Goal: Task Accomplishment & Management: Use online tool/utility

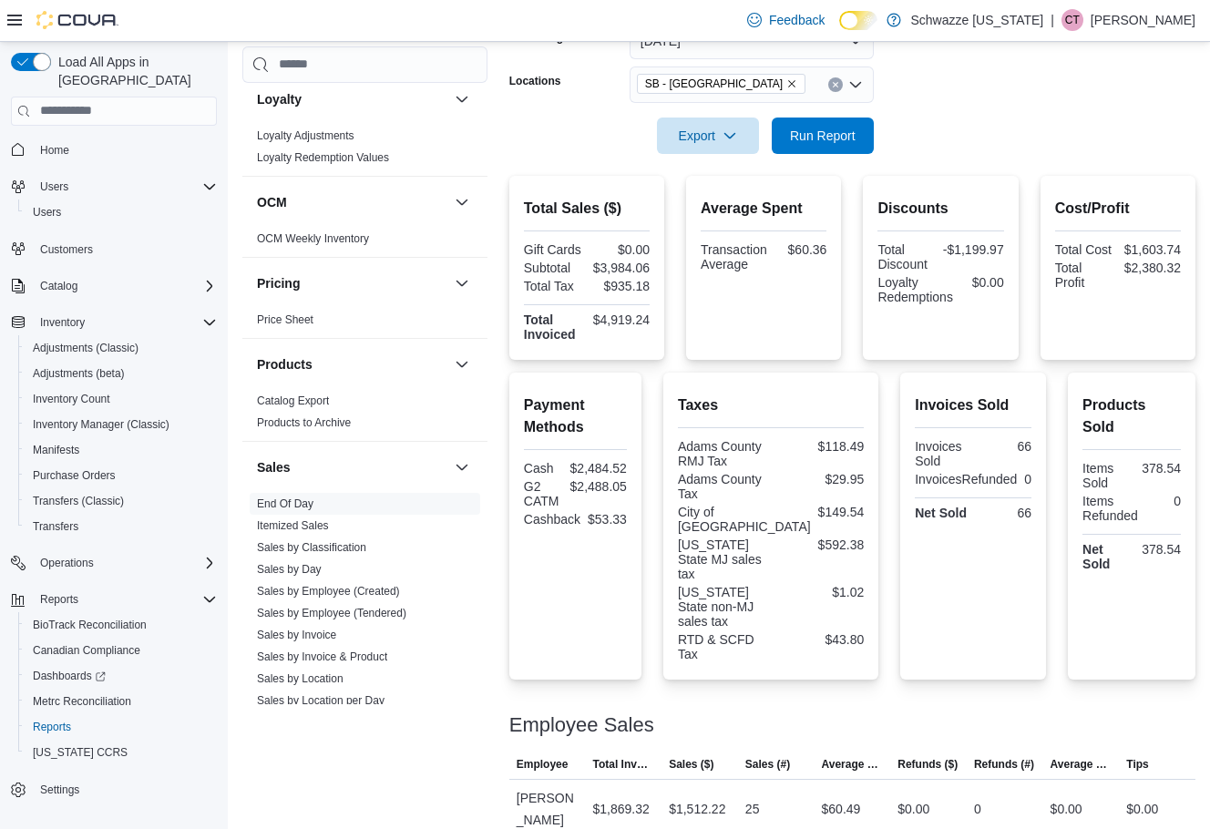
scroll to position [252, 0]
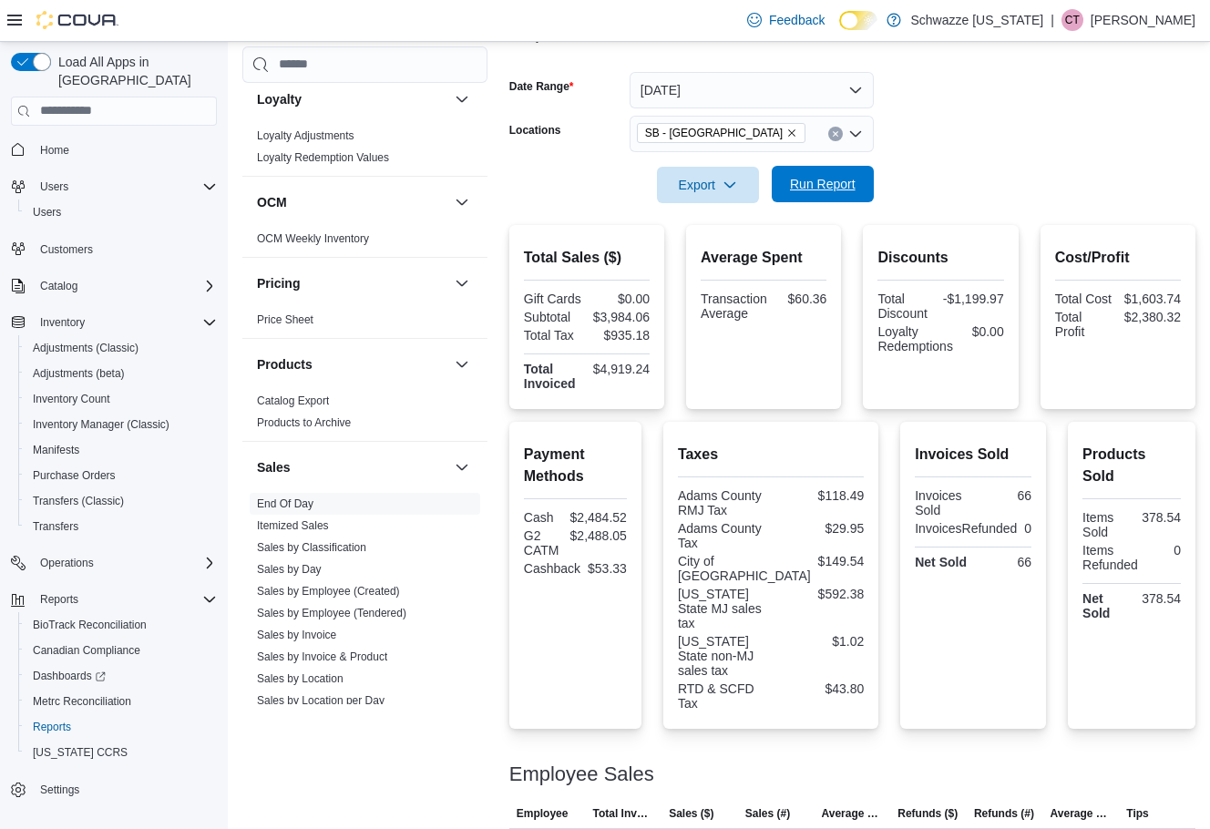
click at [847, 167] on span "Run Report" at bounding box center [822, 184] width 80 height 36
click at [352, 609] on link "Sales by Employee (Tendered)" at bounding box center [331, 612] width 149 height 13
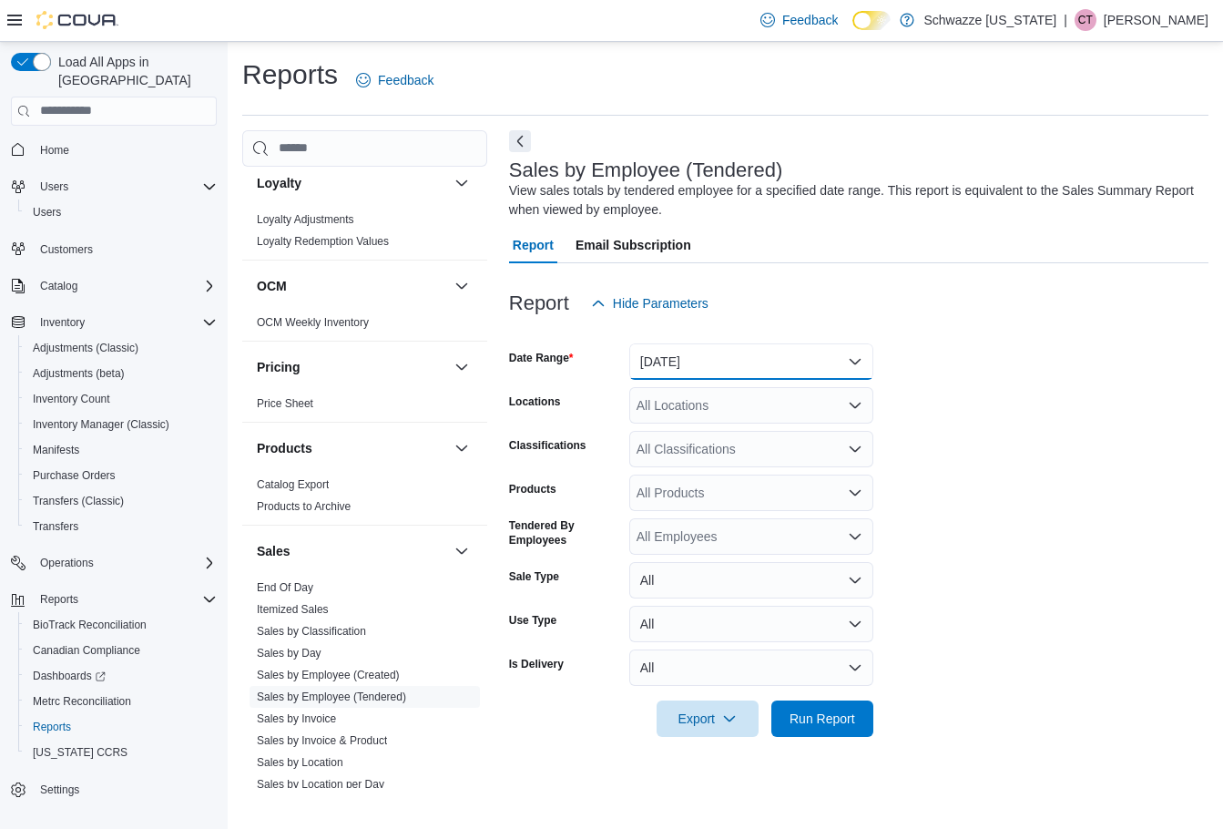
click at [761, 361] on button "[DATE]" at bounding box center [751, 361] width 244 height 36
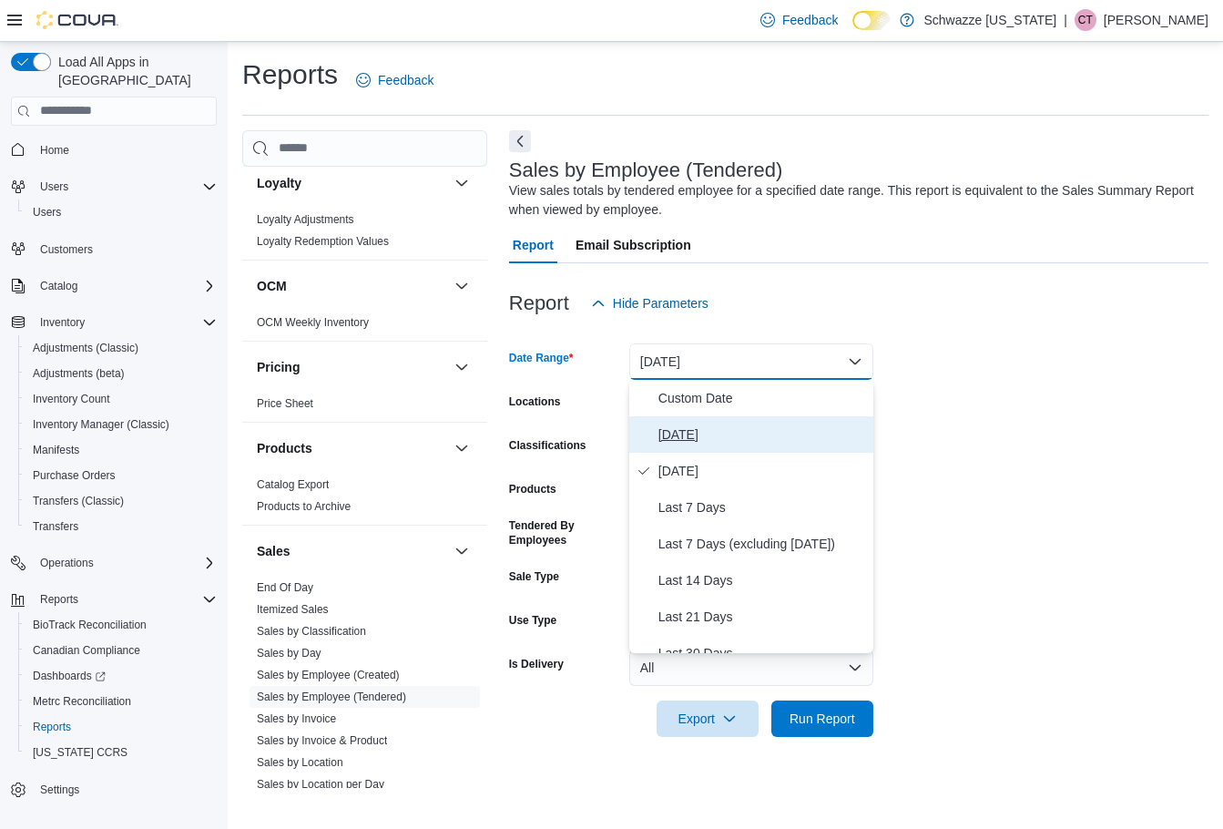
click at [749, 433] on span "Today" at bounding box center [763, 435] width 208 height 22
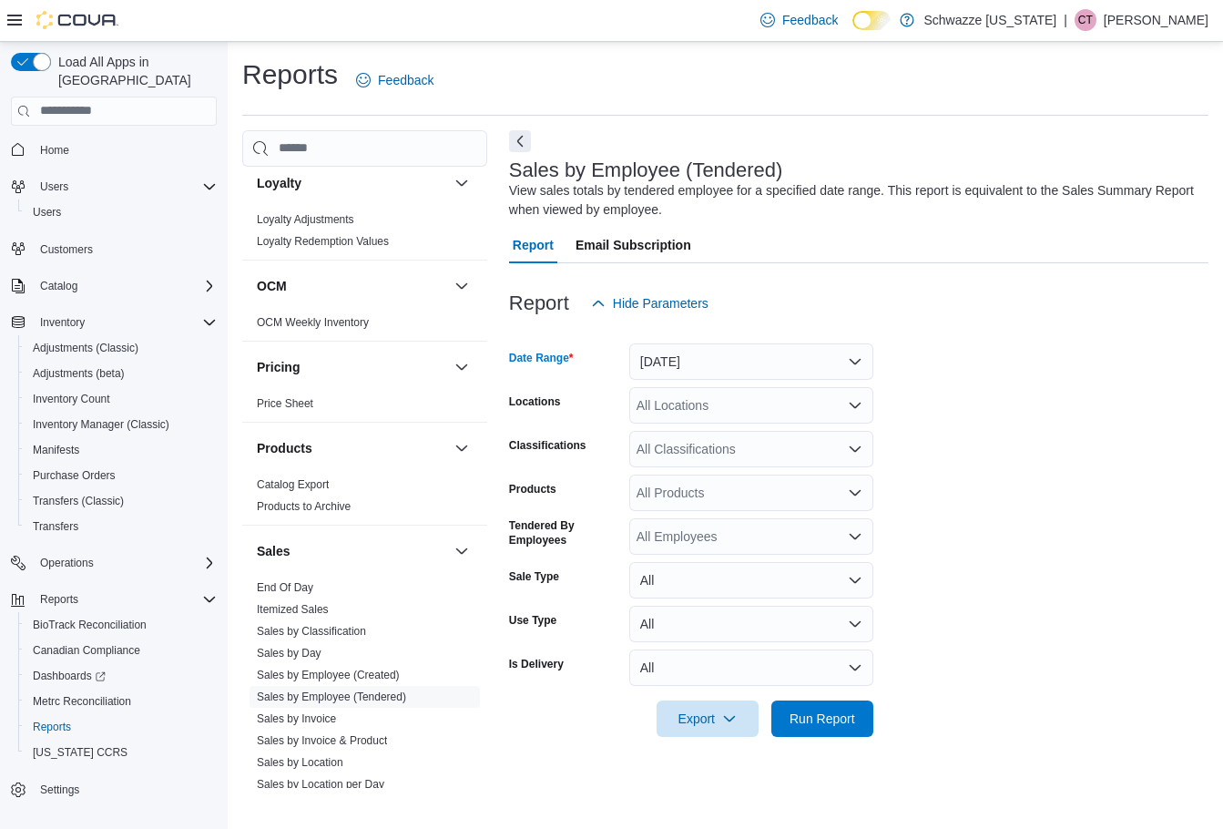
click at [732, 411] on div "All Locations" at bounding box center [751, 405] width 244 height 36
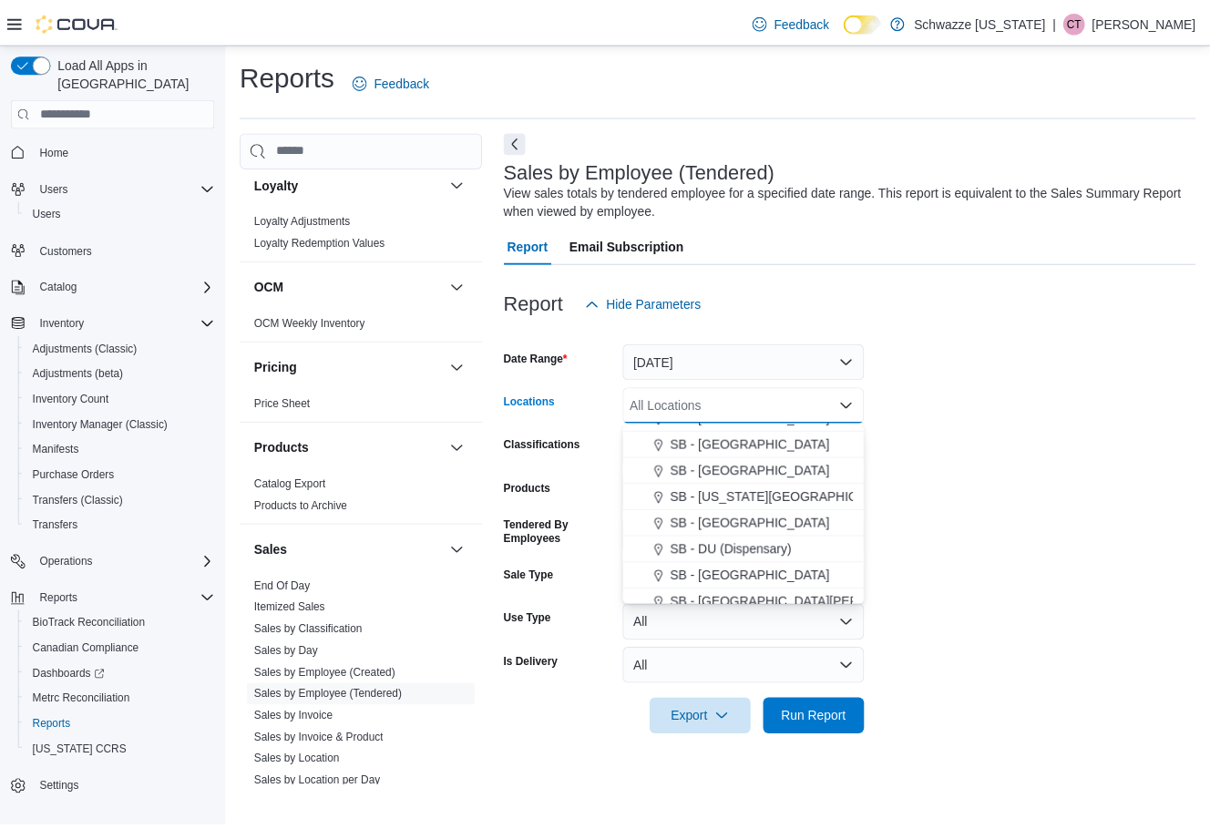
scroll to position [273, 0]
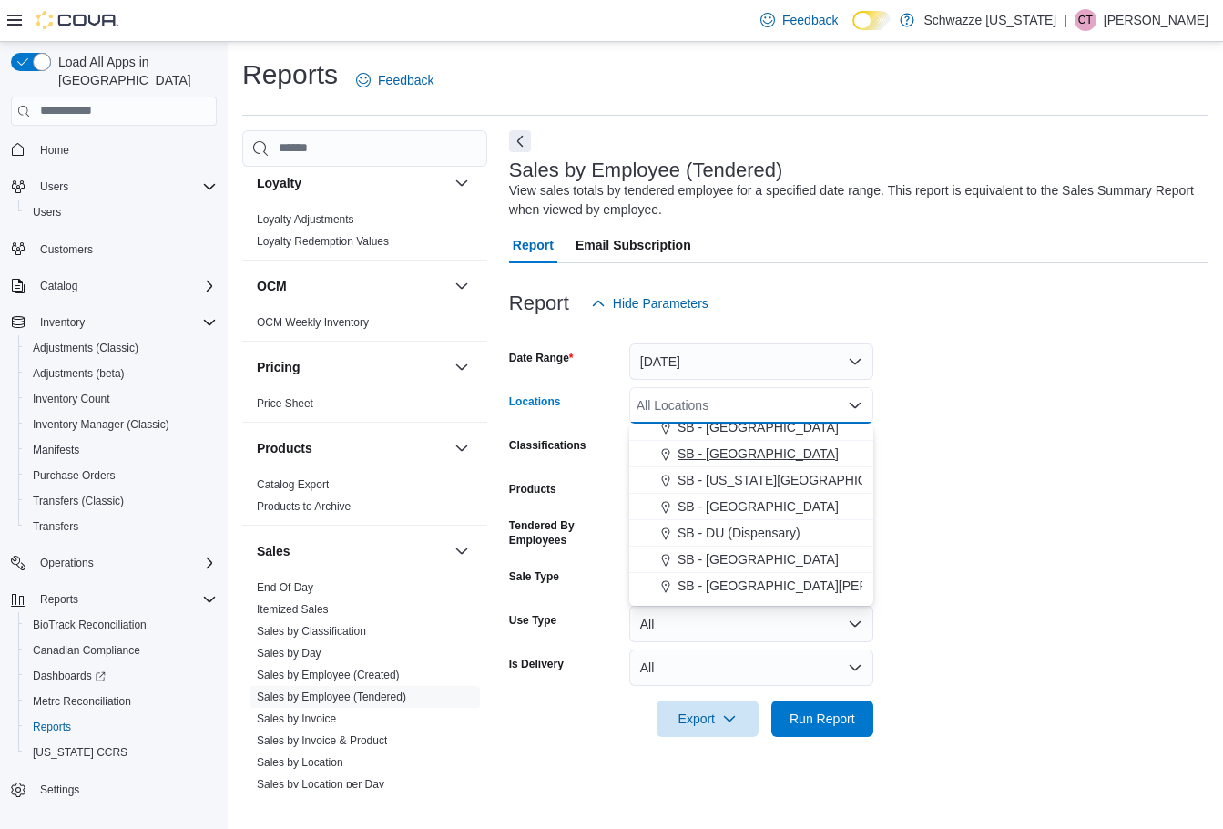
click at [747, 453] on span "SB - [GEOGRAPHIC_DATA]" at bounding box center [758, 453] width 161 height 18
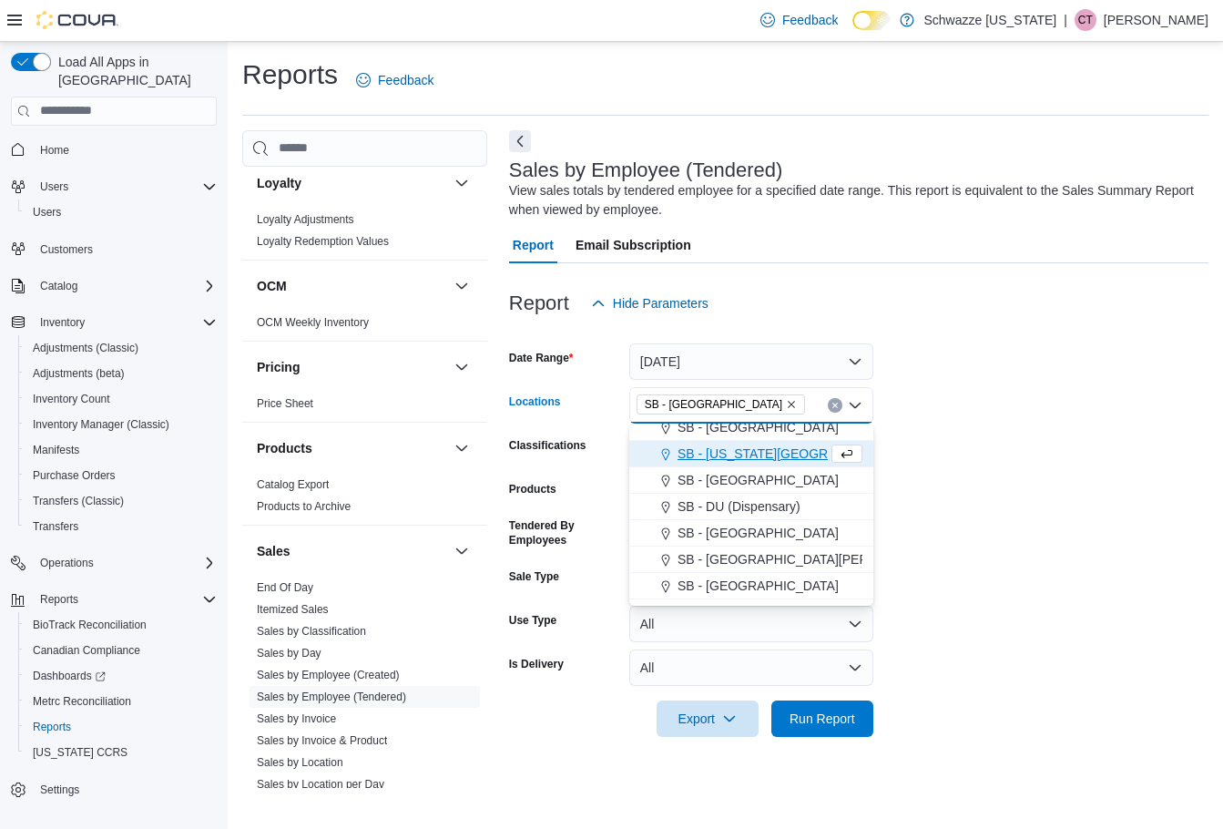
drag, startPoint x: 1108, startPoint y: 449, endPoint x: 991, endPoint y: 442, distance: 117.7
click at [1106, 449] on form "Date Range Today Locations SB - Brighton Combo box. Selected. SB - Brighton. Pr…" at bounding box center [858, 529] width 699 height 415
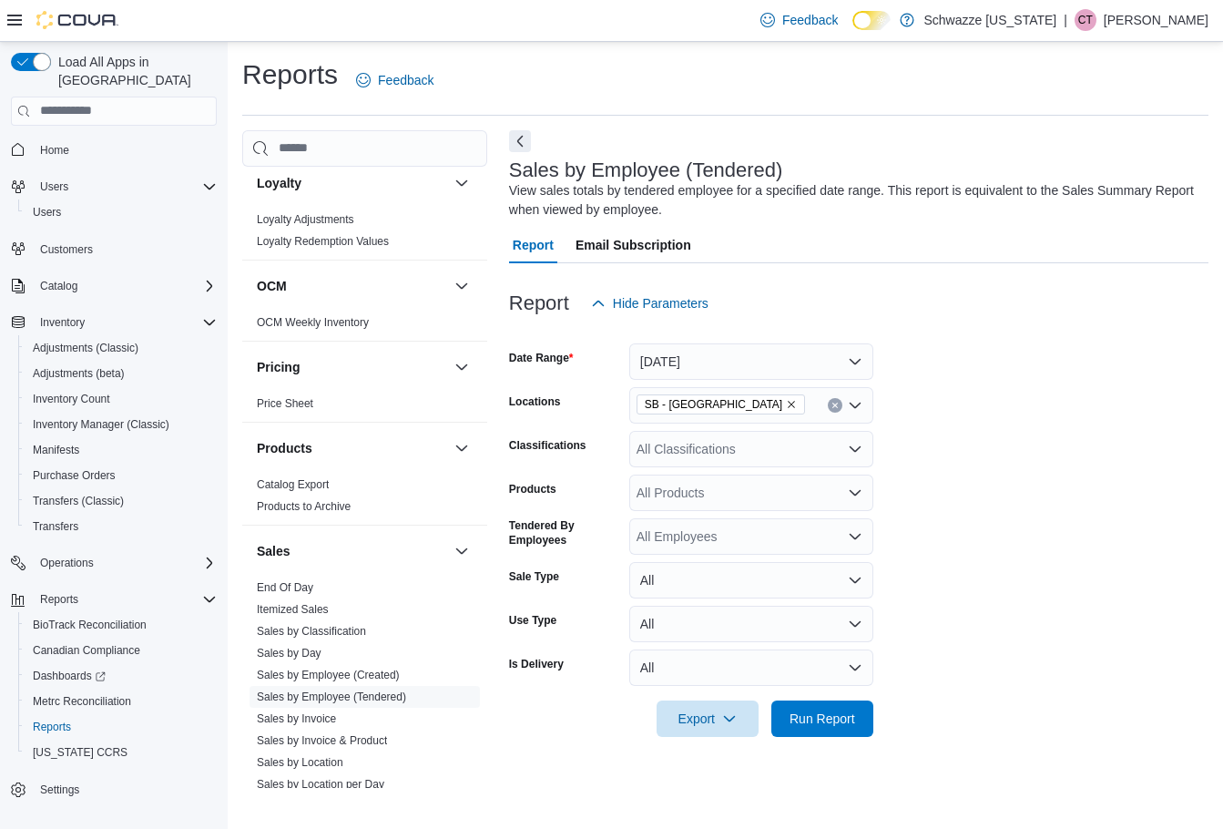
click at [699, 539] on div "All Employees" at bounding box center [751, 536] width 244 height 36
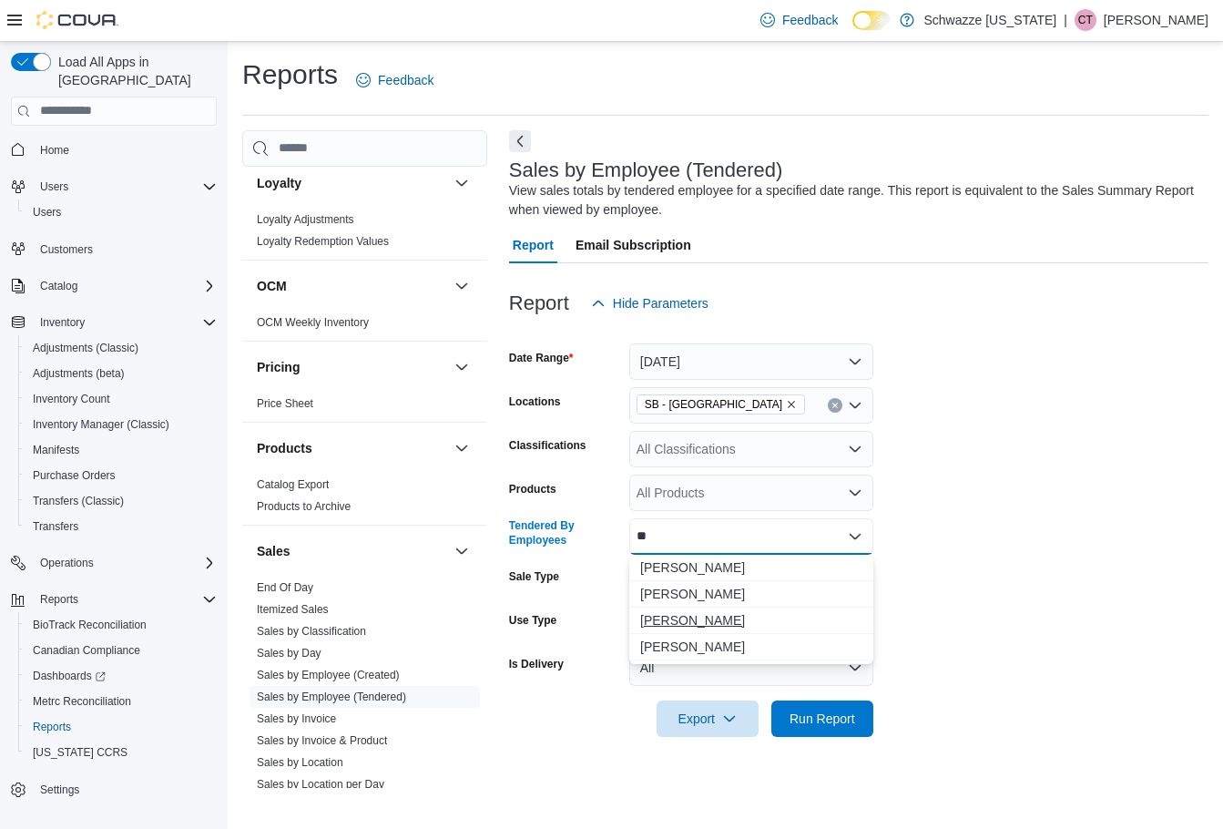
type input "*"
type input "****"
click at [663, 562] on span "[PERSON_NAME]" at bounding box center [751, 567] width 222 height 18
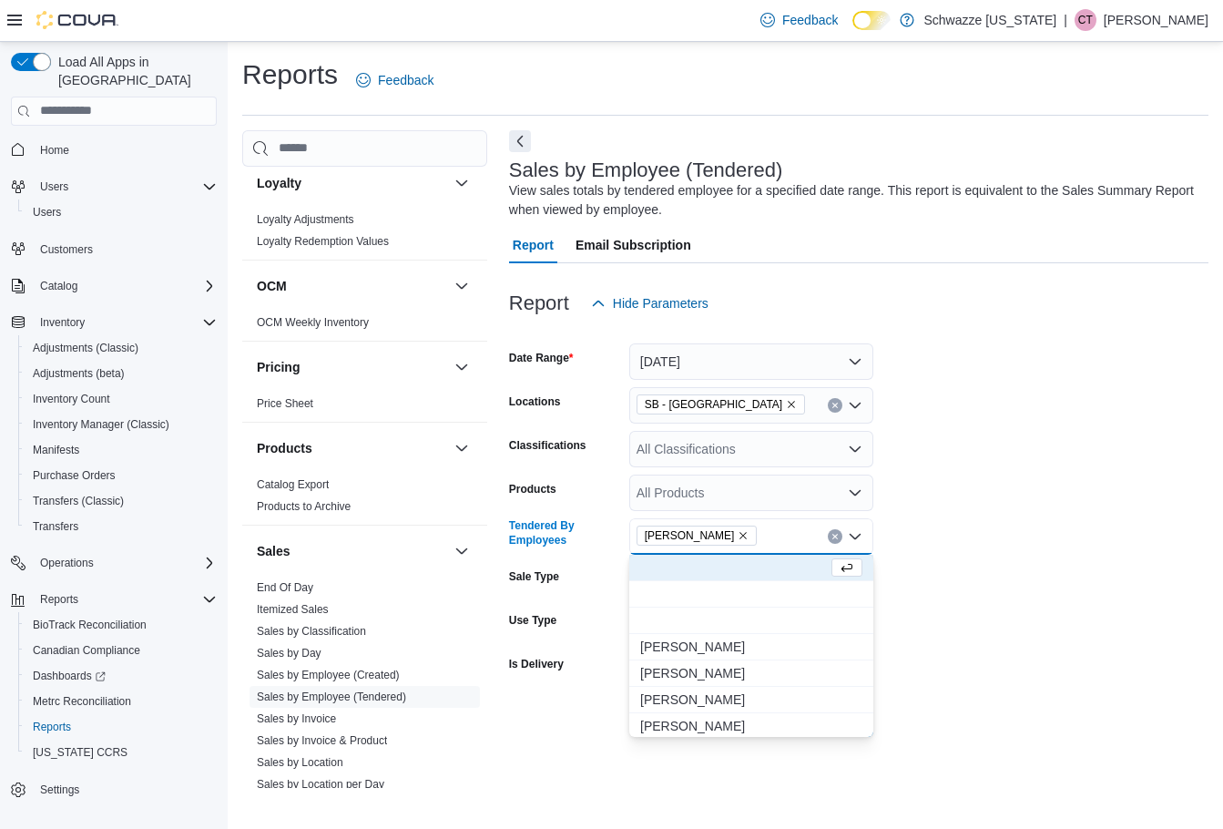
click at [1016, 660] on form "Date Range Today Locations SB - Brighton Classifications All Classifications Pr…" at bounding box center [858, 529] width 699 height 415
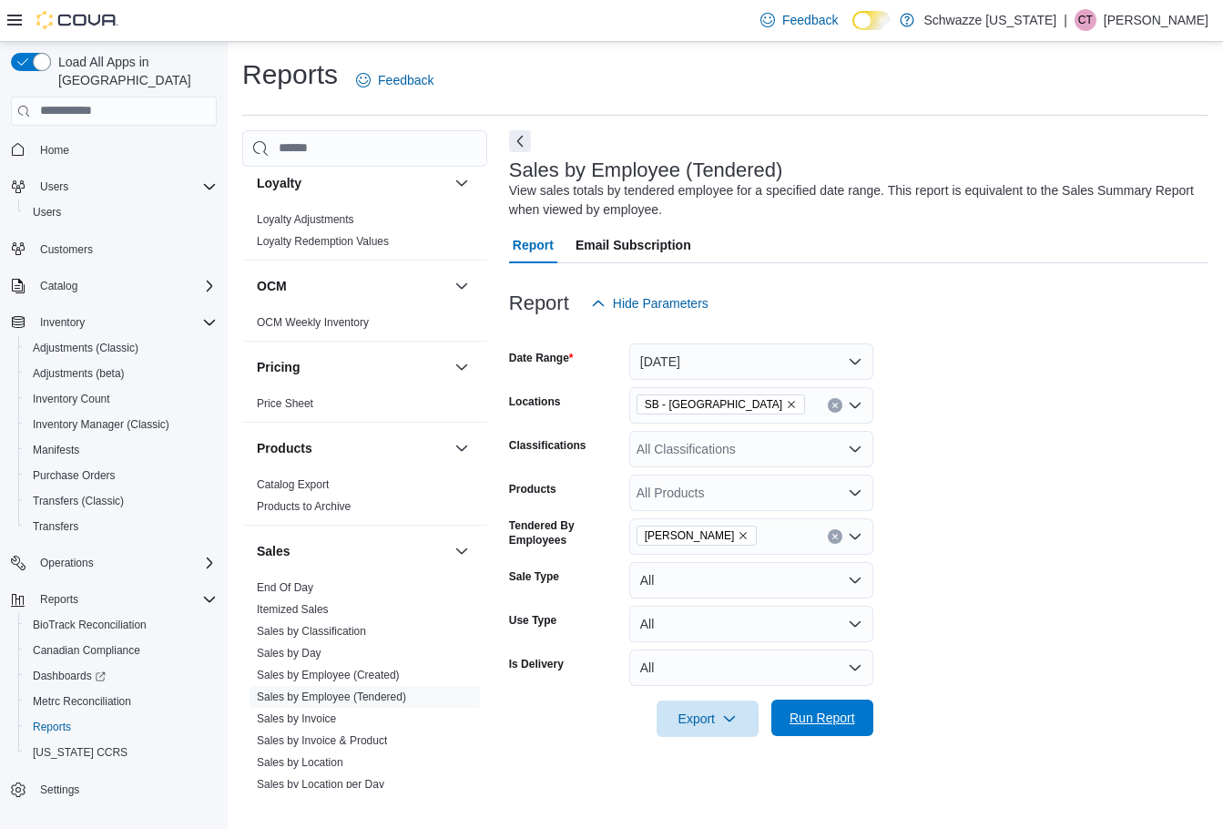
click at [800, 722] on span "Run Report" at bounding box center [823, 718] width 66 height 18
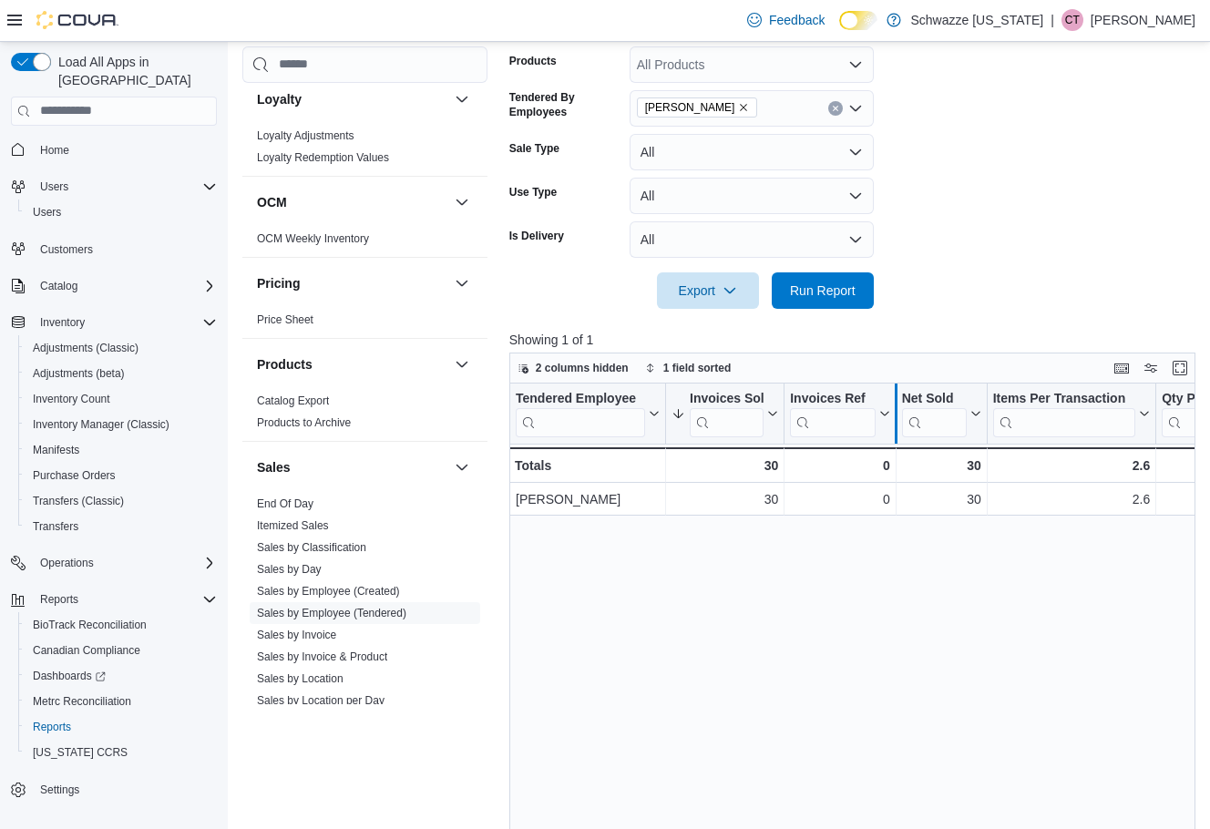
scroll to position [455, 0]
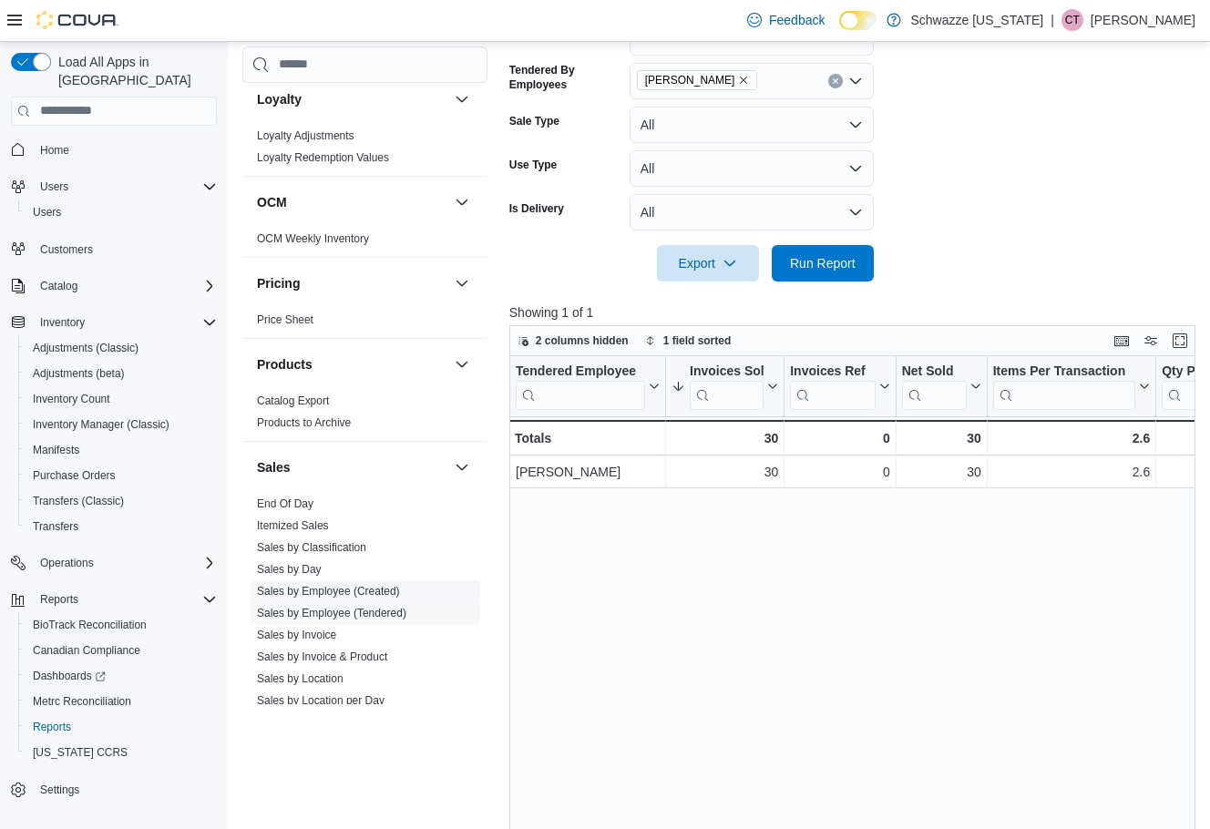
click at [297, 588] on link "Sales by Employee (Created)" at bounding box center [328, 590] width 143 height 13
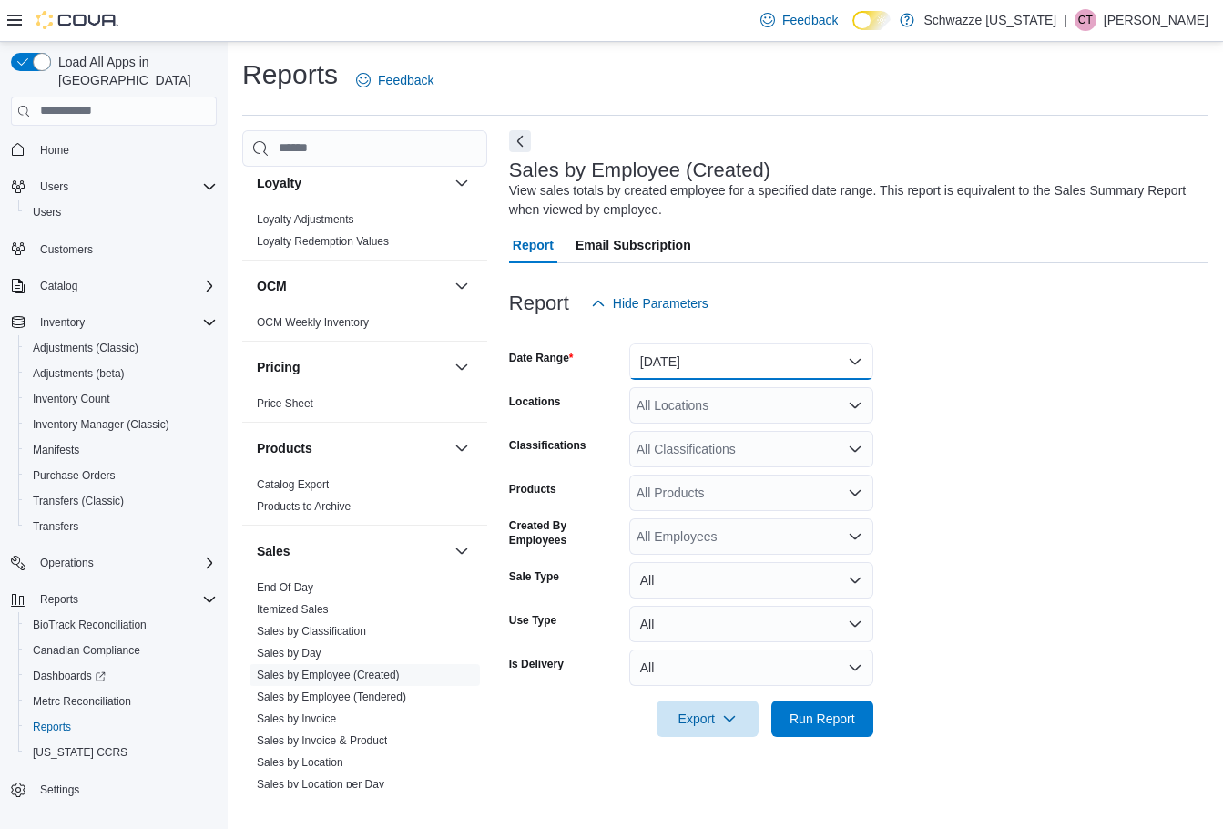
click at [718, 362] on button "[DATE]" at bounding box center [751, 361] width 244 height 36
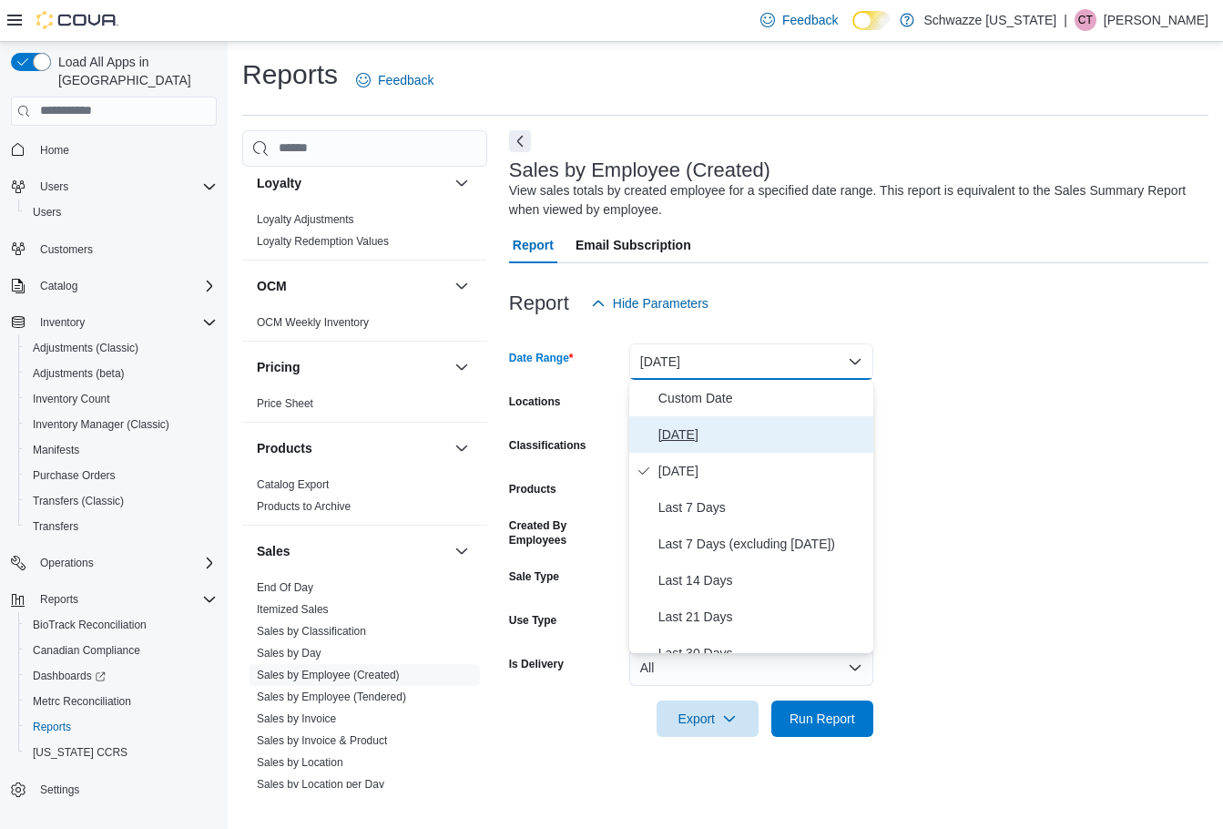
click at [679, 422] on button "Today" at bounding box center [751, 434] width 244 height 36
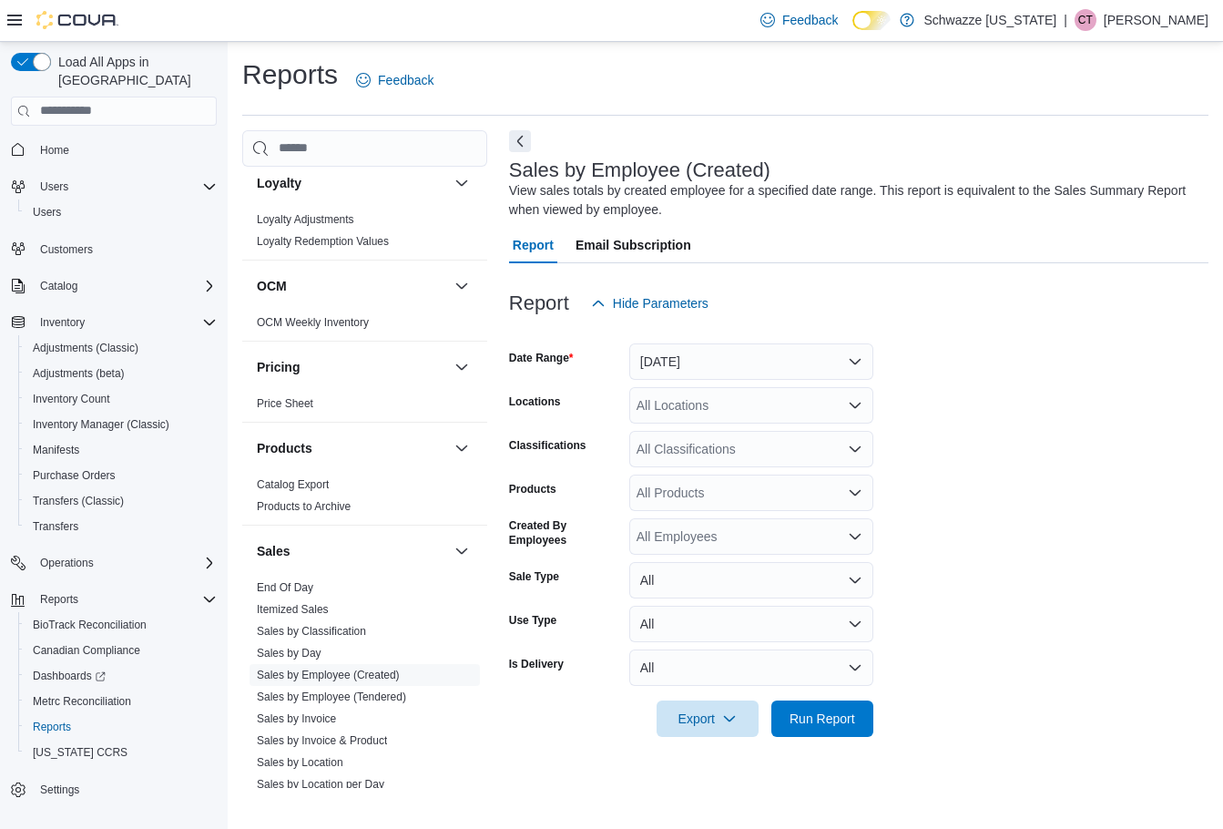
click at [678, 404] on div "All Locations" at bounding box center [751, 405] width 244 height 36
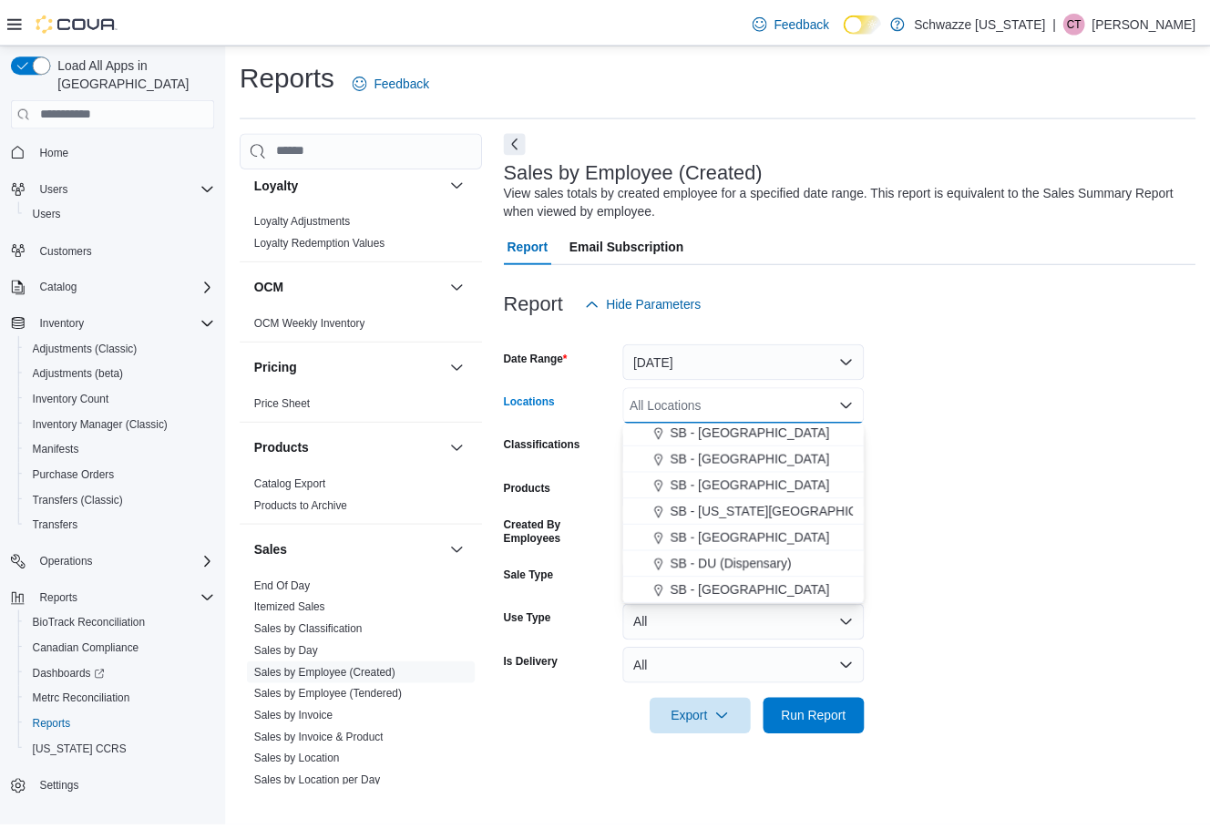
scroll to position [273, 0]
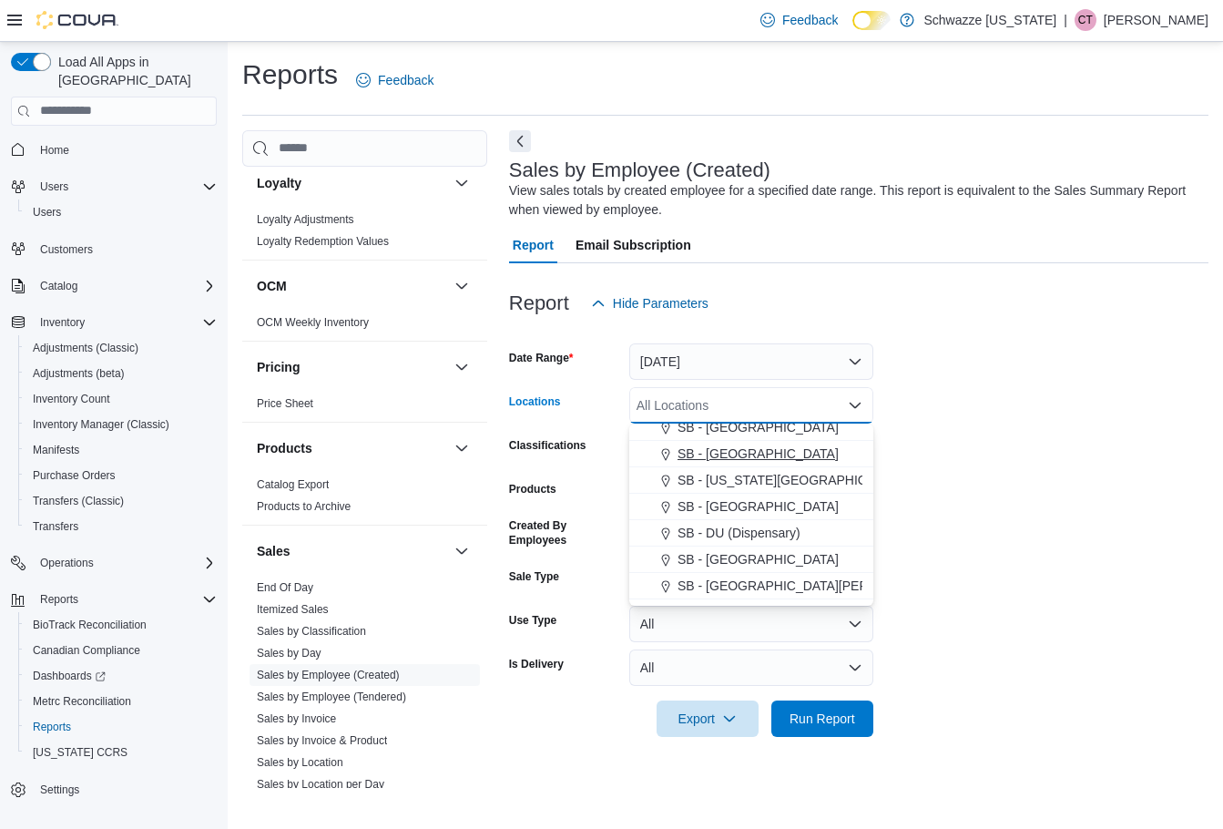
click at [740, 454] on span "SB - [GEOGRAPHIC_DATA]" at bounding box center [758, 453] width 161 height 18
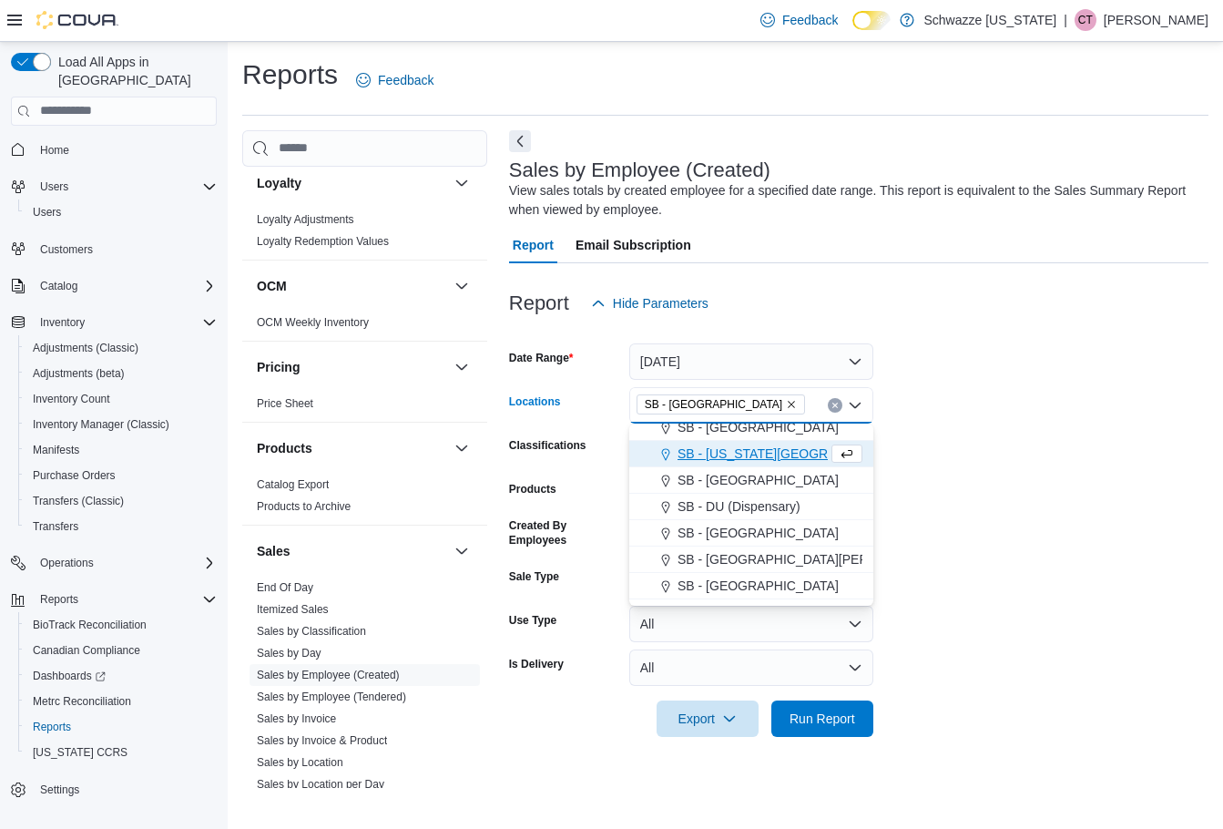
click at [588, 548] on div "Created By Employees" at bounding box center [565, 536] width 113 height 36
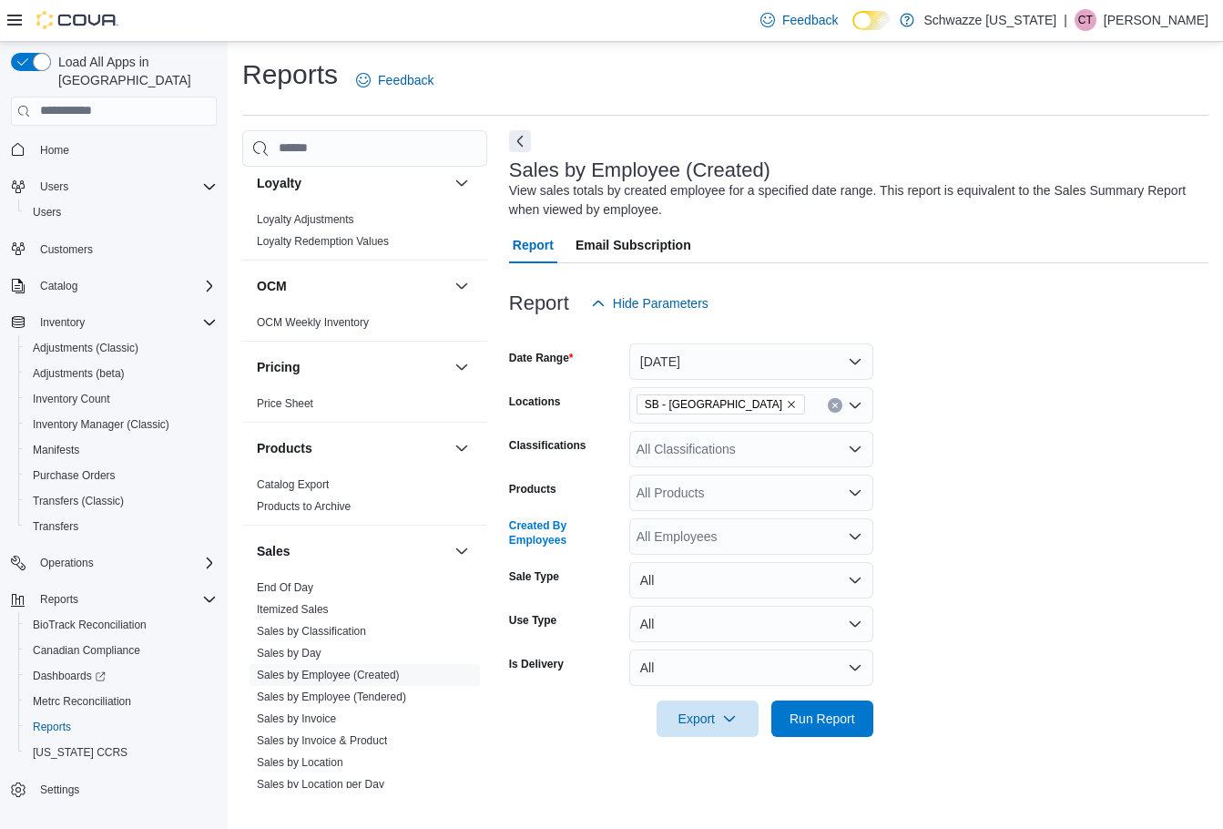
click at [652, 535] on div "All Employees" at bounding box center [751, 536] width 244 height 36
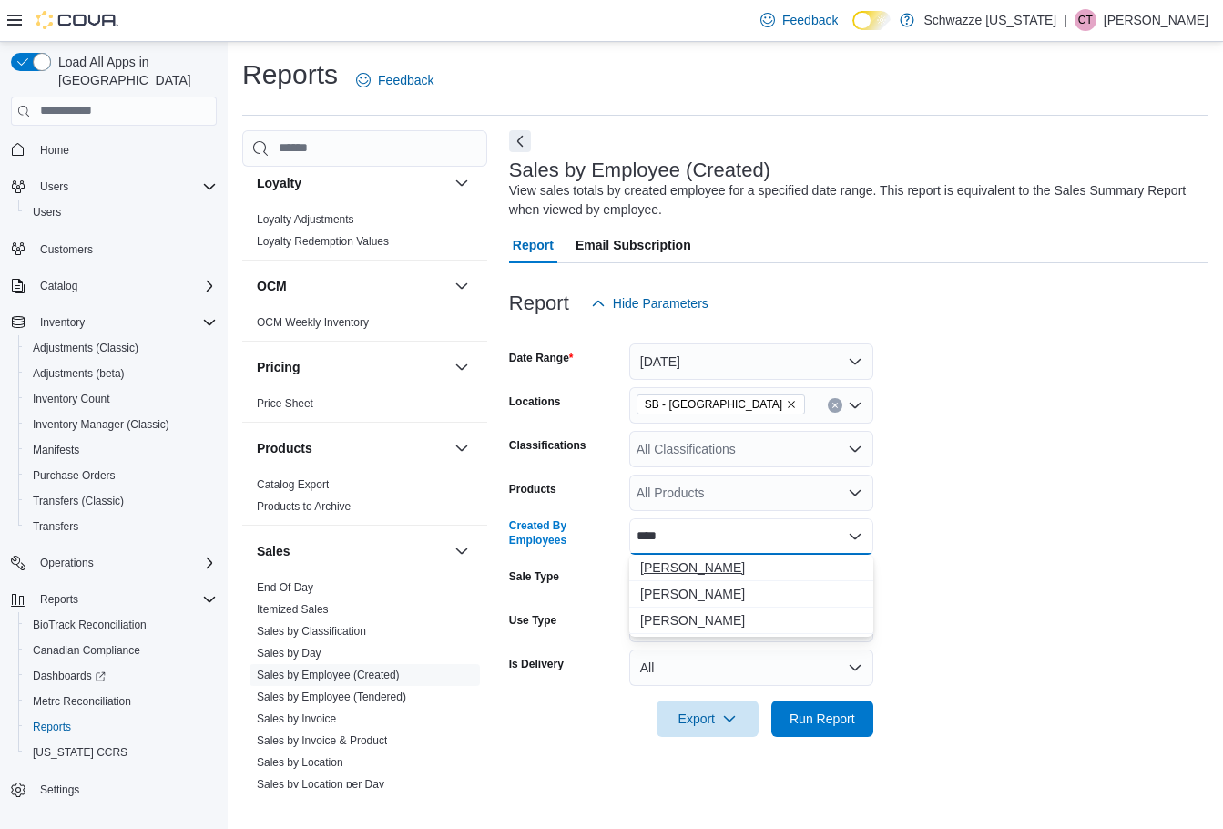
type input "****"
click at [678, 567] on span "[PERSON_NAME]" at bounding box center [751, 567] width 222 height 18
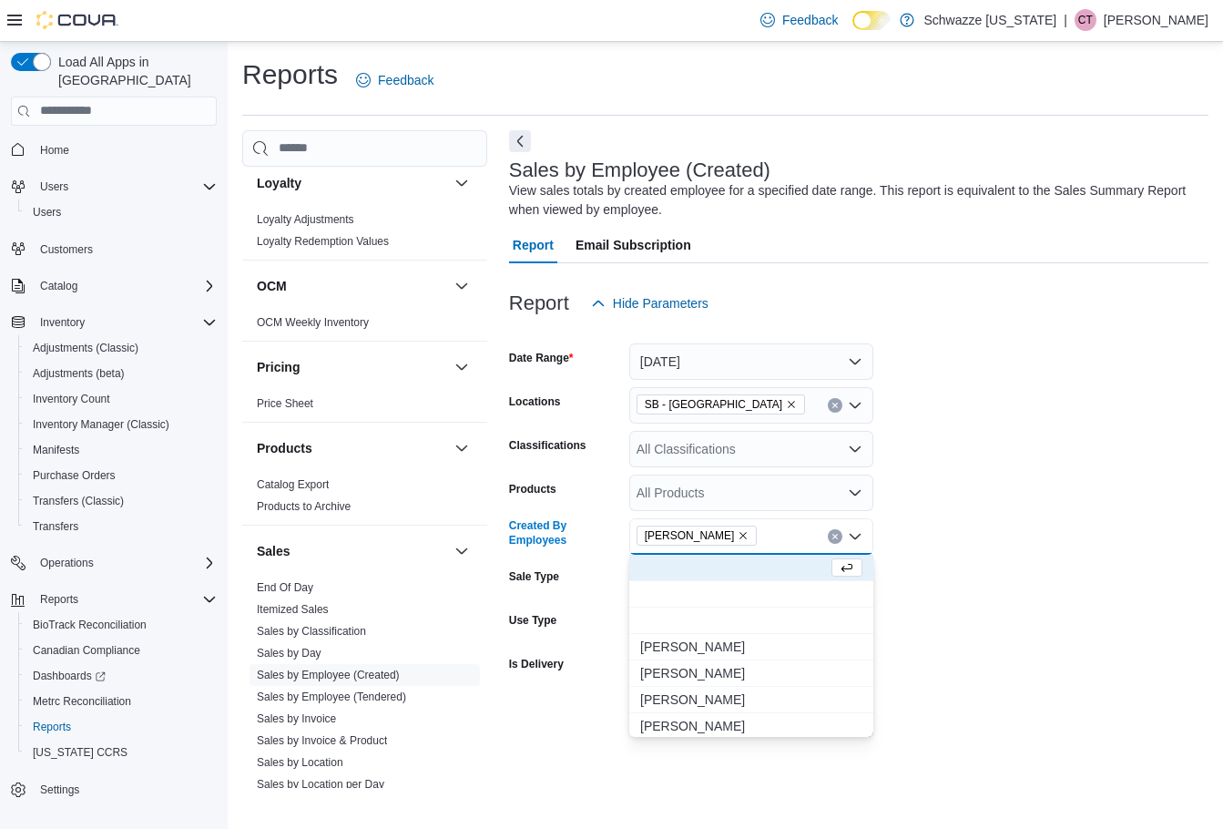
click at [900, 731] on form "Date Range Today Locations SB - Brighton Classifications All Classifications Pr…" at bounding box center [858, 529] width 699 height 415
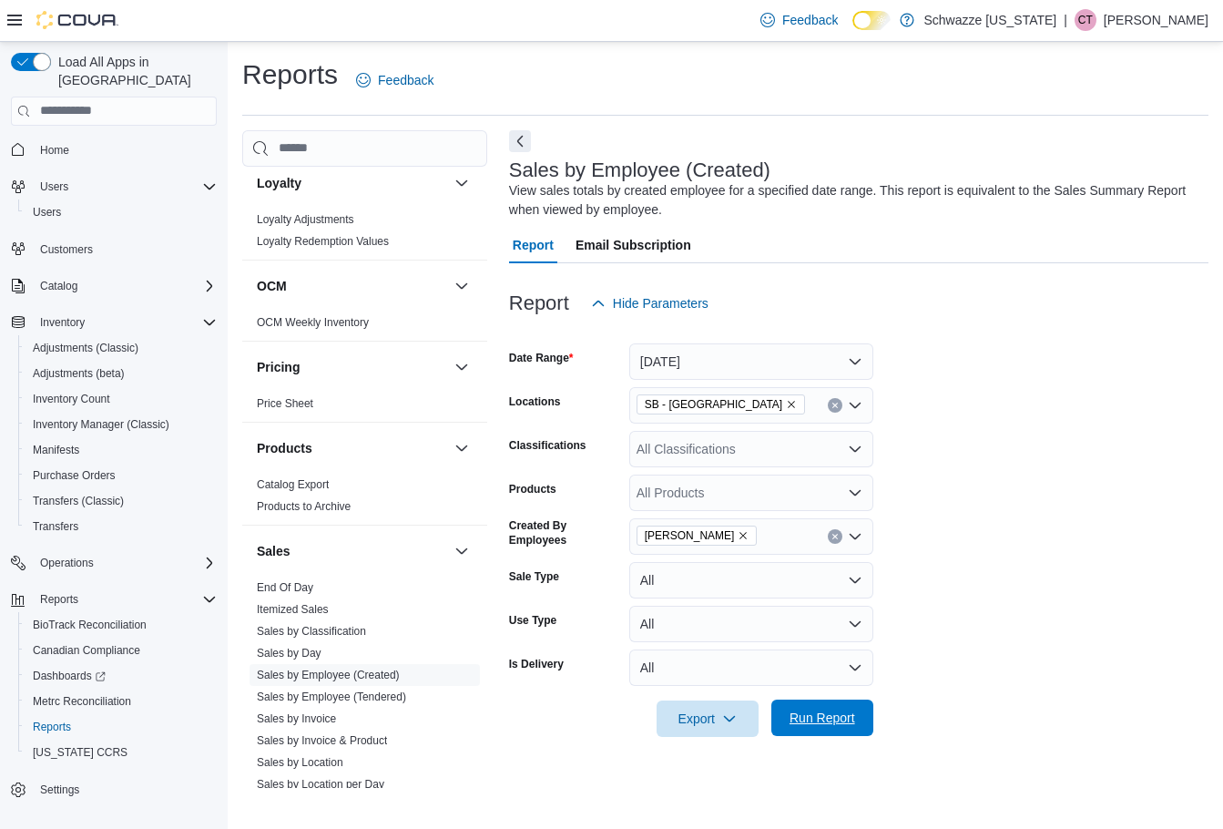
click at [843, 739] on div at bounding box center [858, 748] width 699 height 22
click at [818, 719] on span "Run Report" at bounding box center [823, 718] width 66 height 18
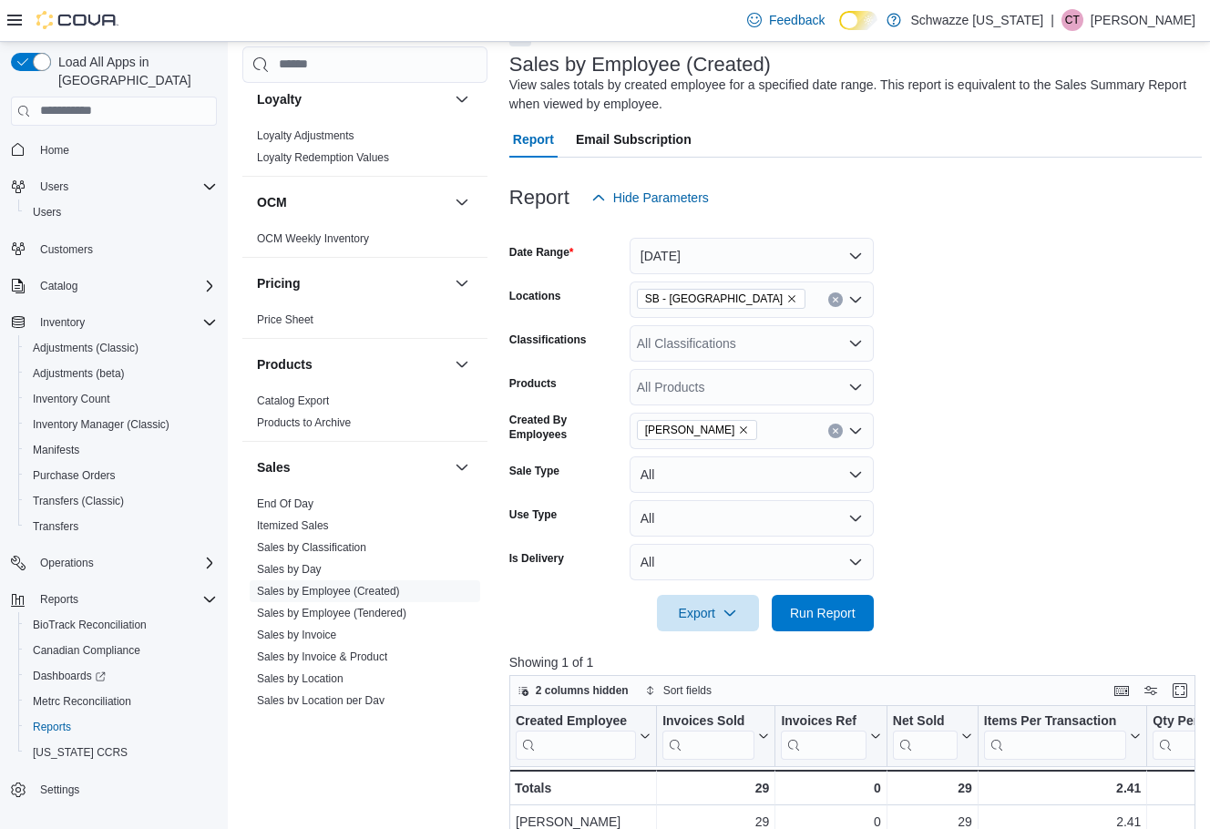
scroll to position [273, 0]
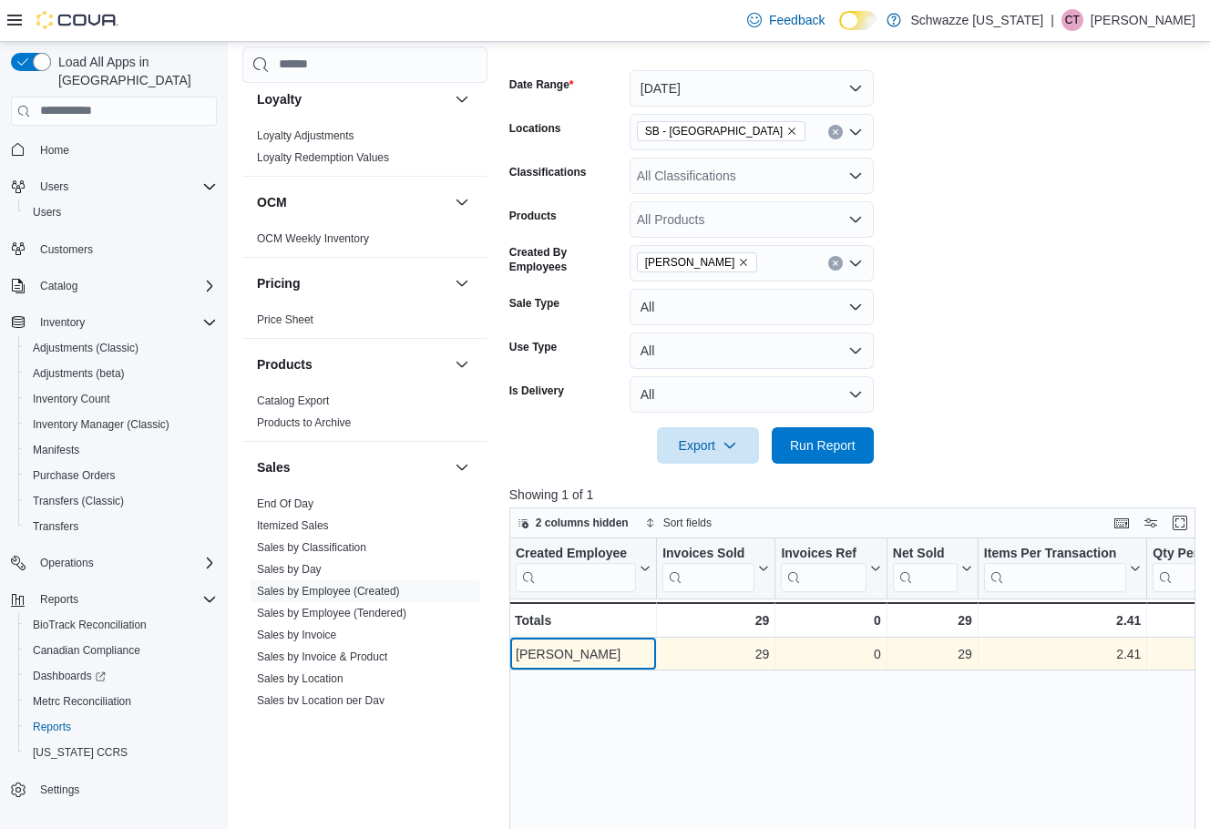
click at [638, 646] on div "[PERSON_NAME]" at bounding box center [583, 654] width 135 height 22
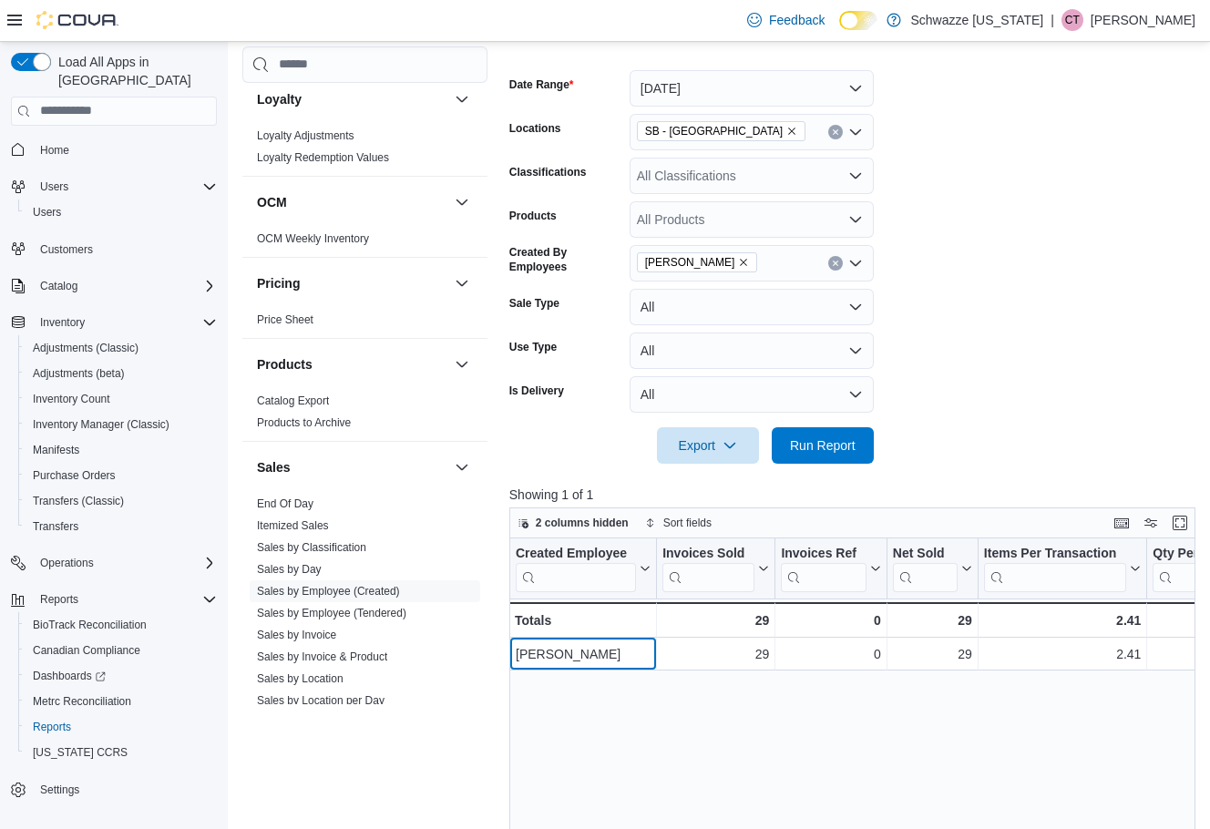
scroll to position [546, 0]
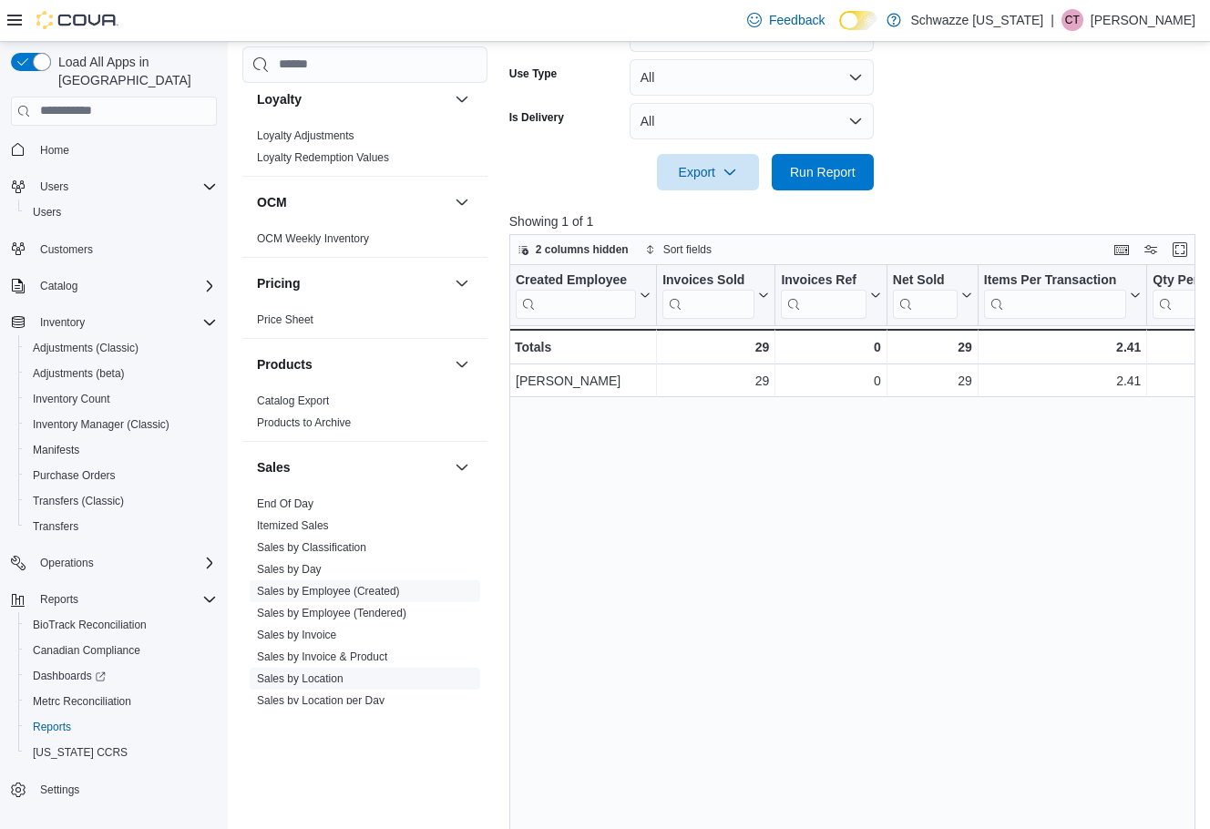
click at [322, 678] on link "Sales by Location" at bounding box center [300, 677] width 87 height 13
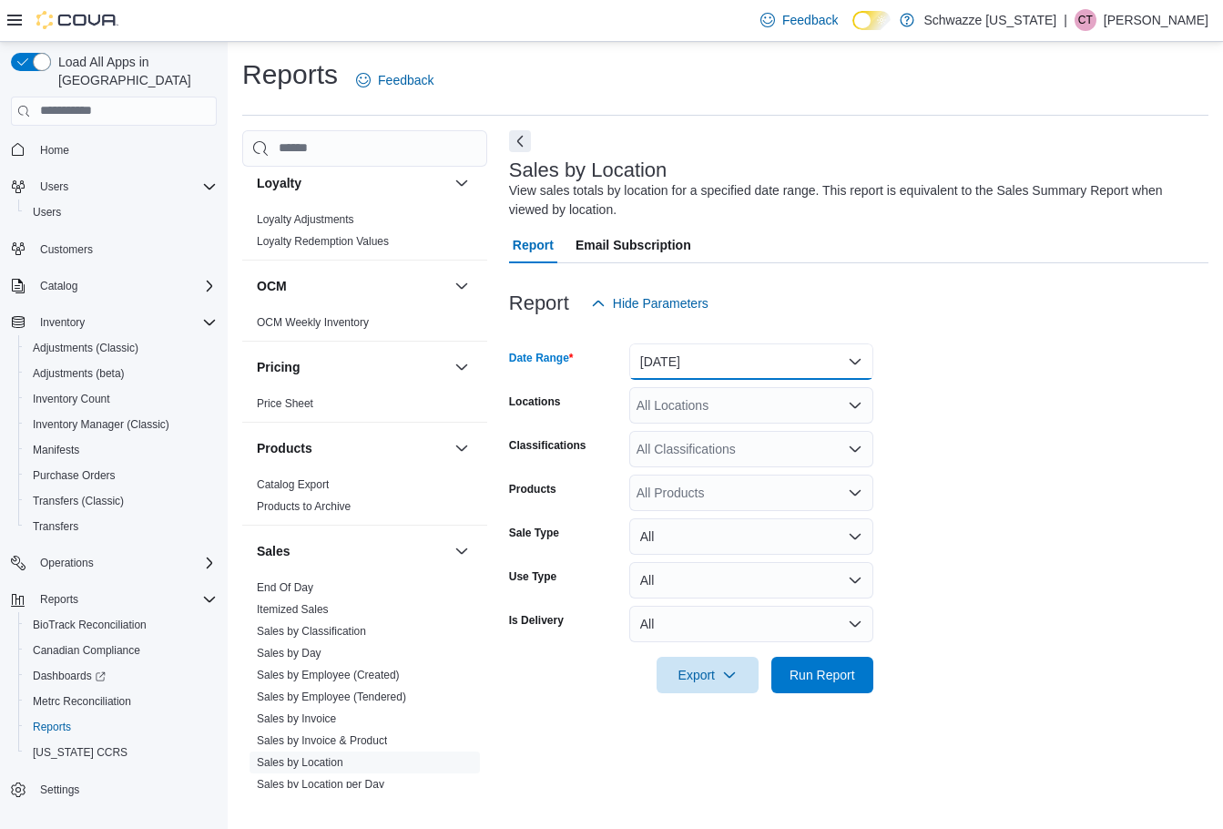
click at [715, 367] on button "[DATE]" at bounding box center [751, 361] width 244 height 36
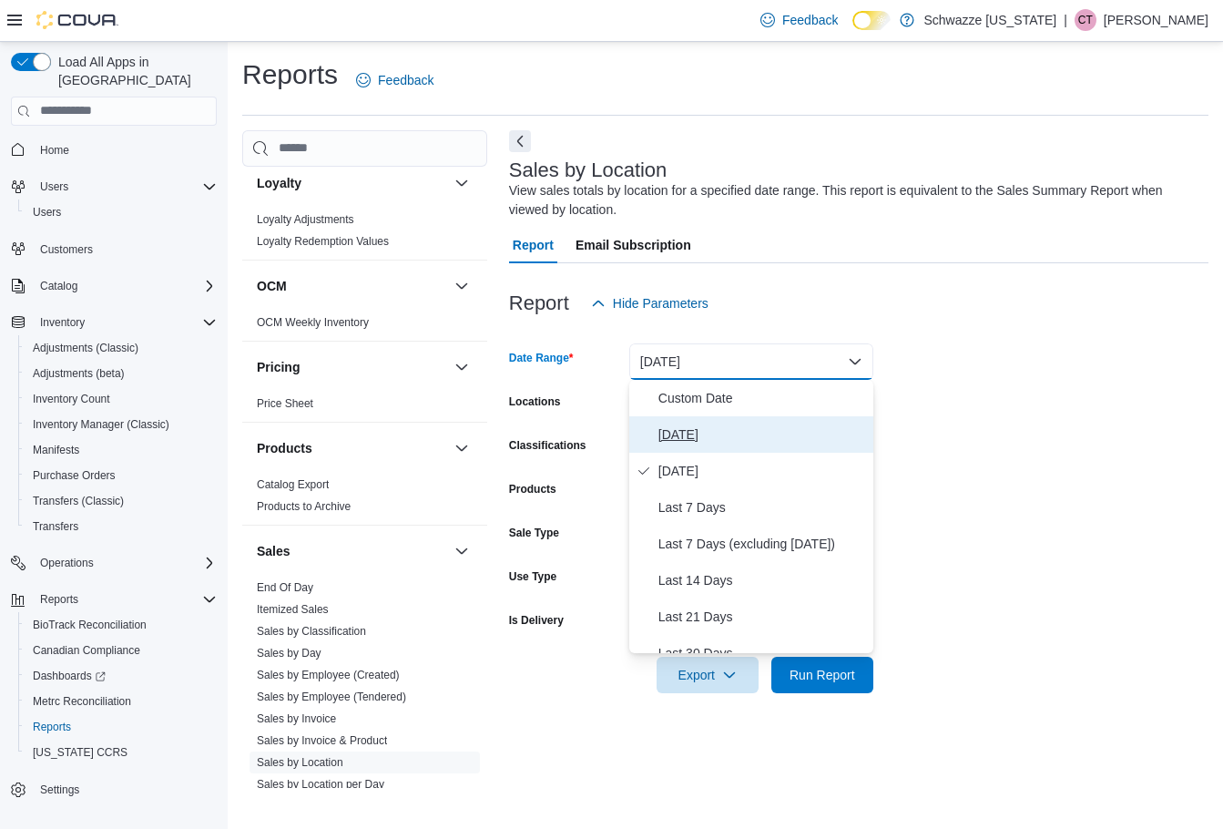
click at [689, 430] on span "Today" at bounding box center [763, 435] width 208 height 22
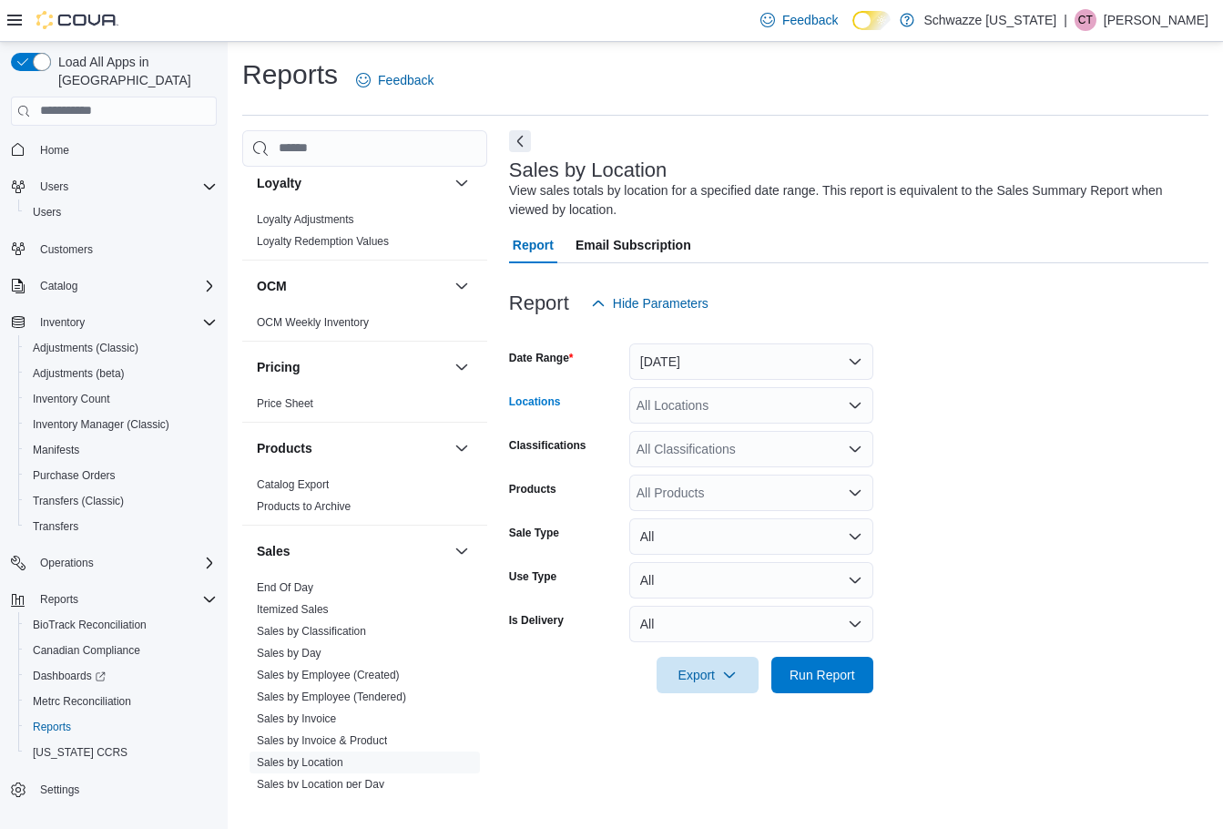
click at [694, 409] on div "All Locations" at bounding box center [751, 405] width 244 height 36
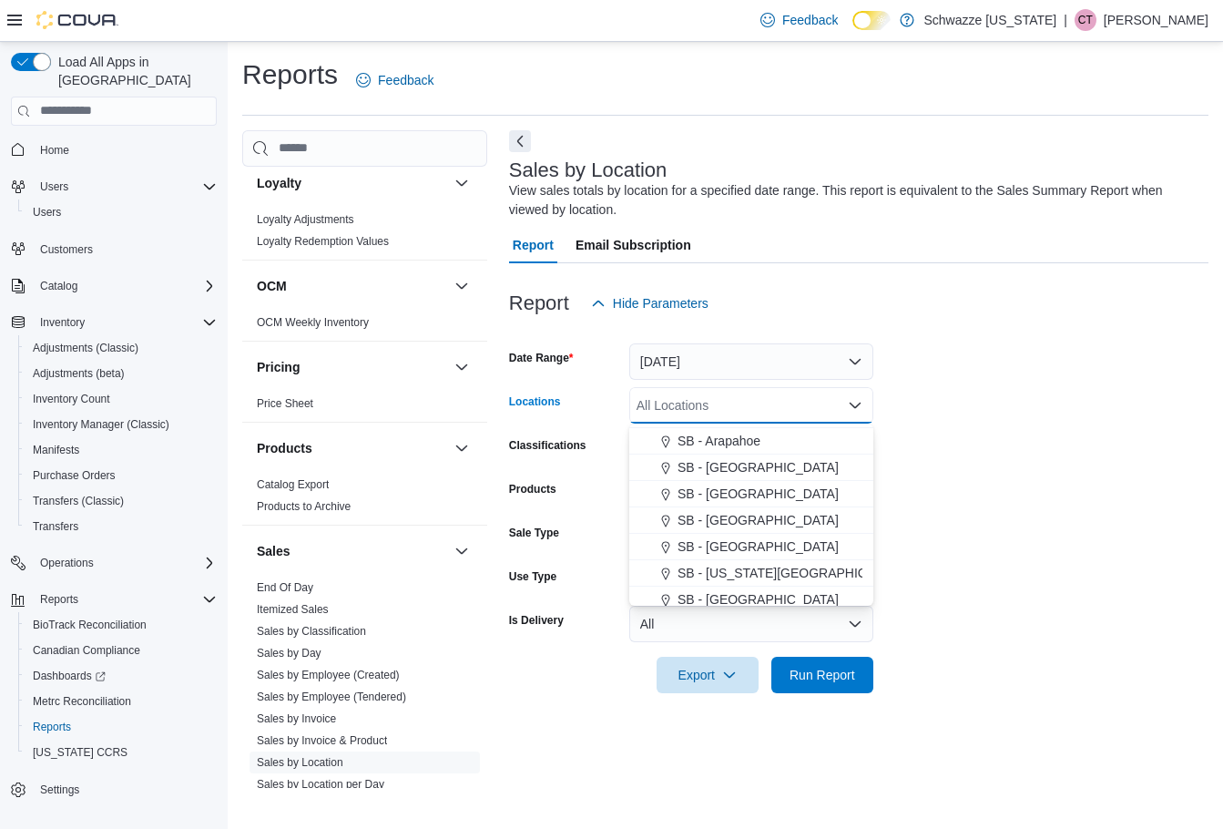
scroll to position [273, 0]
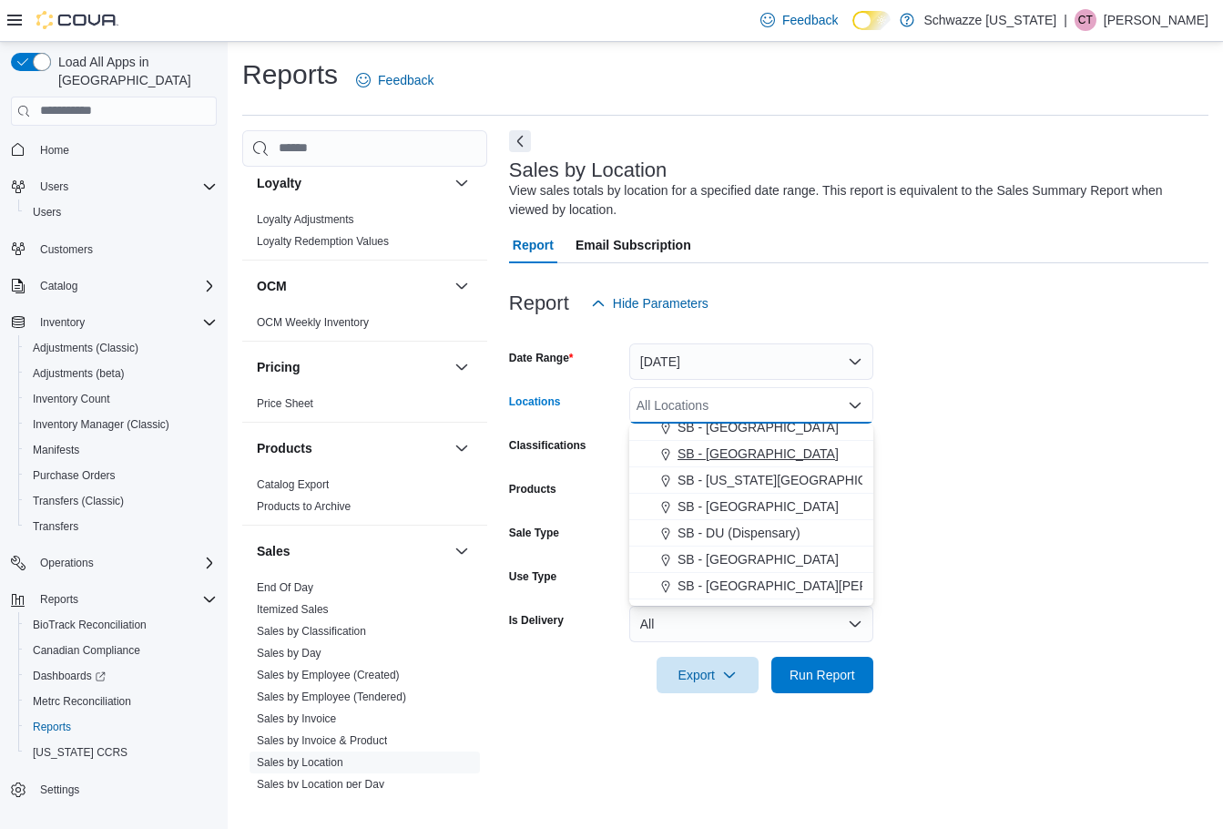
click at [739, 460] on span "SB - [GEOGRAPHIC_DATA]" at bounding box center [758, 453] width 161 height 18
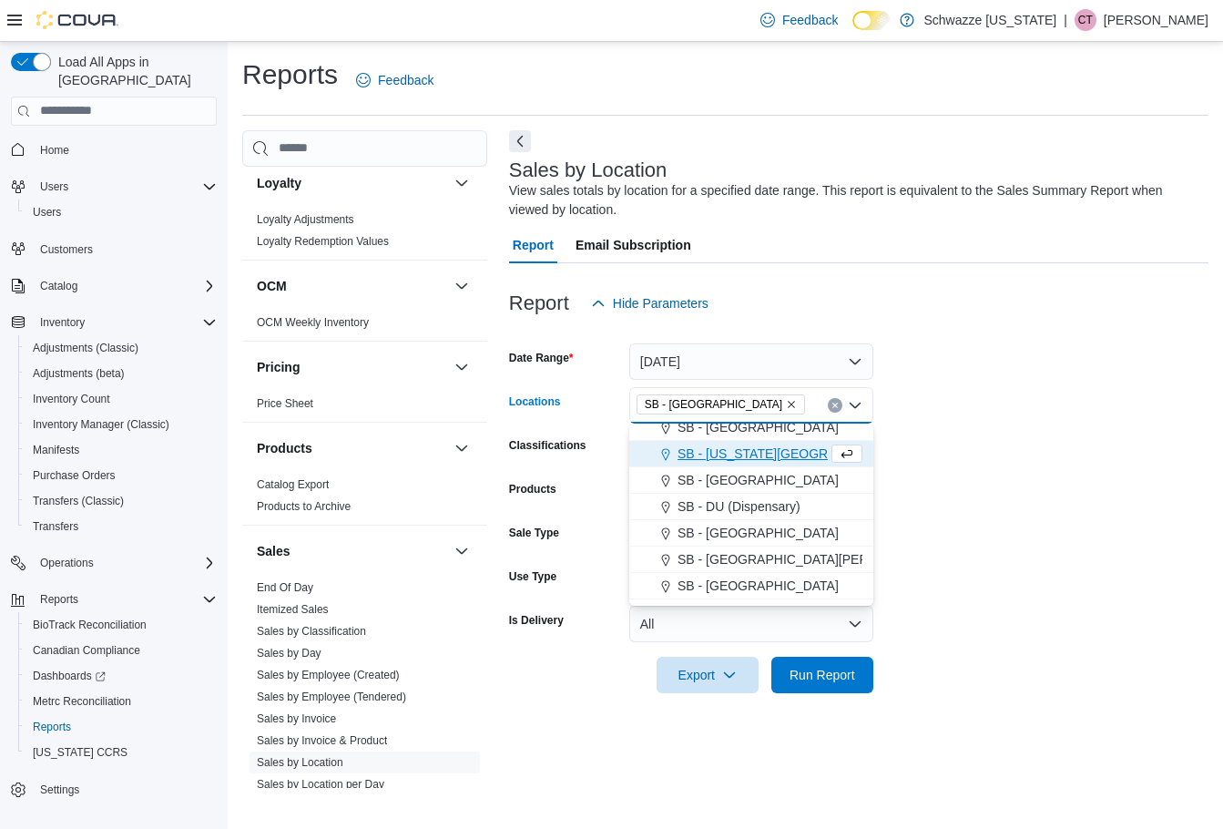
click at [590, 475] on div "Products" at bounding box center [565, 493] width 113 height 36
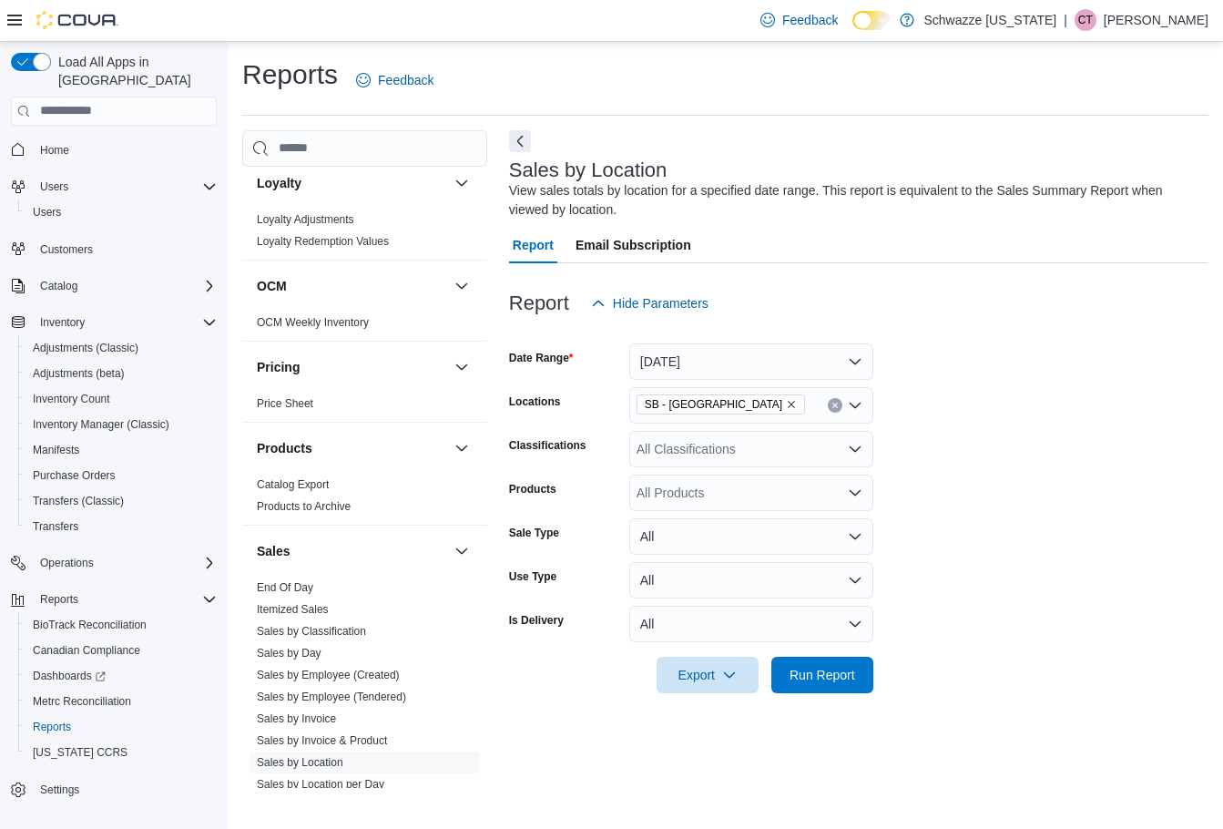
click at [662, 458] on div "All Classifications" at bounding box center [751, 449] width 244 height 36
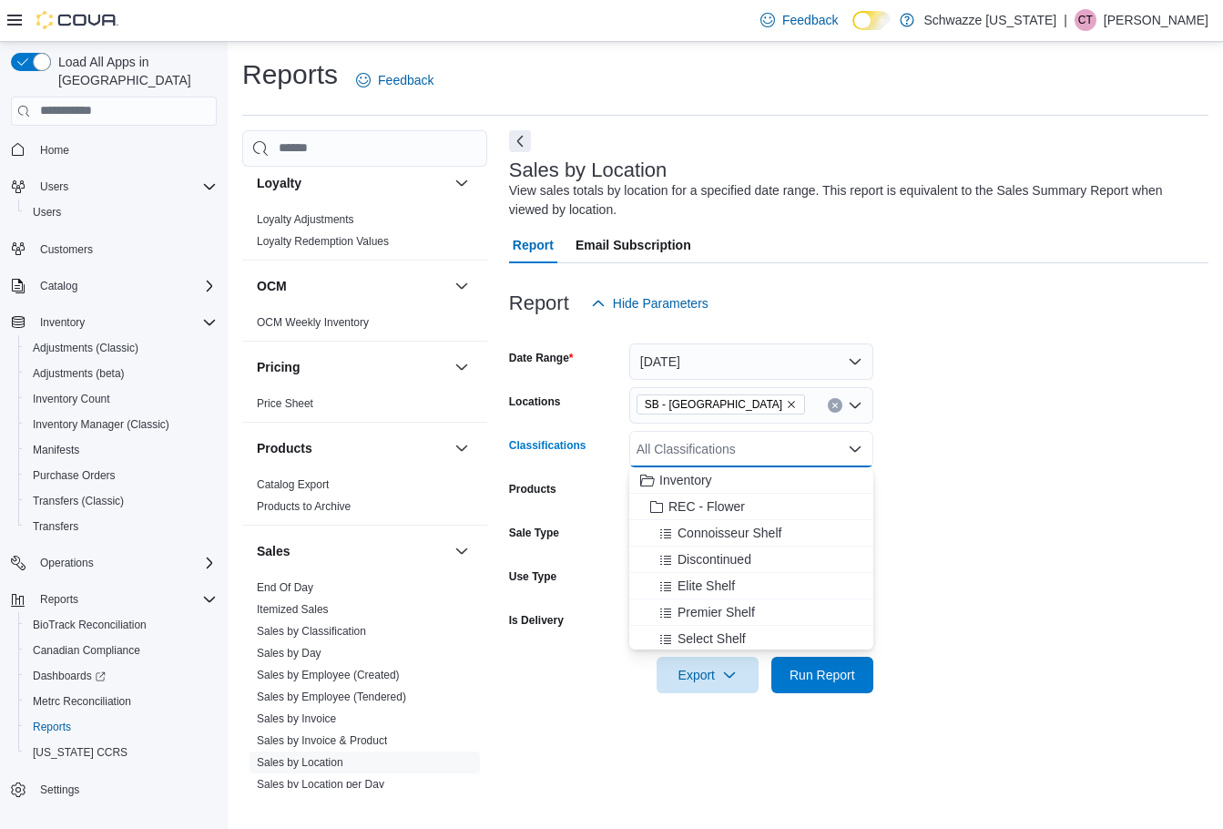
click at [599, 518] on div "Sale Type" at bounding box center [565, 536] width 113 height 36
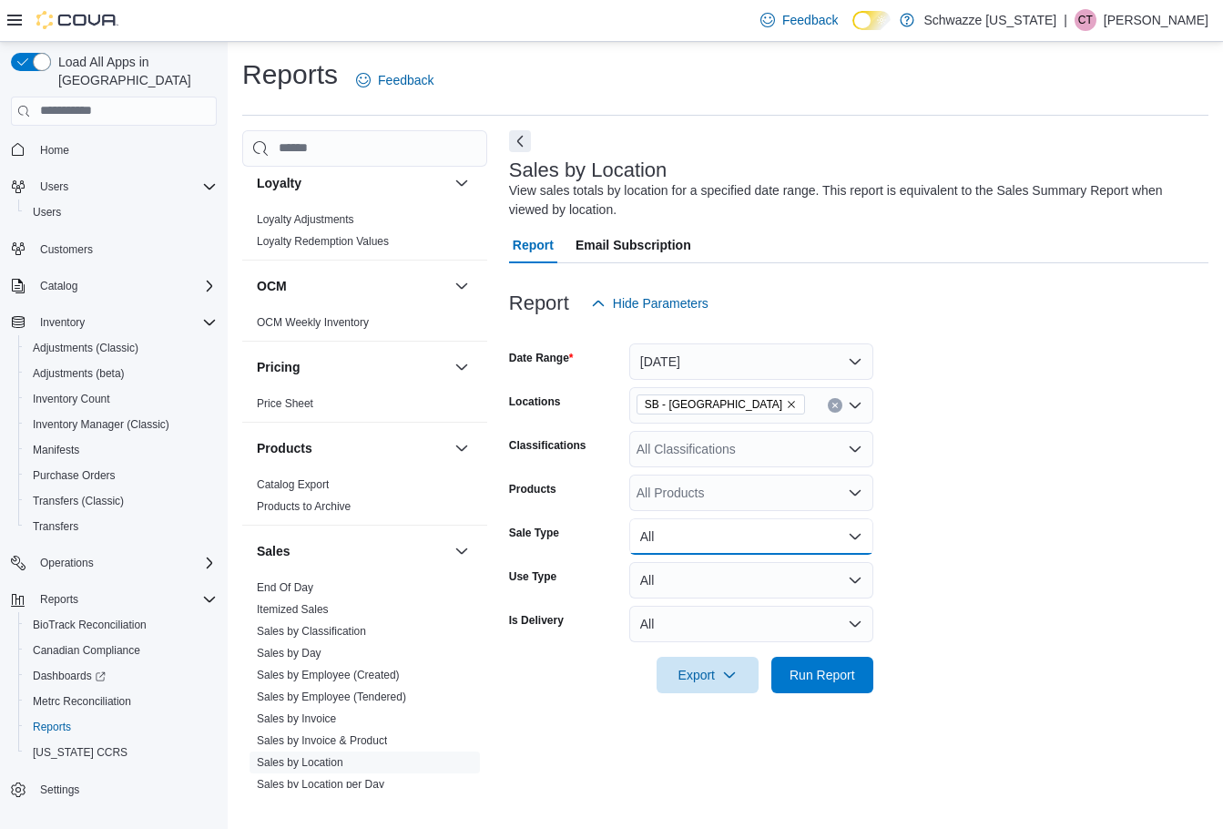
click at [709, 526] on button "All" at bounding box center [751, 536] width 244 height 36
drag, startPoint x: 593, startPoint y: 540, endPoint x: 560, endPoint y: 556, distance: 36.3
click at [591, 540] on div "Sale Type" at bounding box center [565, 536] width 113 height 36
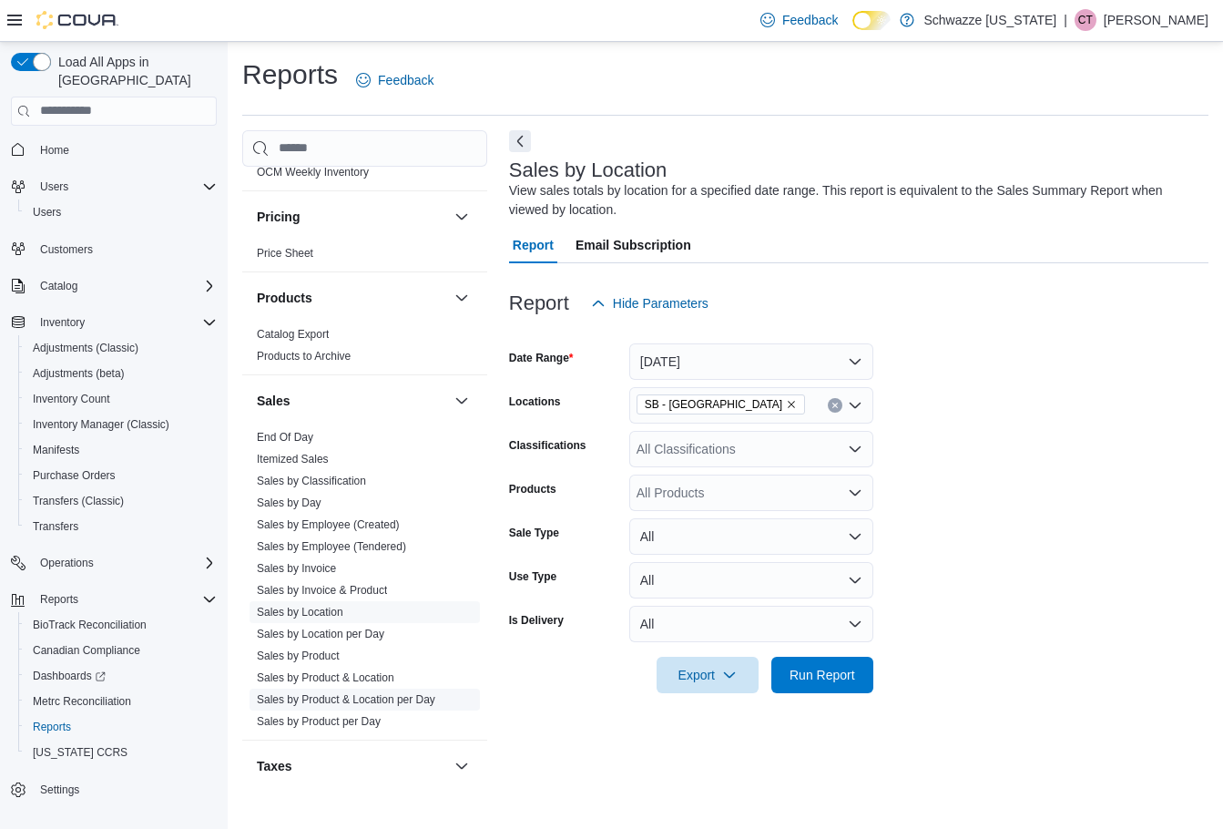
scroll to position [1093, 0]
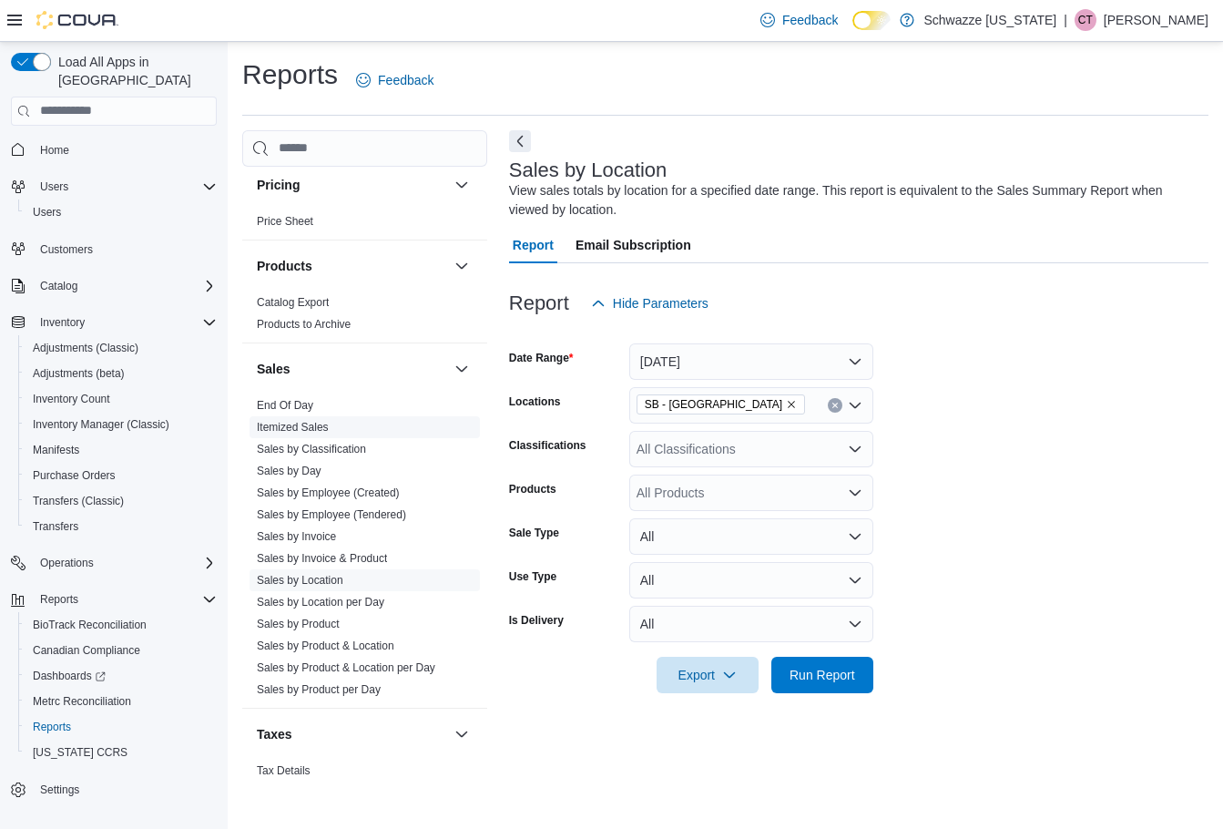
drag, startPoint x: 315, startPoint y: 426, endPoint x: 325, endPoint y: 426, distance: 10.0
click at [315, 426] on link "Itemized Sales" at bounding box center [293, 427] width 72 height 13
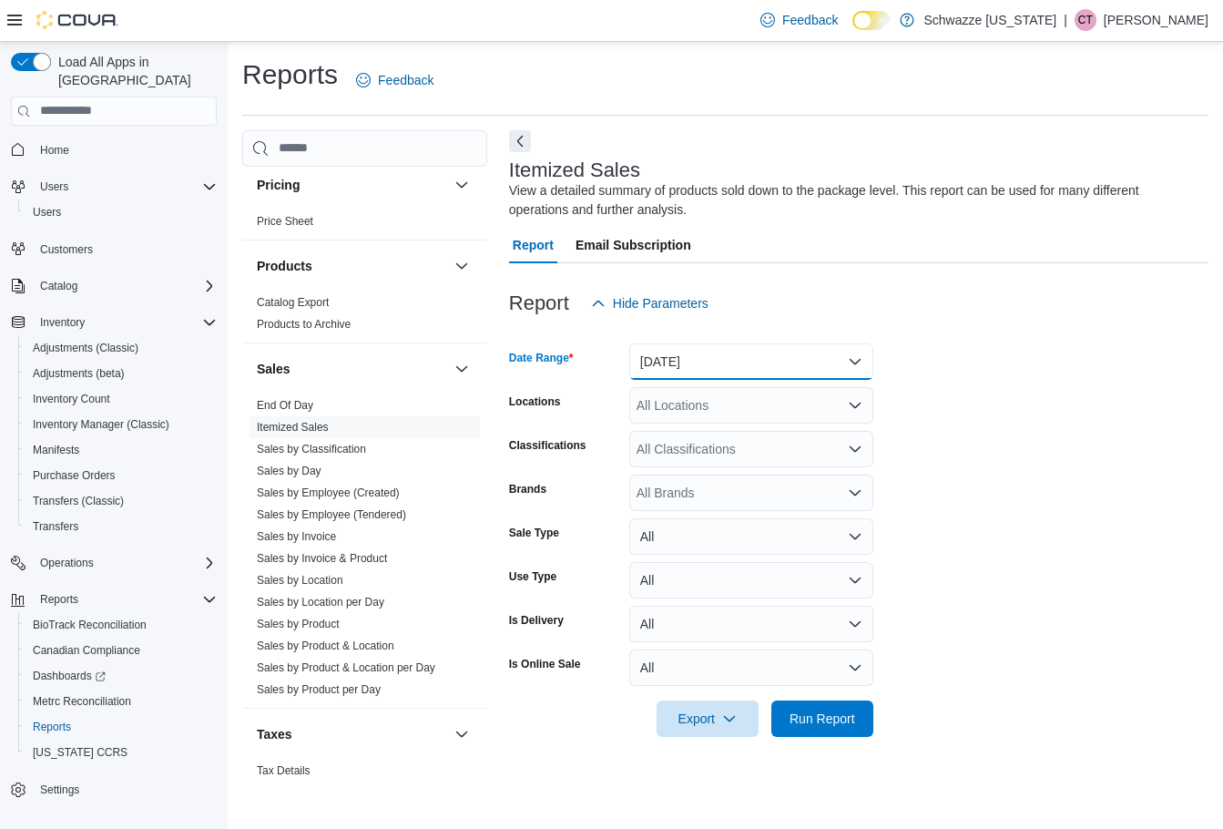
click at [728, 367] on button "[DATE]" at bounding box center [751, 361] width 244 height 36
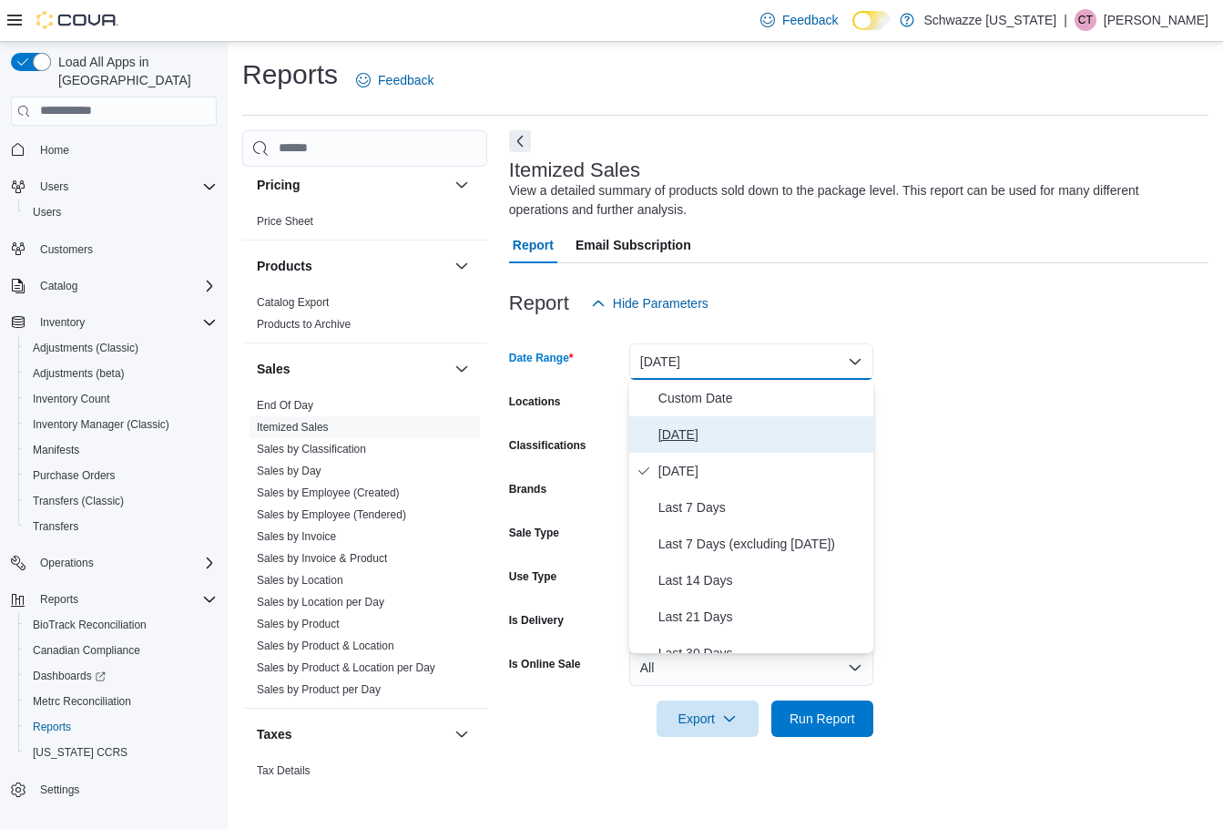
click at [701, 419] on button "Today" at bounding box center [751, 434] width 244 height 36
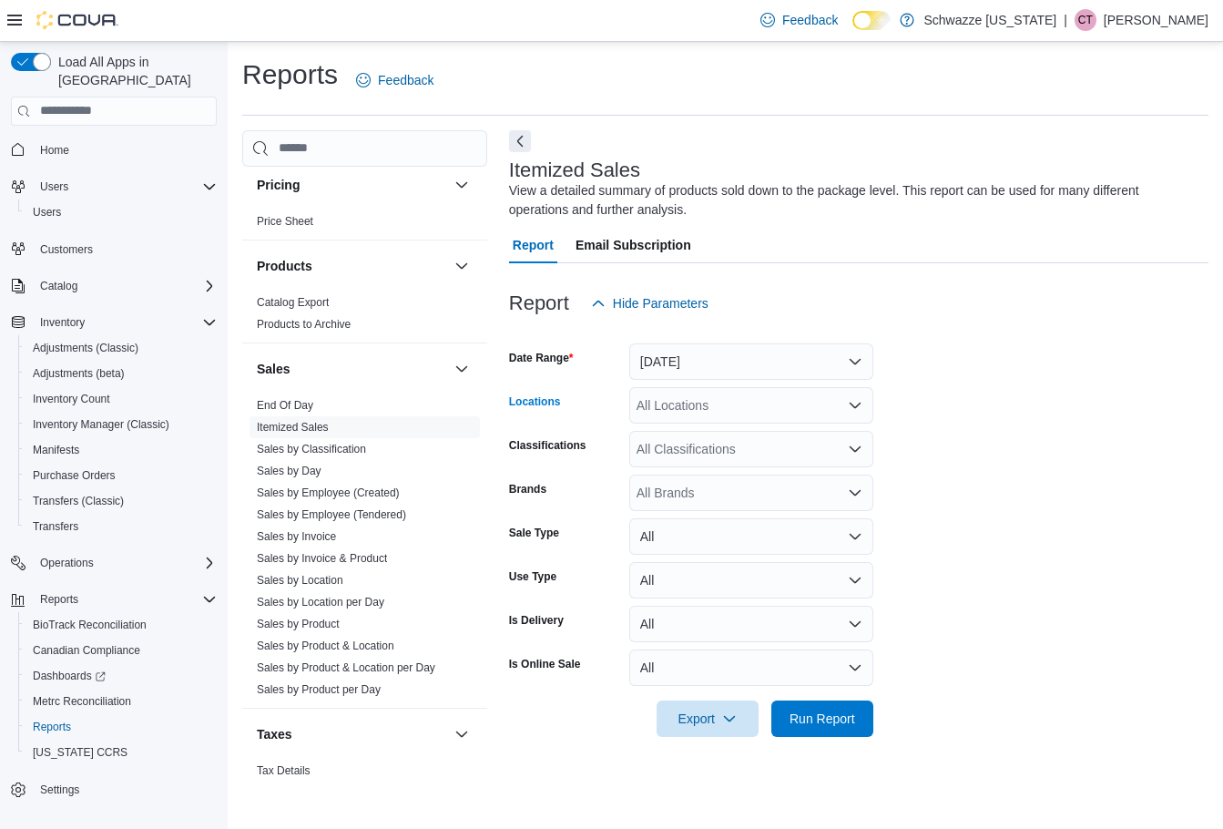
click at [702, 411] on div "All Locations" at bounding box center [751, 405] width 244 height 36
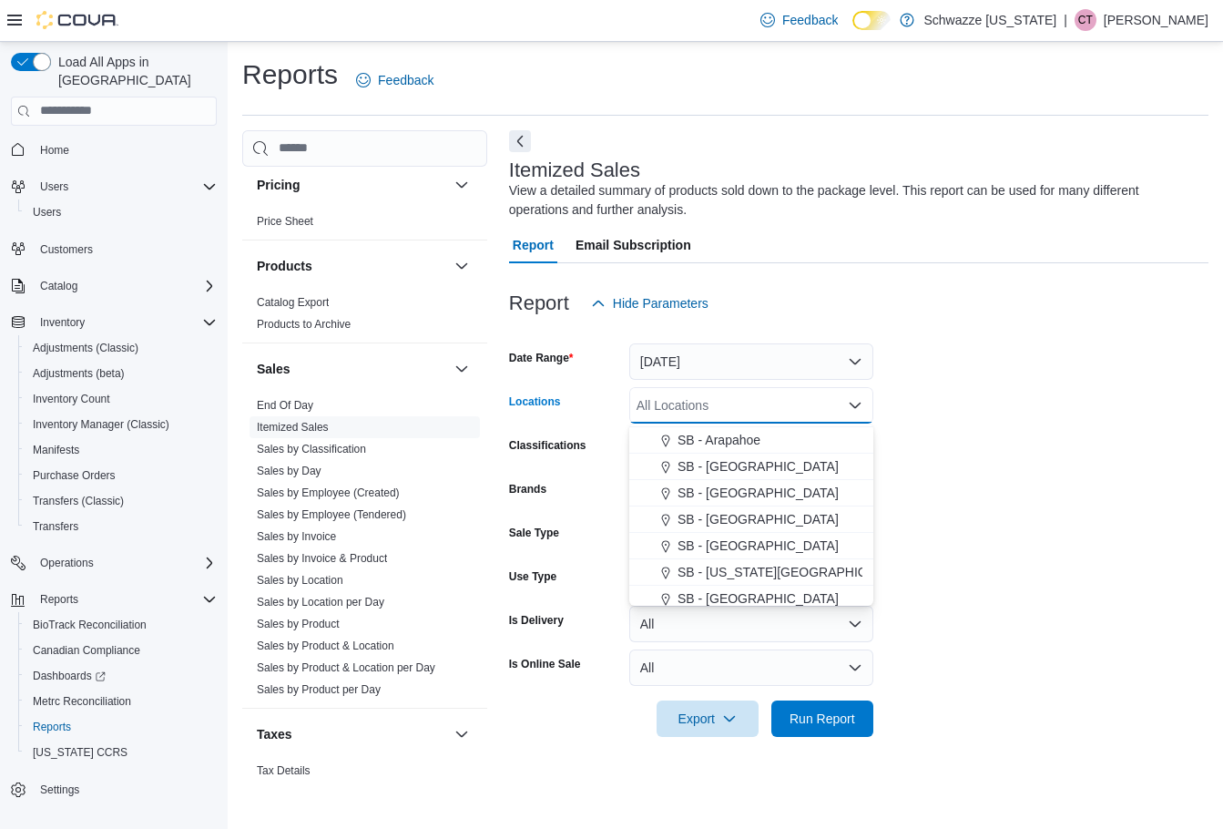
scroll to position [273, 0]
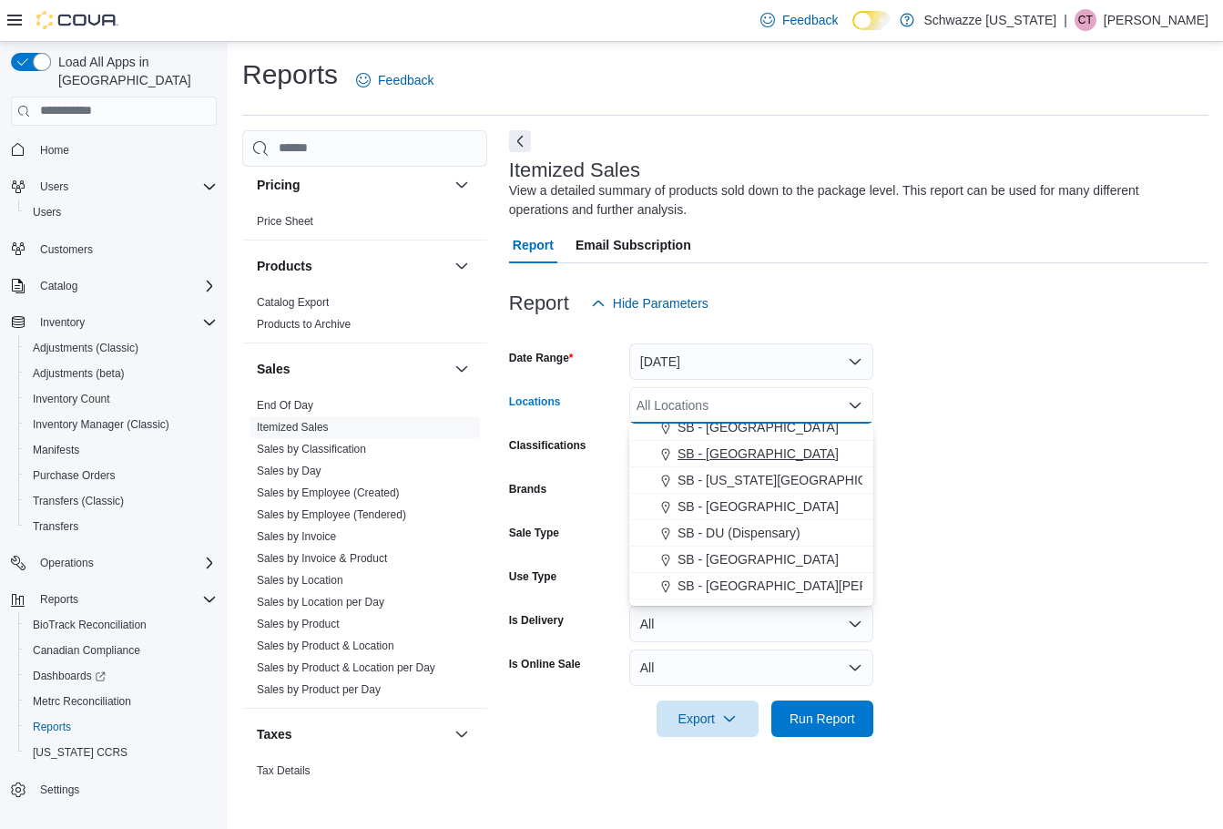
click at [731, 457] on span "SB - [GEOGRAPHIC_DATA]" at bounding box center [758, 453] width 161 height 18
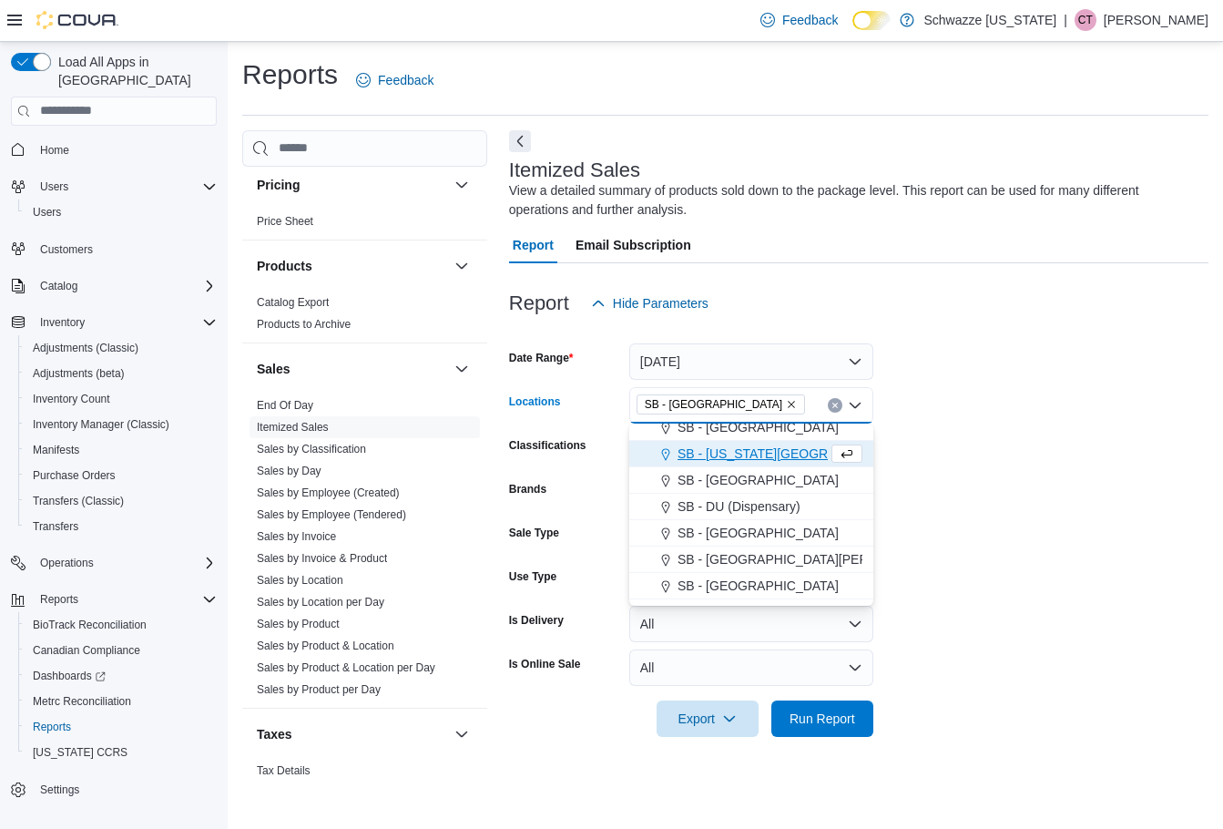
click at [583, 495] on div "Brands" at bounding box center [565, 493] width 113 height 36
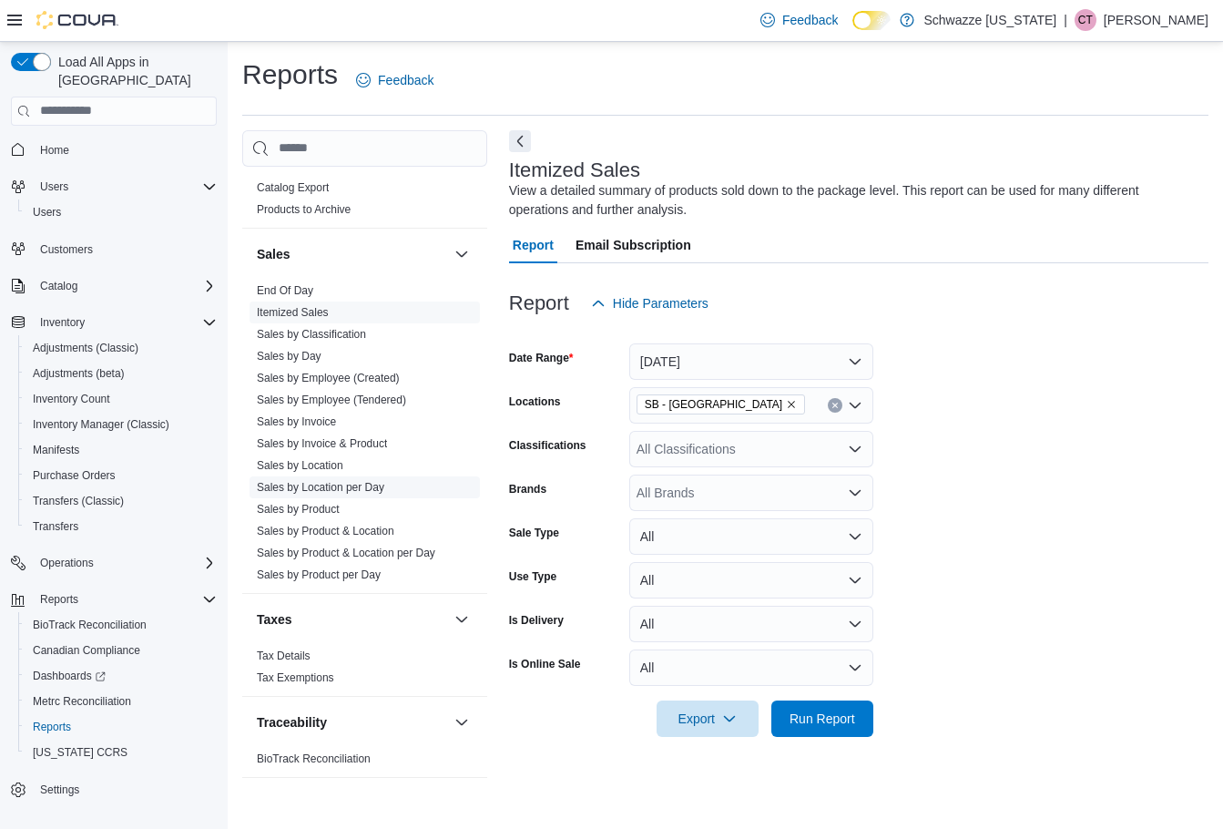
scroll to position [1215, 0]
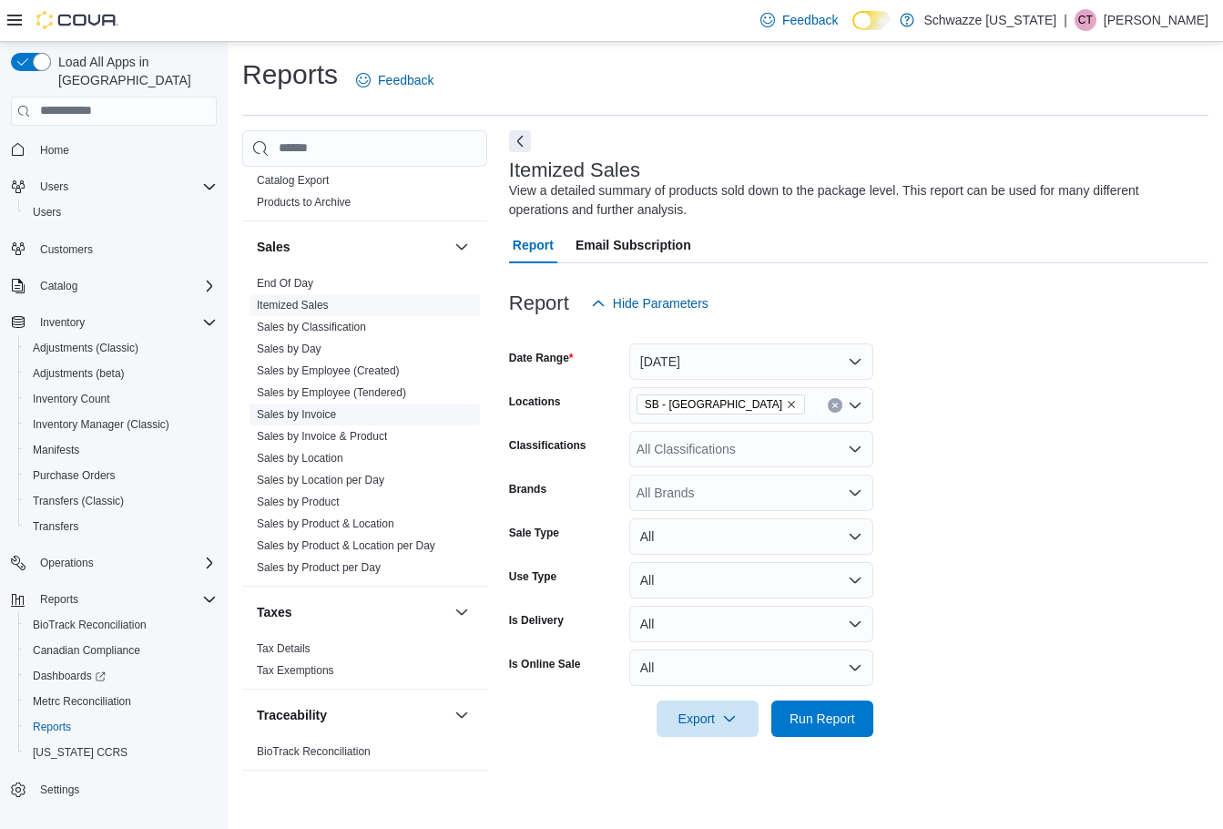
click at [304, 418] on link "Sales by Invoice" at bounding box center [296, 414] width 79 height 13
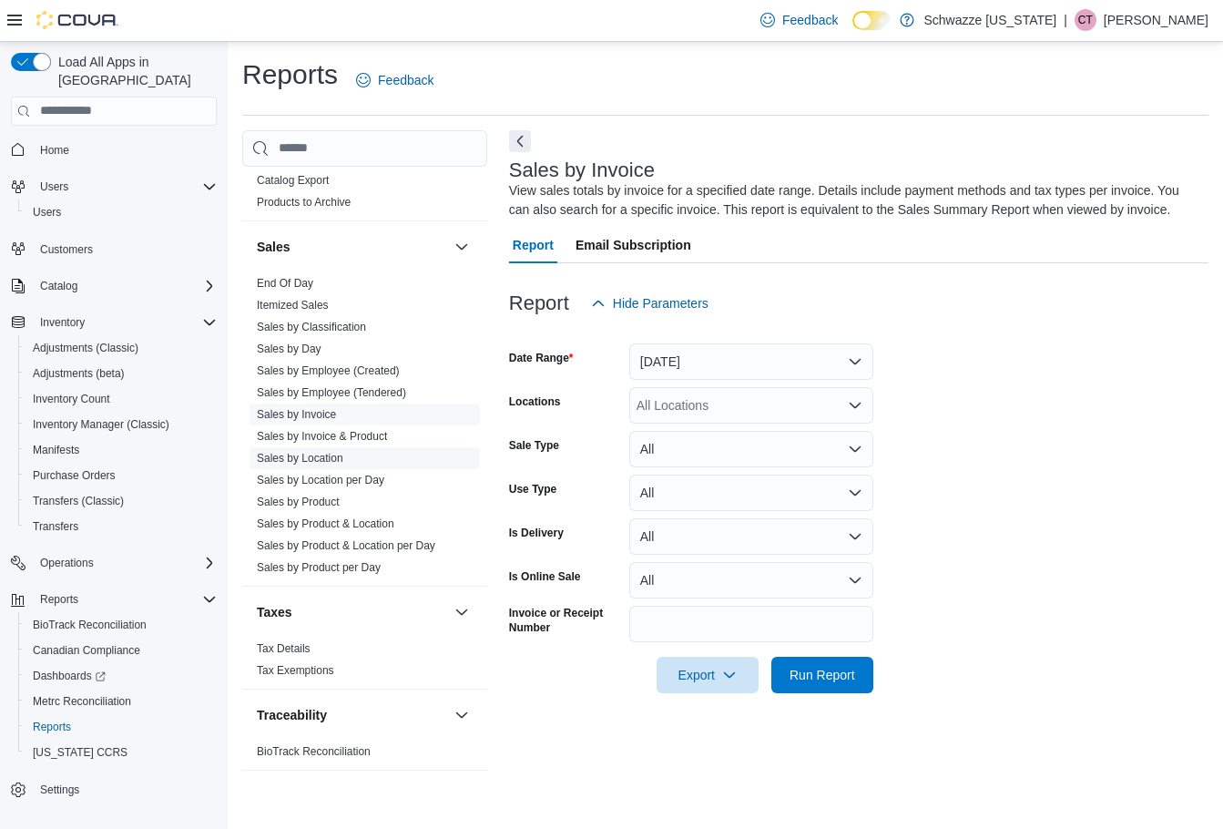
click at [309, 457] on link "Sales by Location" at bounding box center [300, 458] width 87 height 13
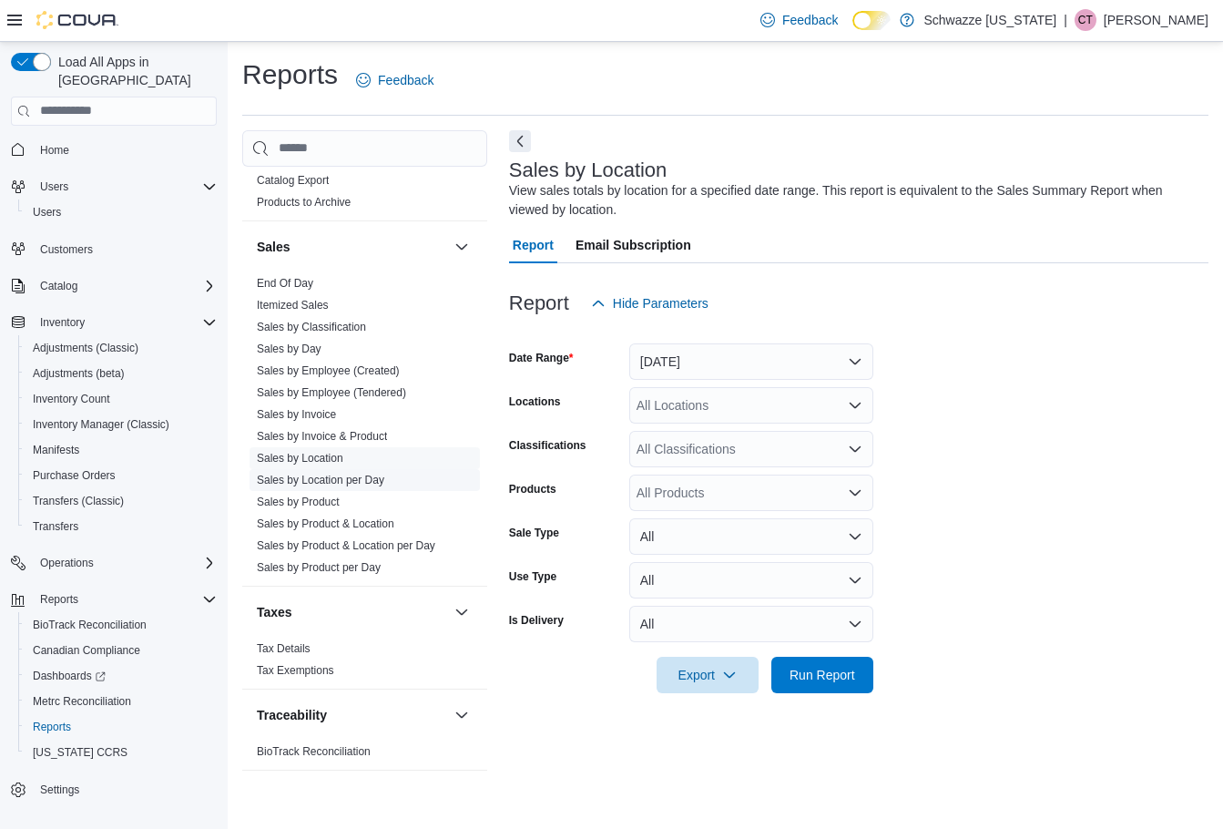
click at [312, 483] on link "Sales by Location per Day" at bounding box center [321, 480] width 128 height 13
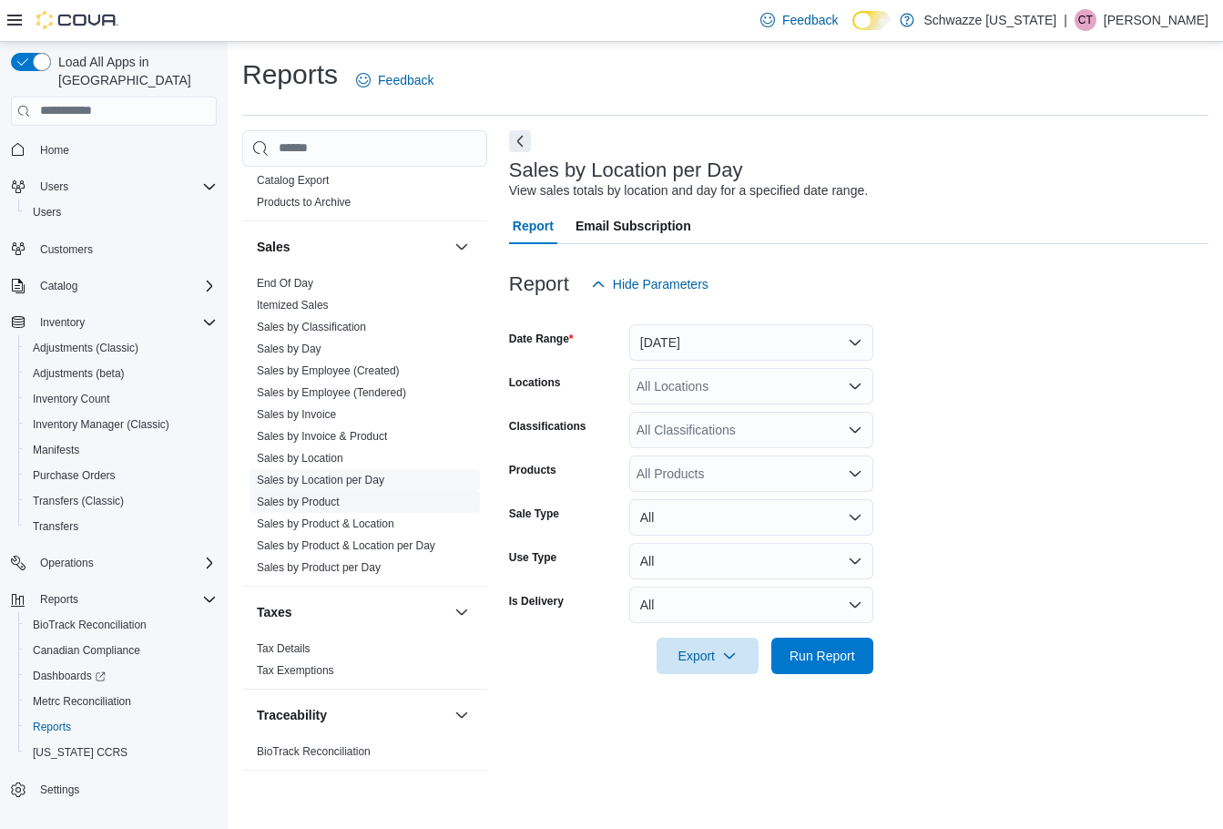
click at [315, 502] on link "Sales by Product" at bounding box center [298, 501] width 83 height 13
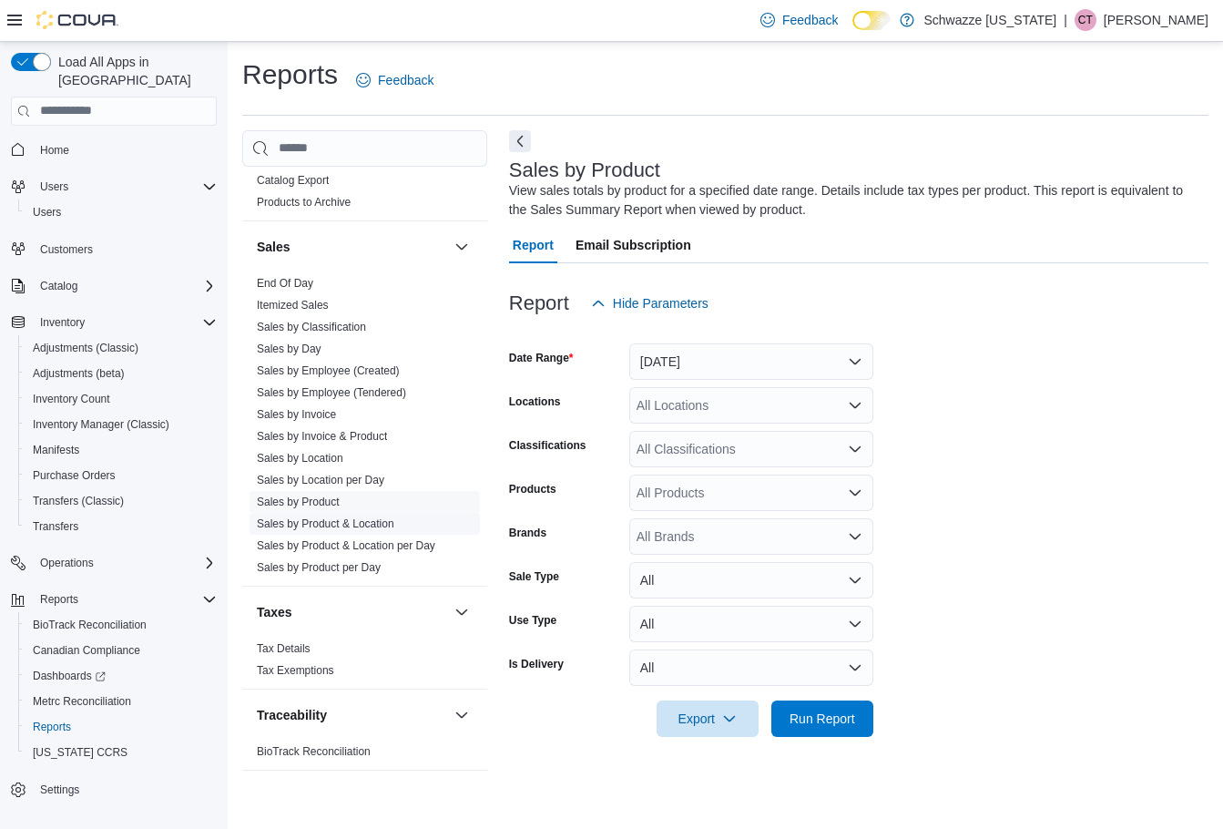
click at [315, 523] on link "Sales by Product & Location" at bounding box center [326, 523] width 138 height 13
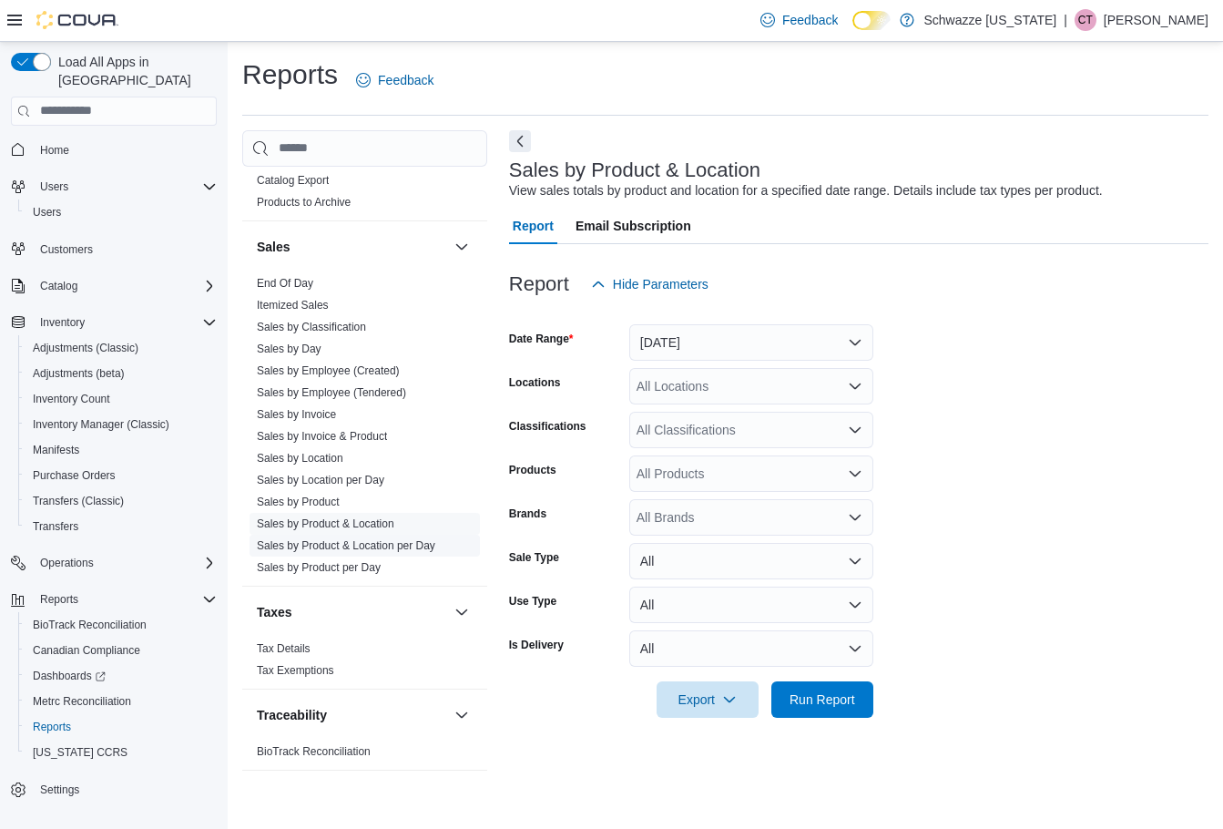
click at [314, 551] on link "Sales by Product & Location per Day" at bounding box center [346, 545] width 179 height 13
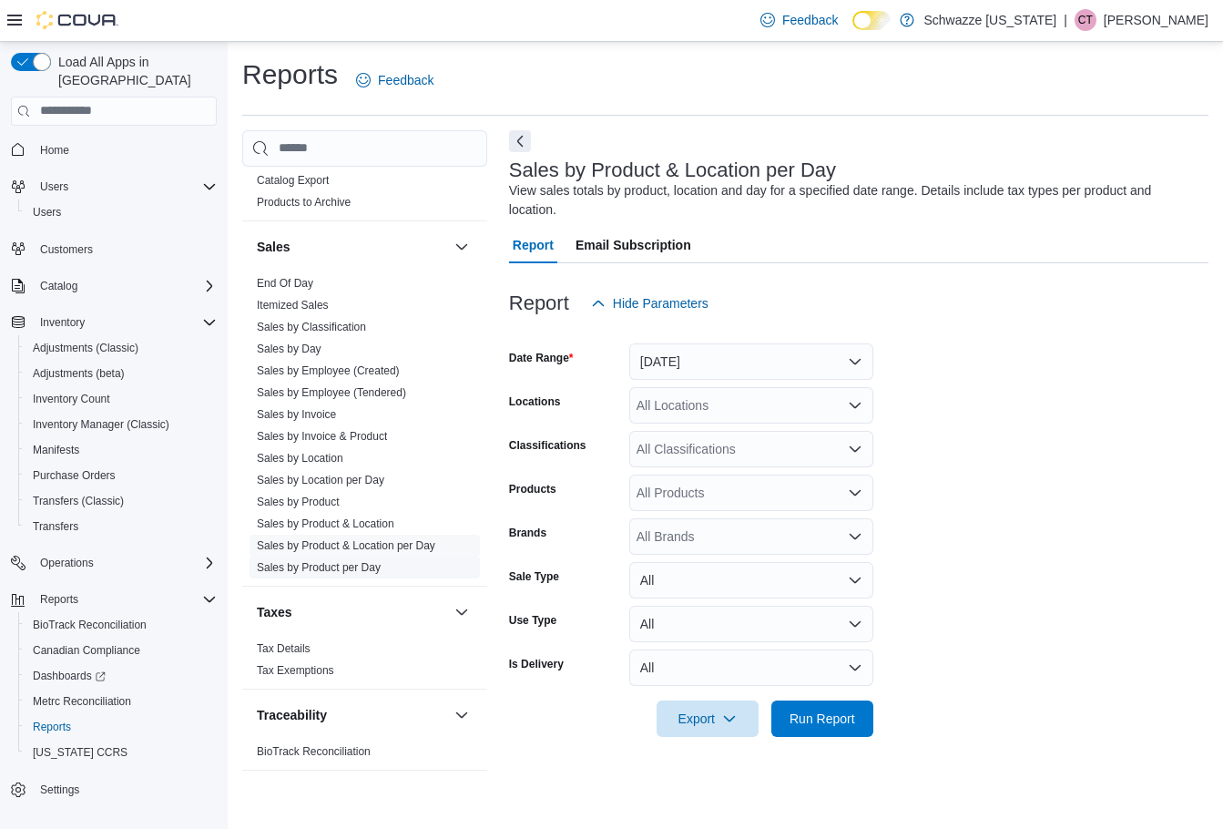
click at [314, 566] on link "Sales by Product per Day" at bounding box center [319, 567] width 124 height 13
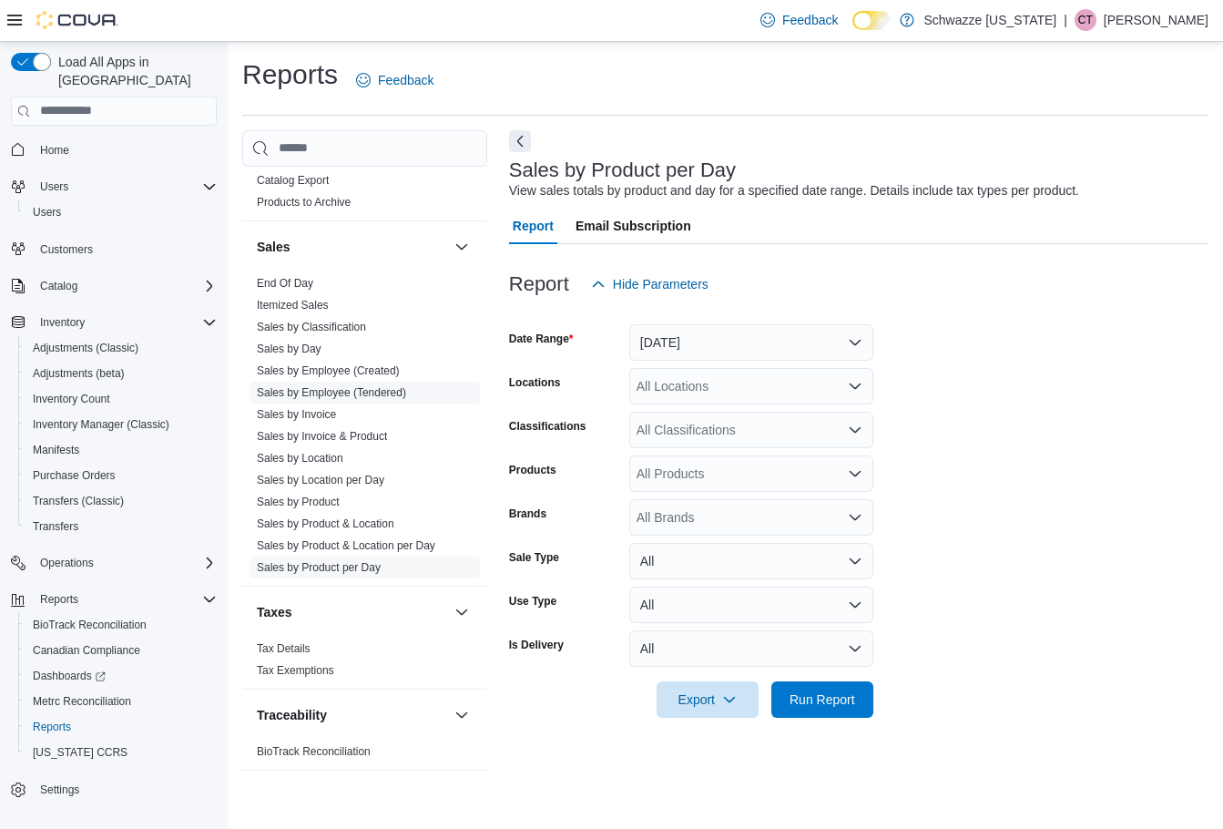
click at [311, 390] on link "Sales by Employee (Tendered)" at bounding box center [331, 392] width 149 height 13
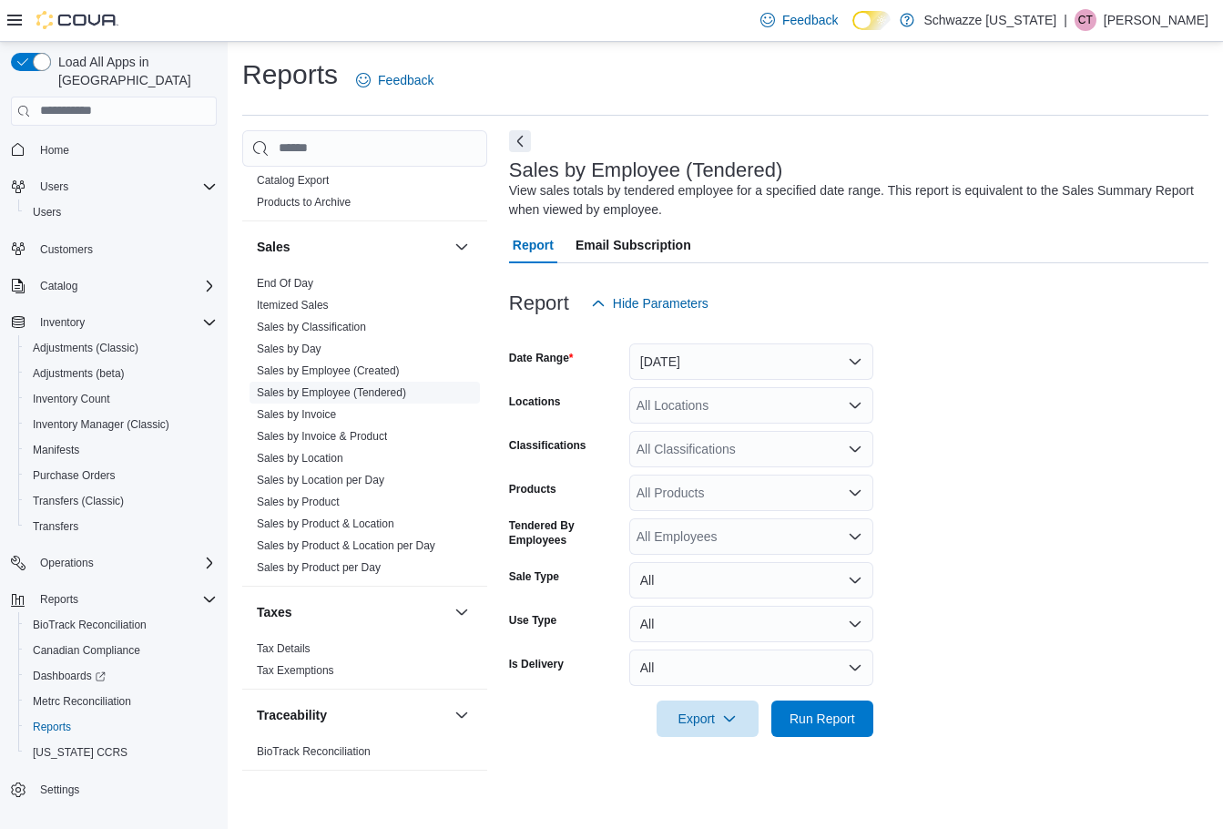
click at [380, 393] on link "Sales by Employee (Tendered)" at bounding box center [331, 392] width 149 height 13
click at [840, 536] on div "All Employees" at bounding box center [751, 536] width 244 height 36
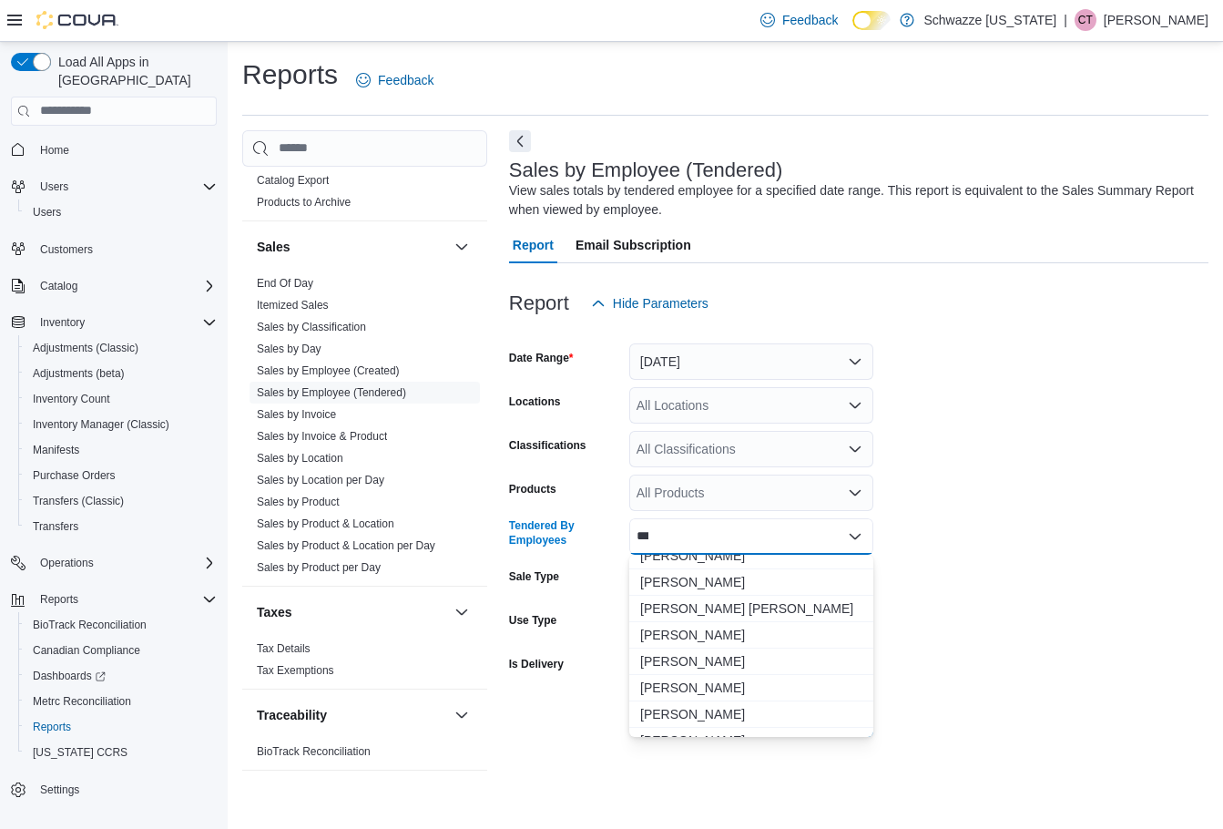
scroll to position [29, 0]
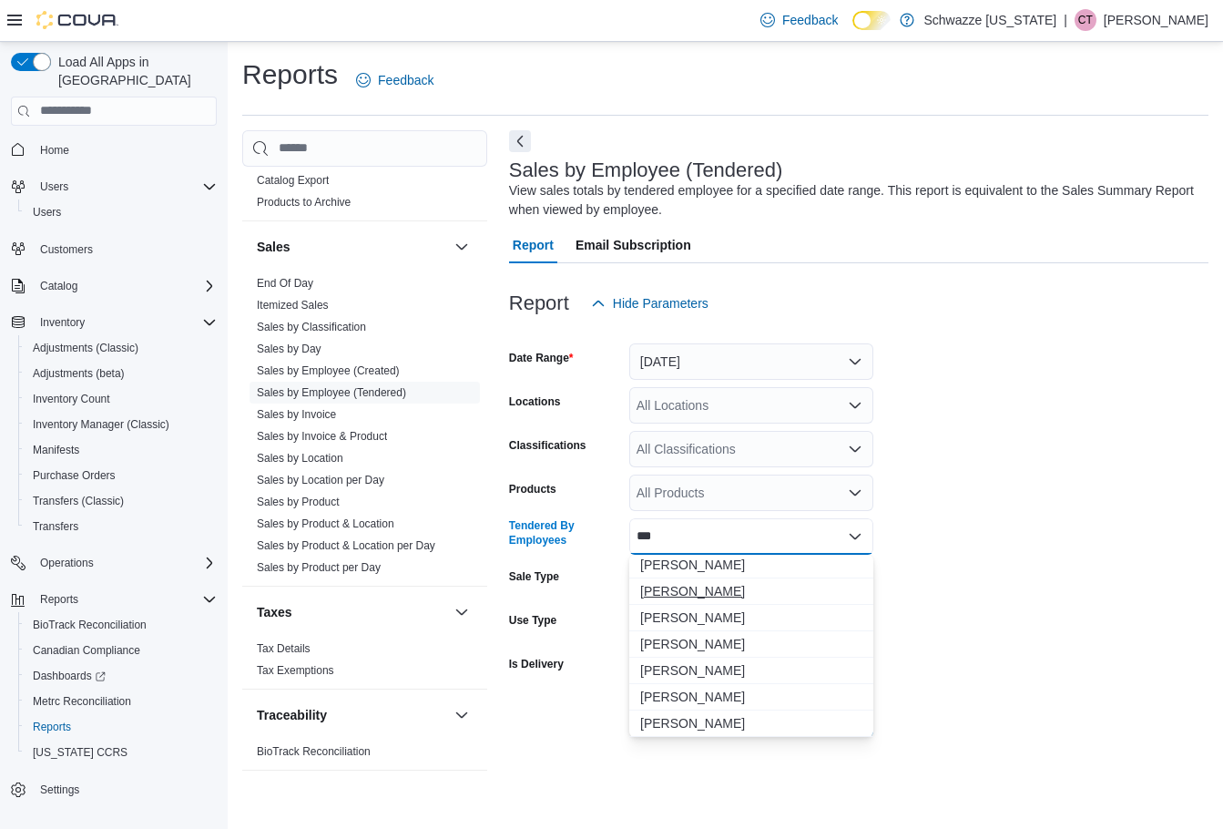
type input "***"
click at [738, 586] on span "[PERSON_NAME]" at bounding box center [751, 591] width 222 height 18
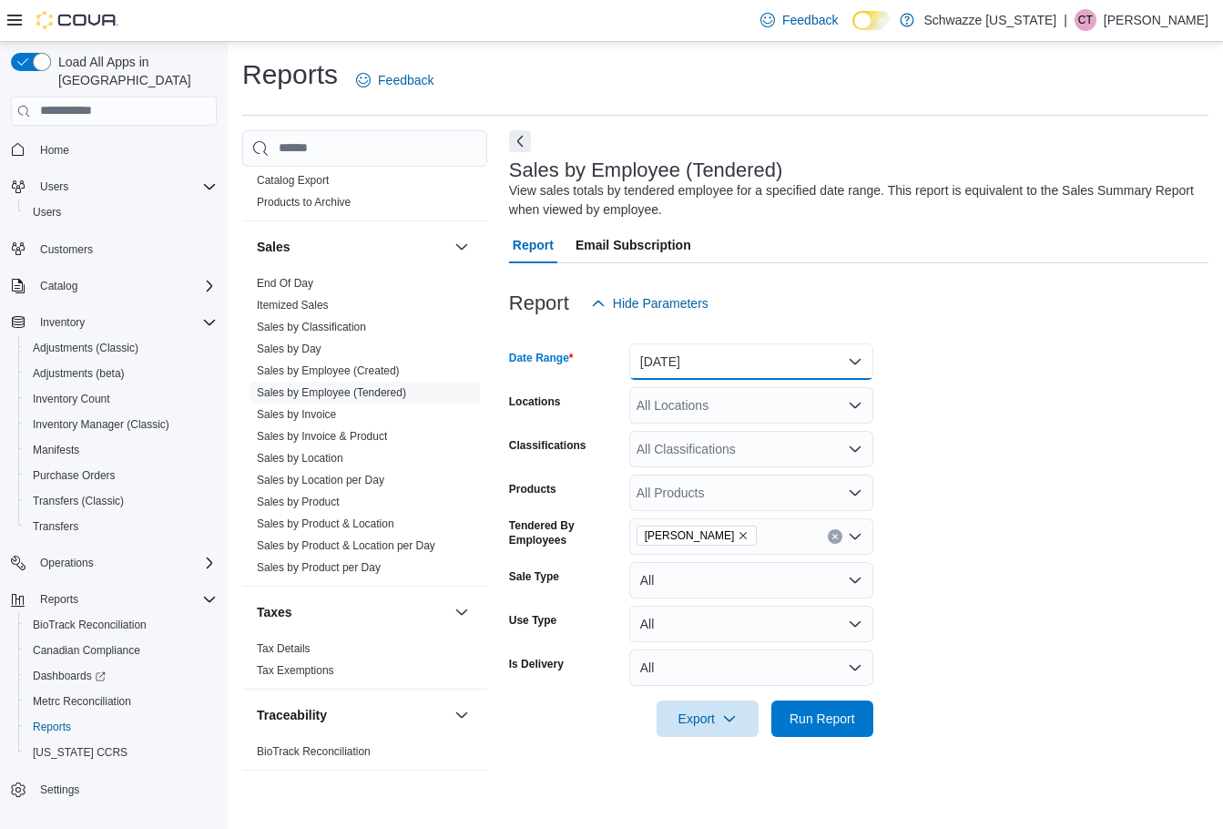
click at [701, 364] on button "[DATE]" at bounding box center [751, 361] width 244 height 36
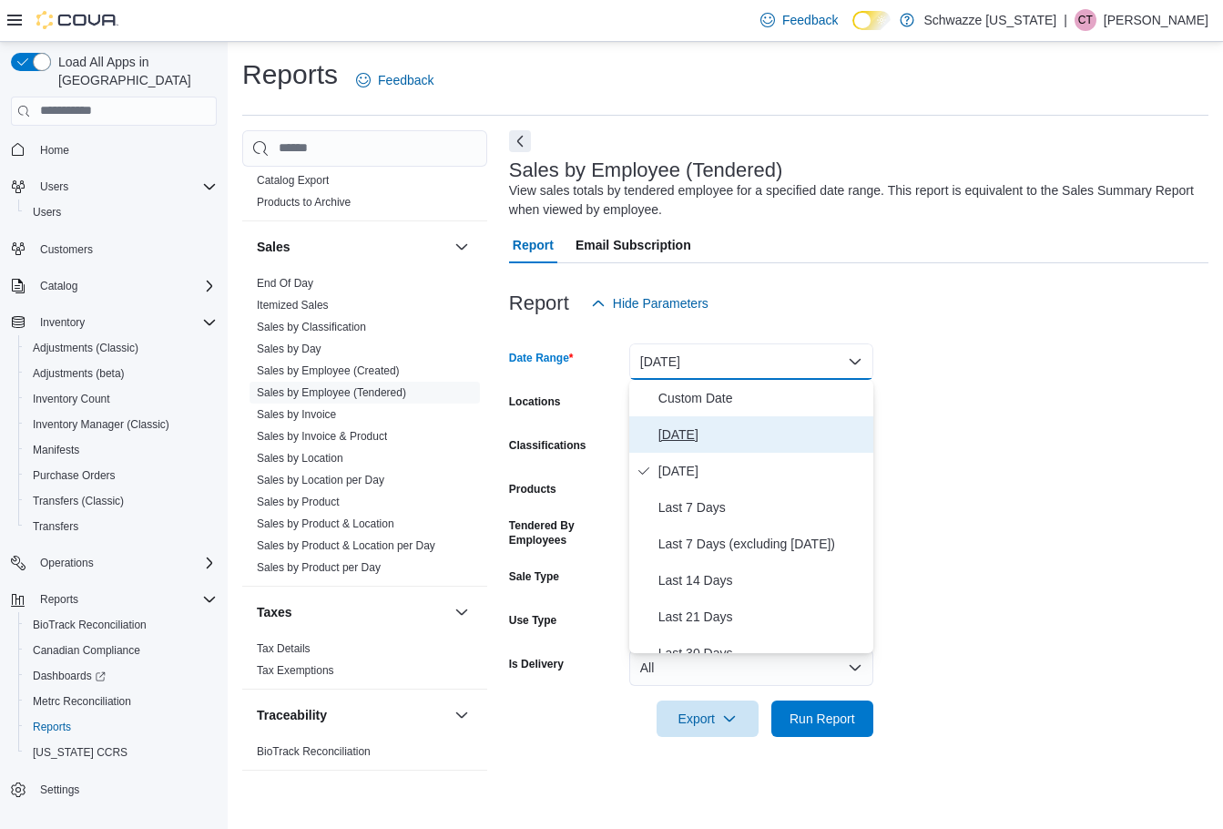
click at [716, 422] on button "Today" at bounding box center [751, 434] width 244 height 36
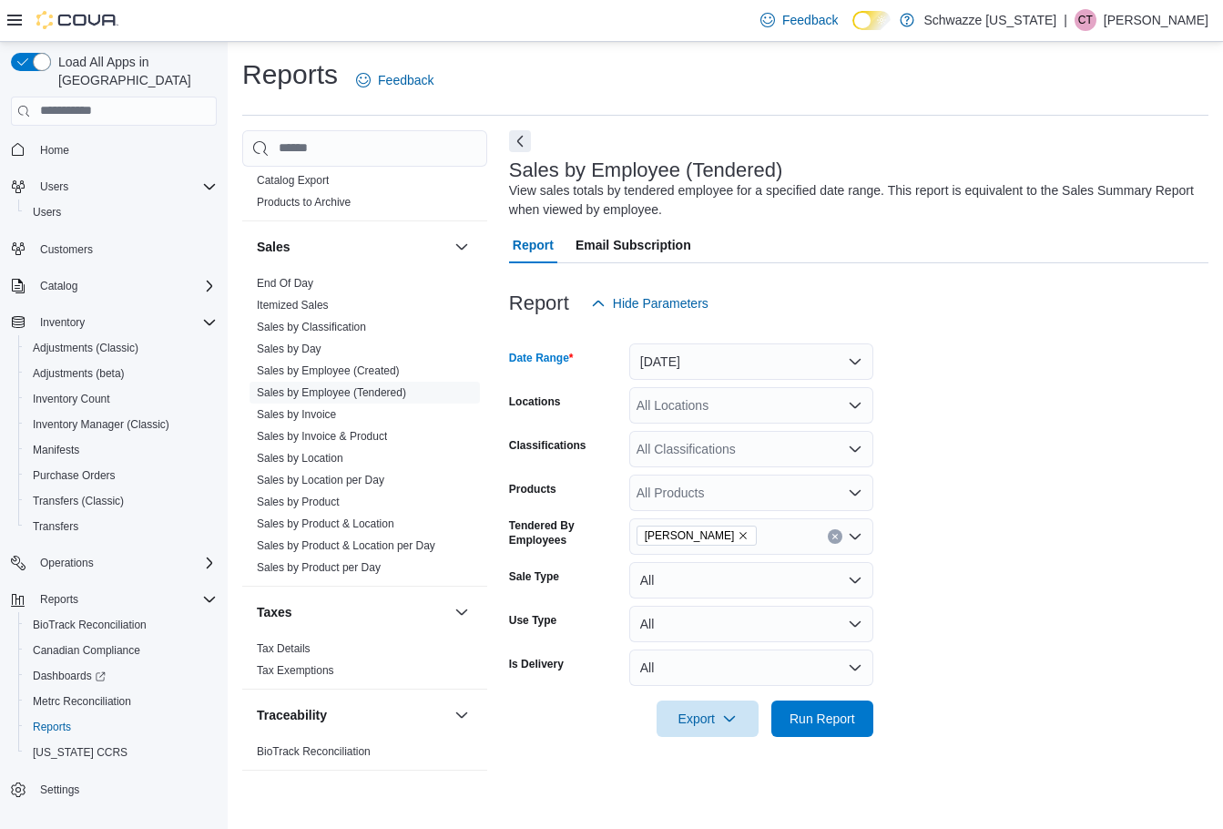
click at [710, 400] on div "All Locations" at bounding box center [751, 405] width 244 height 36
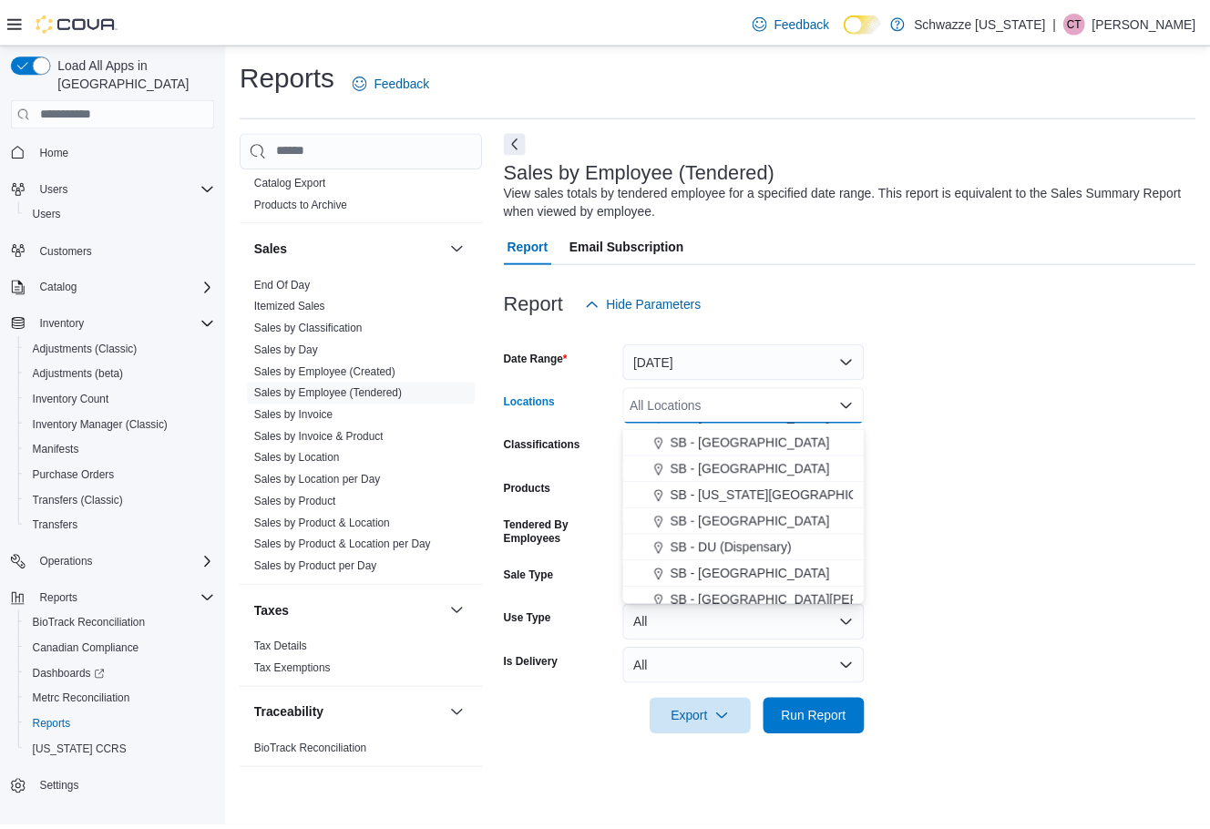
scroll to position [273, 0]
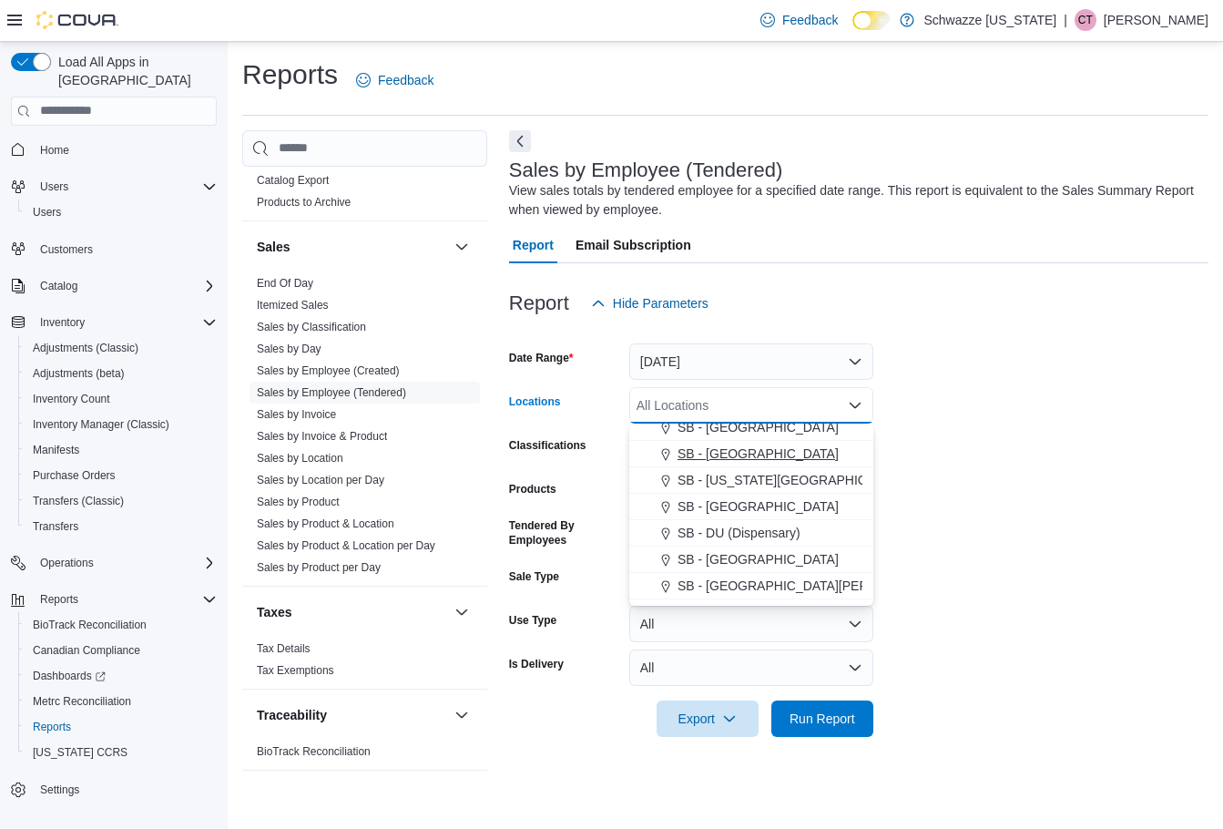
click at [754, 466] on button "SB - [GEOGRAPHIC_DATA]" at bounding box center [751, 454] width 244 height 26
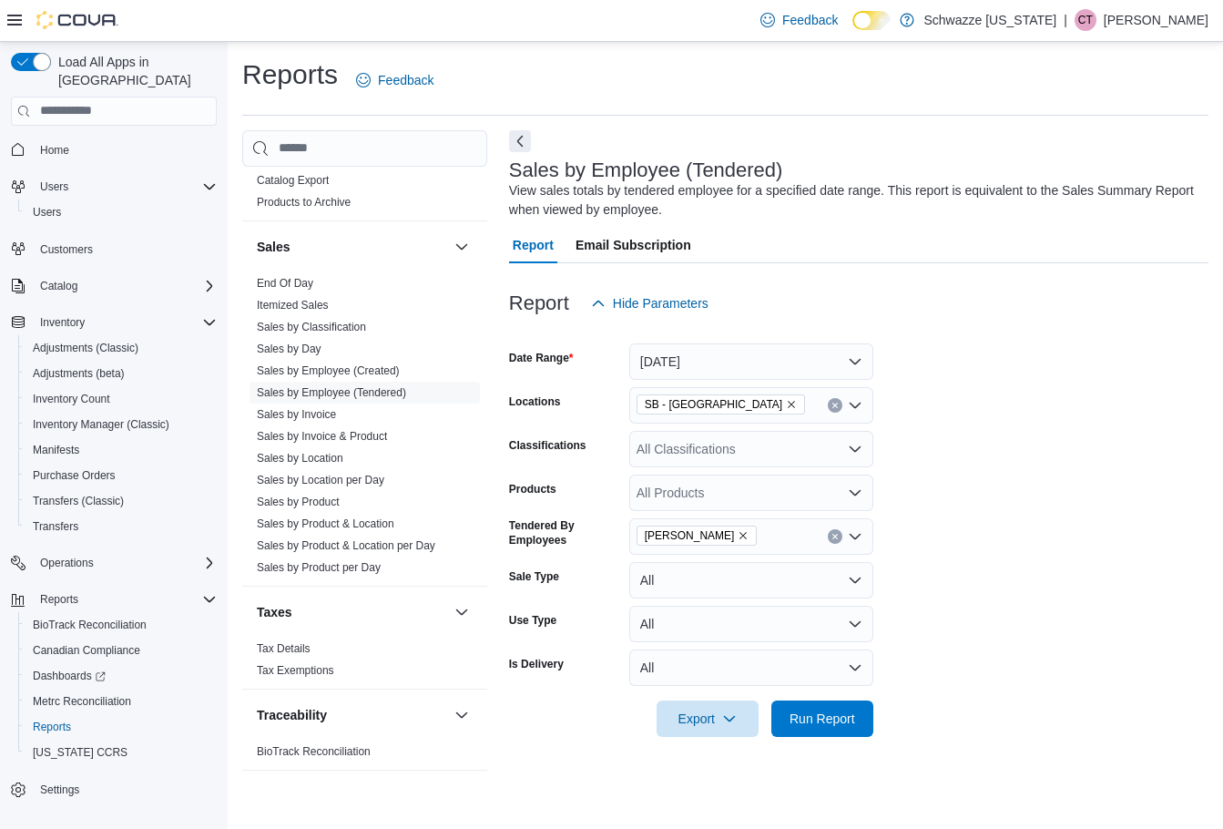
drag, startPoint x: 1104, startPoint y: 470, endPoint x: 1082, endPoint y: 473, distance: 22.0
click at [1103, 471] on form "Date Range Today Locations SB - Brighton Classifications All Classifications Pr…" at bounding box center [858, 529] width 699 height 415
click at [844, 713] on span "Run Report" at bounding box center [823, 718] width 66 height 18
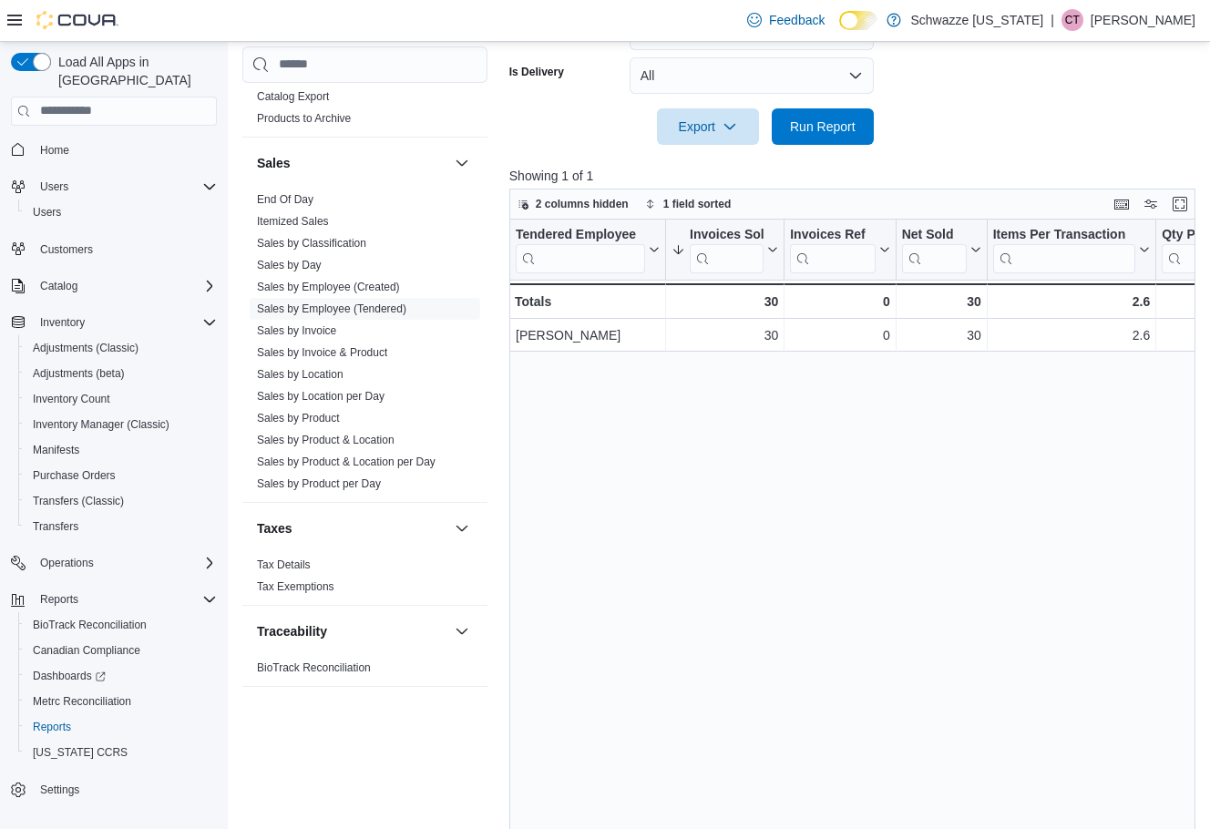
scroll to position [629, 0]
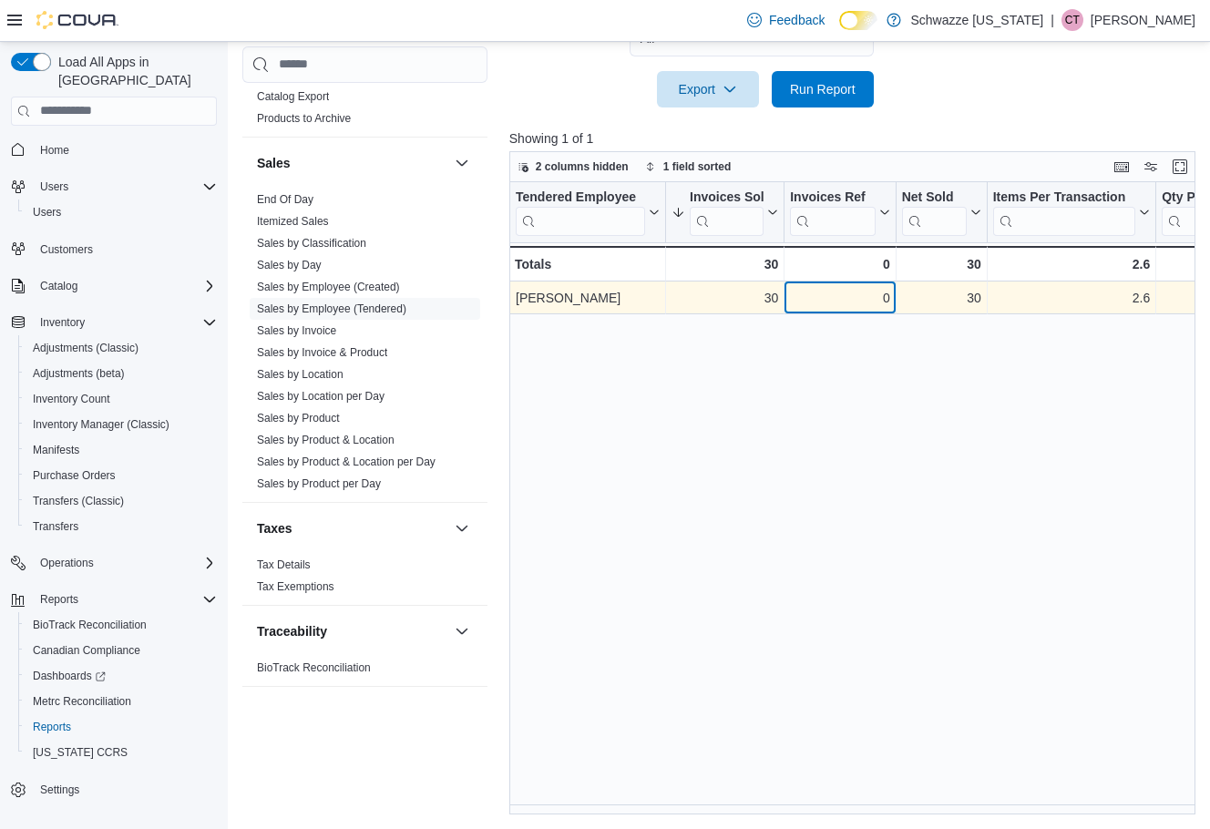
click at [832, 302] on div "0" at bounding box center [839, 298] width 99 height 22
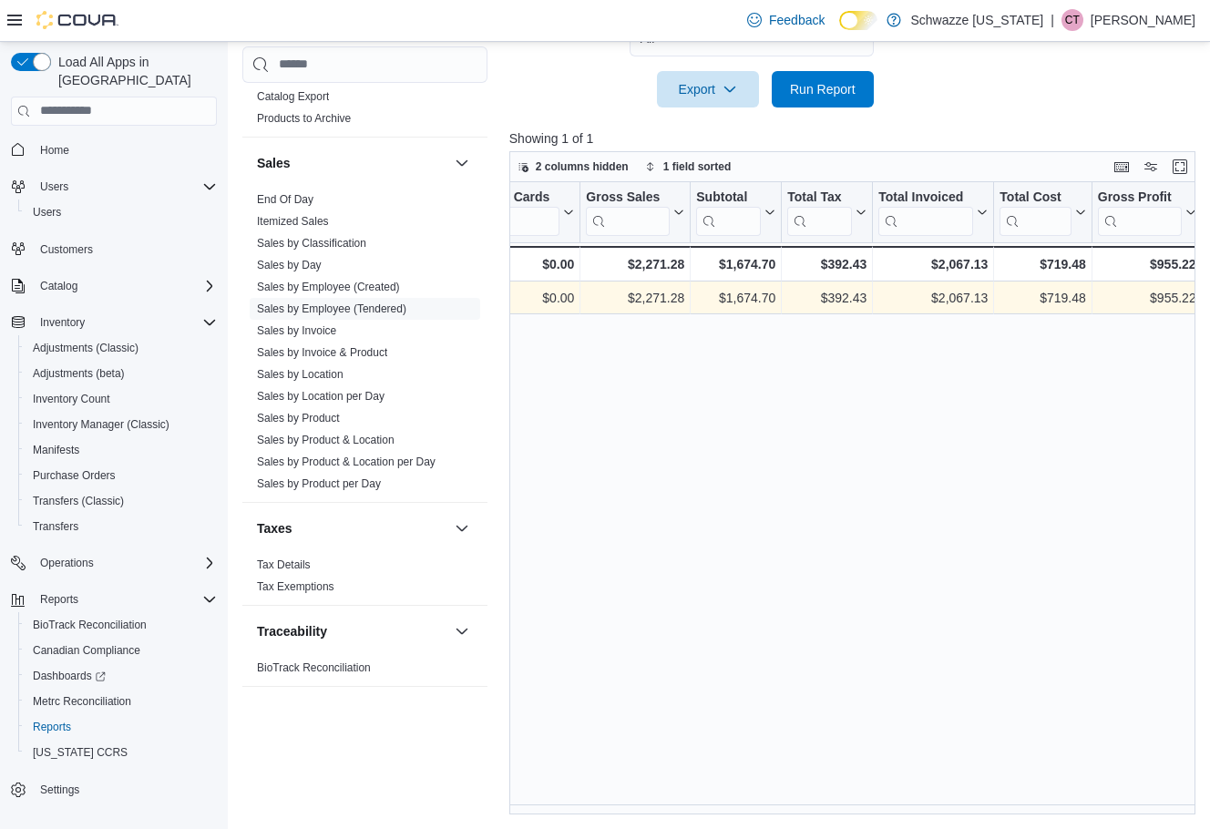
scroll to position [0, 0]
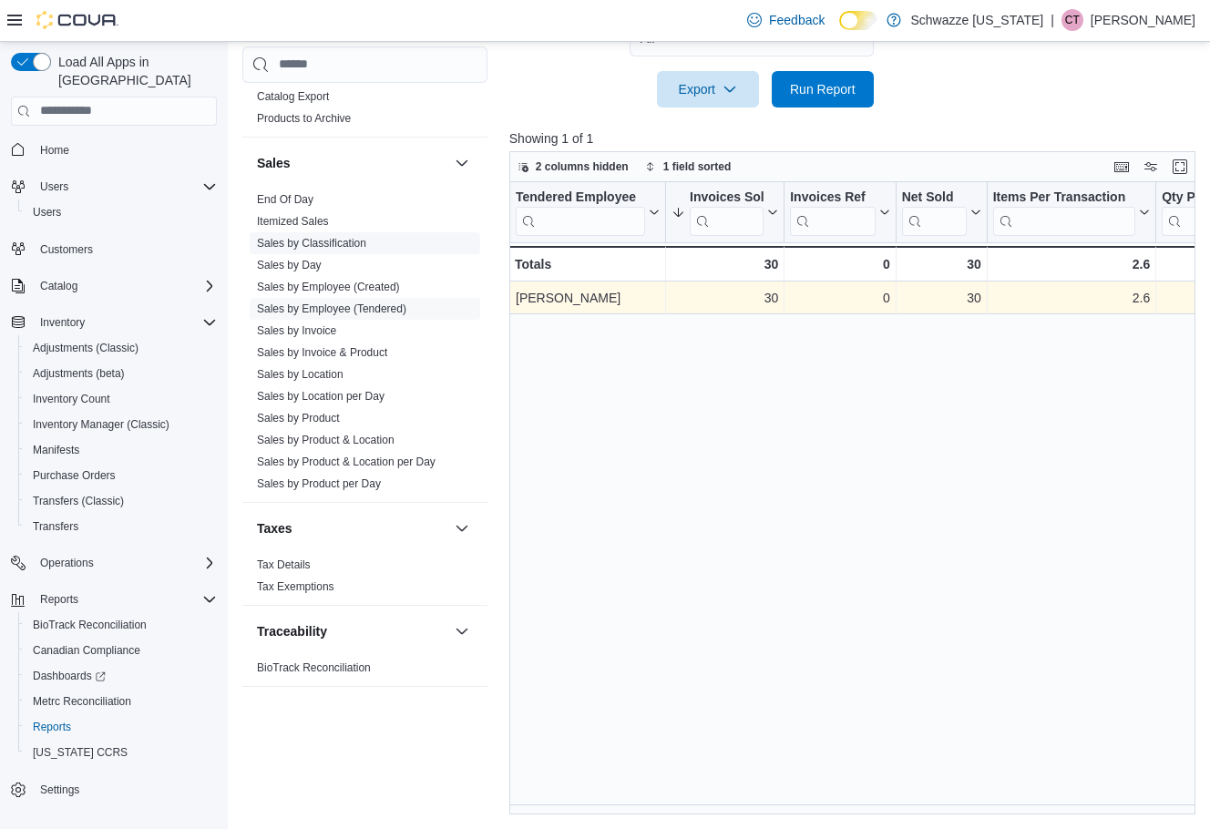
click at [280, 237] on link "Sales by Classification" at bounding box center [311, 242] width 109 height 13
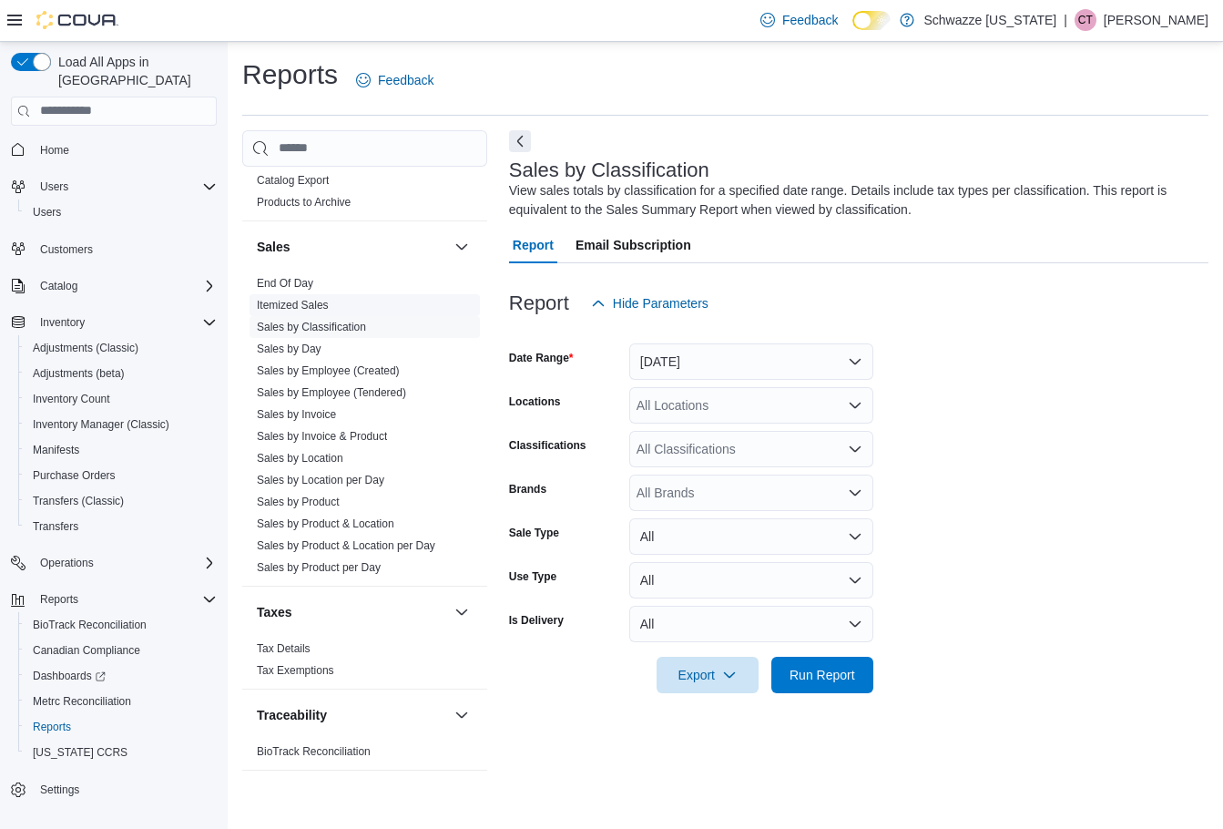
click at [317, 303] on link "Itemized Sales" at bounding box center [293, 305] width 72 height 13
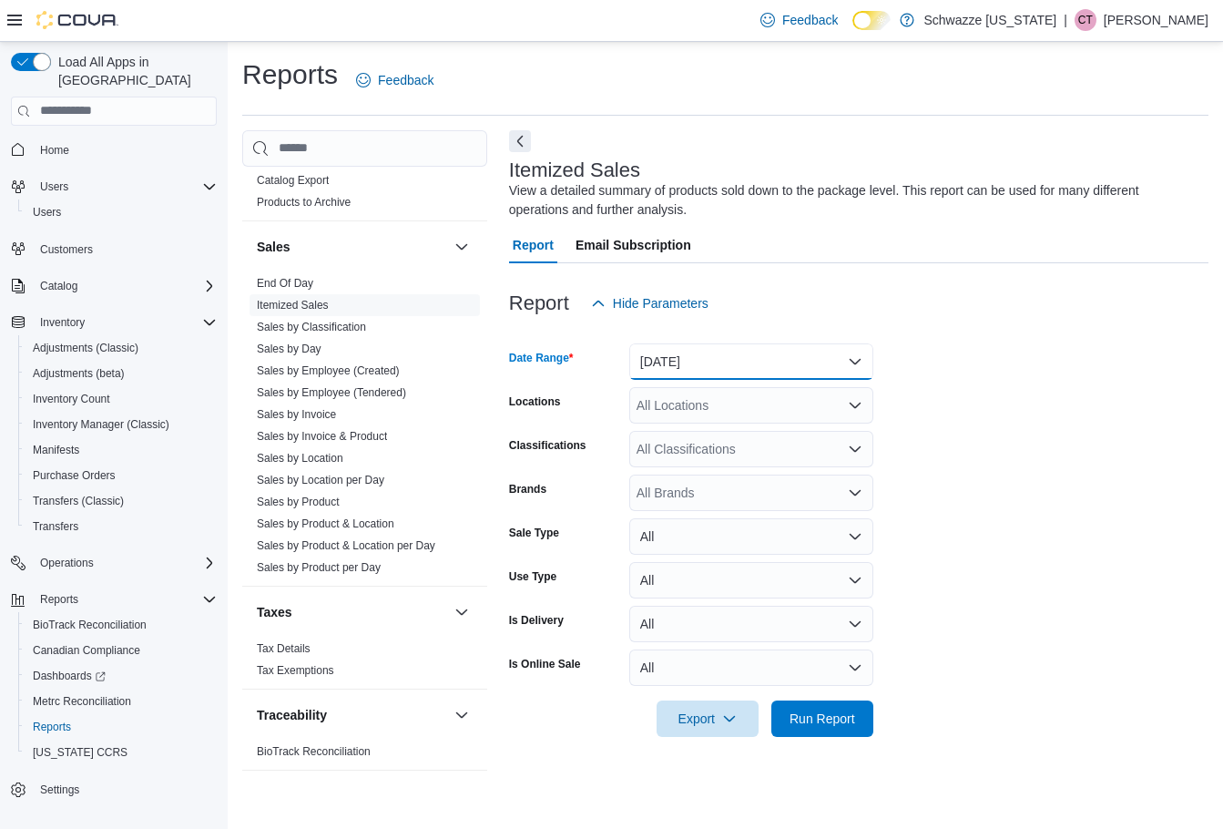
click at [681, 352] on button "[DATE]" at bounding box center [751, 361] width 244 height 36
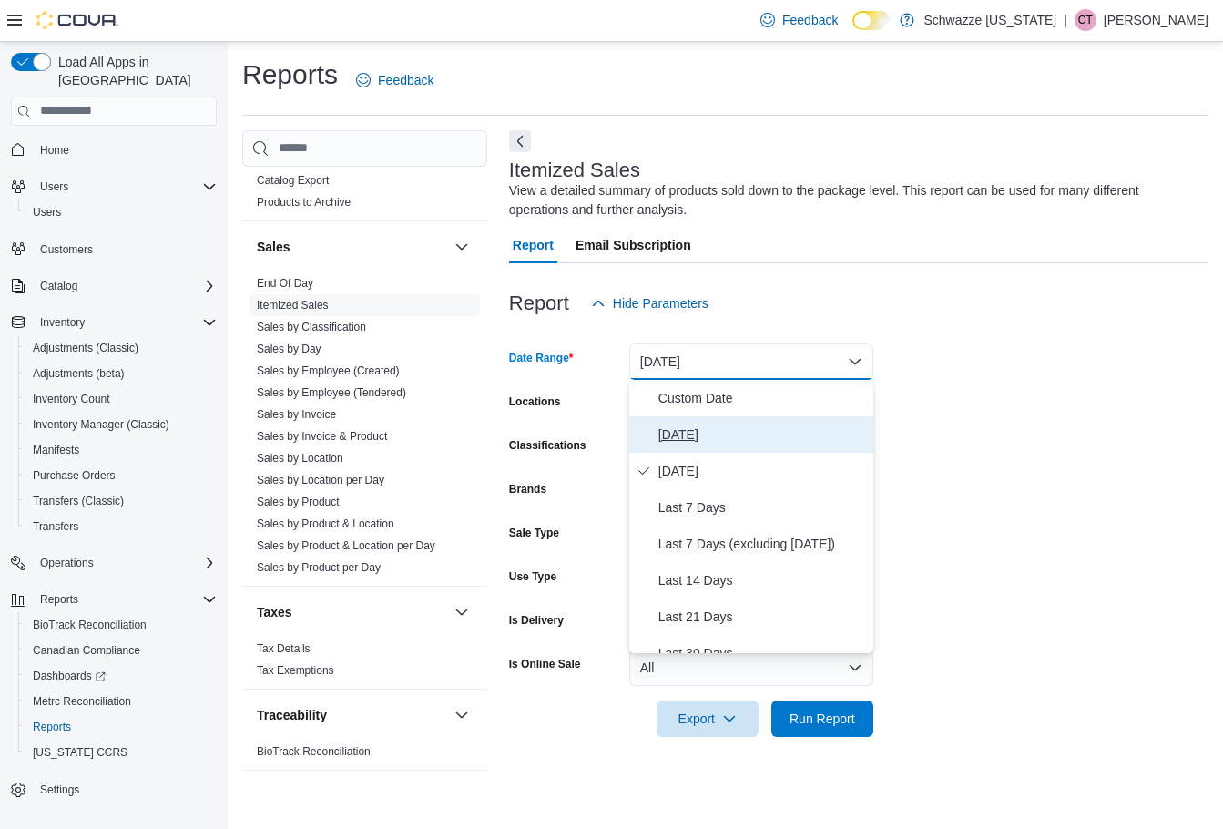
click at [698, 429] on span "Today" at bounding box center [763, 435] width 208 height 22
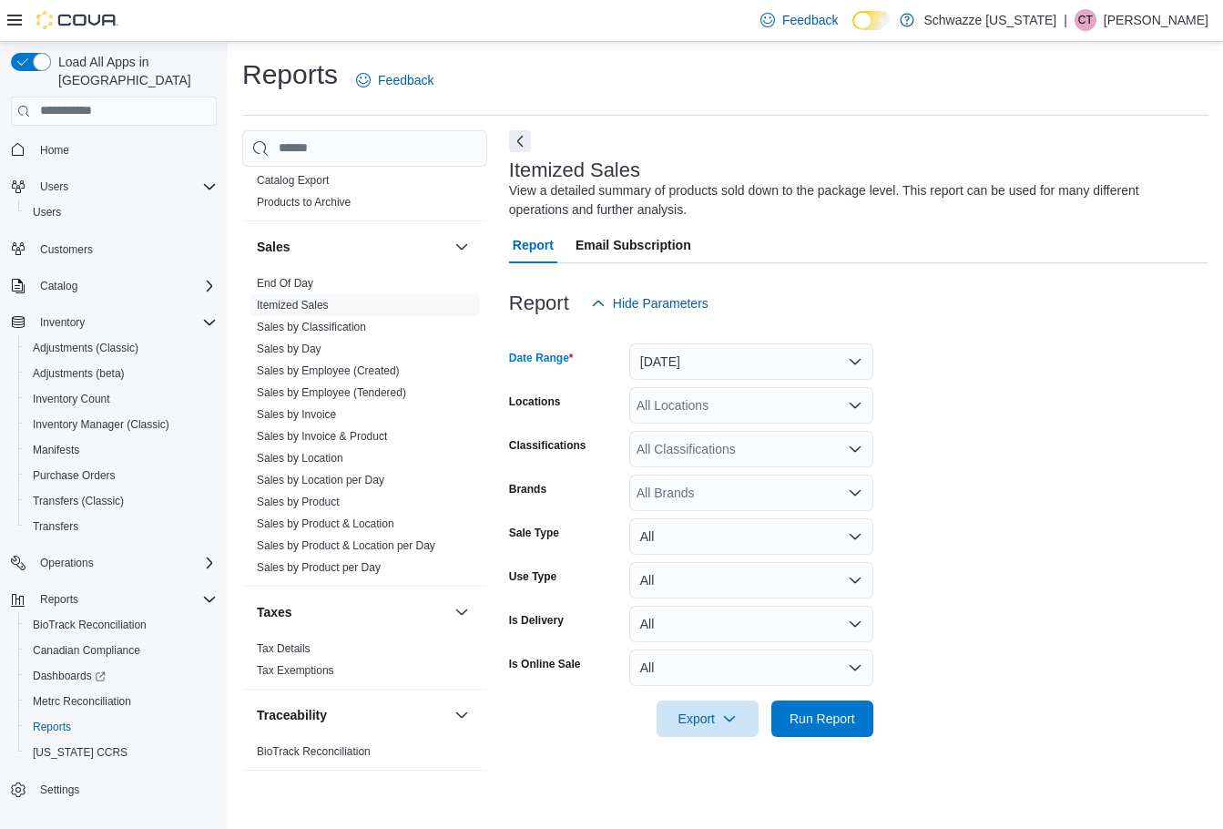
click at [695, 408] on div "All Locations" at bounding box center [751, 405] width 244 height 36
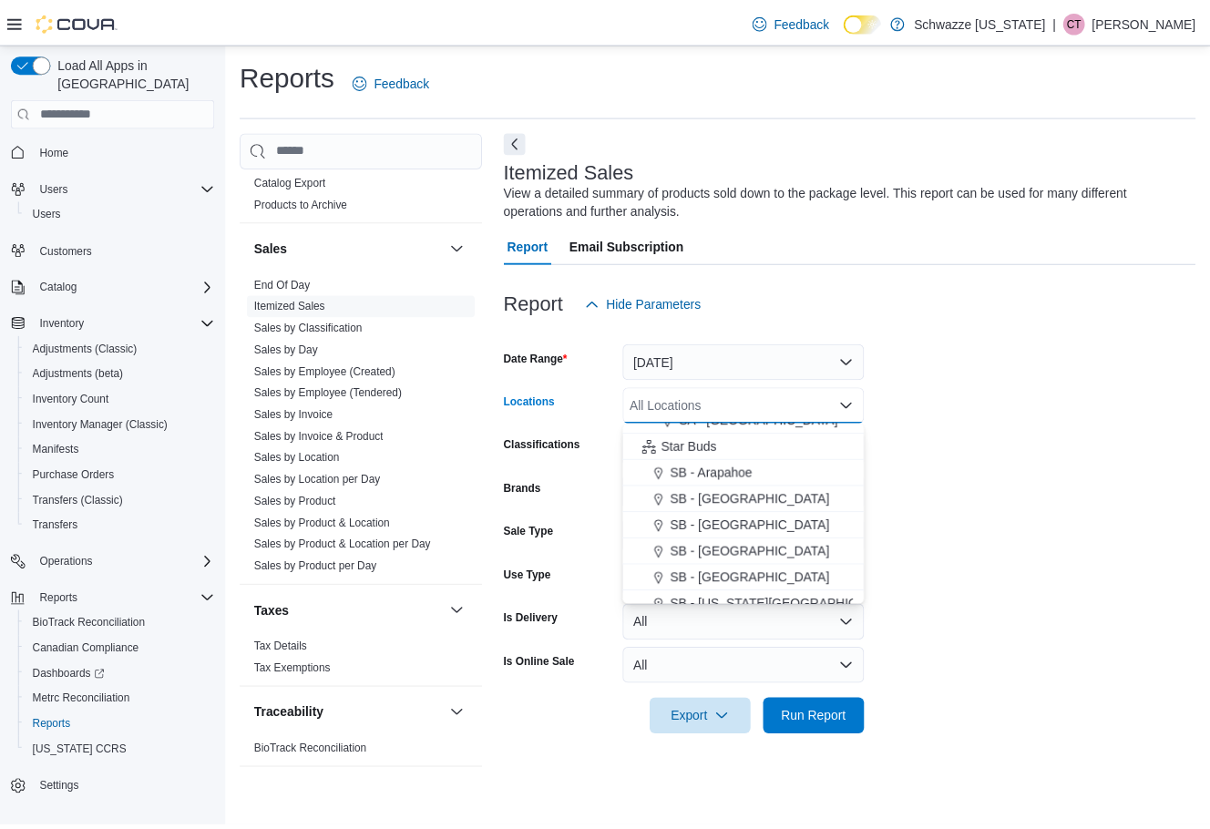
scroll to position [273, 0]
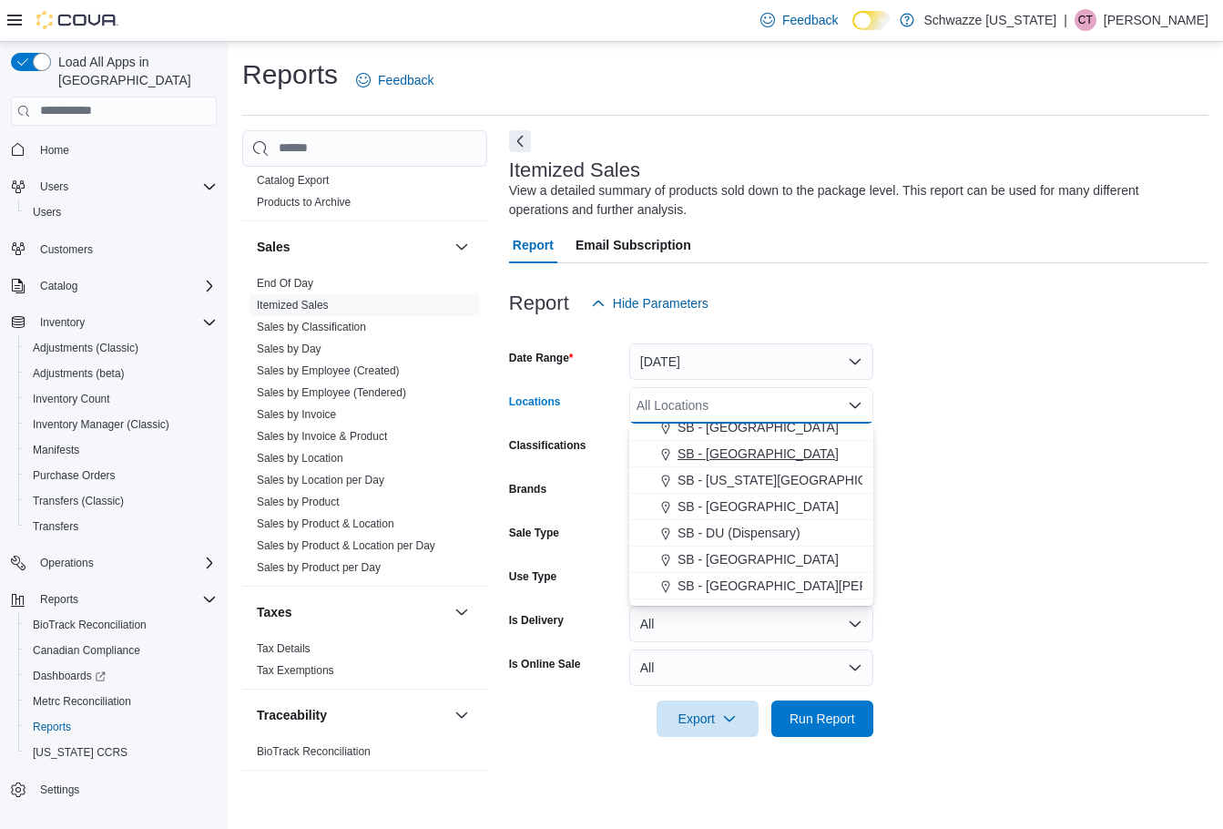
click at [734, 454] on span "SB - [GEOGRAPHIC_DATA]" at bounding box center [758, 453] width 161 height 18
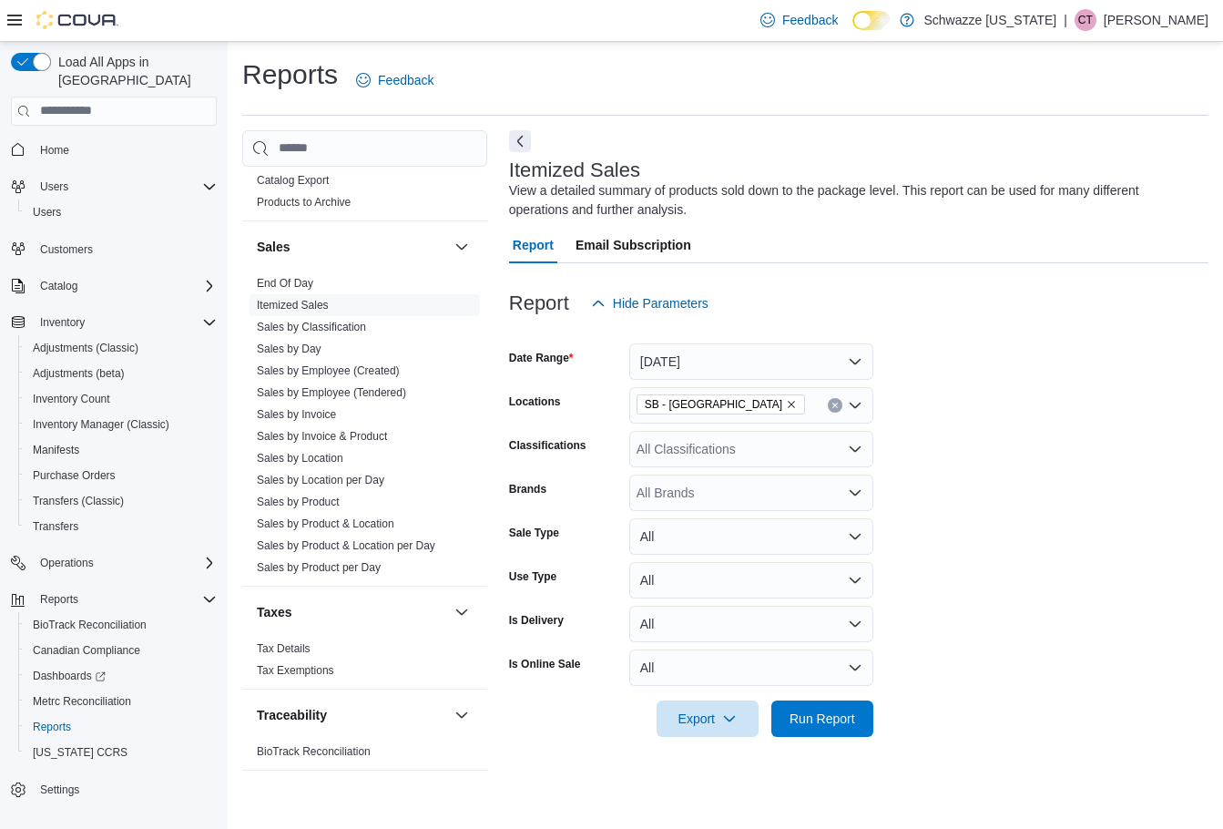
click at [609, 461] on div "Classifications" at bounding box center [565, 449] width 113 height 36
click at [830, 721] on span "Run Report" at bounding box center [823, 718] width 66 height 18
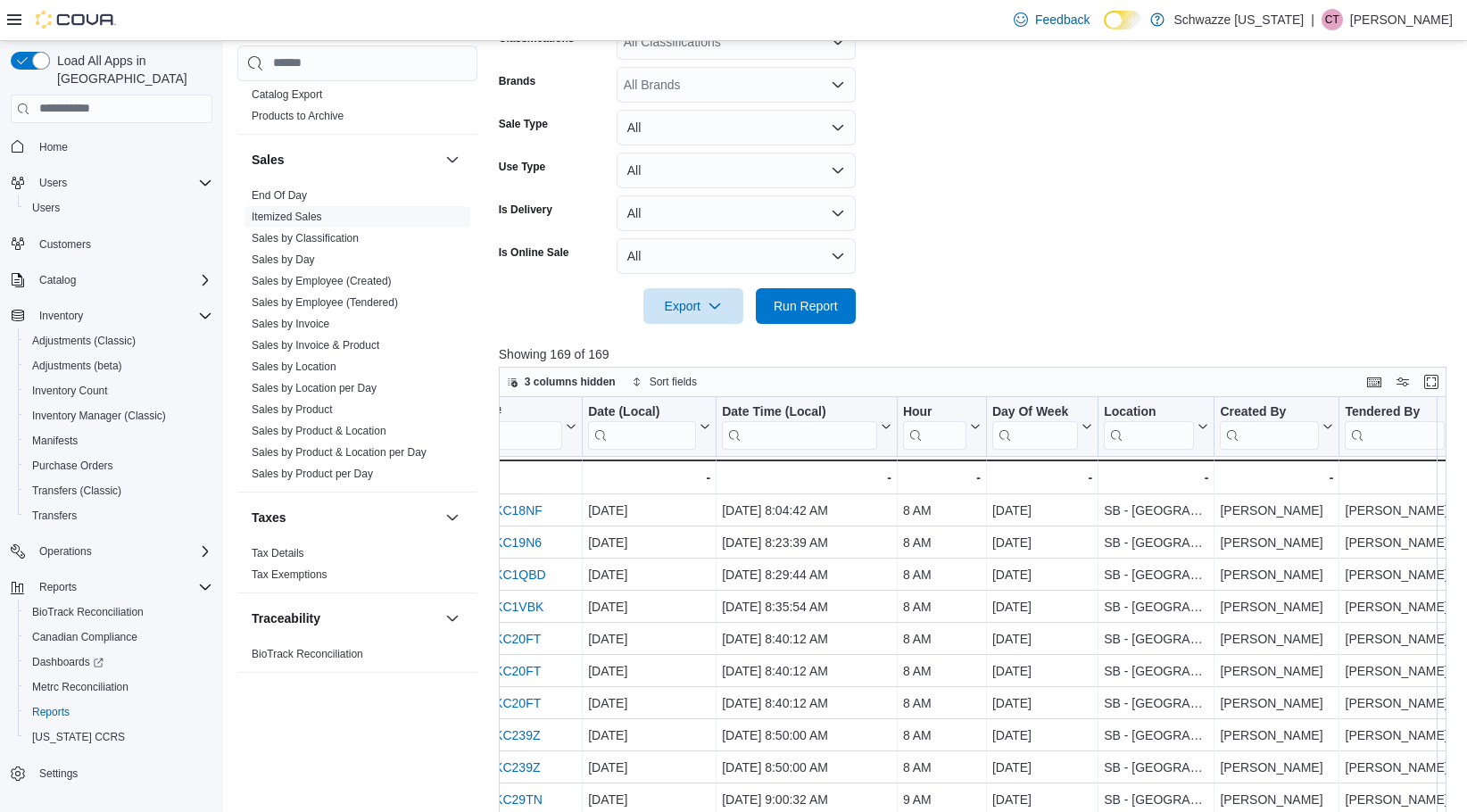
scroll to position [419, 0]
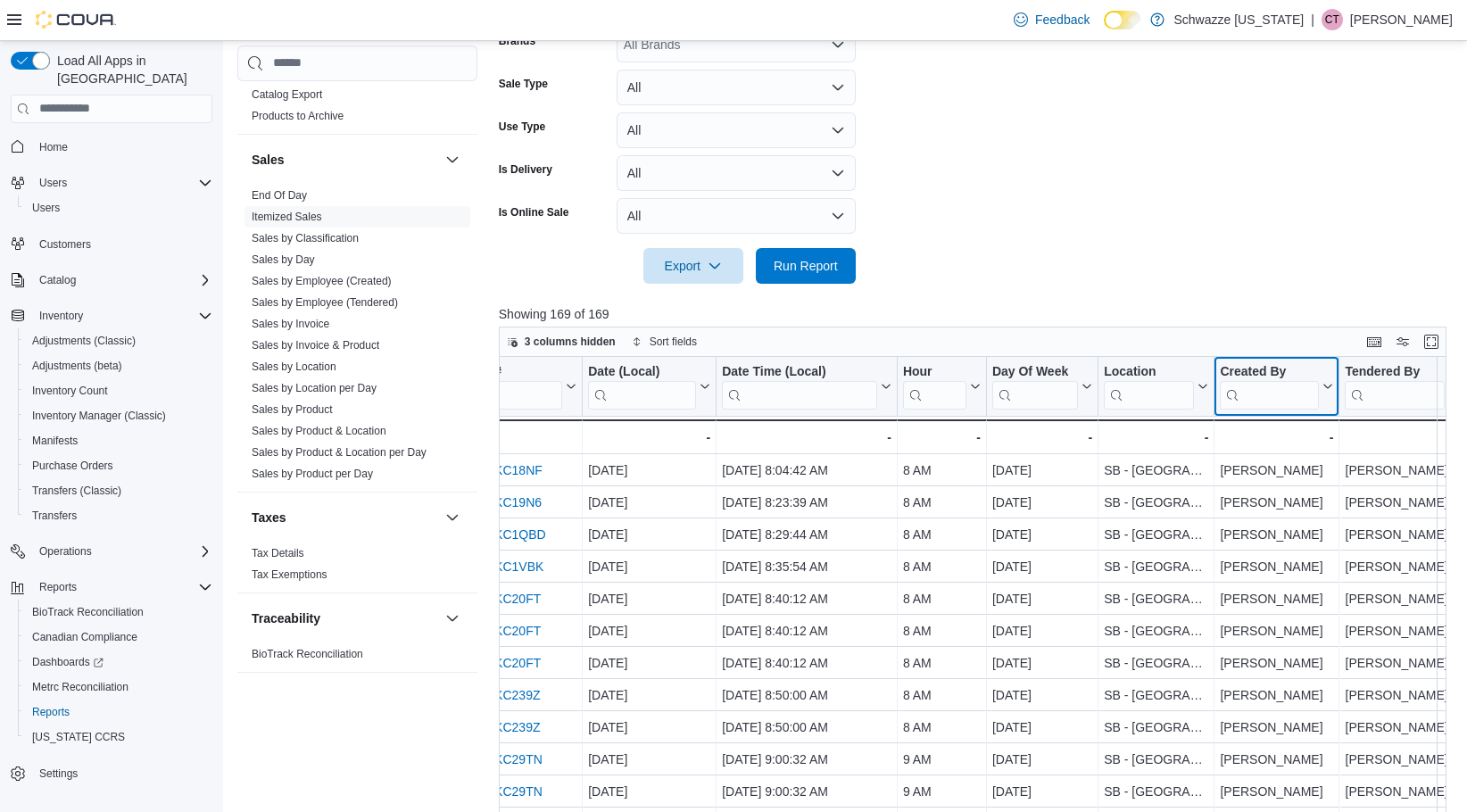
drag, startPoint x: 1320, startPoint y: 368, endPoint x: 1090, endPoint y: 366, distance: 230.0
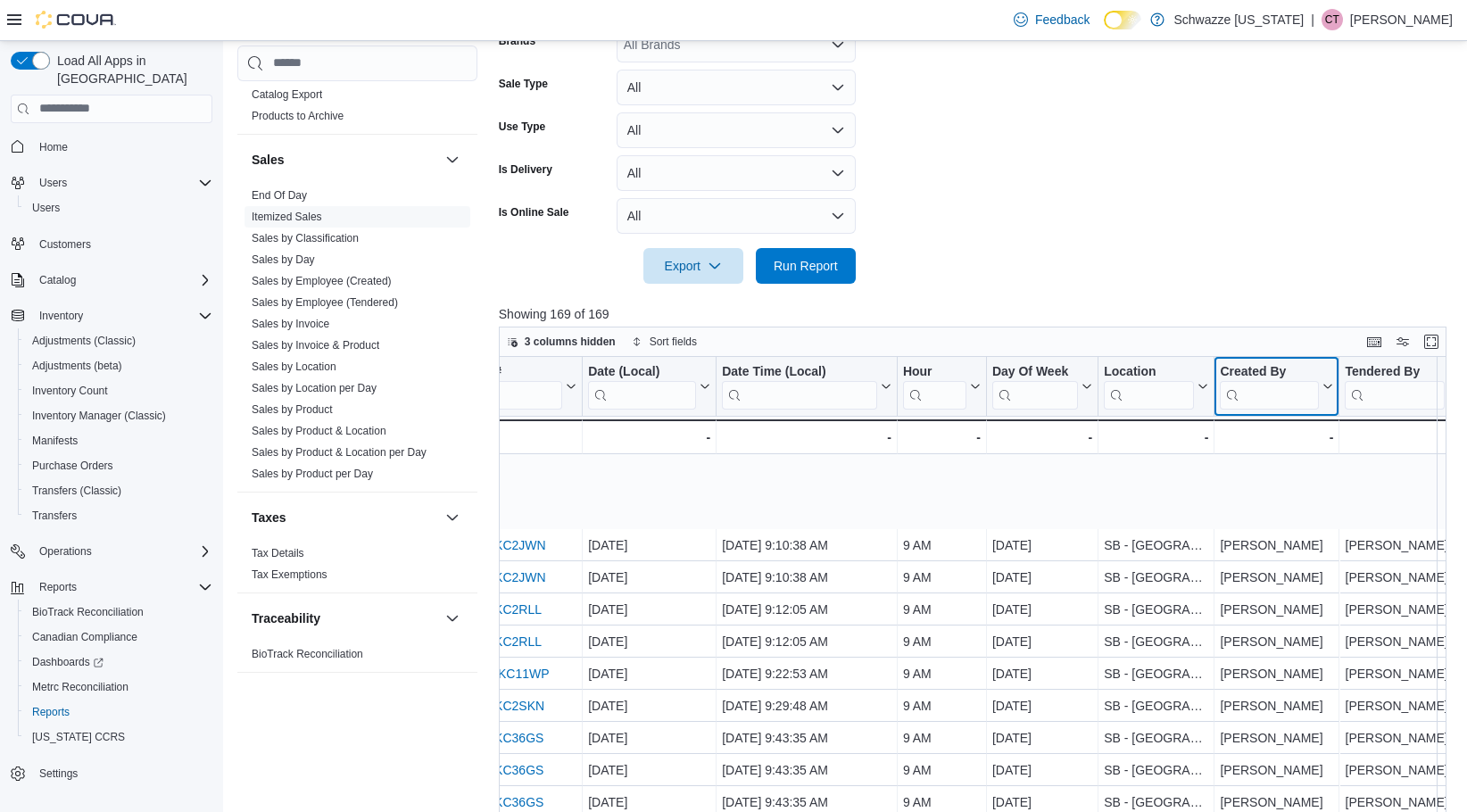
scroll to position [803, 57]
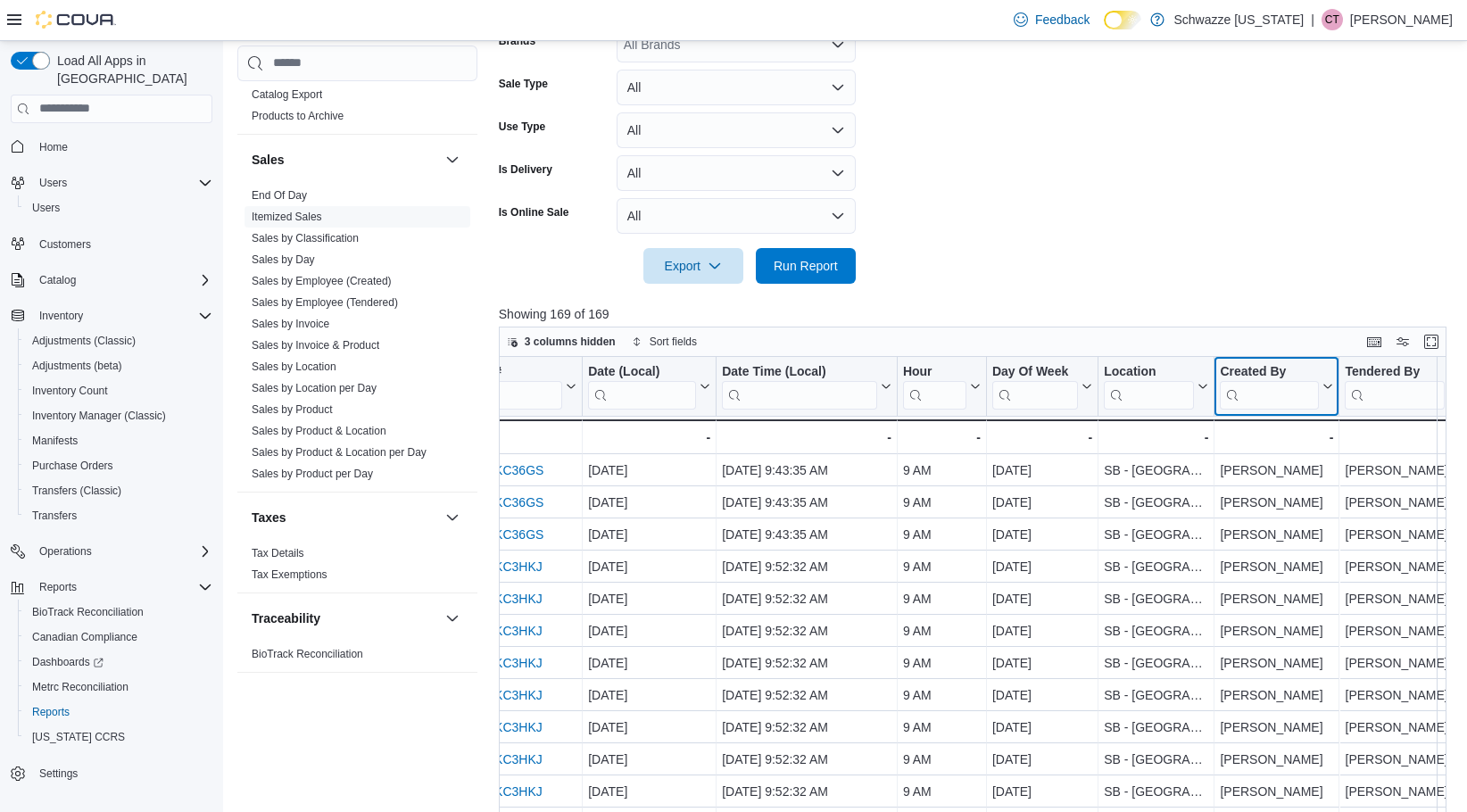
click at [1185, 390] on icon at bounding box center [1326, 386] width 15 height 11
click at [1185, 393] on input "search" at bounding box center [1269, 394] width 99 height 28
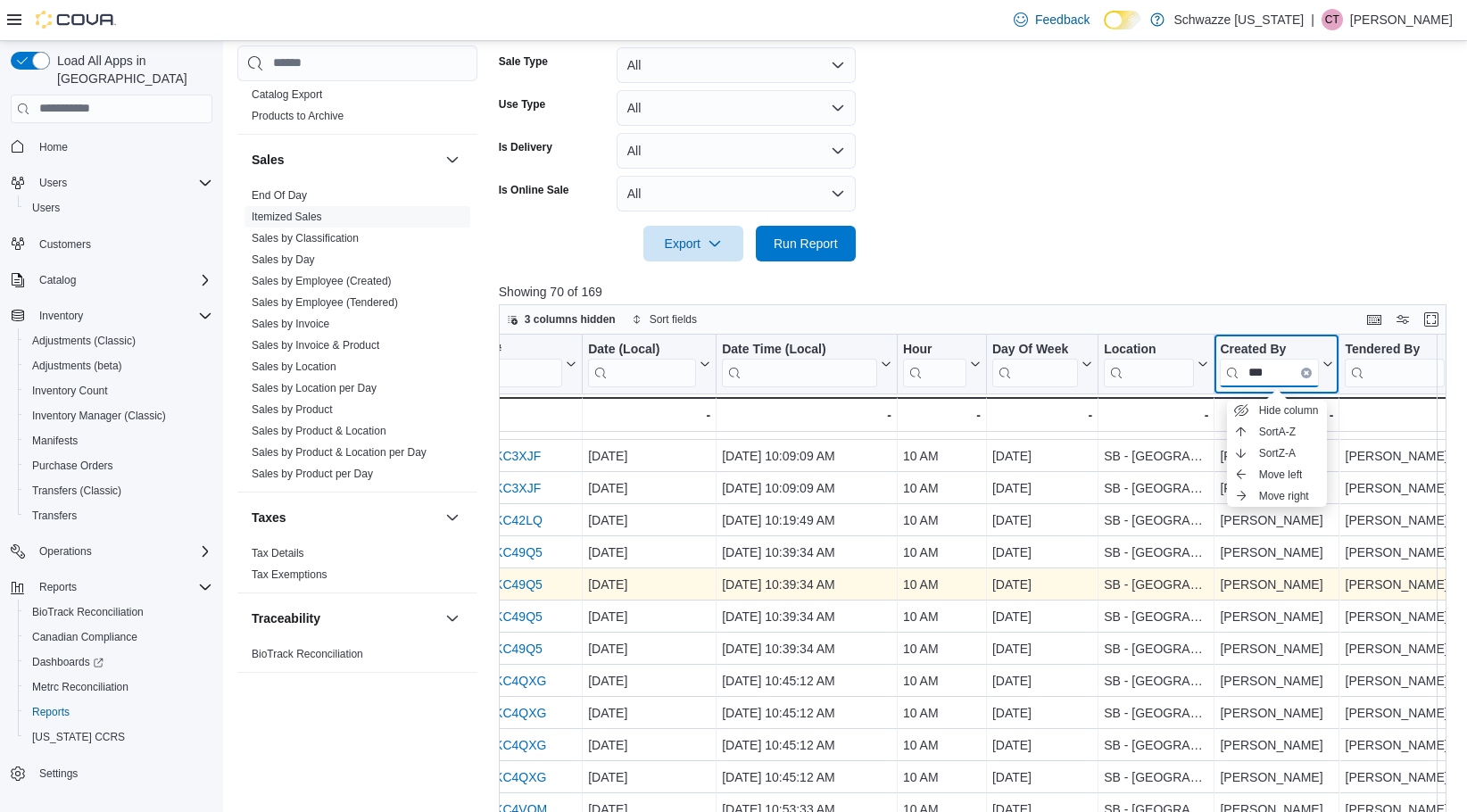
scroll to position [597, 0]
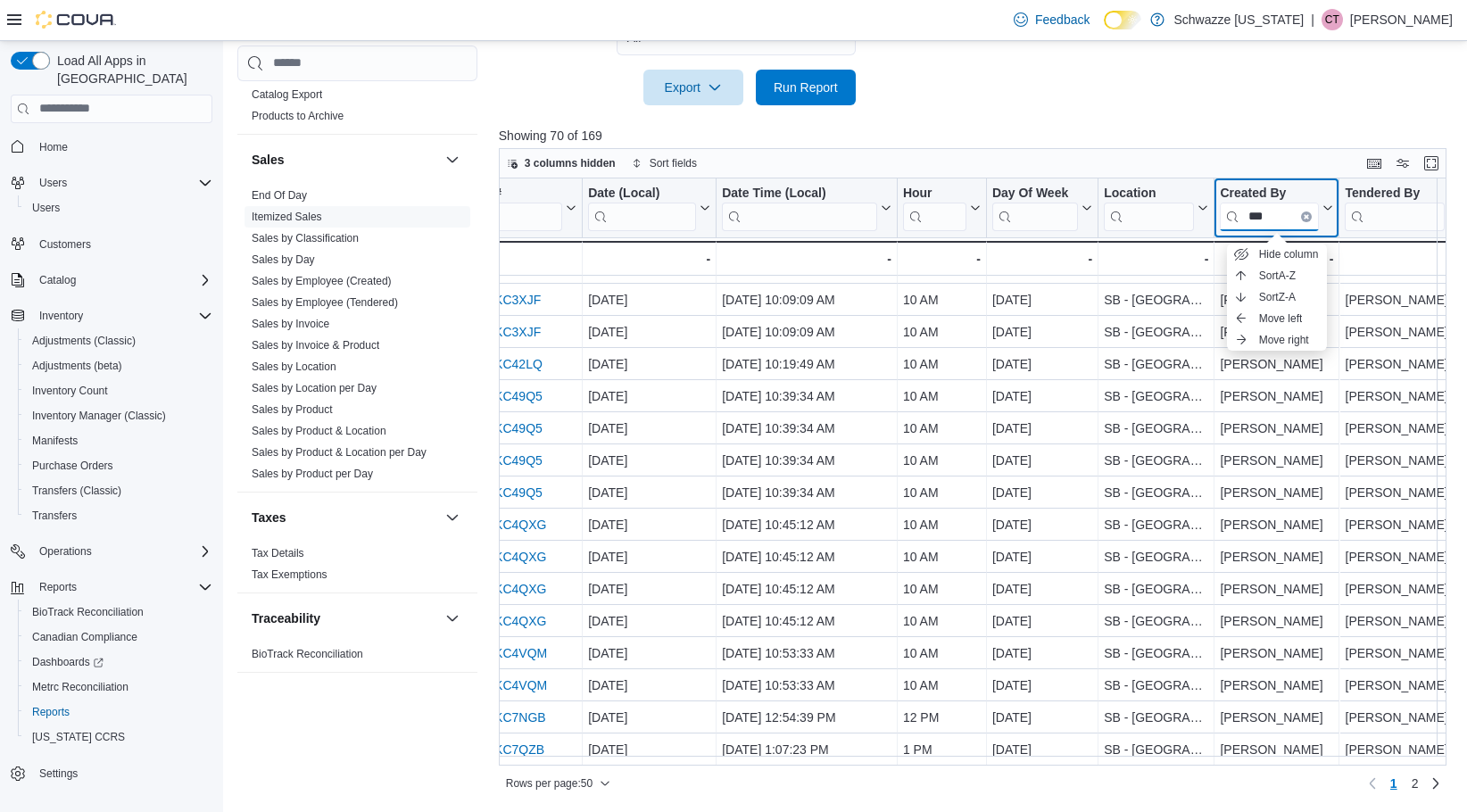
type input "***"
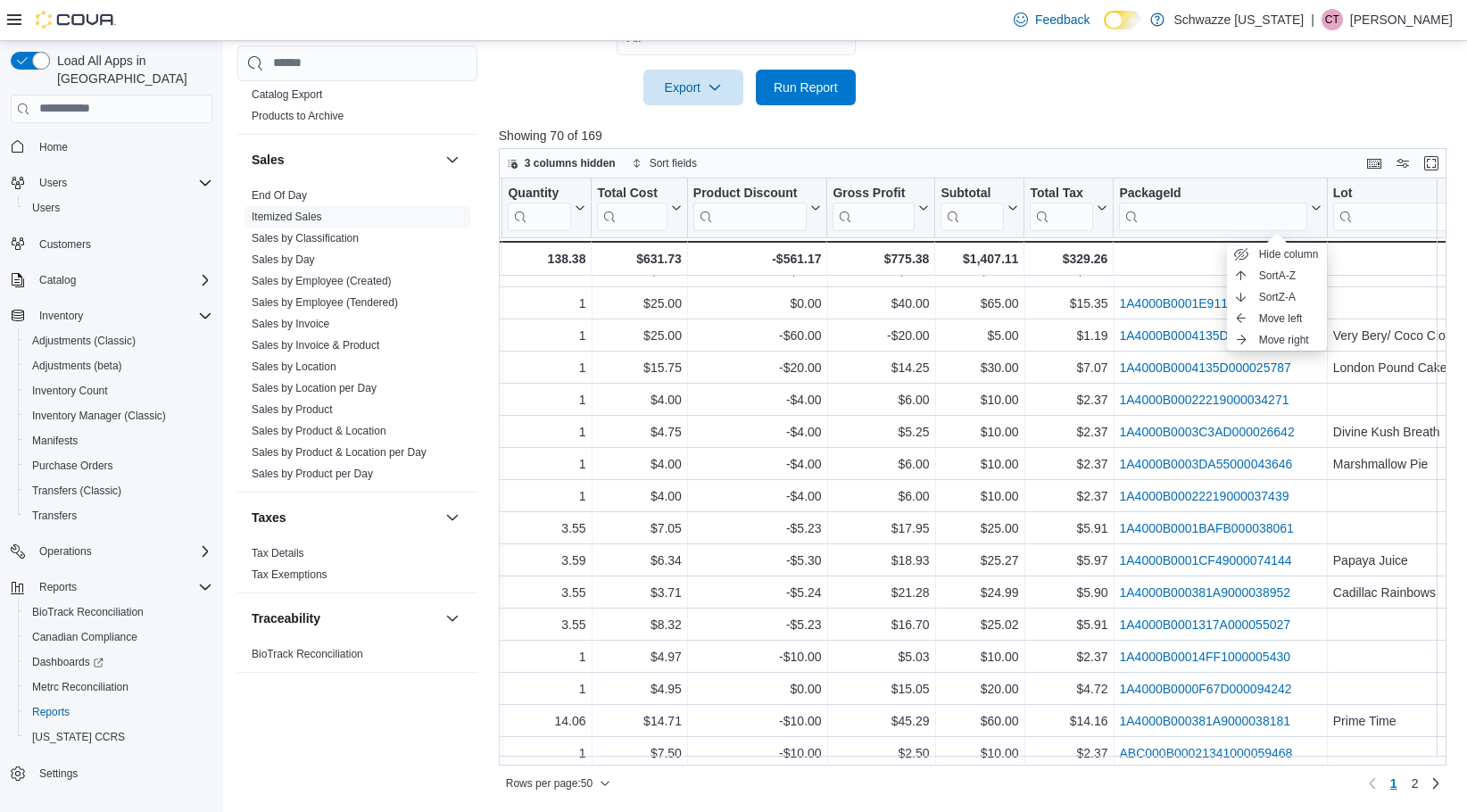
scroll to position [1125, 3350]
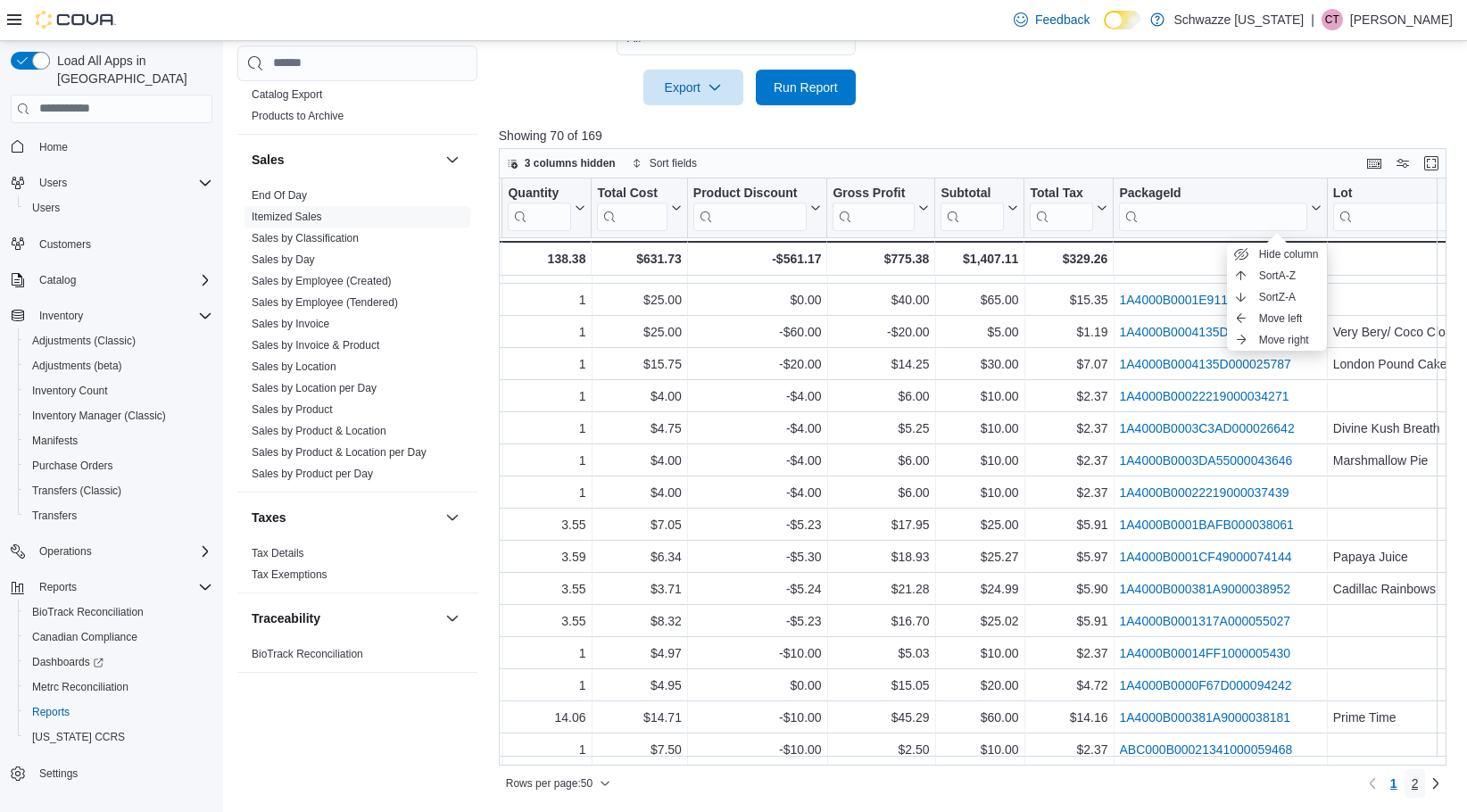
click at [1185, 789] on span "2" at bounding box center [1415, 784] width 7 height 18
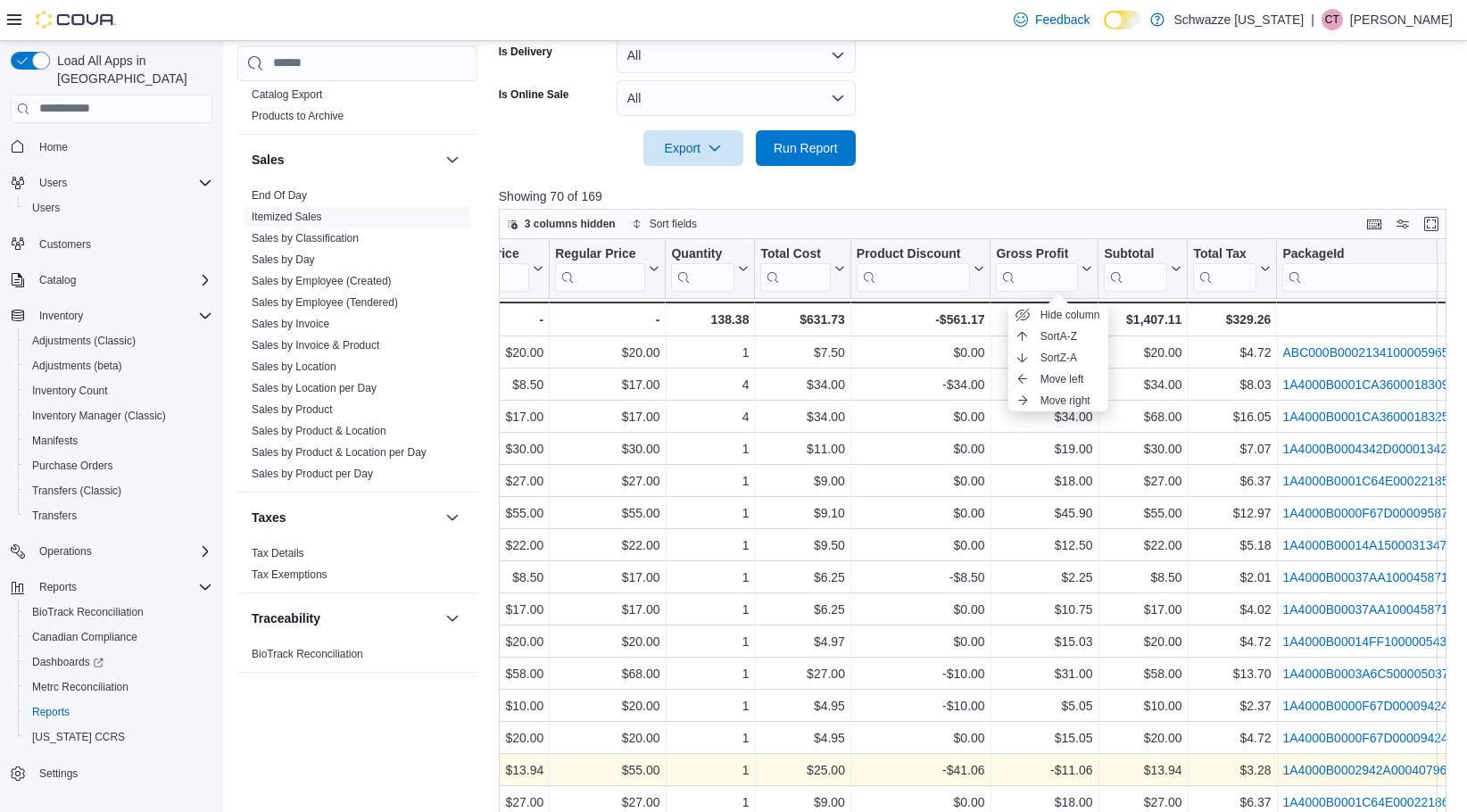
scroll to position [597, 0]
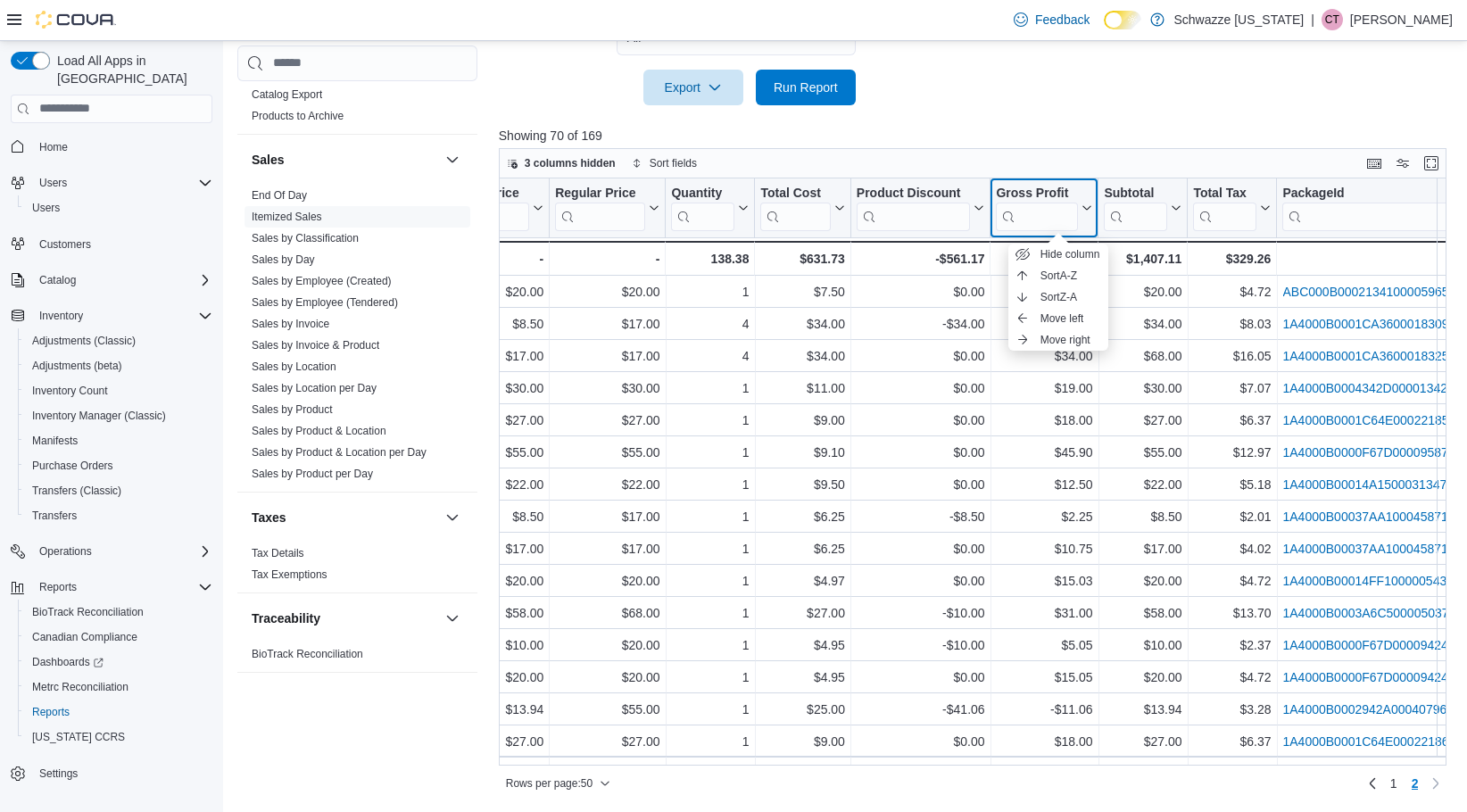
click at [1081, 185] on button "Gross Profit" at bounding box center [1044, 208] width 96 height 45
click at [1051, 230] on input "search" at bounding box center [1037, 215] width 82 height 28
click at [1083, 230] on button "Gross Profit" at bounding box center [1044, 208] width 96 height 45
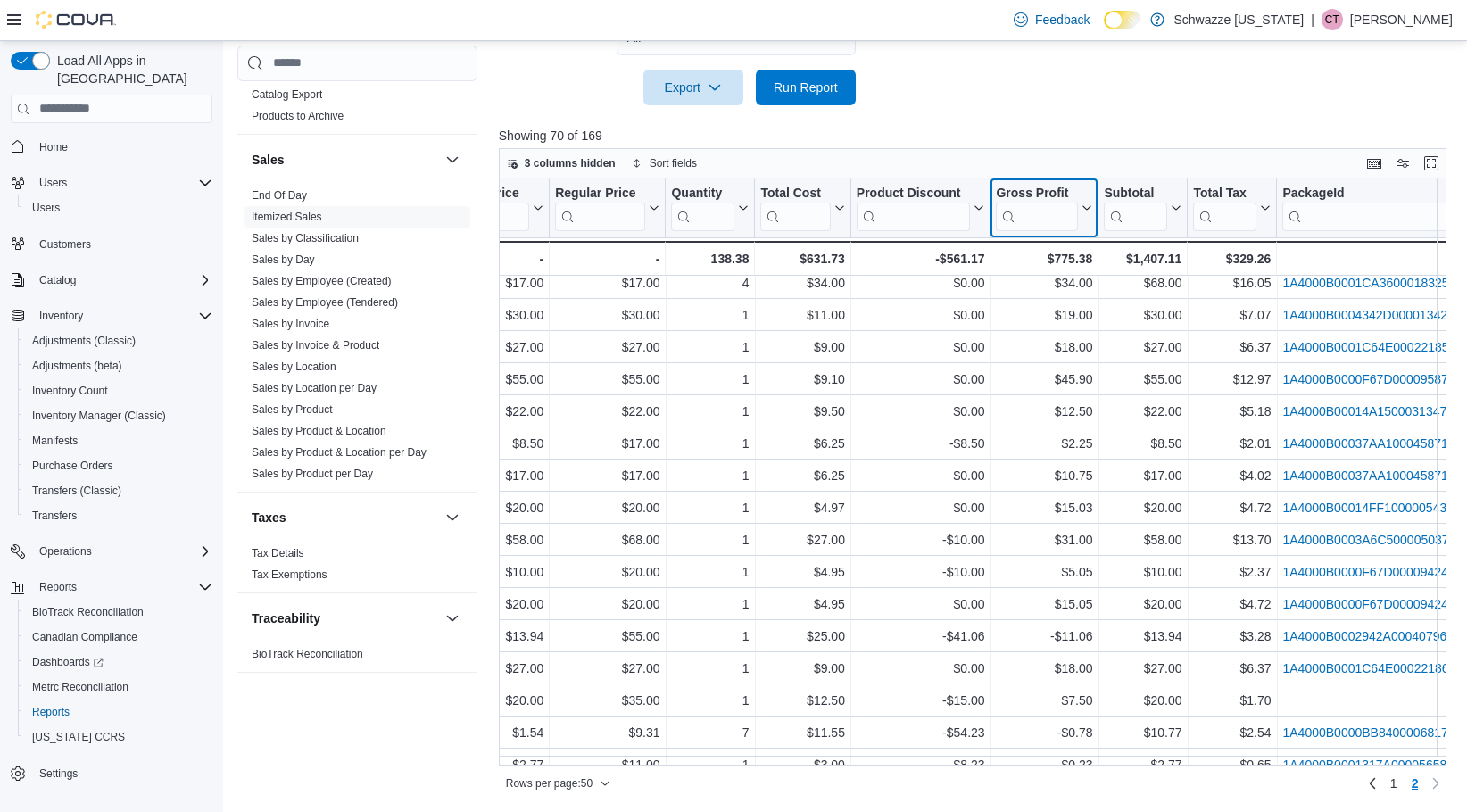
scroll to position [89, 3187]
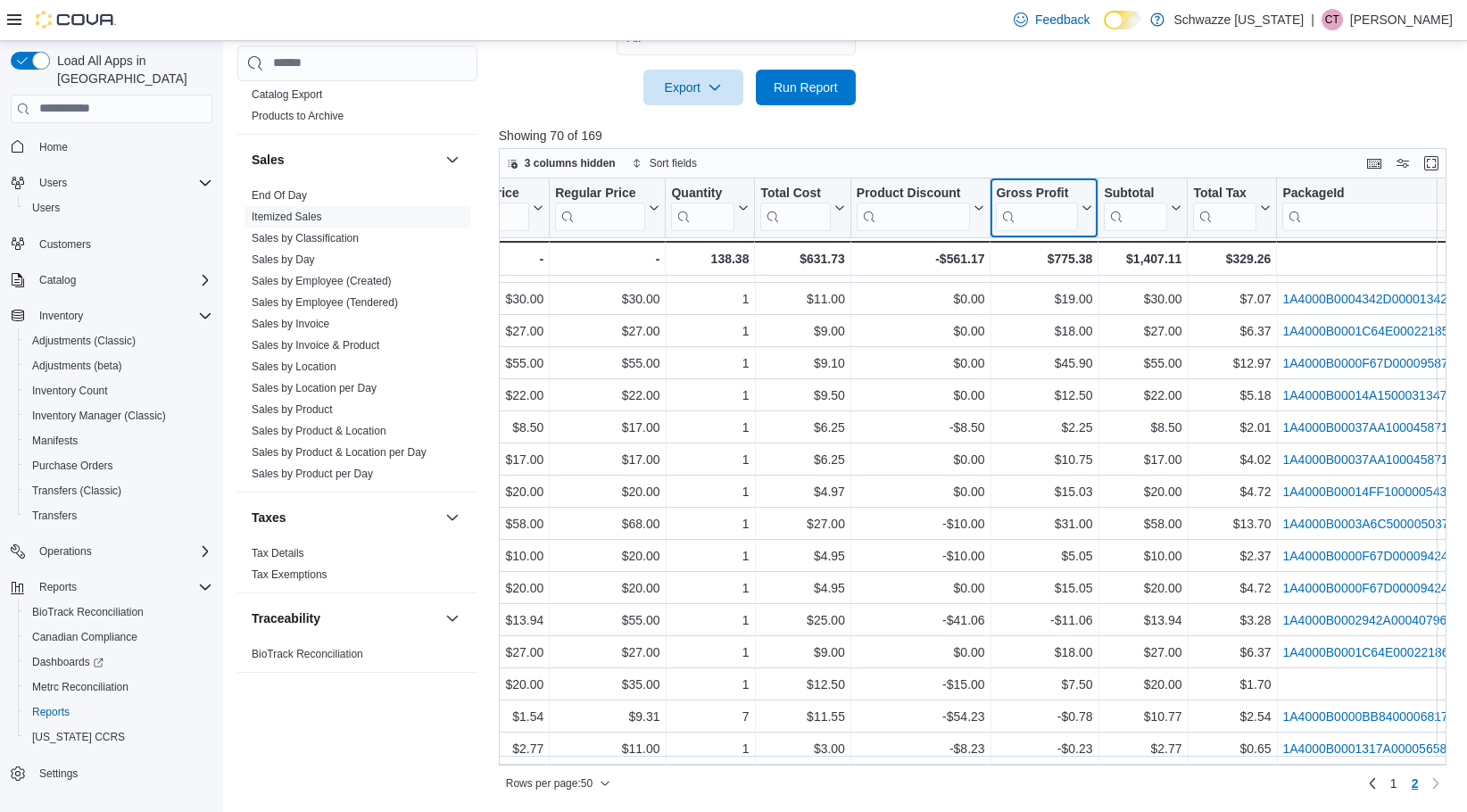
click at [1088, 215] on button "Gross Profit" at bounding box center [1044, 208] width 96 height 45
click at [1082, 291] on span "Sort High-Low" at bounding box center [1056, 297] width 68 height 15
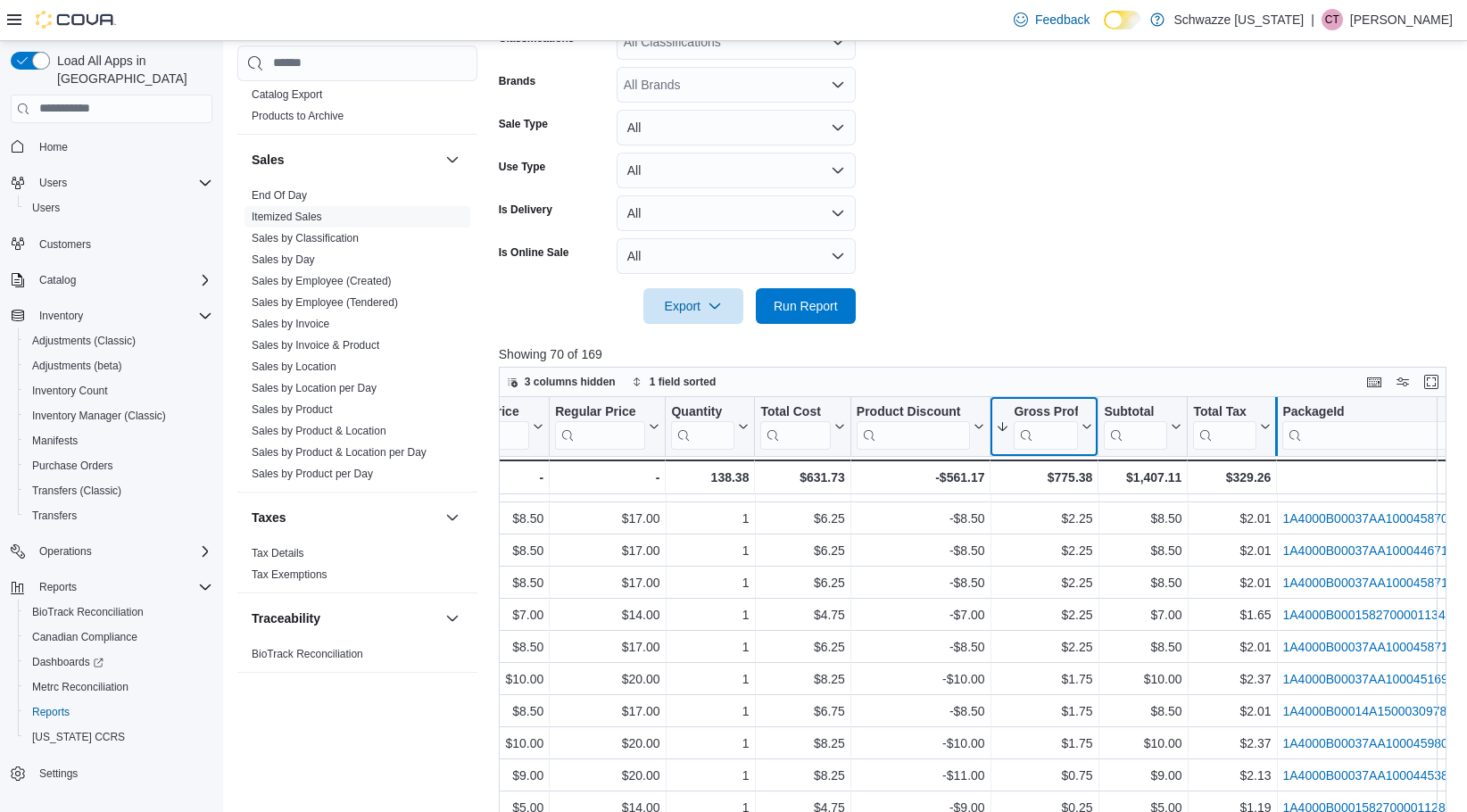
scroll to position [597, 0]
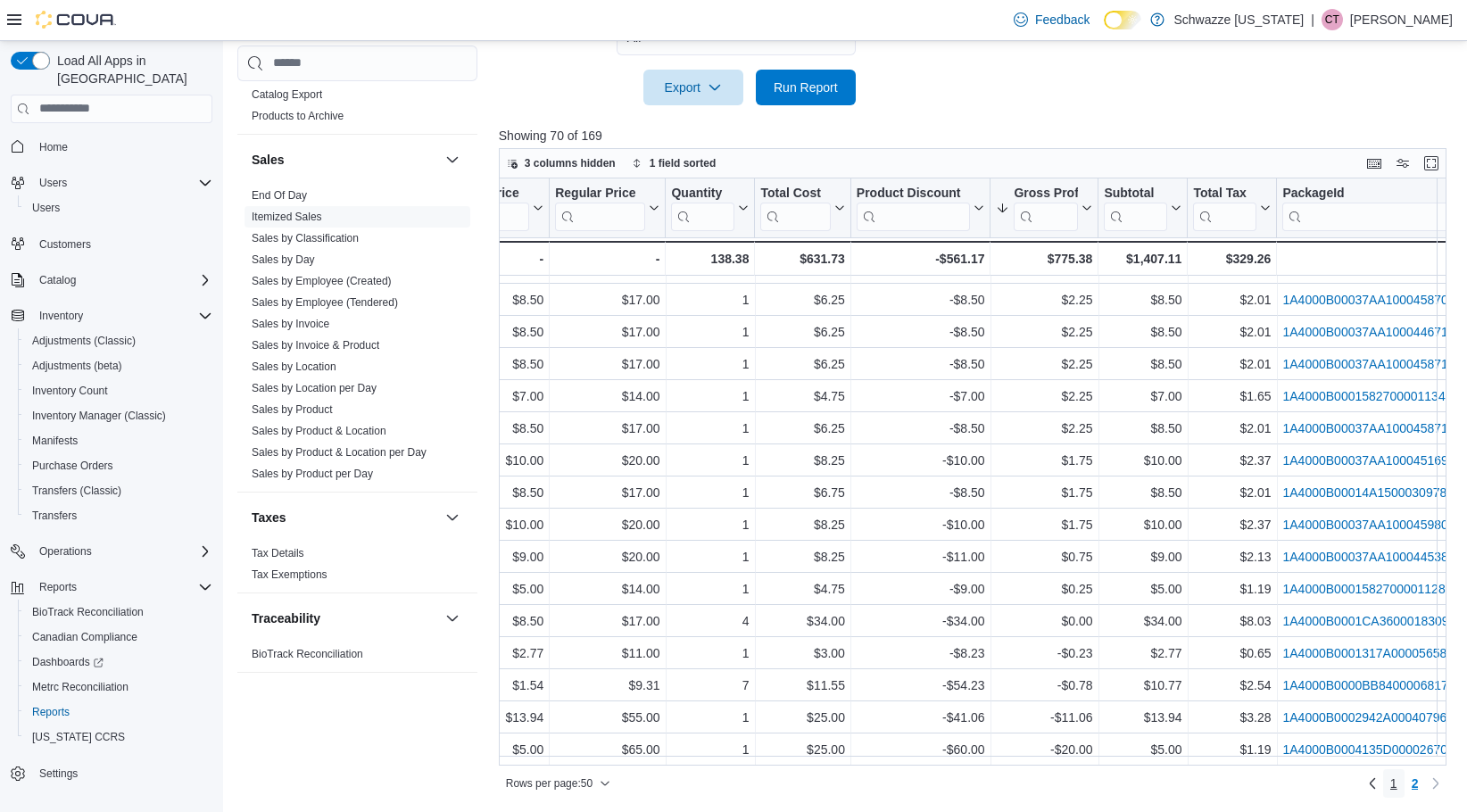
click at [1185, 777] on span "1" at bounding box center [1394, 784] width 7 height 18
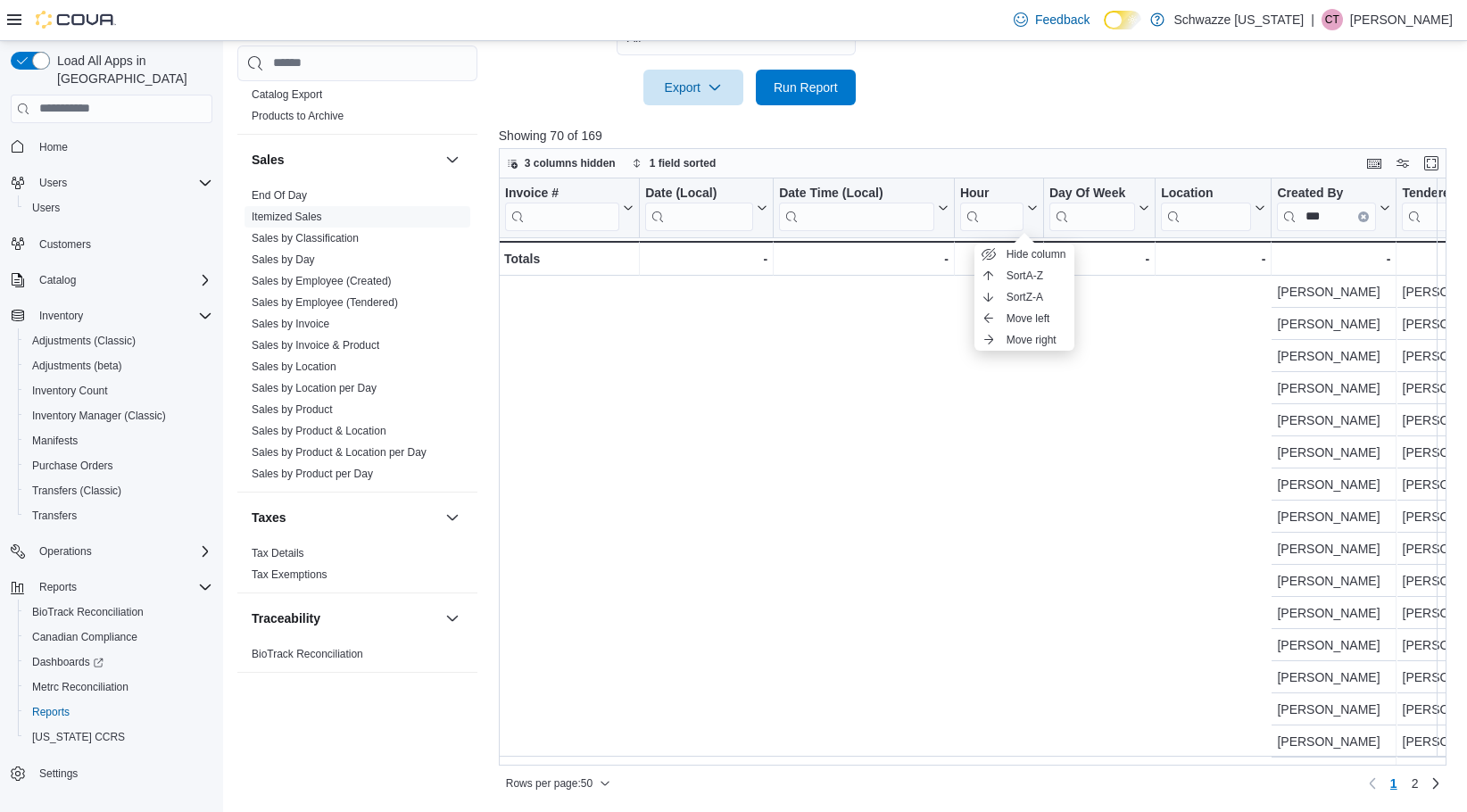
scroll to position [0, 2526]
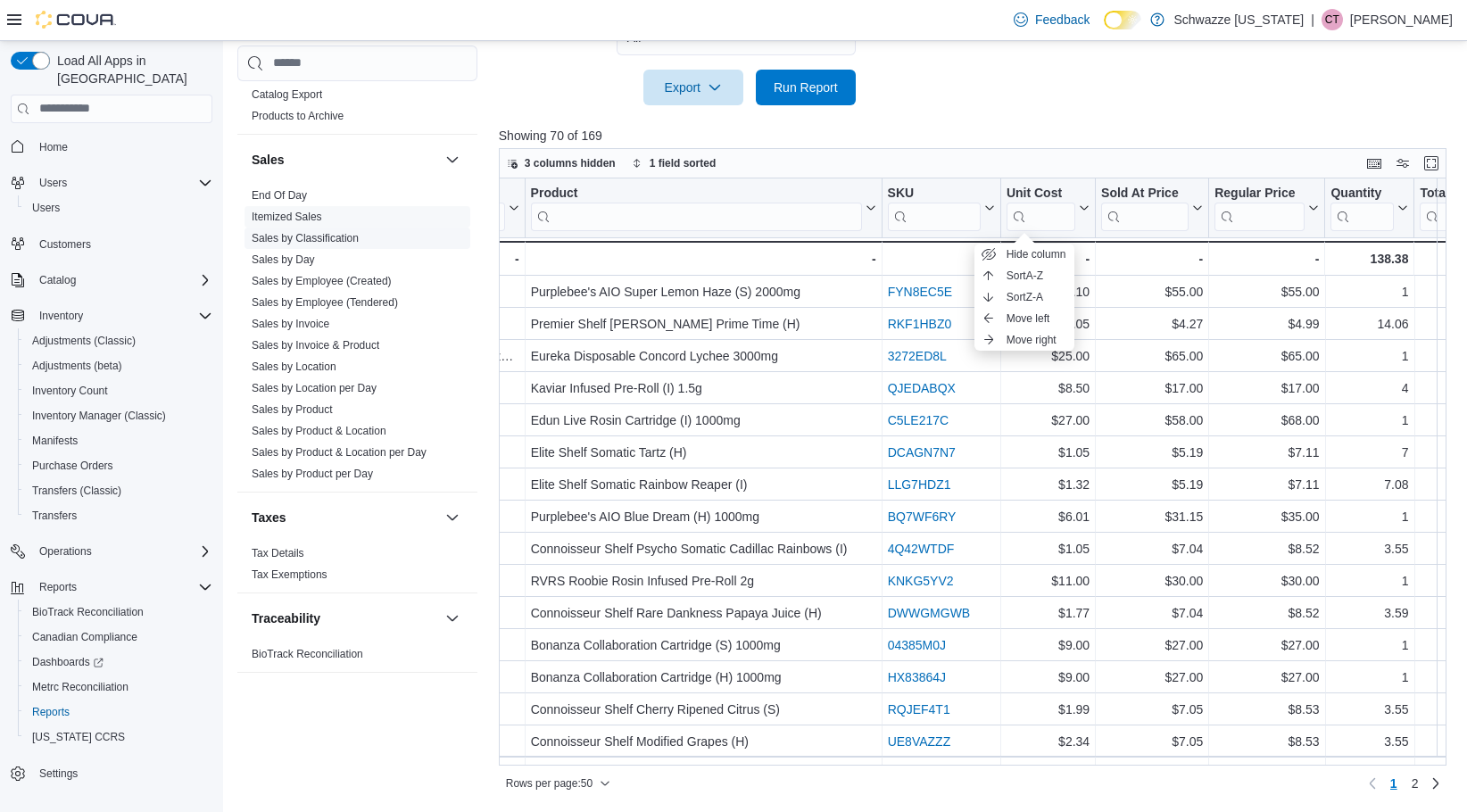
click at [303, 237] on link "Sales by Classification" at bounding box center [305, 237] width 107 height 13
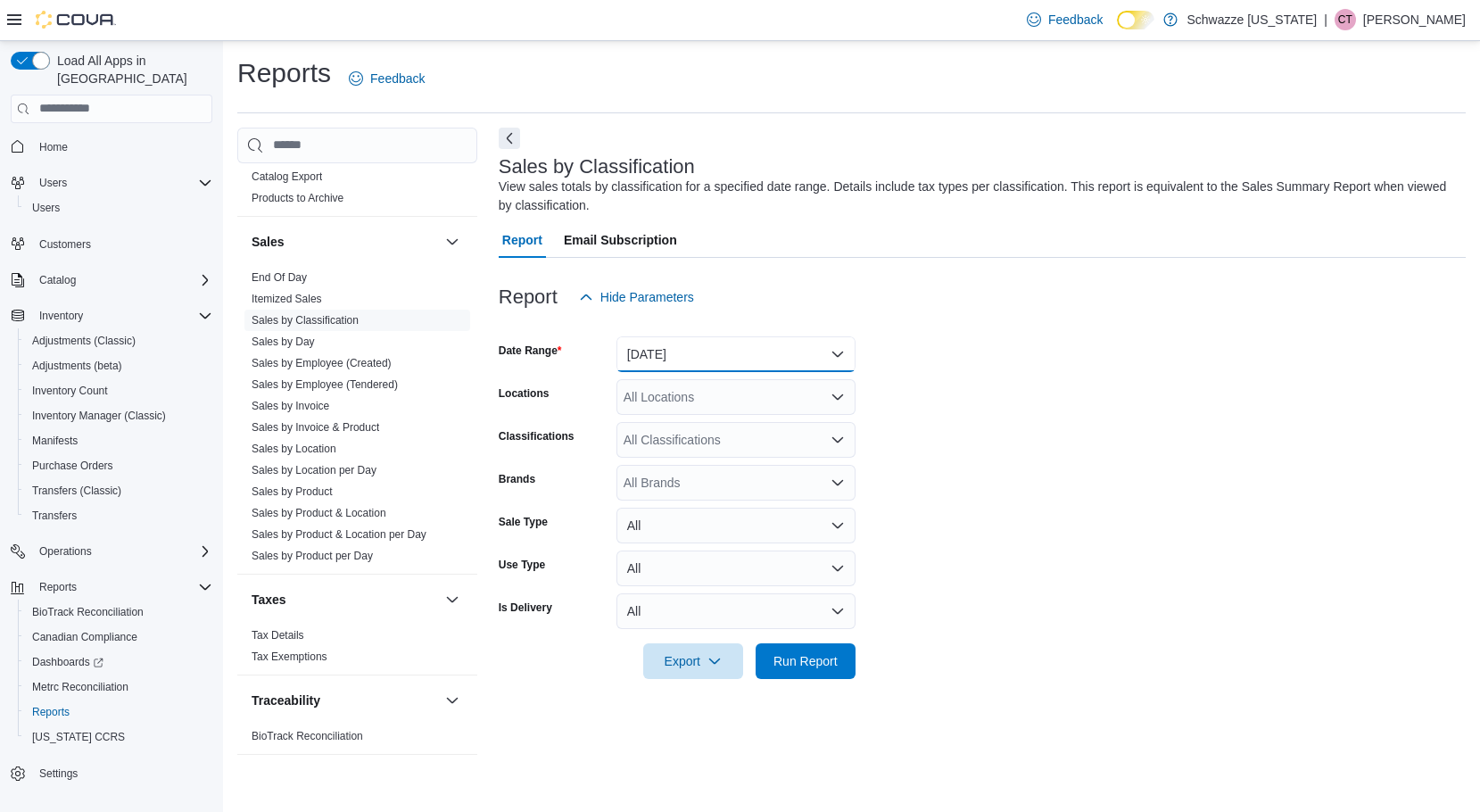
click at [689, 348] on button "[DATE]" at bounding box center [736, 354] width 239 height 35
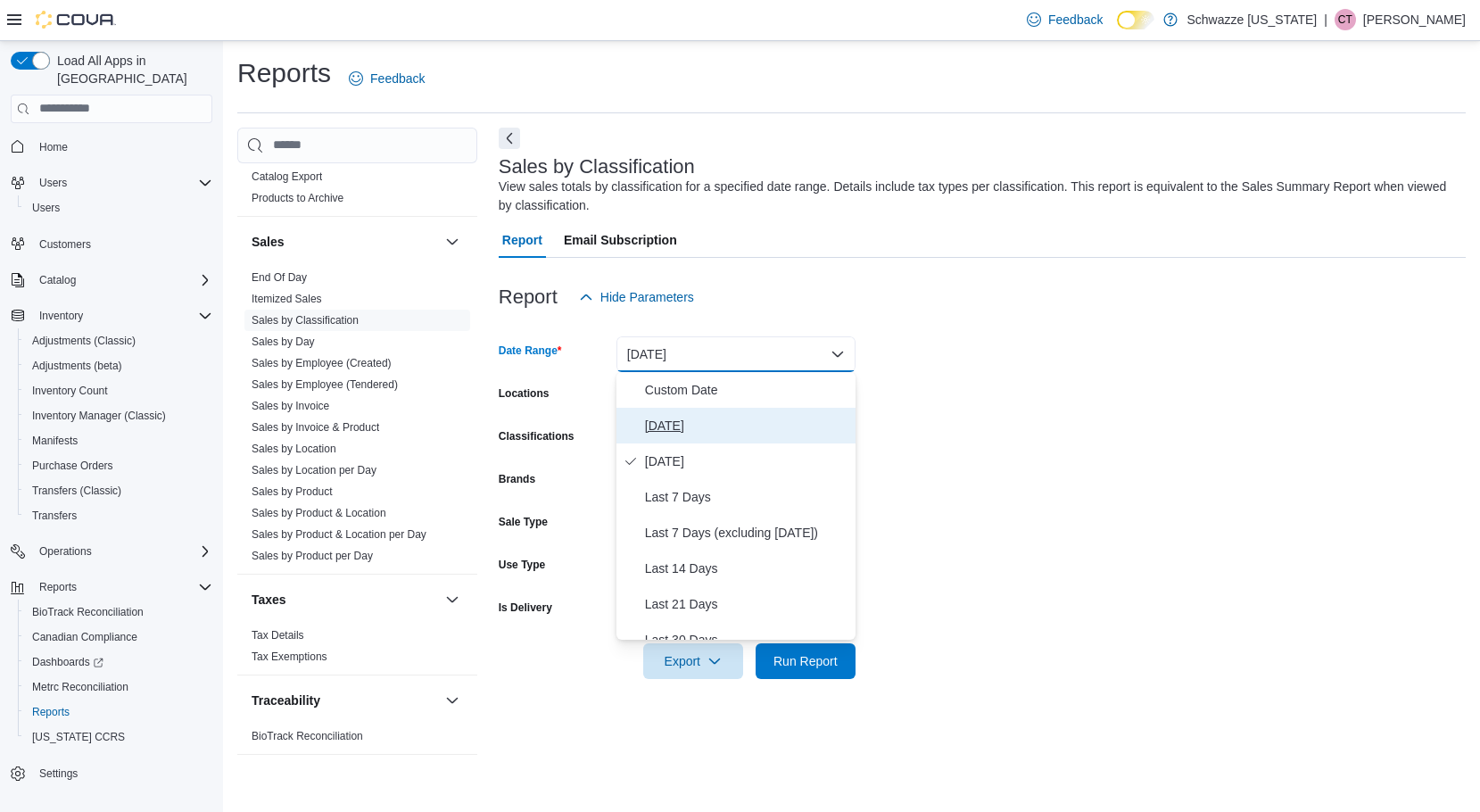
click at [703, 419] on span "Today" at bounding box center [747, 426] width 204 height 22
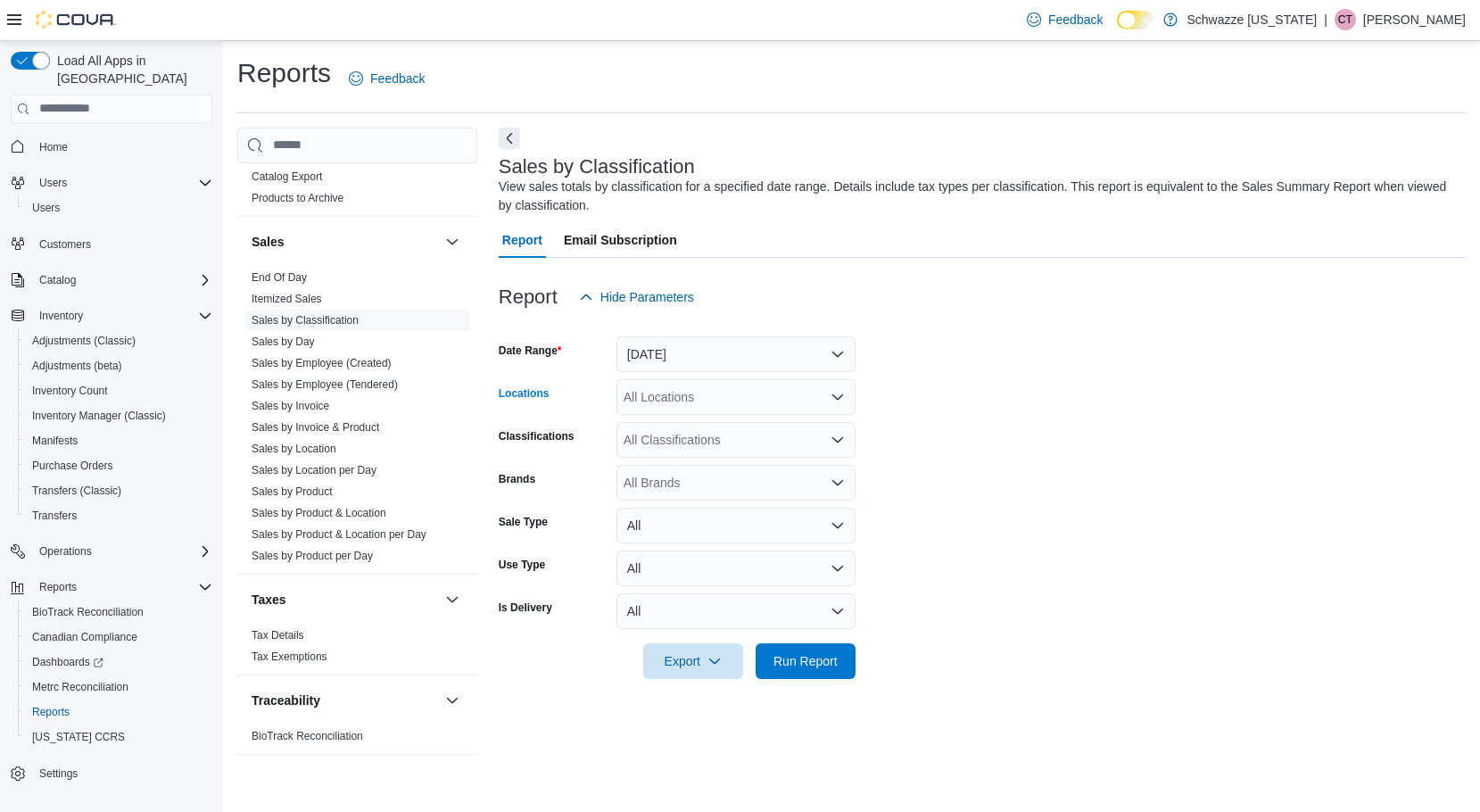
click at [673, 395] on div "All Locations" at bounding box center [736, 397] width 239 height 35
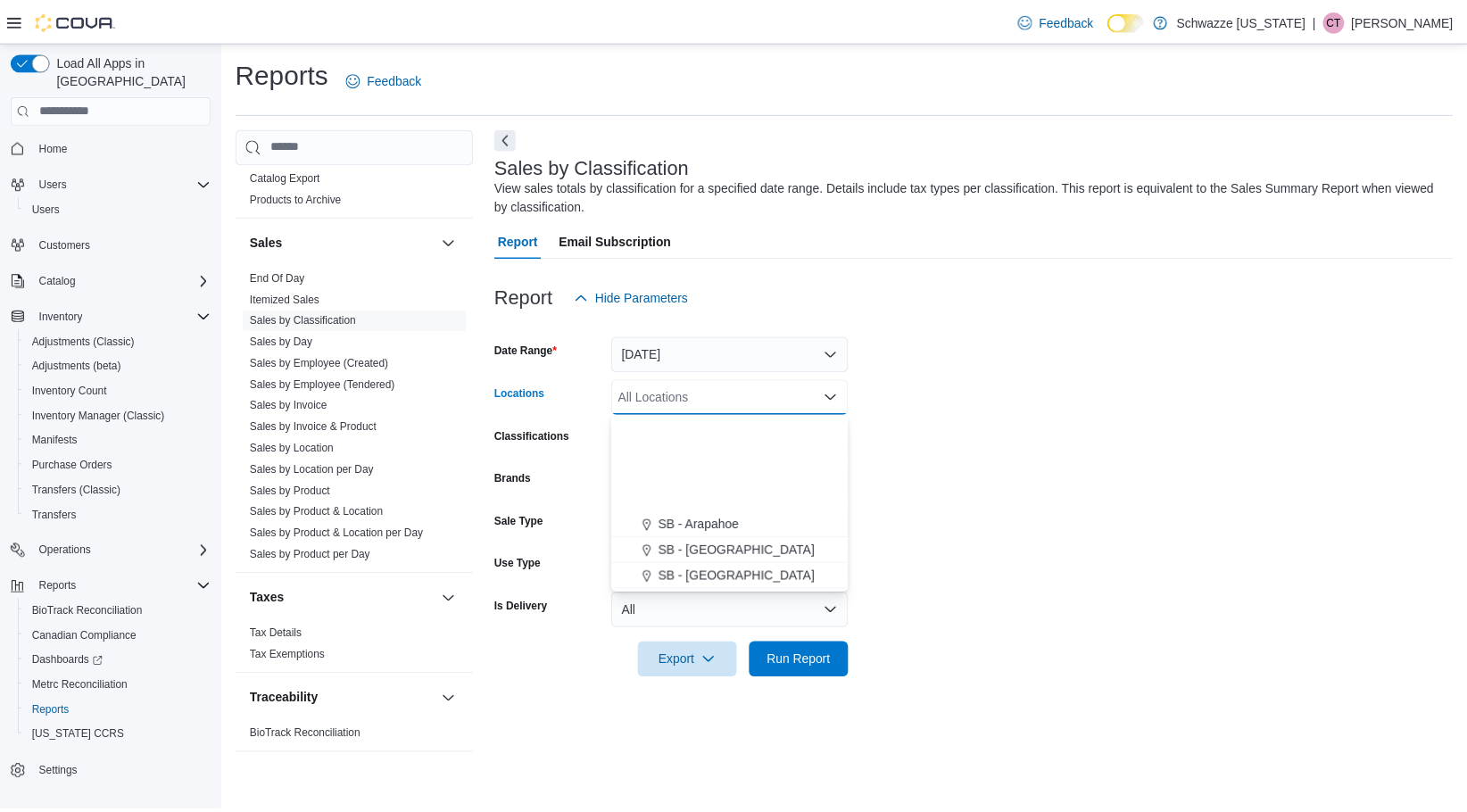
scroll to position [267, 0]
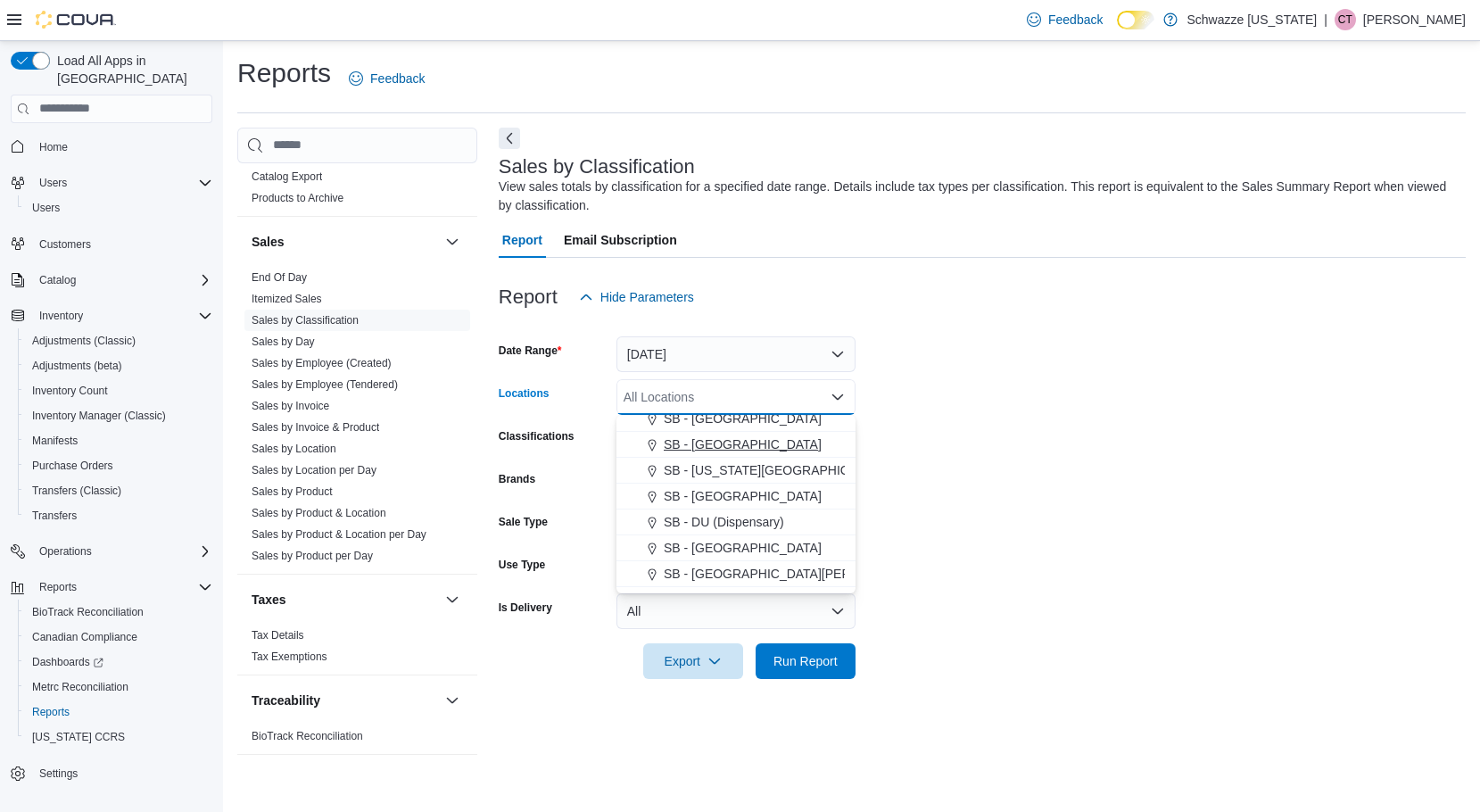
click at [721, 438] on span "SB - [GEOGRAPHIC_DATA]" at bounding box center [742, 444] width 158 height 18
click at [913, 481] on form "Date Range Today Locations SB - Brighton Combo box. Selected. SB - Brighton. Pr…" at bounding box center [981, 498] width 967 height 364
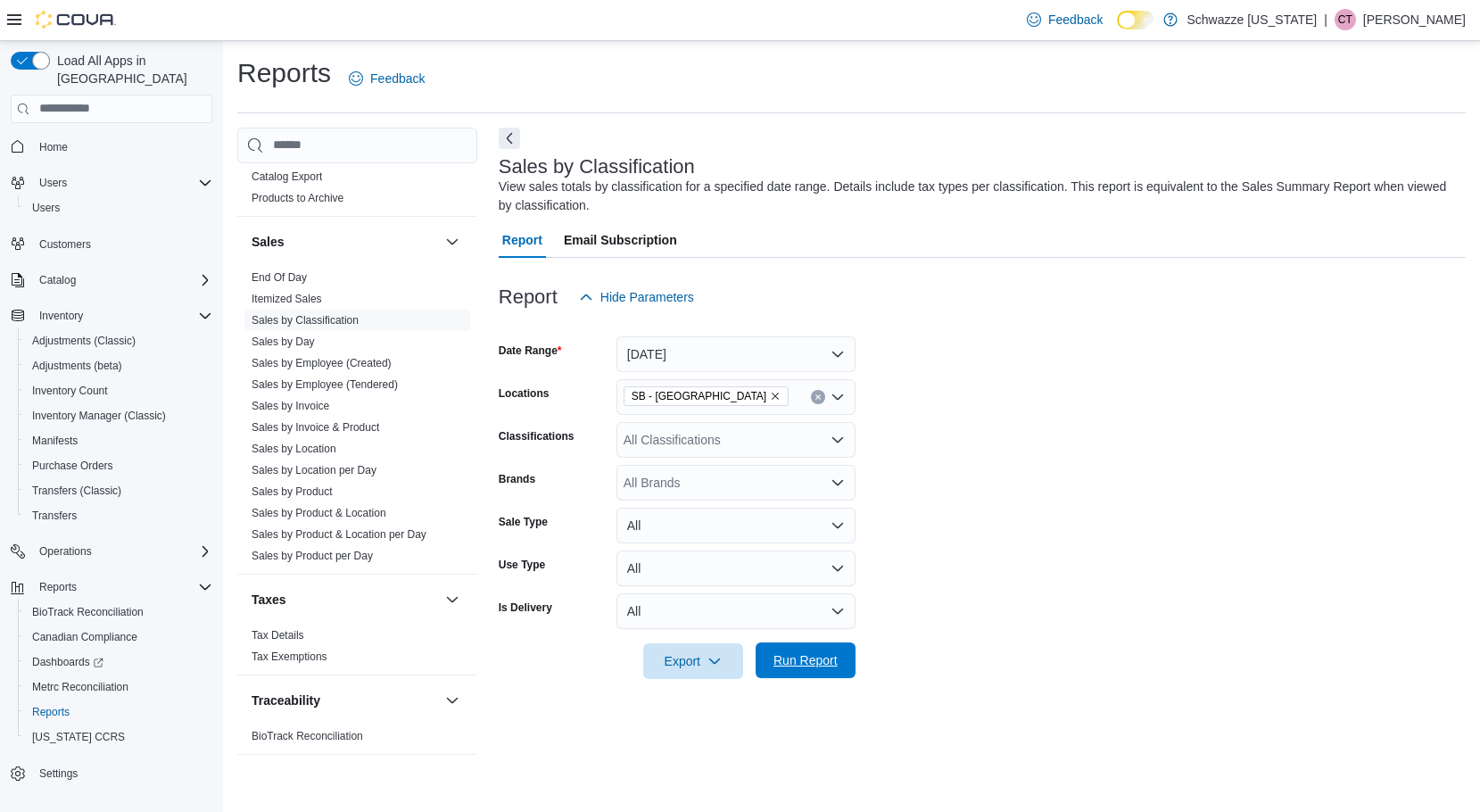
click at [850, 652] on button "Run Report" at bounding box center [805, 660] width 100 height 35
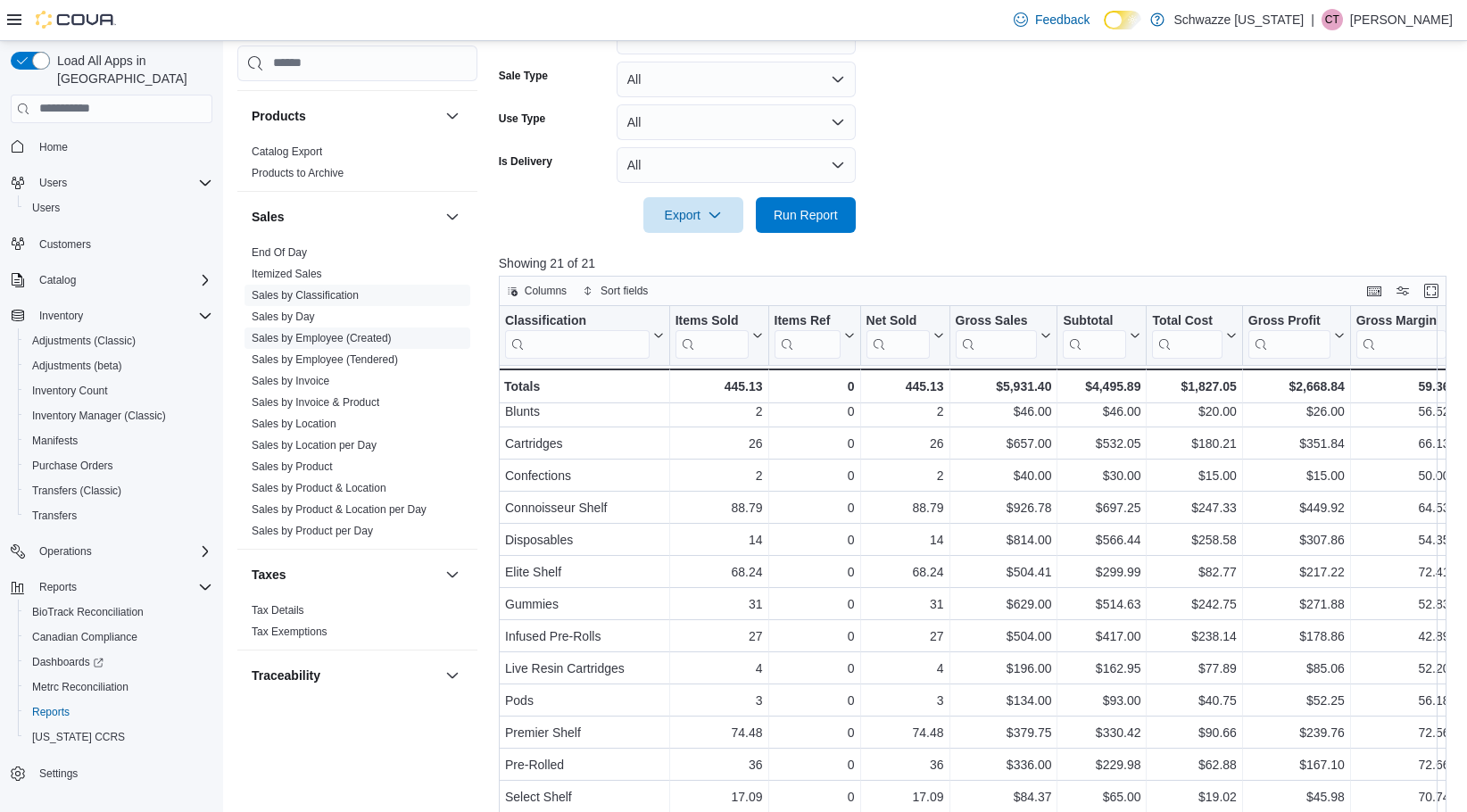
scroll to position [1101, 0]
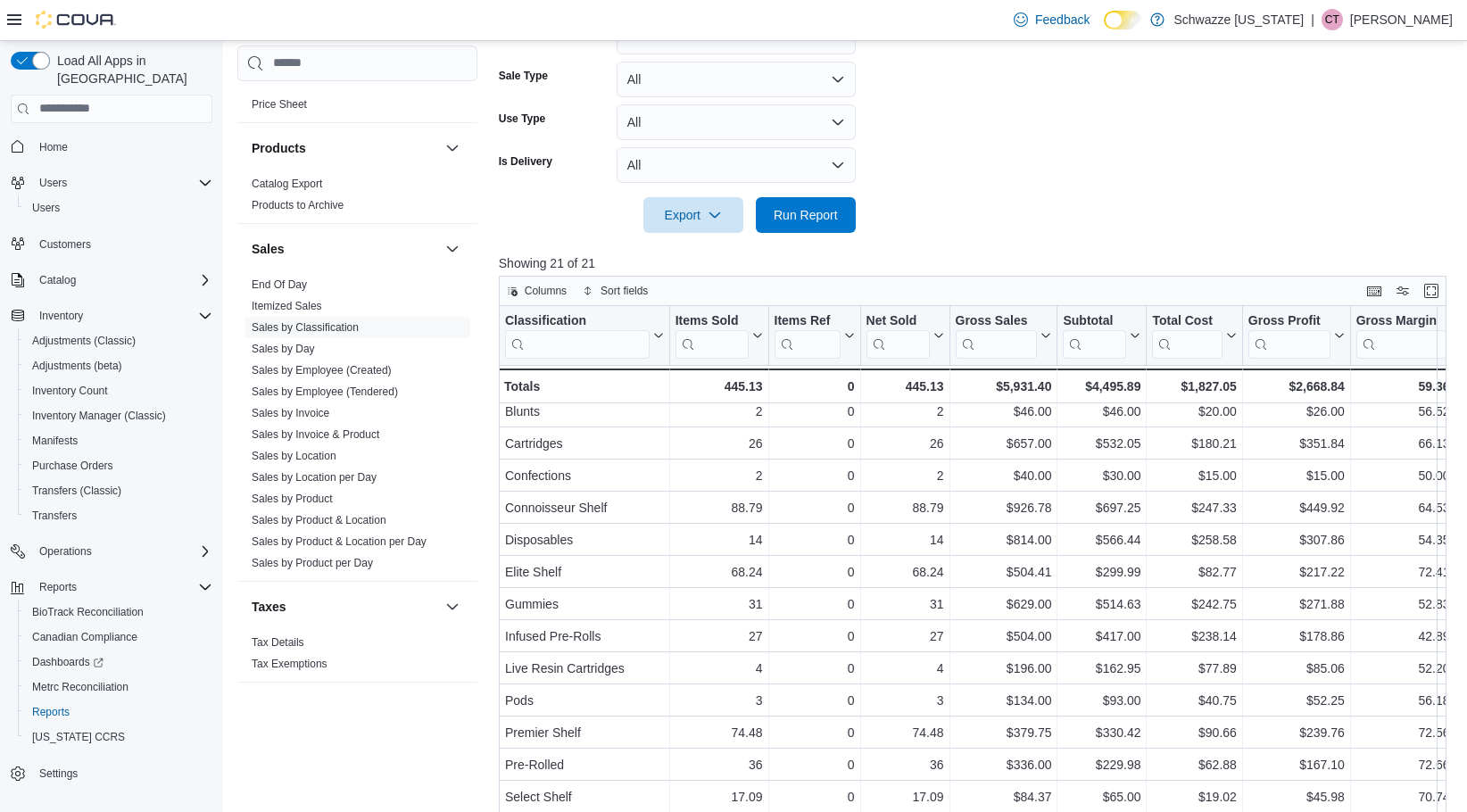
drag, startPoint x: 303, startPoint y: 305, endPoint x: 330, endPoint y: 313, distance: 28.2
click at [303, 305] on link "Itemized Sales" at bounding box center [287, 305] width 71 height 13
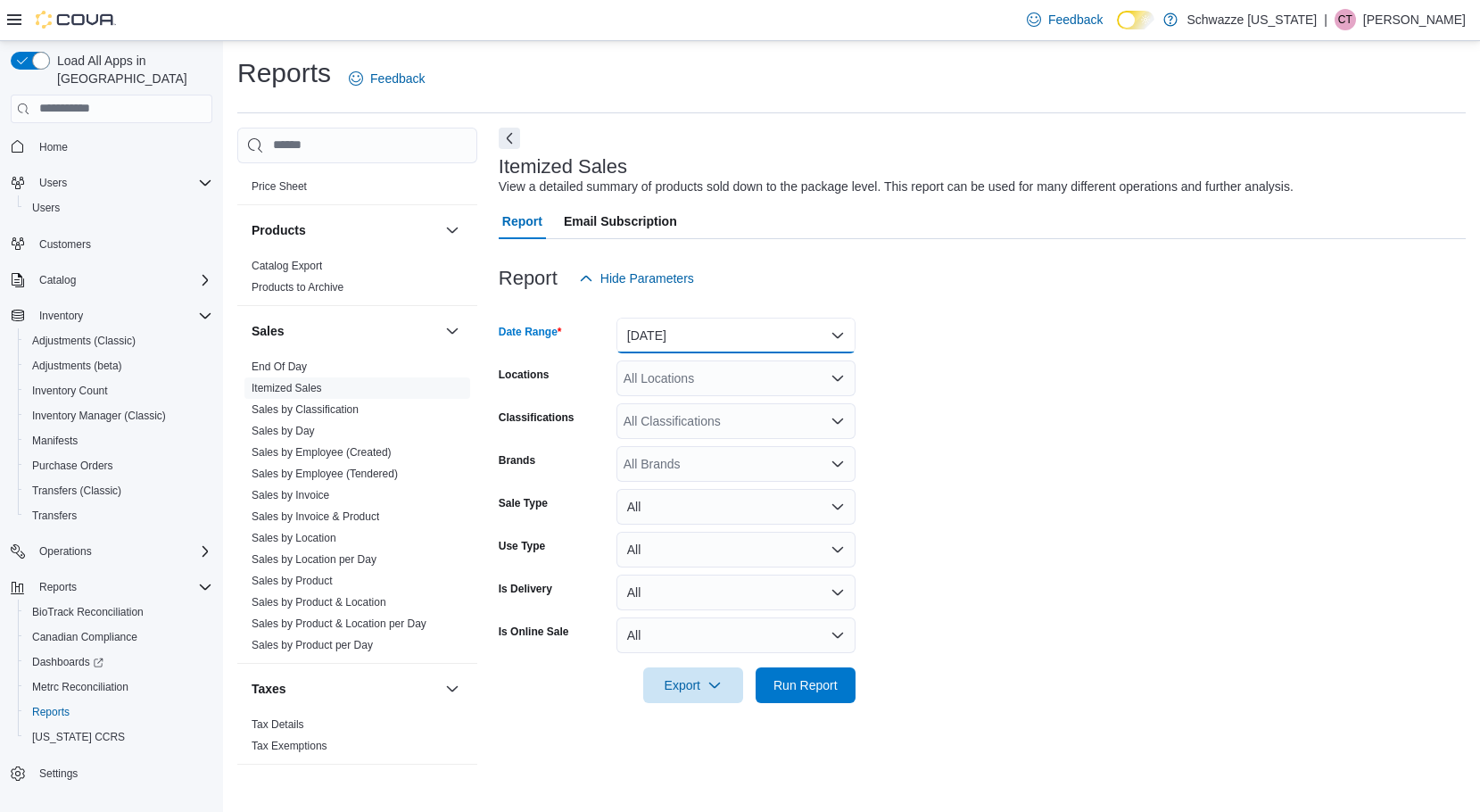
click at [672, 335] on button "[DATE]" at bounding box center [736, 335] width 239 height 35
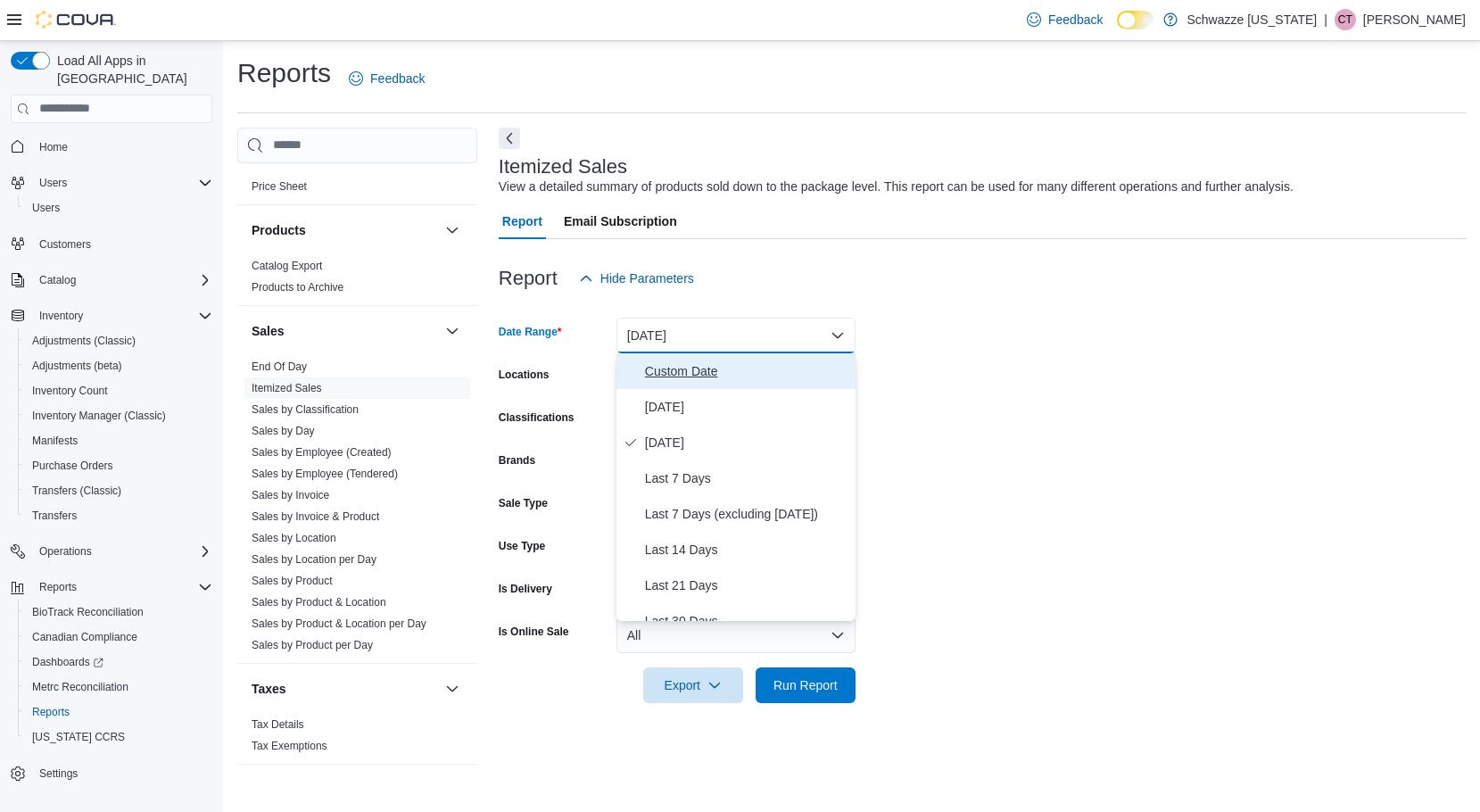
click at [682, 366] on span "Custom Date" at bounding box center [747, 371] width 204 height 22
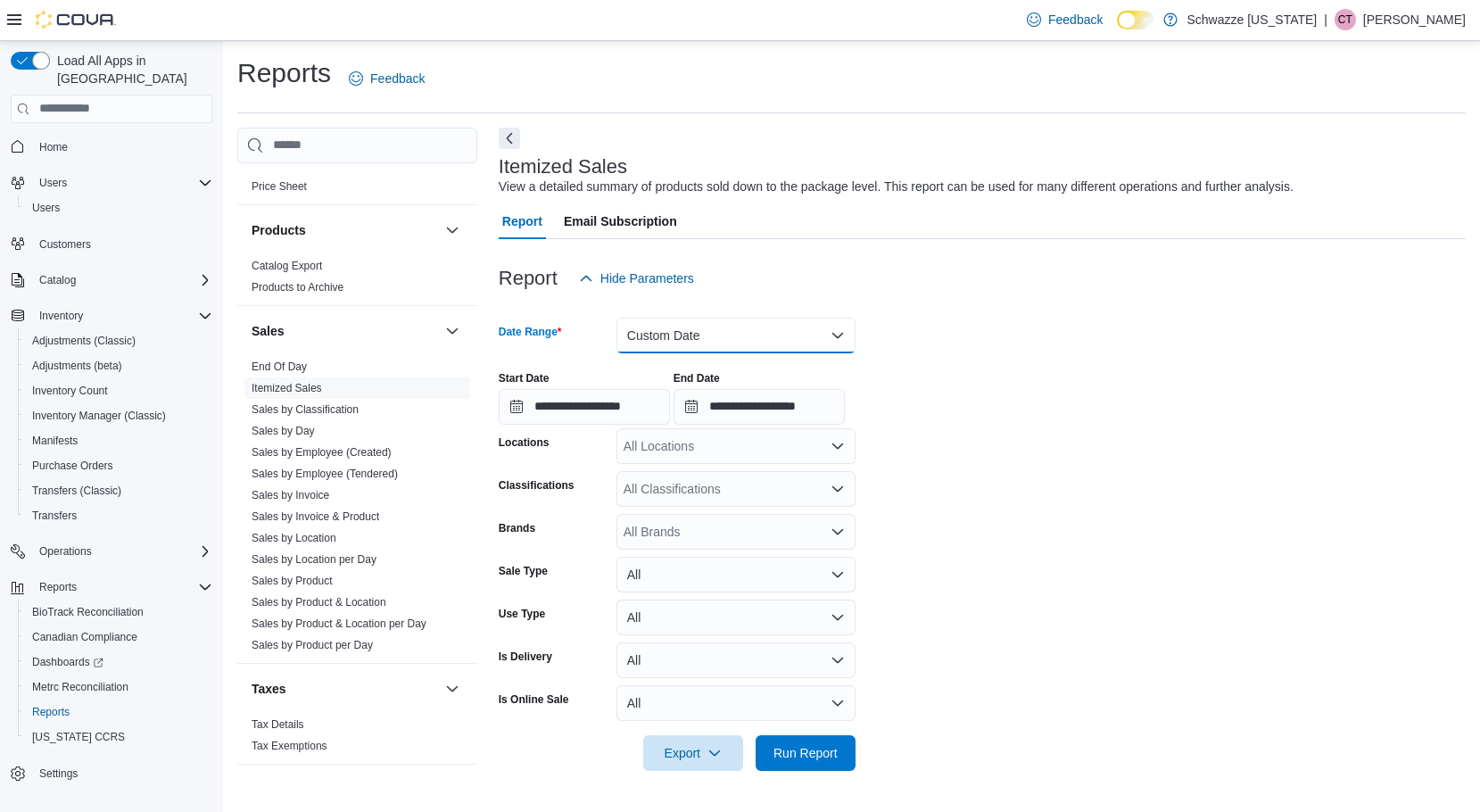
click at [672, 340] on button "Custom Date" at bounding box center [736, 335] width 239 height 35
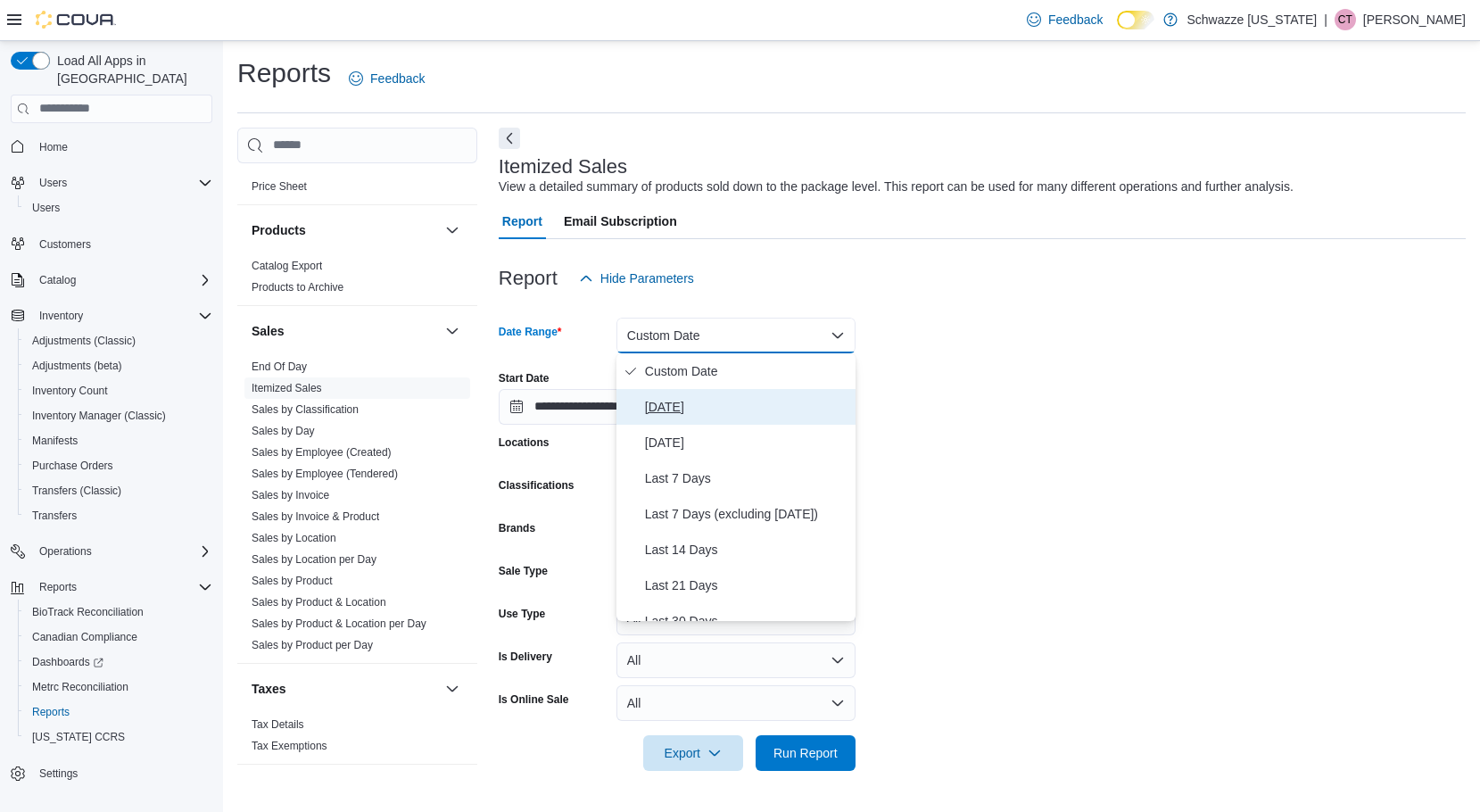
click at [668, 395] on button "Today" at bounding box center [736, 406] width 239 height 35
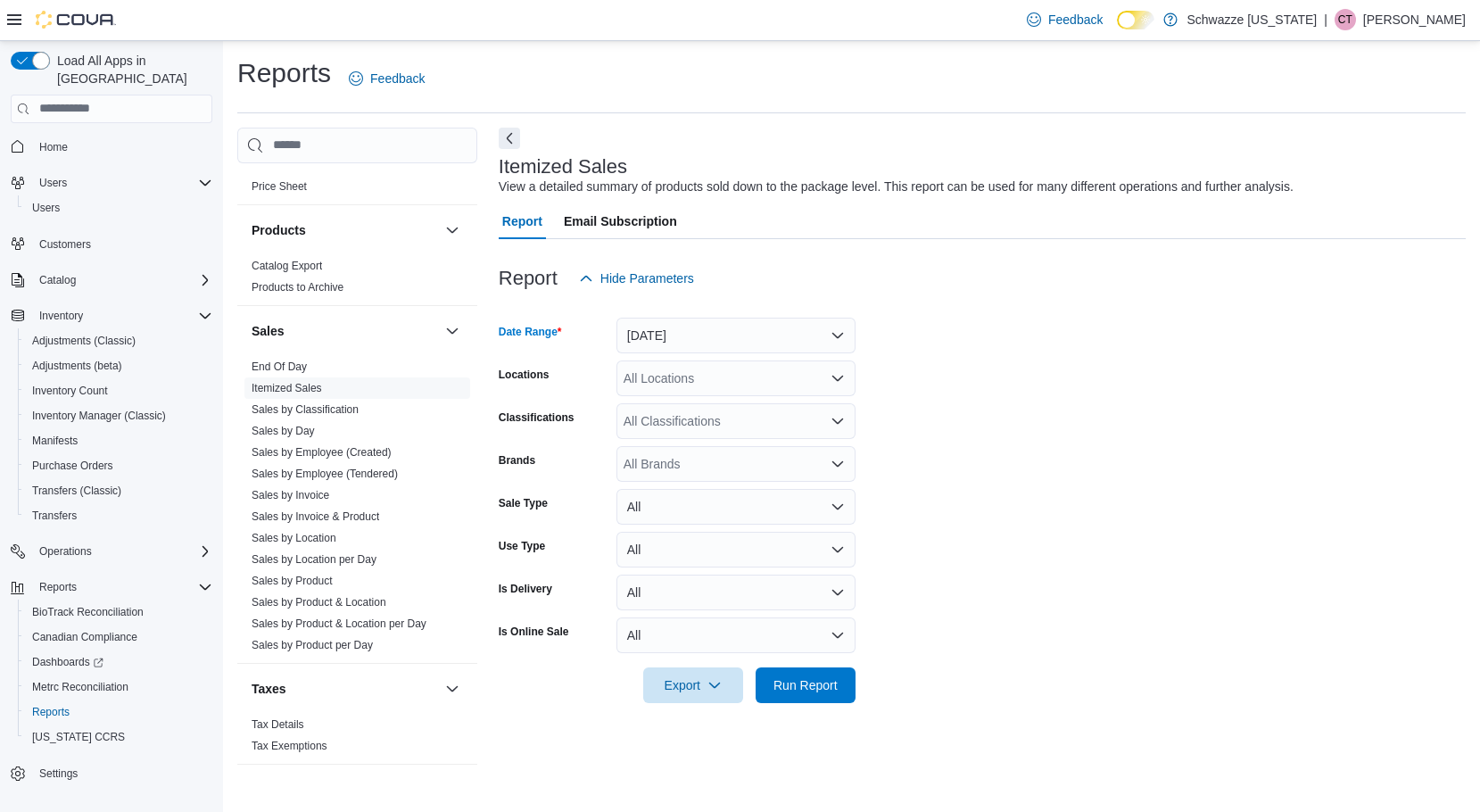
click at [668, 385] on div "All Locations" at bounding box center [736, 378] width 239 height 35
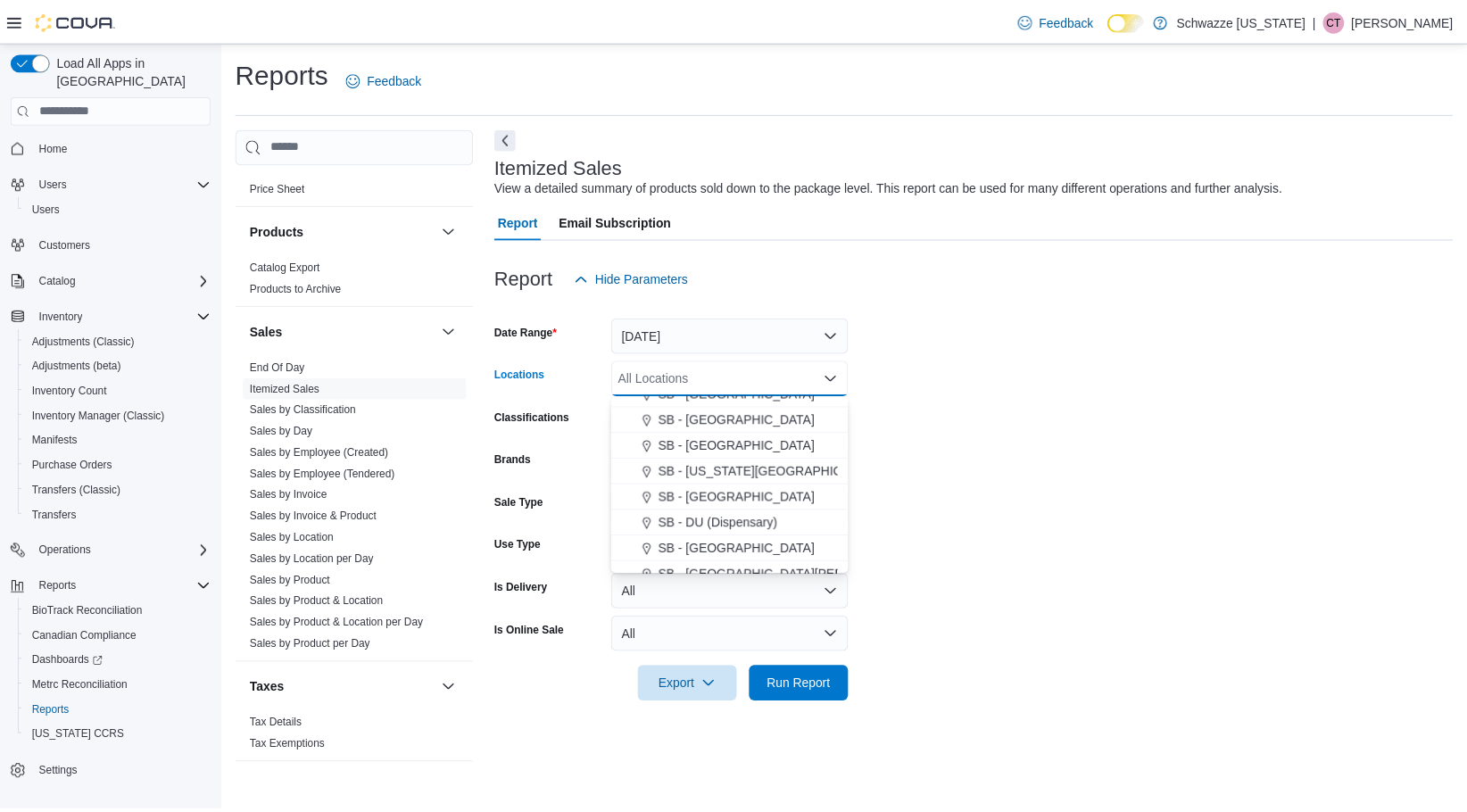
scroll to position [267, 0]
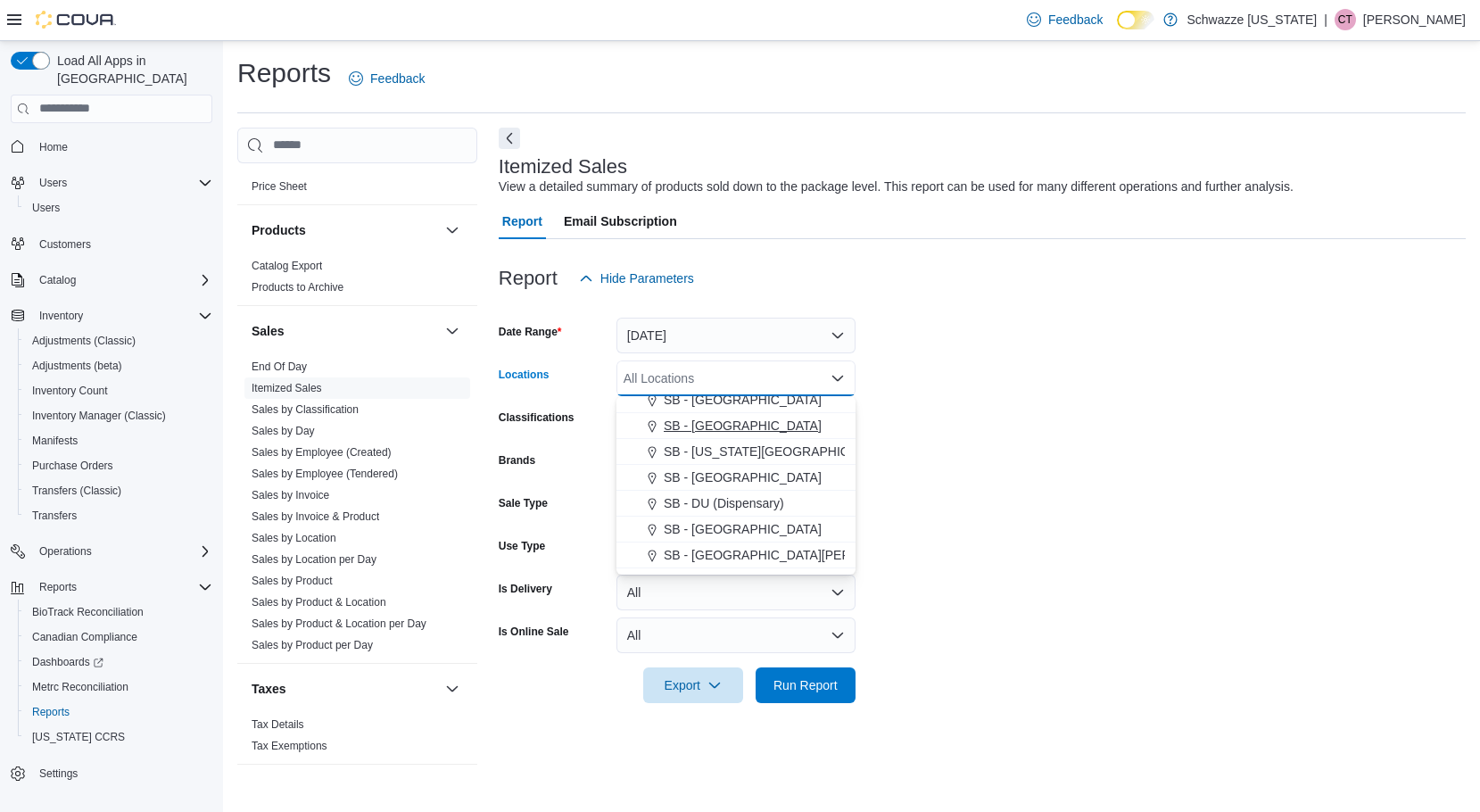
click at [708, 424] on span "SB - [GEOGRAPHIC_DATA]" at bounding box center [742, 425] width 158 height 18
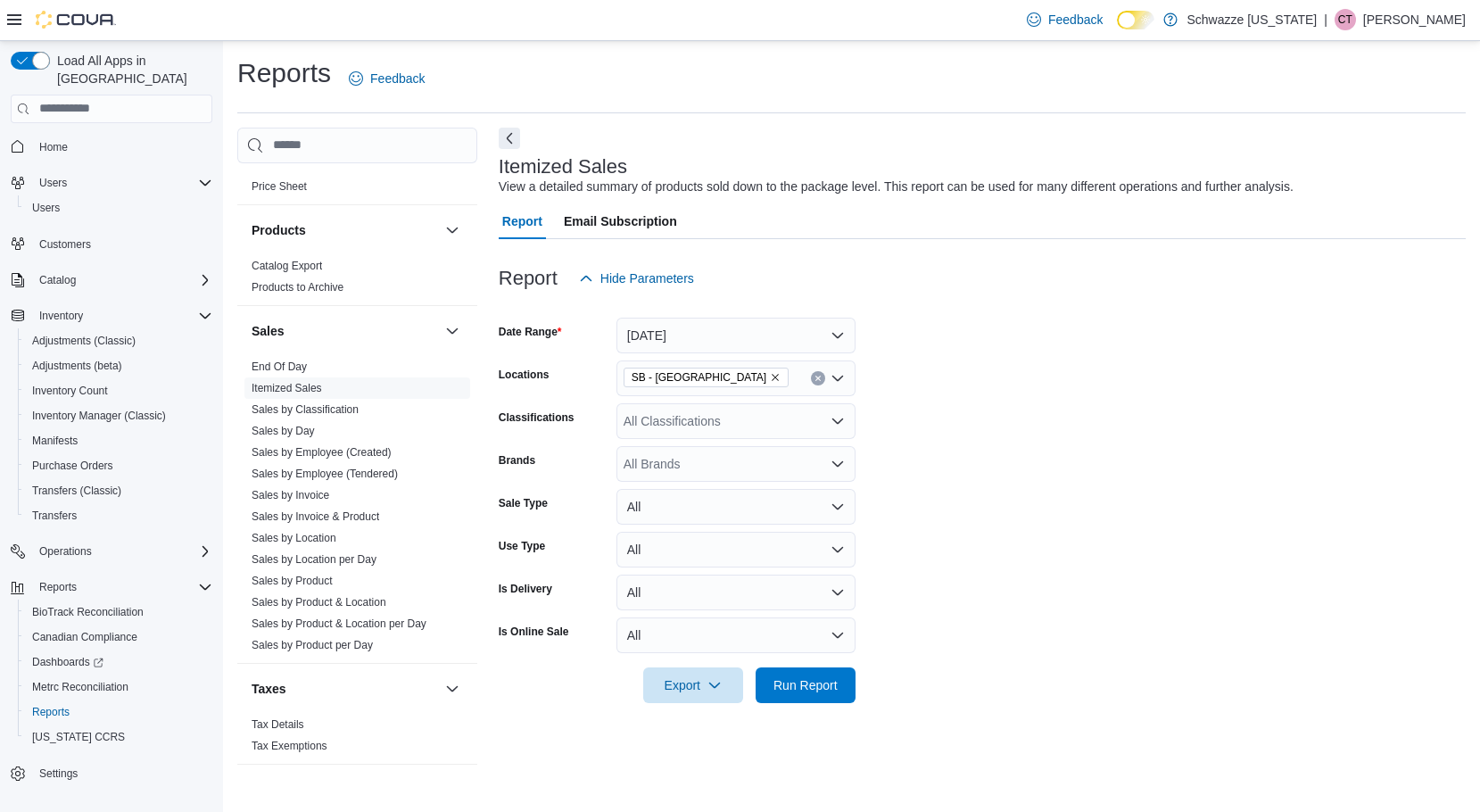
click at [552, 463] on div "Brands" at bounding box center [553, 463] width 111 height 35
click at [820, 683] on span "Run Report" at bounding box center [806, 684] width 65 height 18
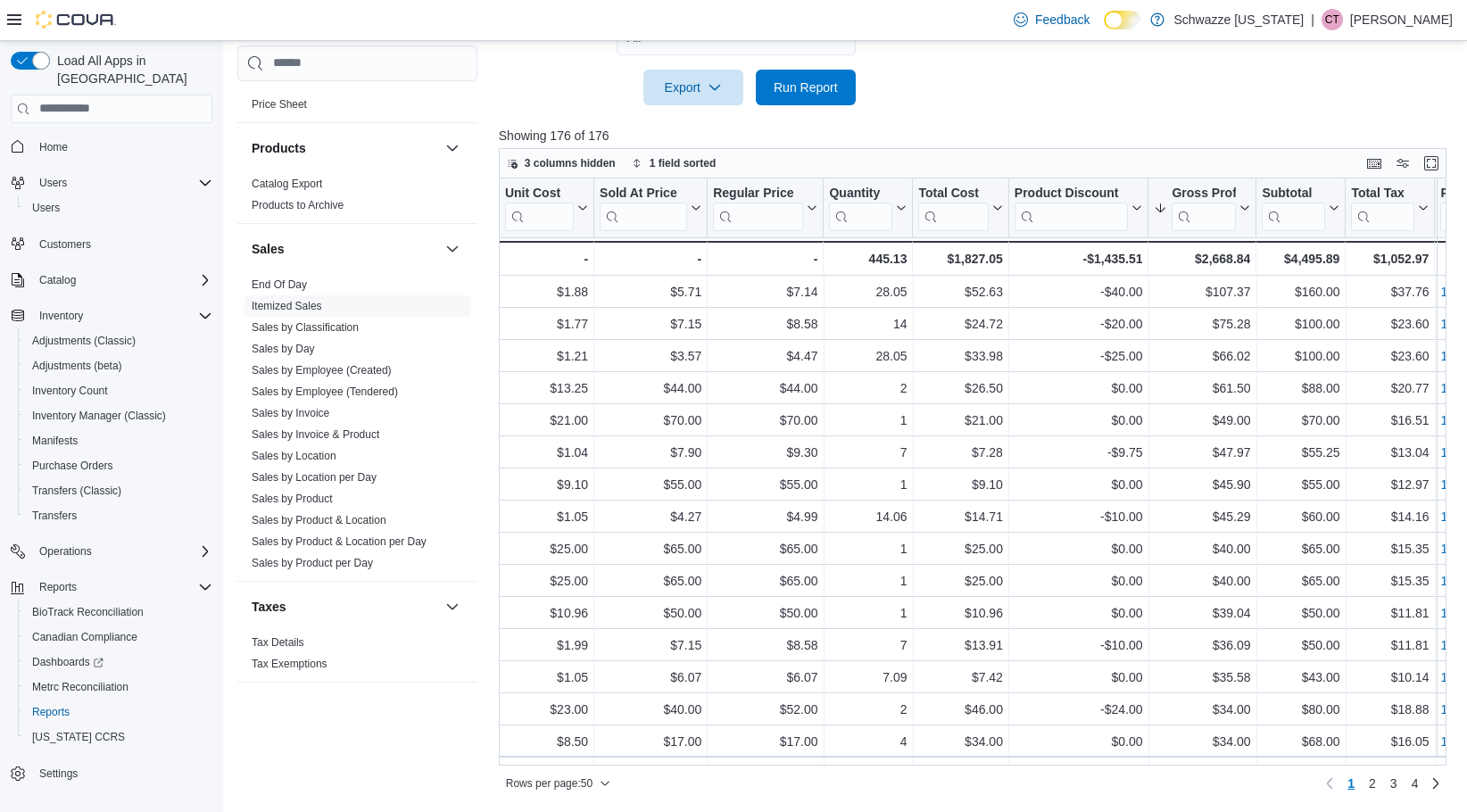
scroll to position [0, 3051]
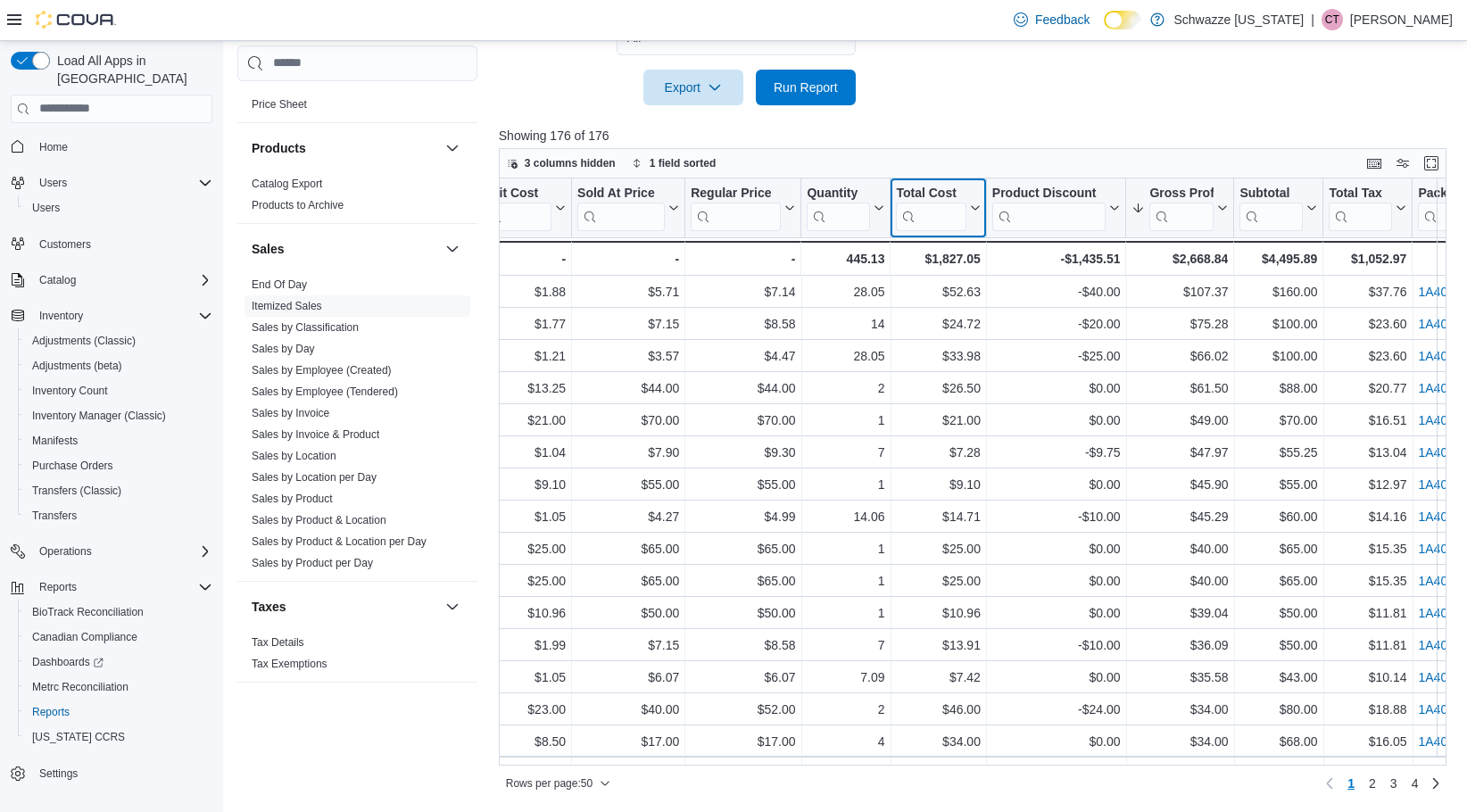
click at [971, 214] on icon at bounding box center [973, 208] width 15 height 11
click at [962, 291] on span "Sort High-Low" at bounding box center [950, 297] width 68 height 15
click at [971, 208] on icon at bounding box center [973, 208] width 15 height 11
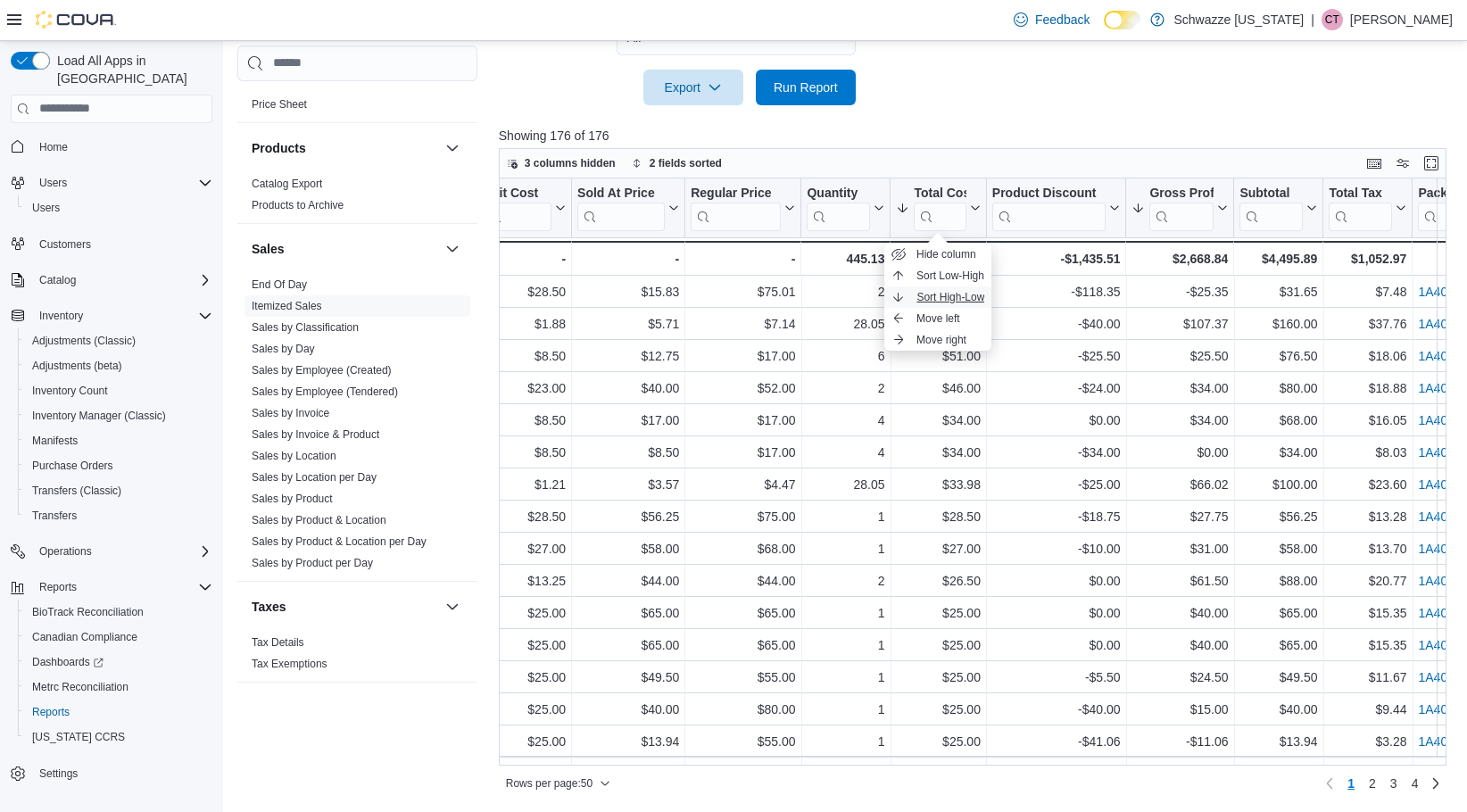
click at [970, 296] on span "Sort High-Low" at bounding box center [950, 297] width 68 height 15
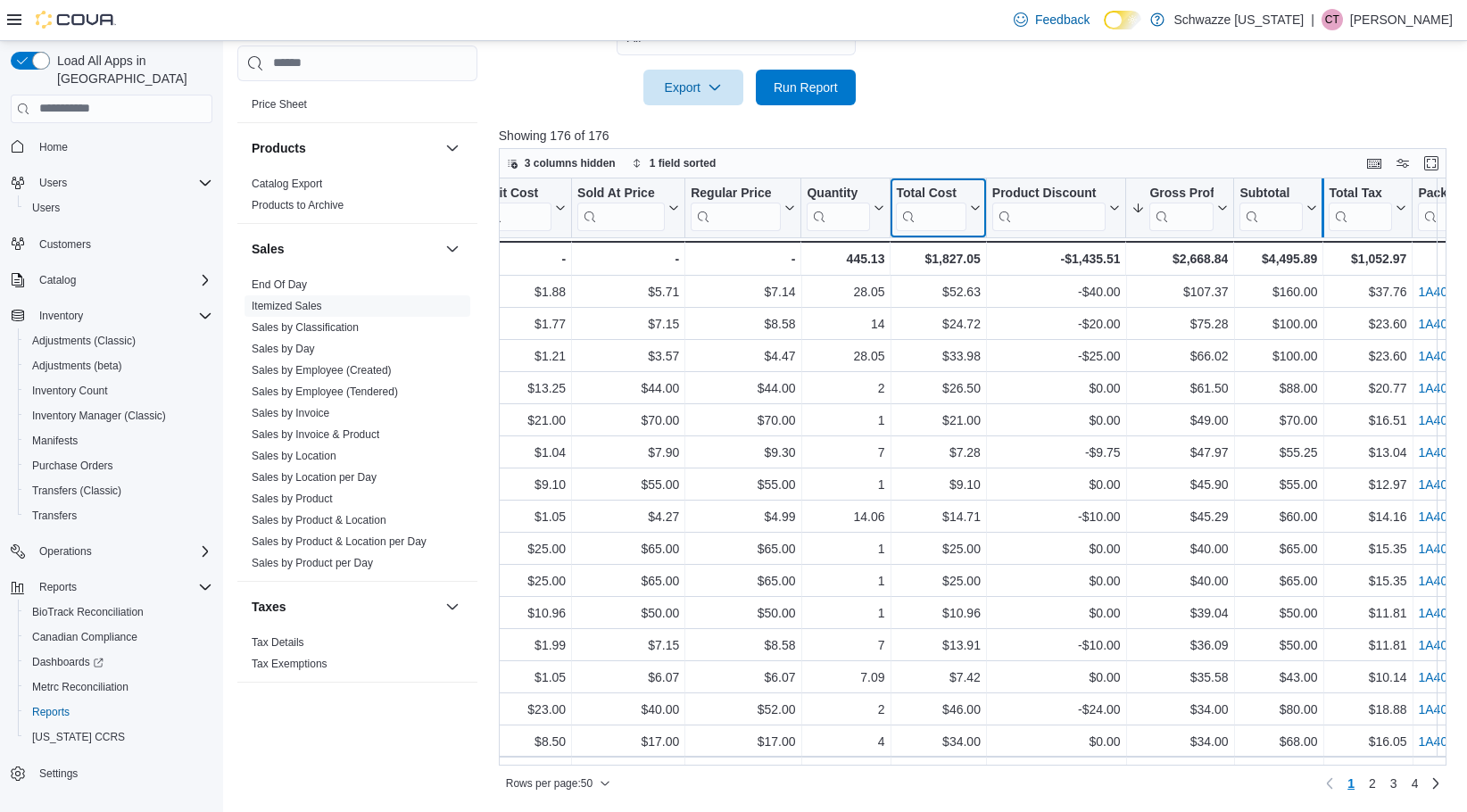
click at [1185, 221] on div at bounding box center [1323, 208] width 15 height 59
click at [1185, 221] on button "Subtotal" at bounding box center [1278, 208] width 77 height 45
click at [1185, 303] on span "Sort High-Low" at bounding box center [1291, 297] width 68 height 15
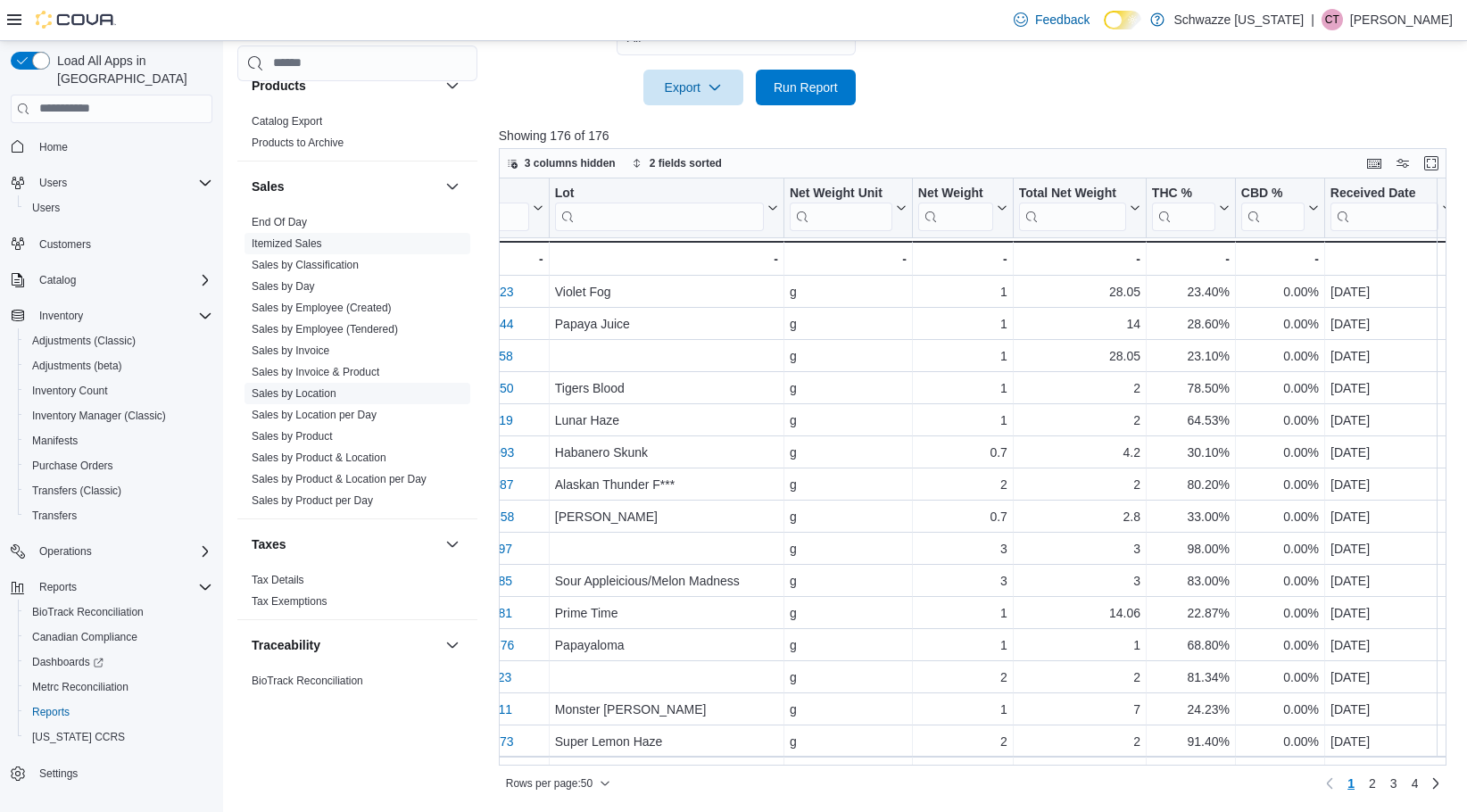
scroll to position [1190, 0]
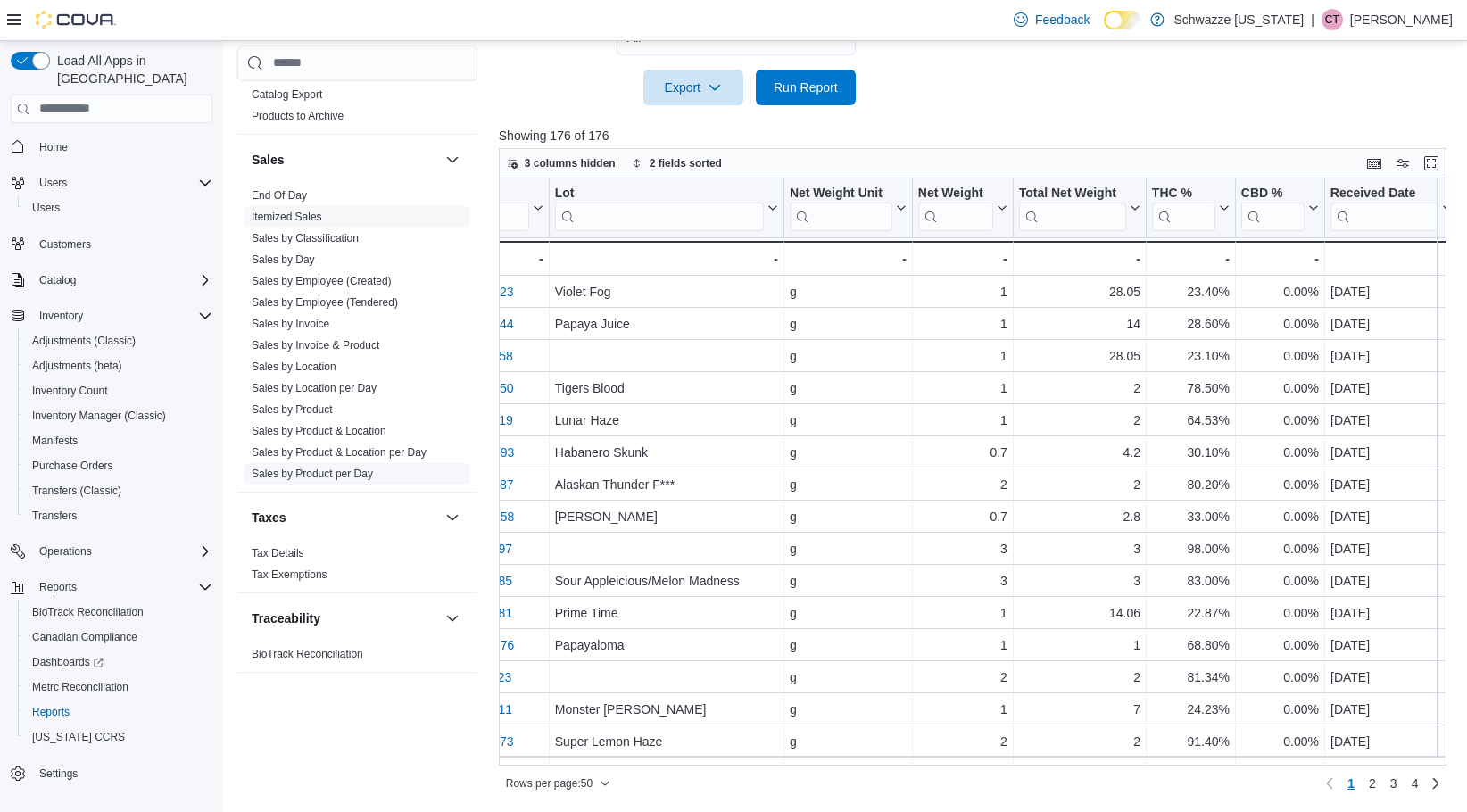
click at [347, 467] on link "Sales by Product per Day" at bounding box center [313, 472] width 122 height 13
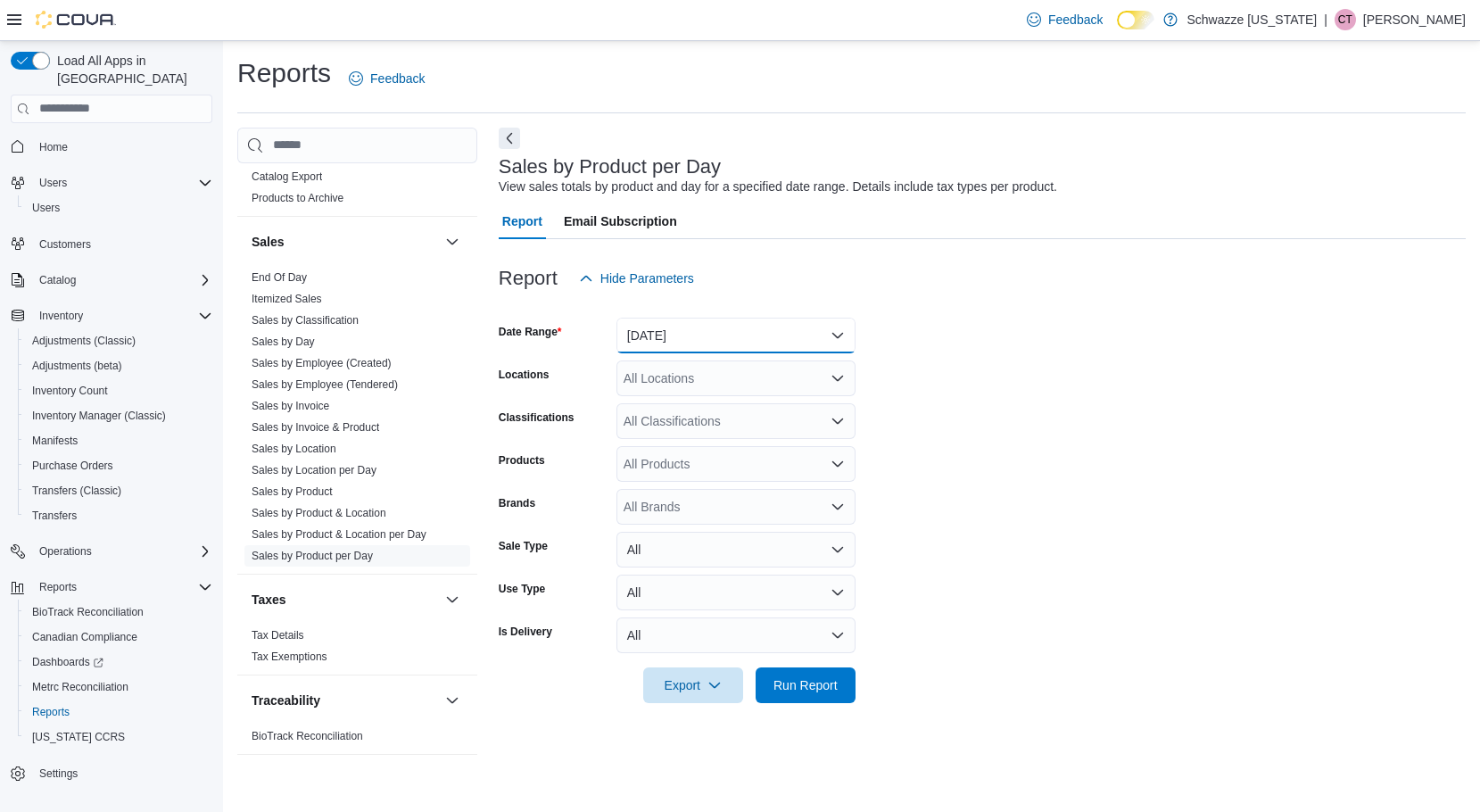
drag, startPoint x: 635, startPoint y: 339, endPoint x: 644, endPoint y: 350, distance: 14.2
click at [635, 339] on button "[DATE]" at bounding box center [736, 335] width 239 height 35
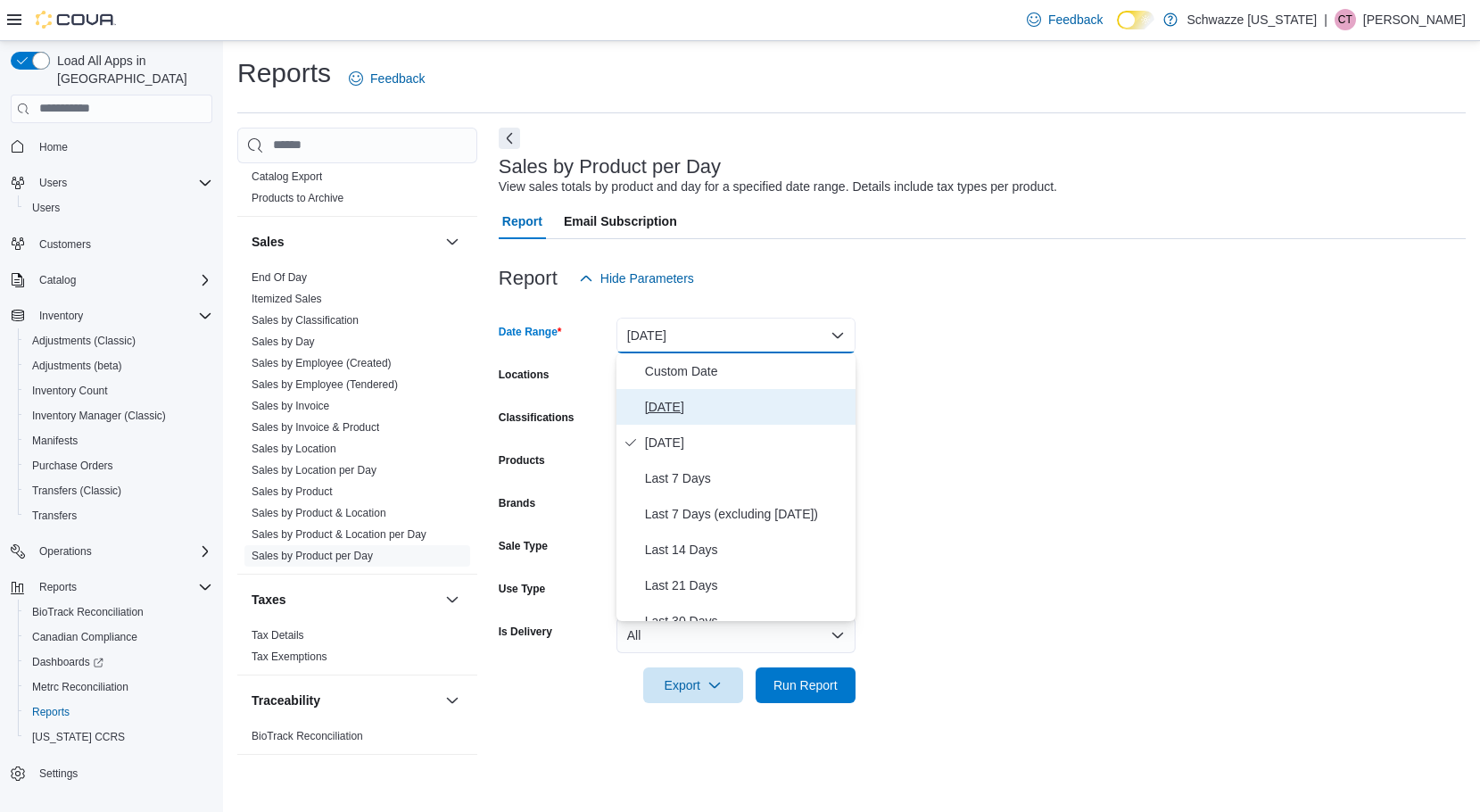
click at [667, 406] on span "Today" at bounding box center [747, 406] width 204 height 22
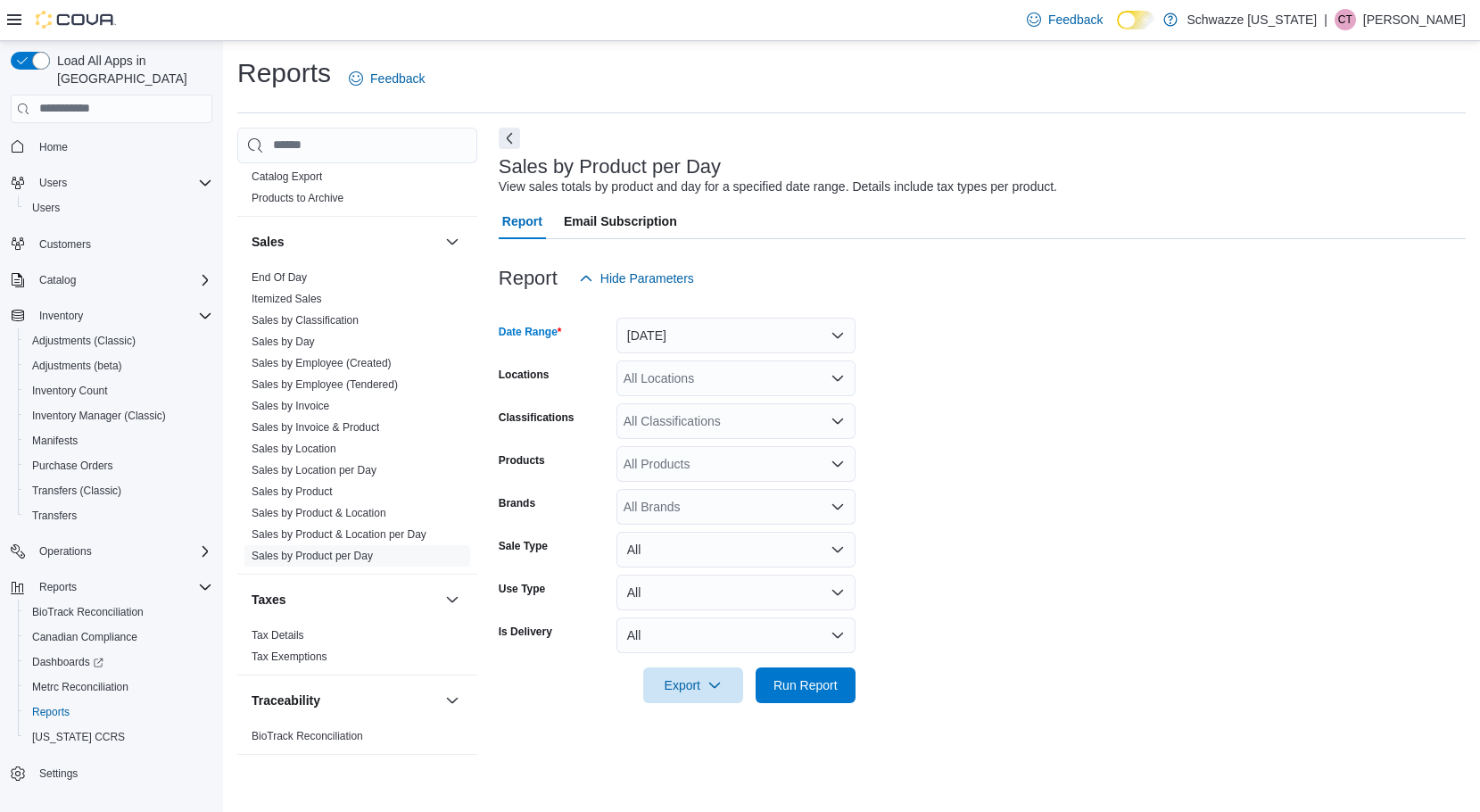
click at [663, 379] on div "All Locations" at bounding box center [736, 378] width 239 height 35
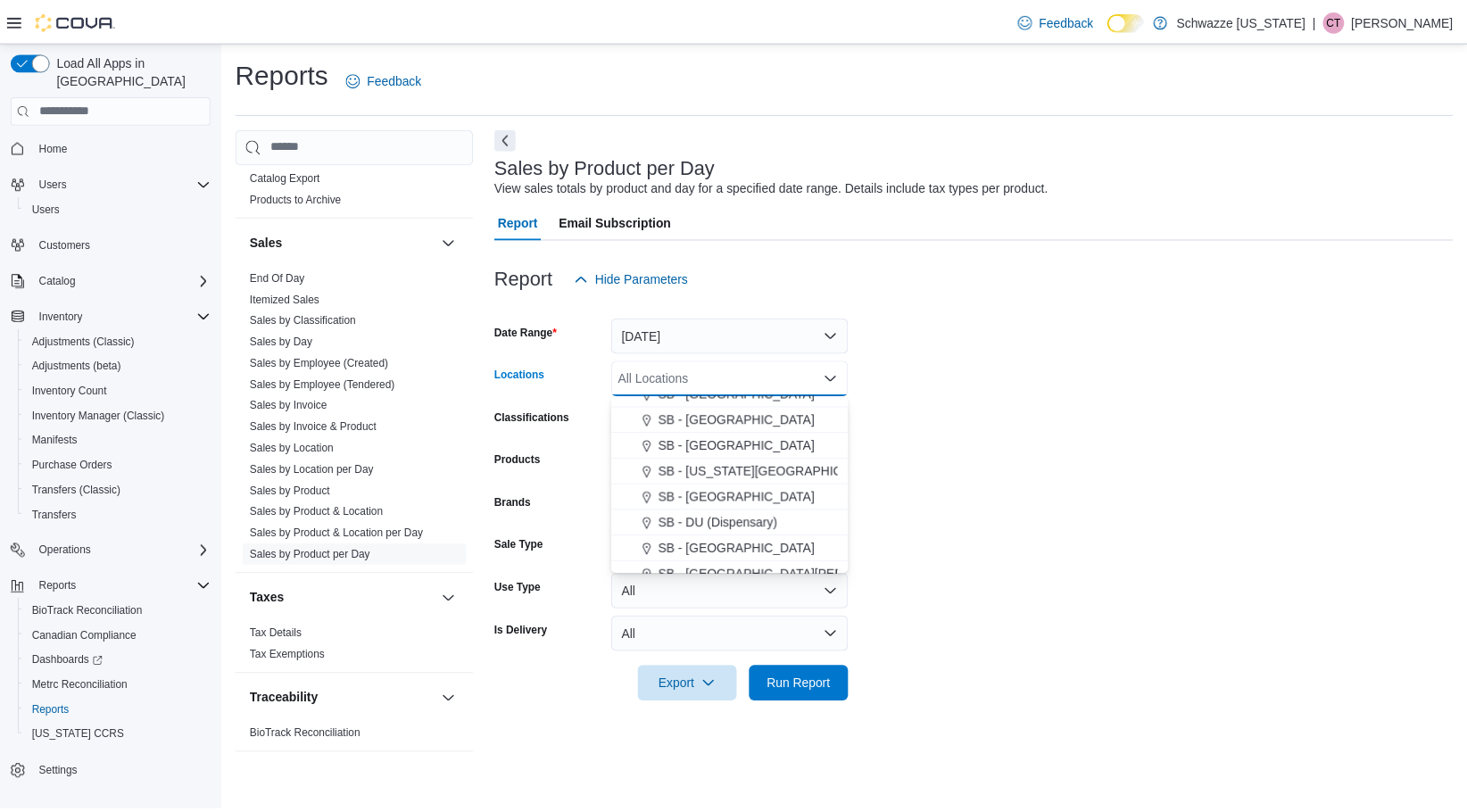
scroll to position [267, 0]
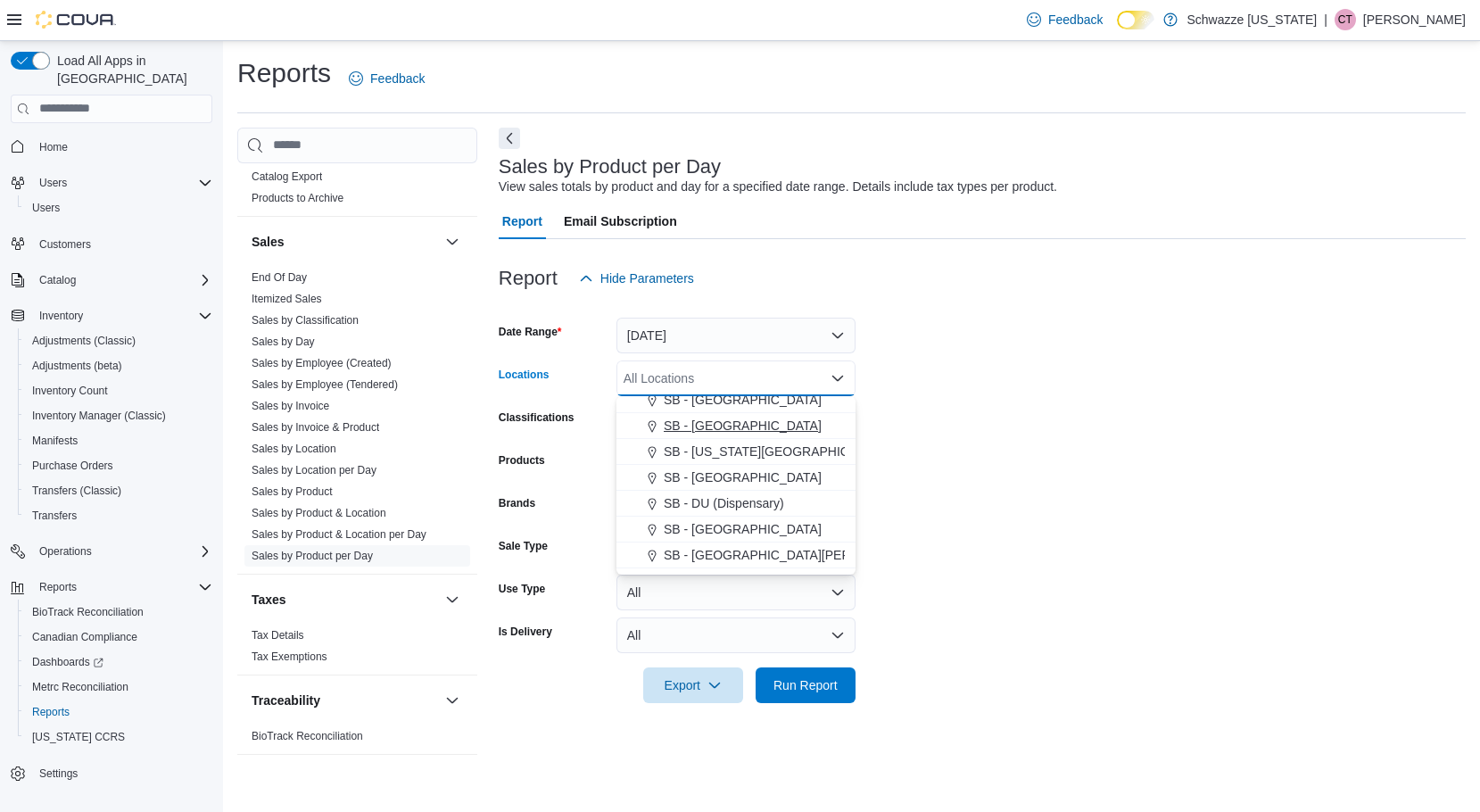
click at [720, 428] on span "SB - [GEOGRAPHIC_DATA]" at bounding box center [742, 425] width 158 height 18
click at [1015, 515] on form "Date Range Today Locations SB - Brighton Combo box. Selected. SB - Brighton. Pr…" at bounding box center [981, 499] width 967 height 406
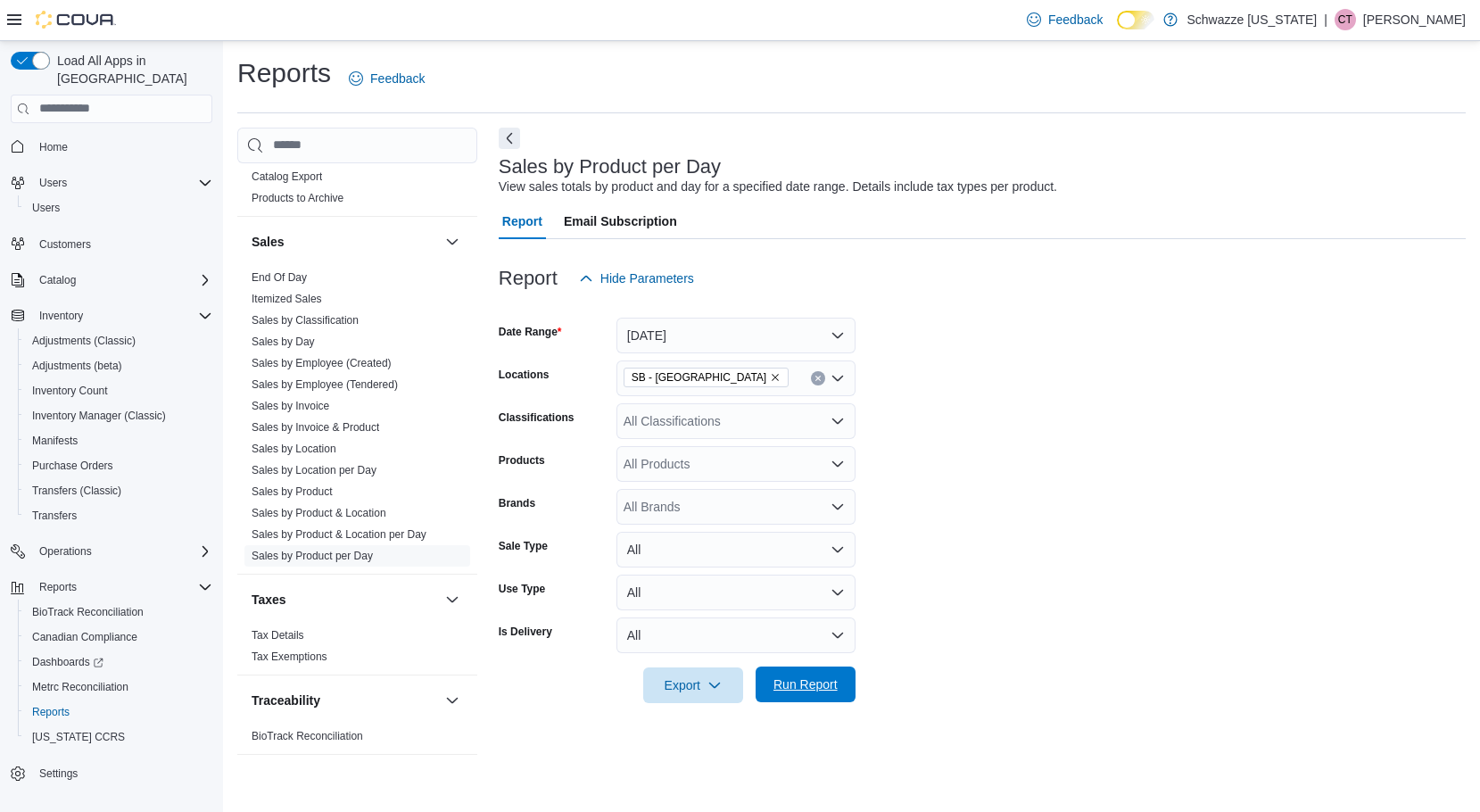
click at [801, 688] on span "Run Report" at bounding box center [806, 684] width 65 height 18
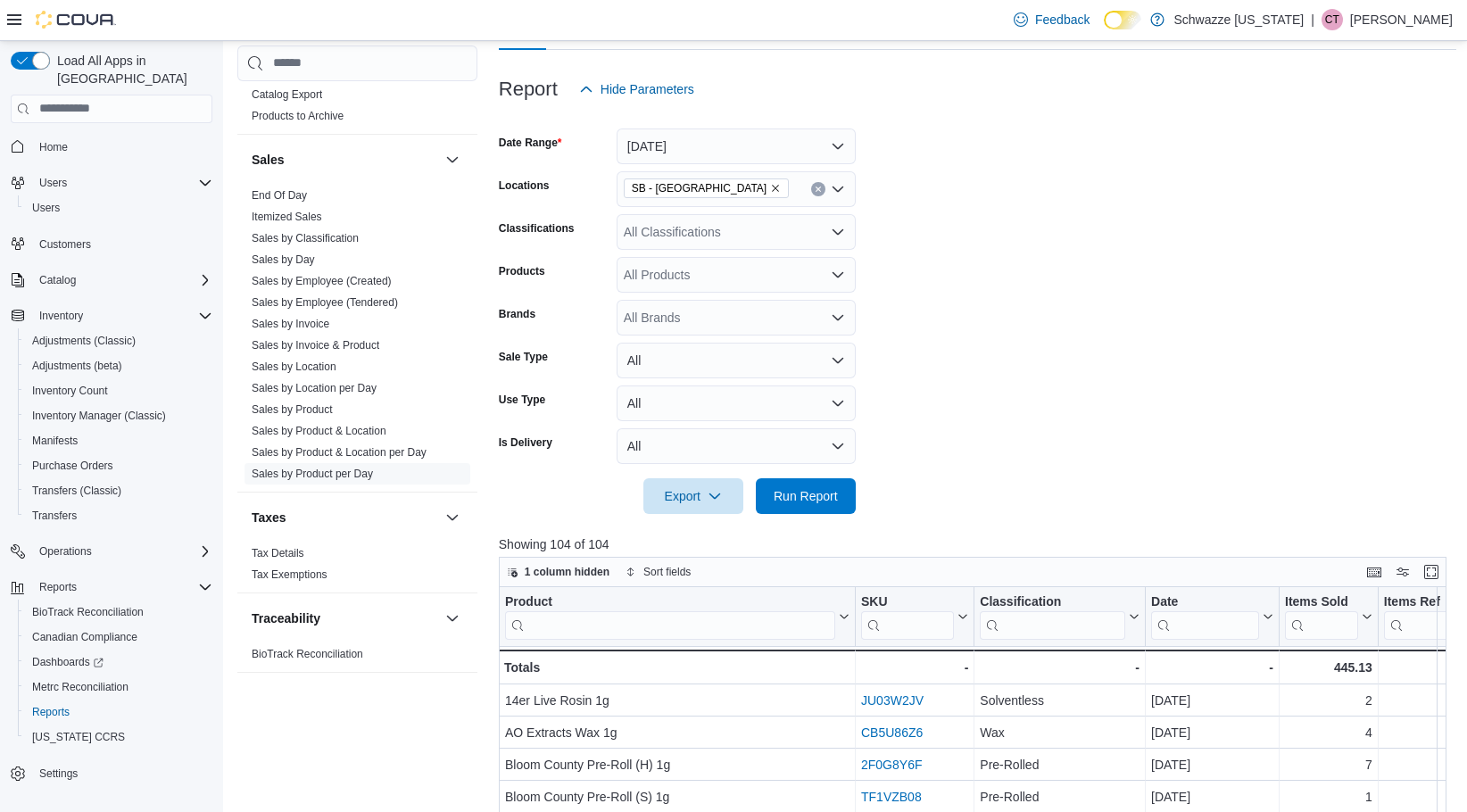
scroll to position [357, 0]
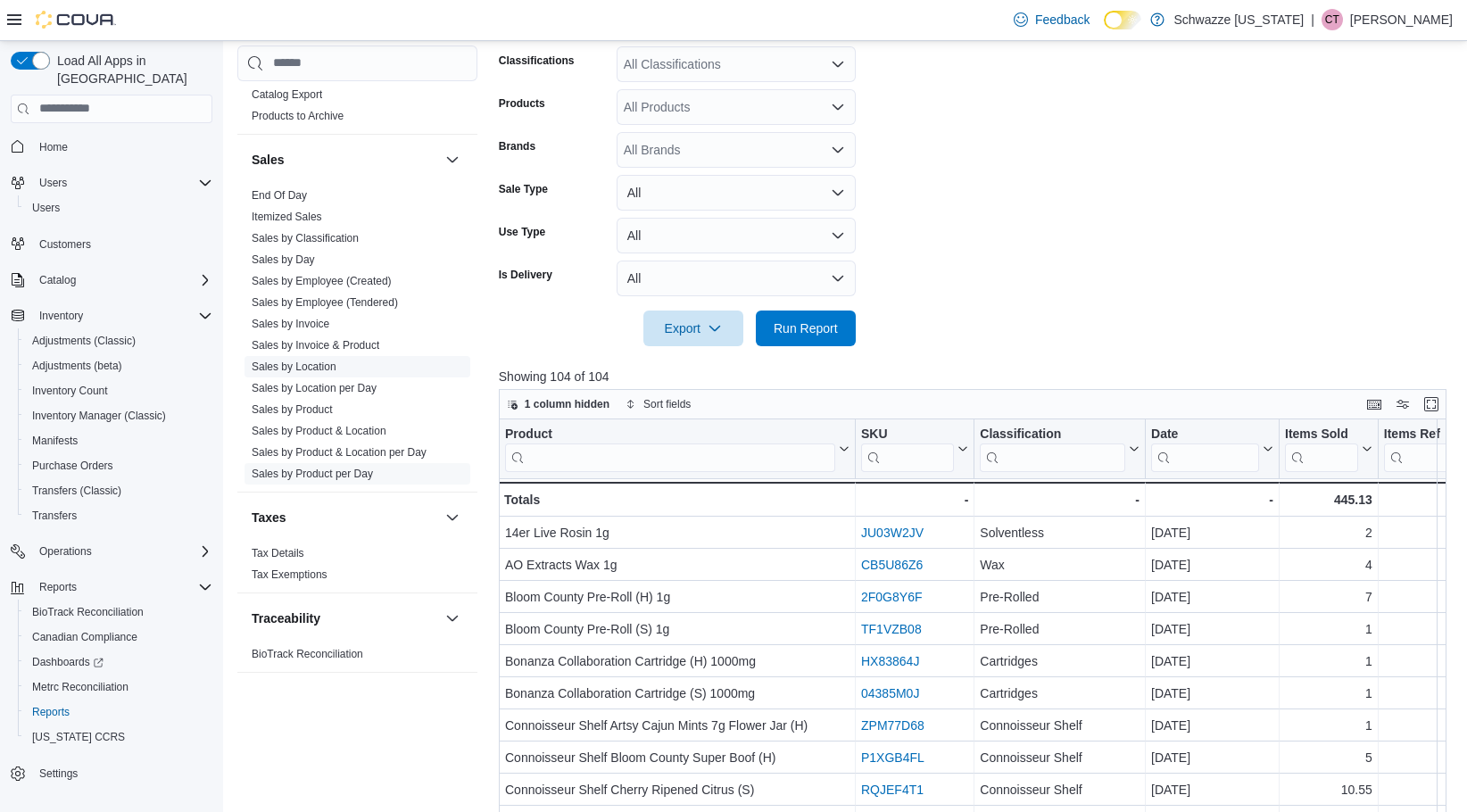
click at [305, 362] on link "Sales by Location" at bounding box center [294, 365] width 85 height 13
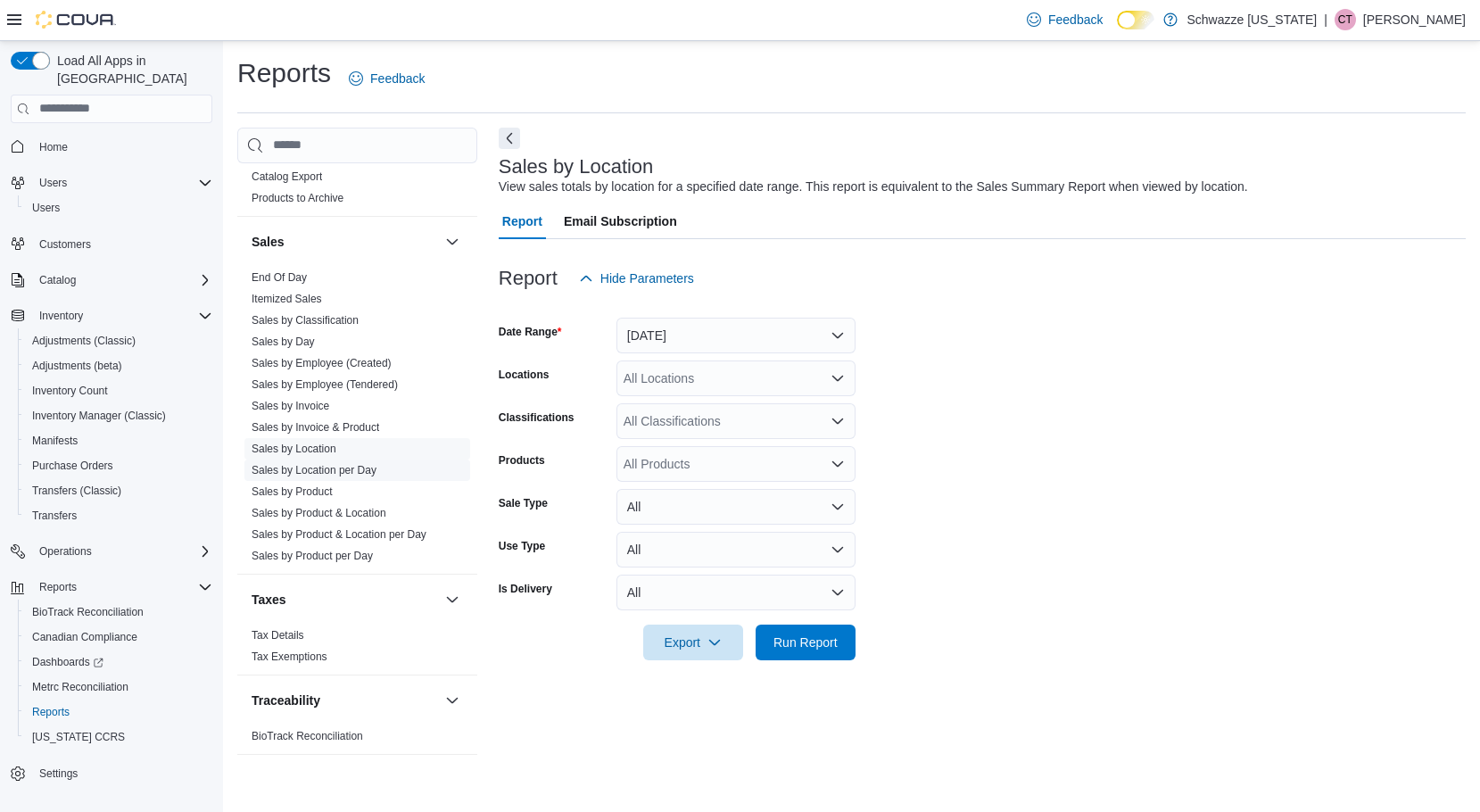
click at [336, 466] on link "Sales by Location per Day" at bounding box center [314, 470] width 125 height 13
click at [328, 428] on link "Sales by Invoice & Product" at bounding box center [315, 427] width 127 height 13
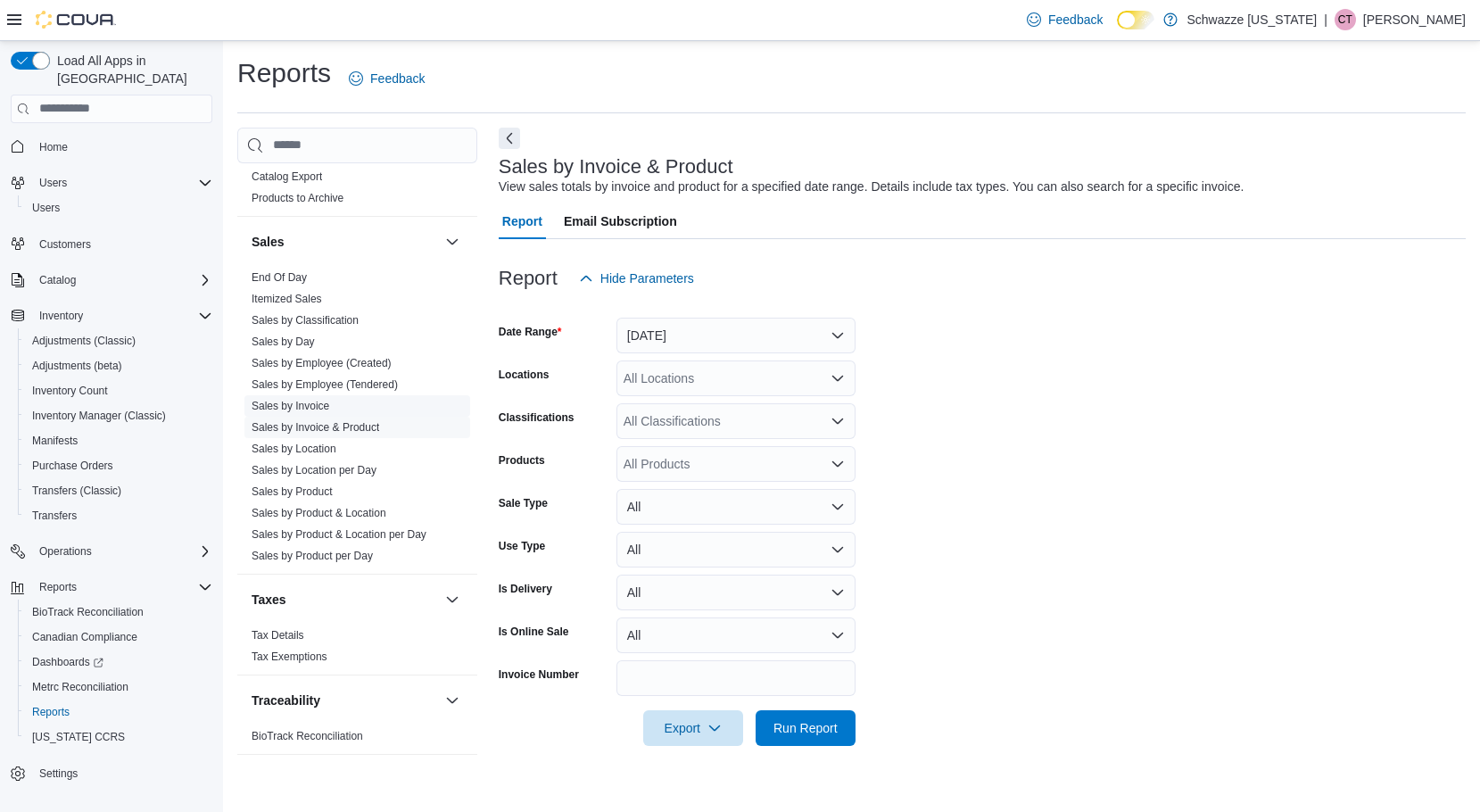
click at [268, 400] on link "Sales by Invoice" at bounding box center [290, 406] width 77 height 13
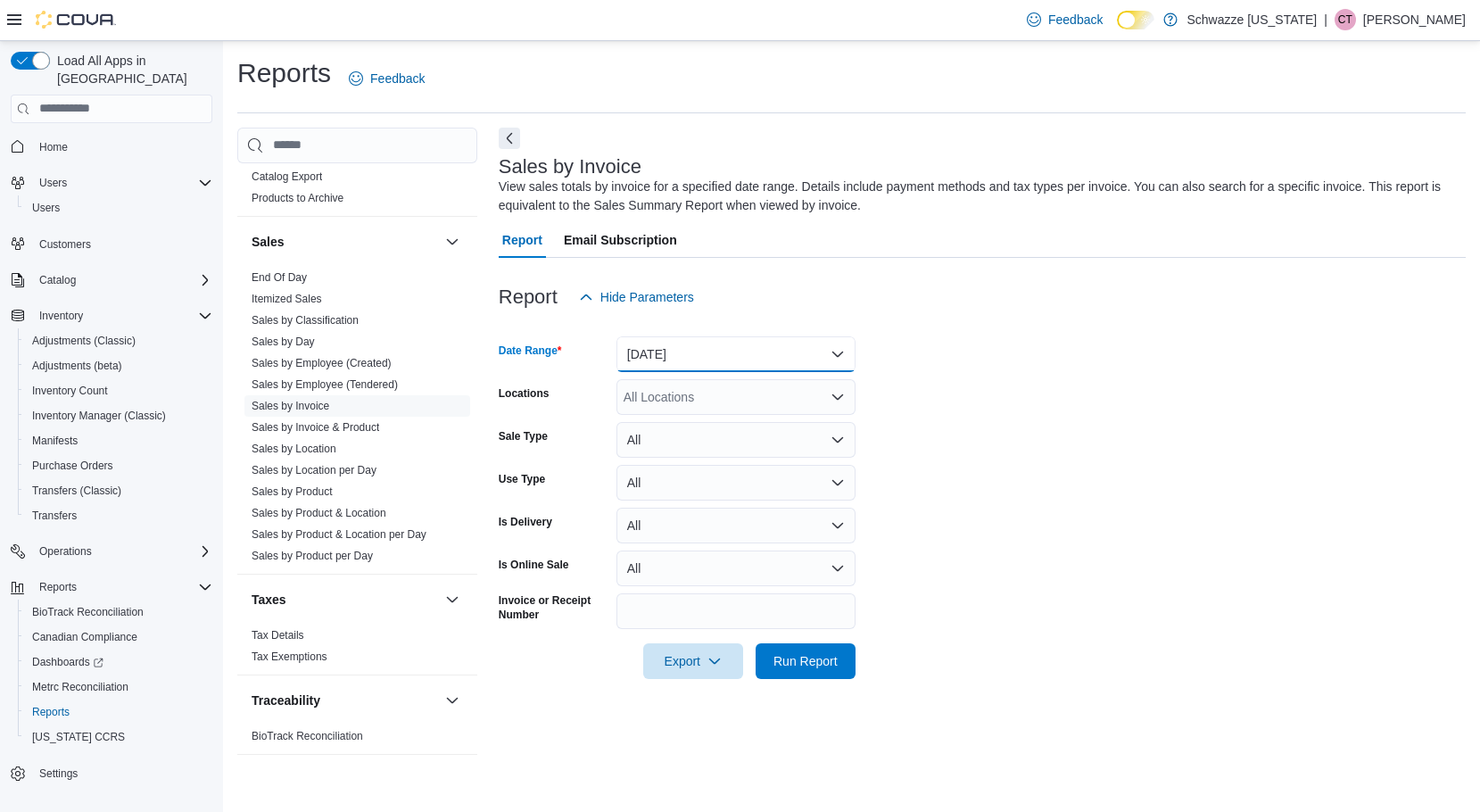
click at [648, 343] on button "[DATE]" at bounding box center [736, 354] width 239 height 35
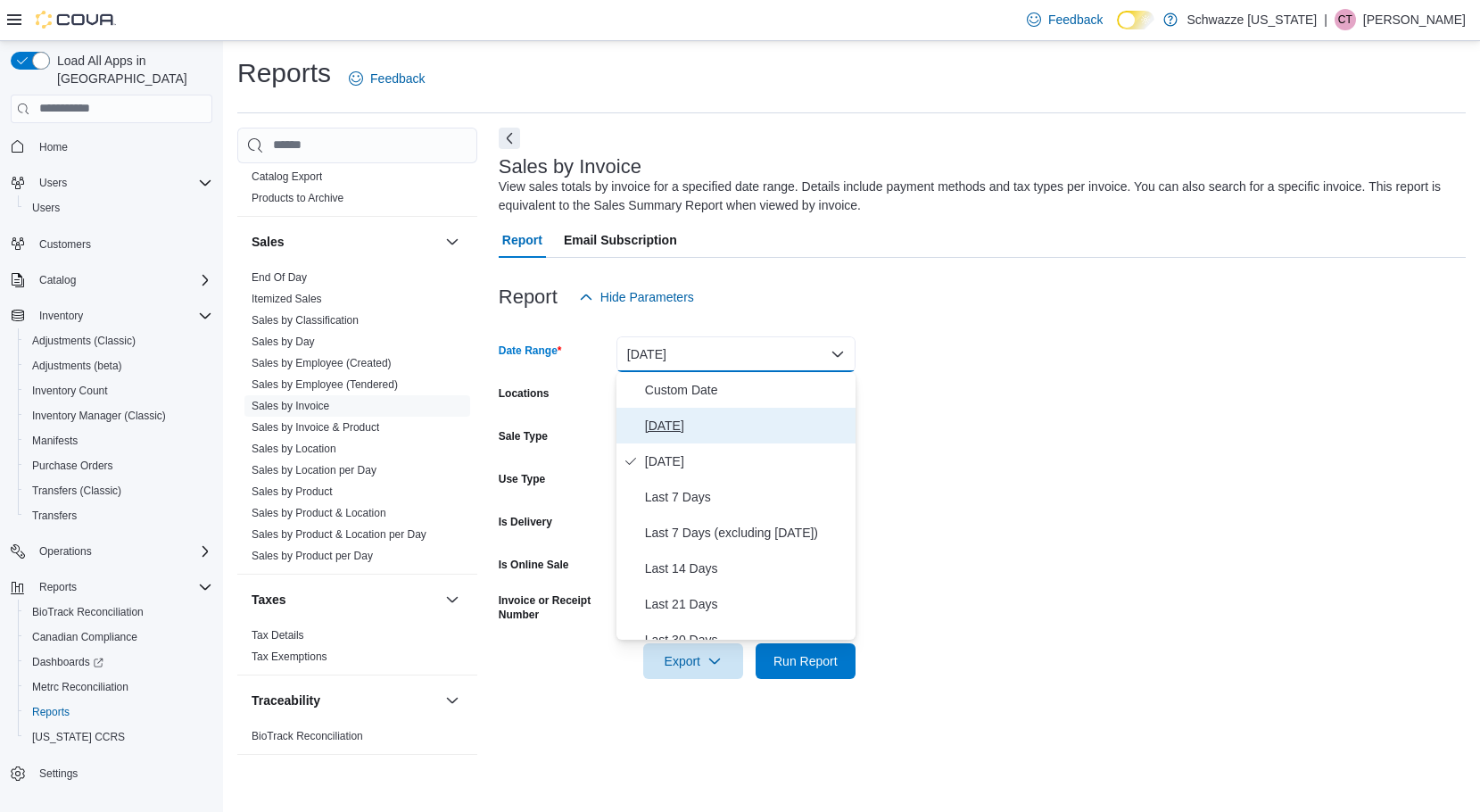
click at [665, 421] on span "Today" at bounding box center [747, 426] width 204 height 22
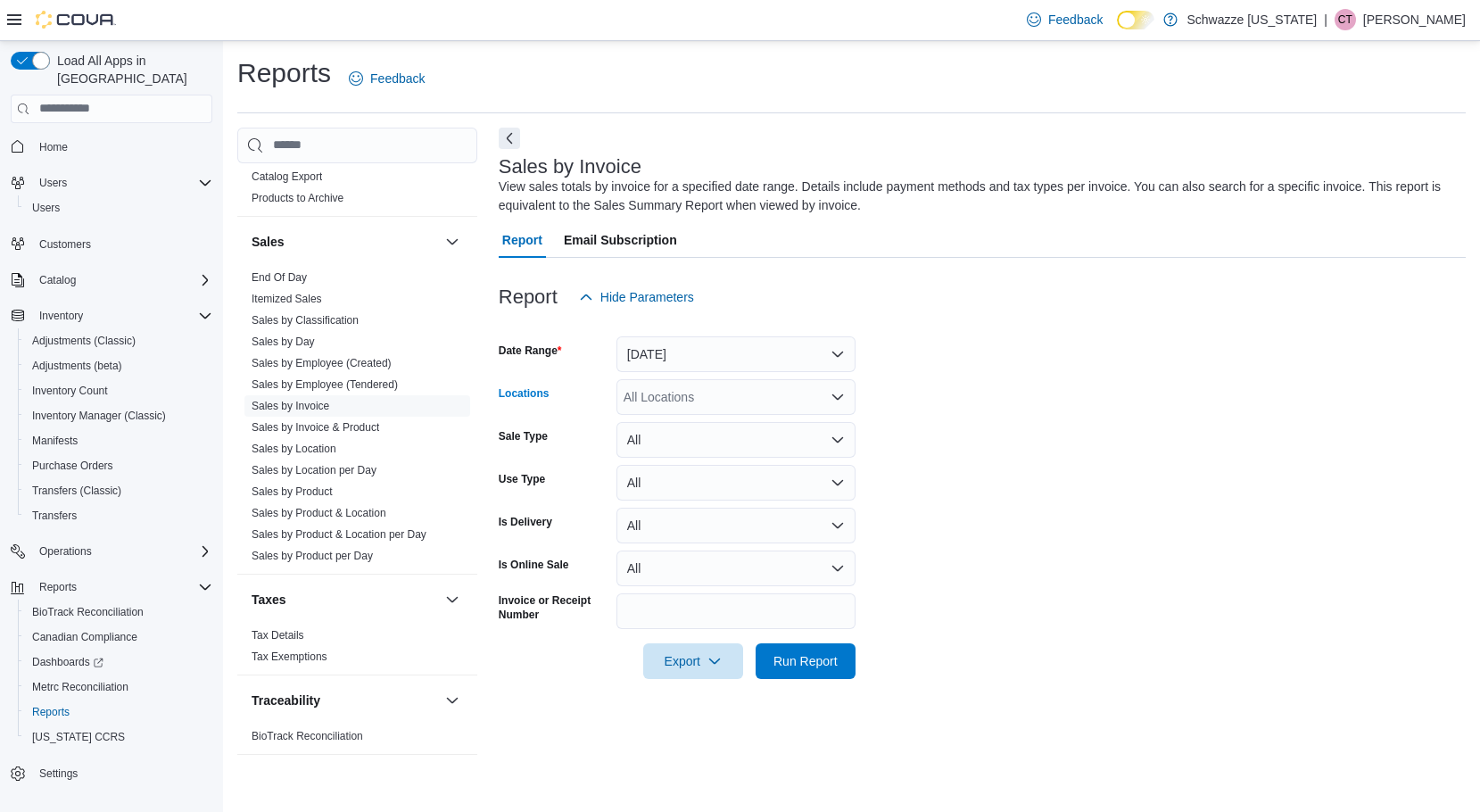
click at [670, 397] on div "All Locations" at bounding box center [736, 397] width 239 height 35
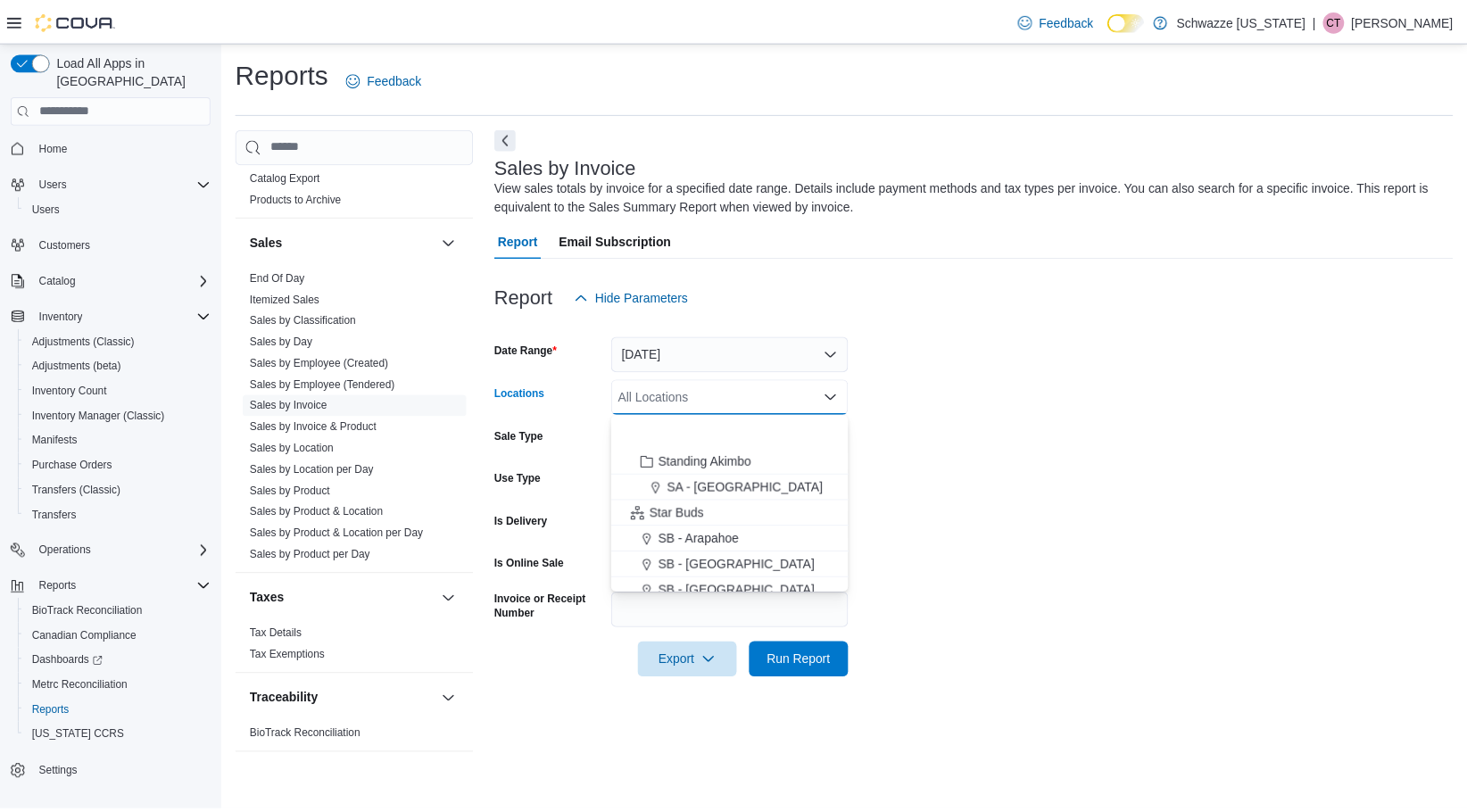
scroll to position [178, 0]
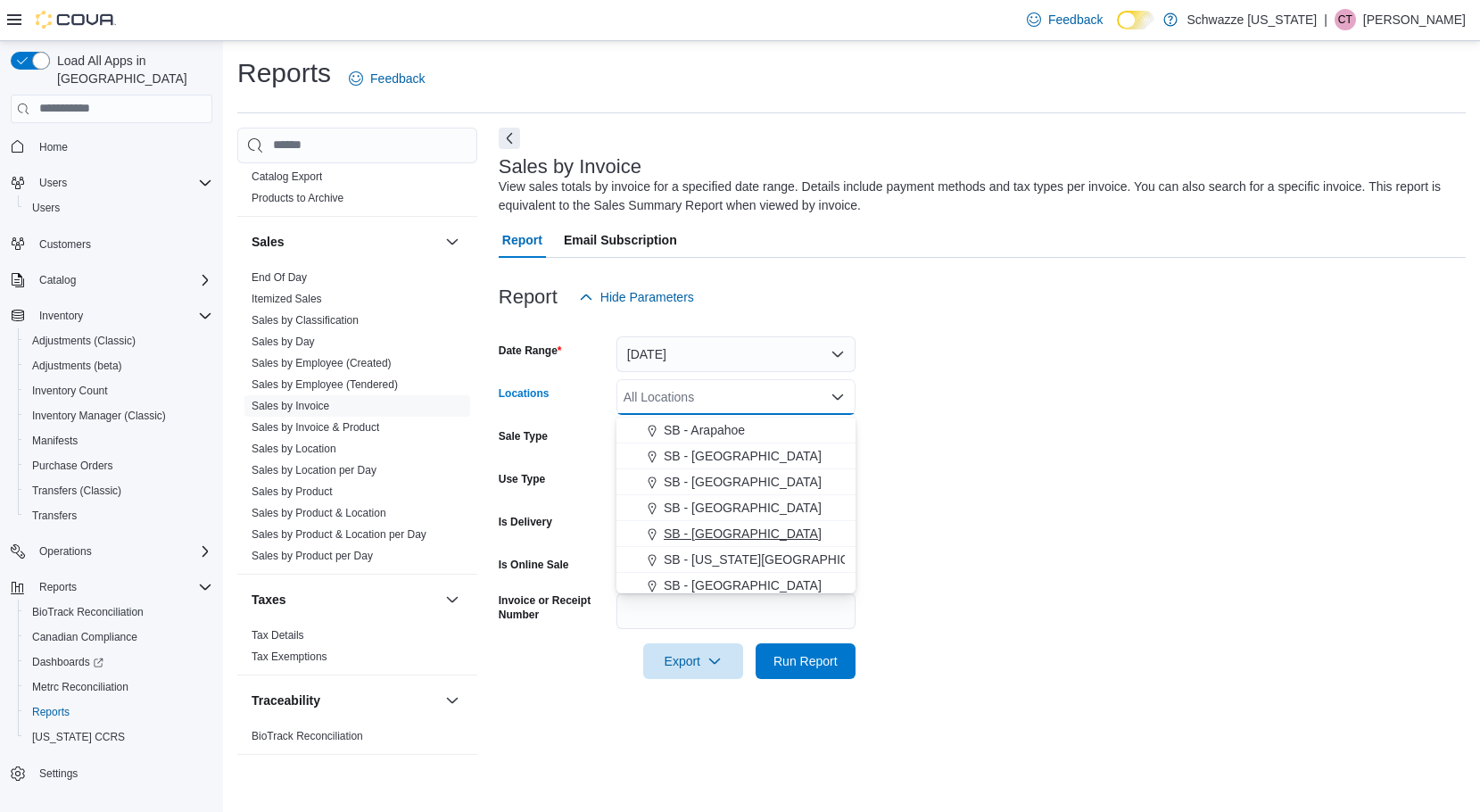
click at [752, 540] on div "SB - [GEOGRAPHIC_DATA]" at bounding box center [736, 534] width 217 height 18
click at [885, 547] on form "Date Range Today Locations SB - Brighton Combo box. Selected. SB - Brighton. Pr…" at bounding box center [981, 498] width 967 height 364
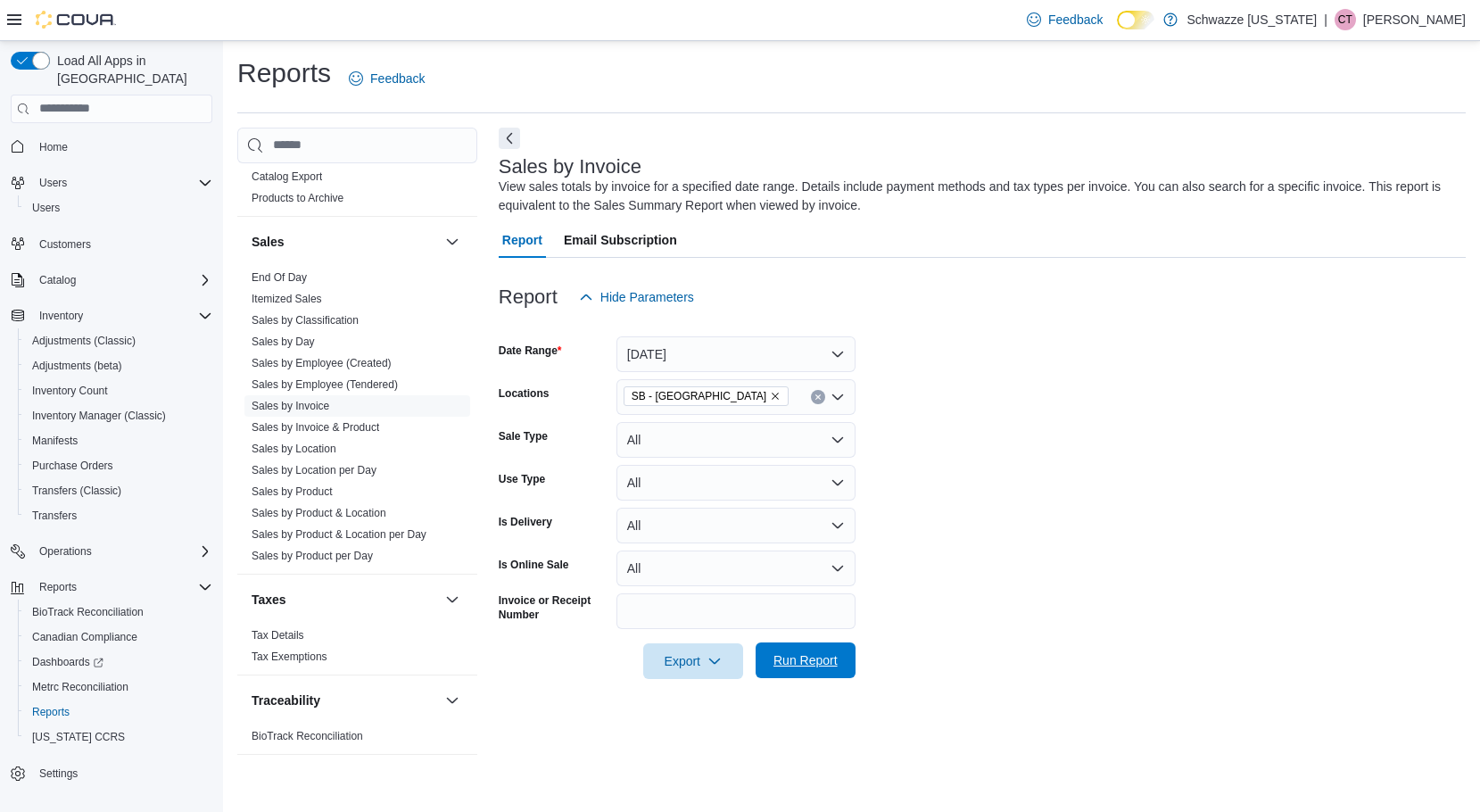
click at [817, 661] on span "Run Report" at bounding box center [806, 660] width 65 height 18
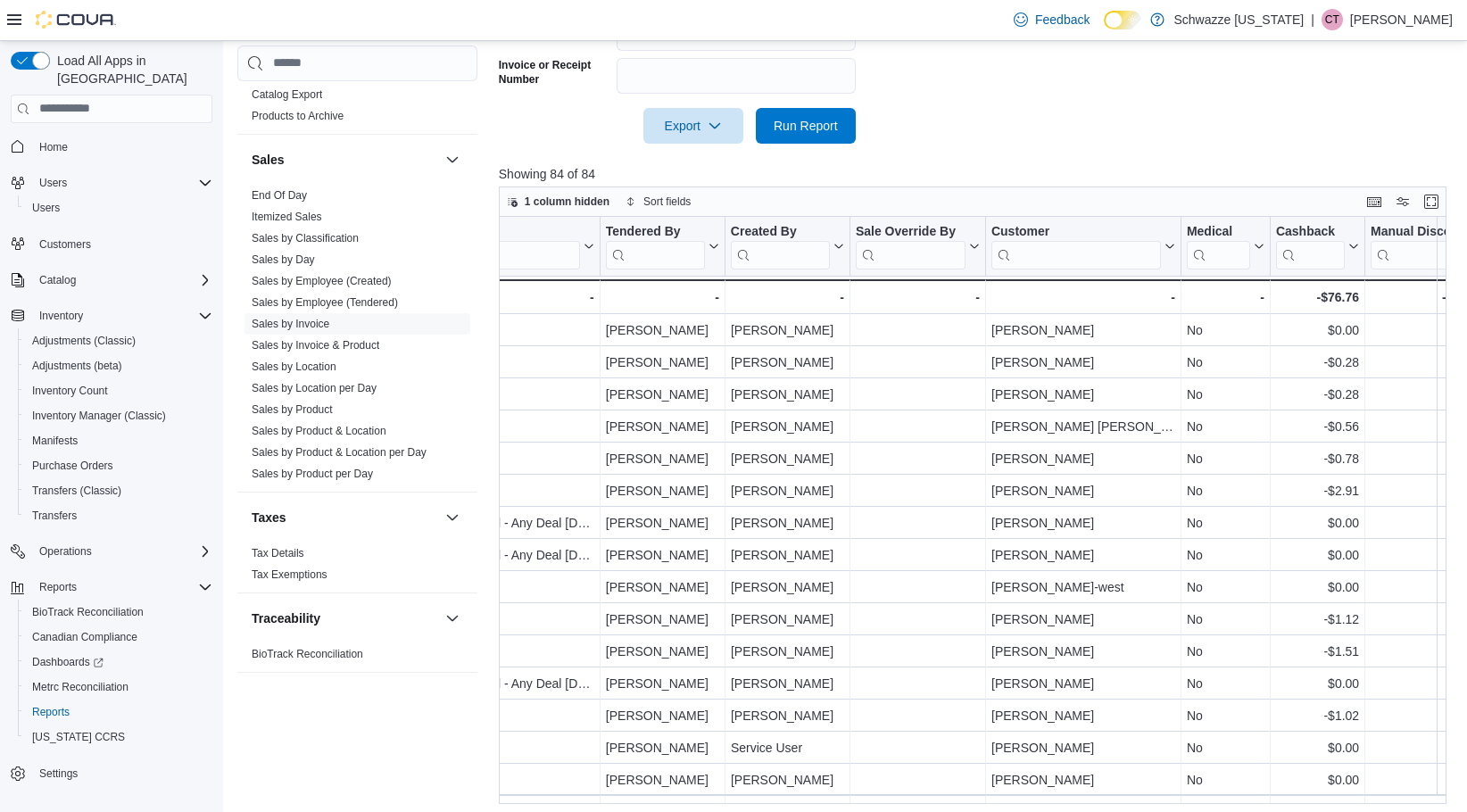
scroll to position [0, 2297]
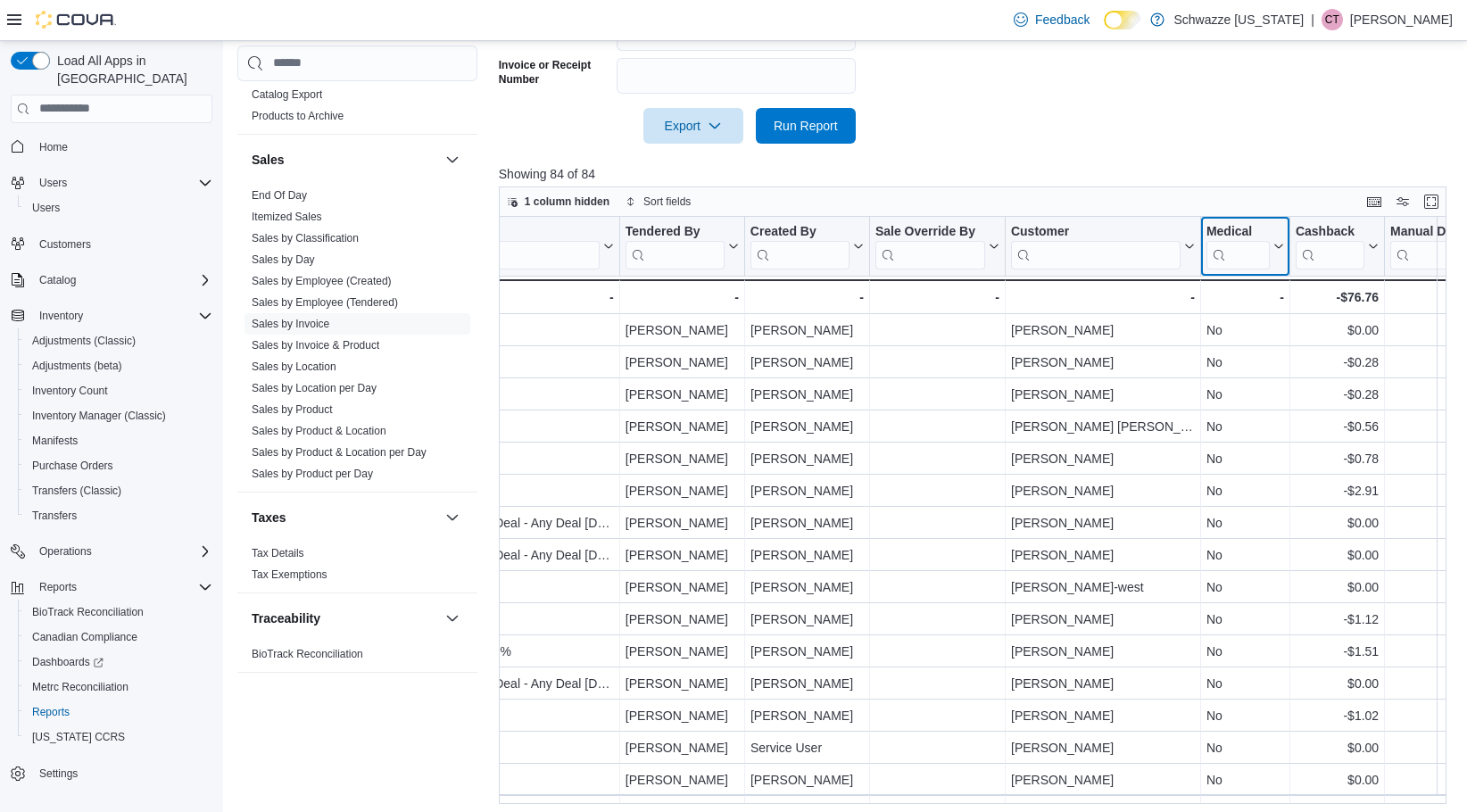
click at [1185, 252] on icon at bounding box center [1277, 246] width 15 height 11
click at [1185, 295] on span "Hide column" at bounding box center [1256, 292] width 60 height 15
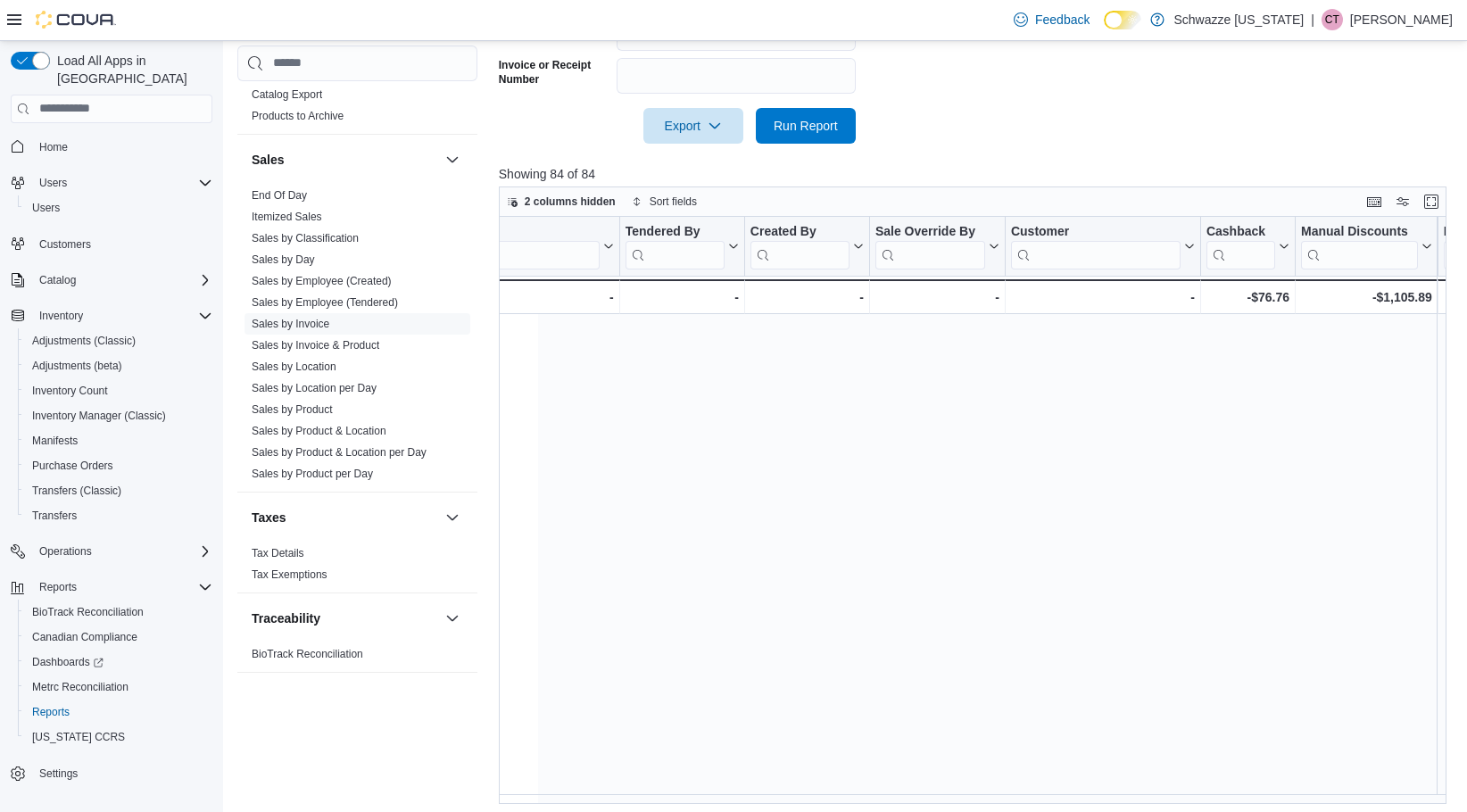
scroll to position [0, 0]
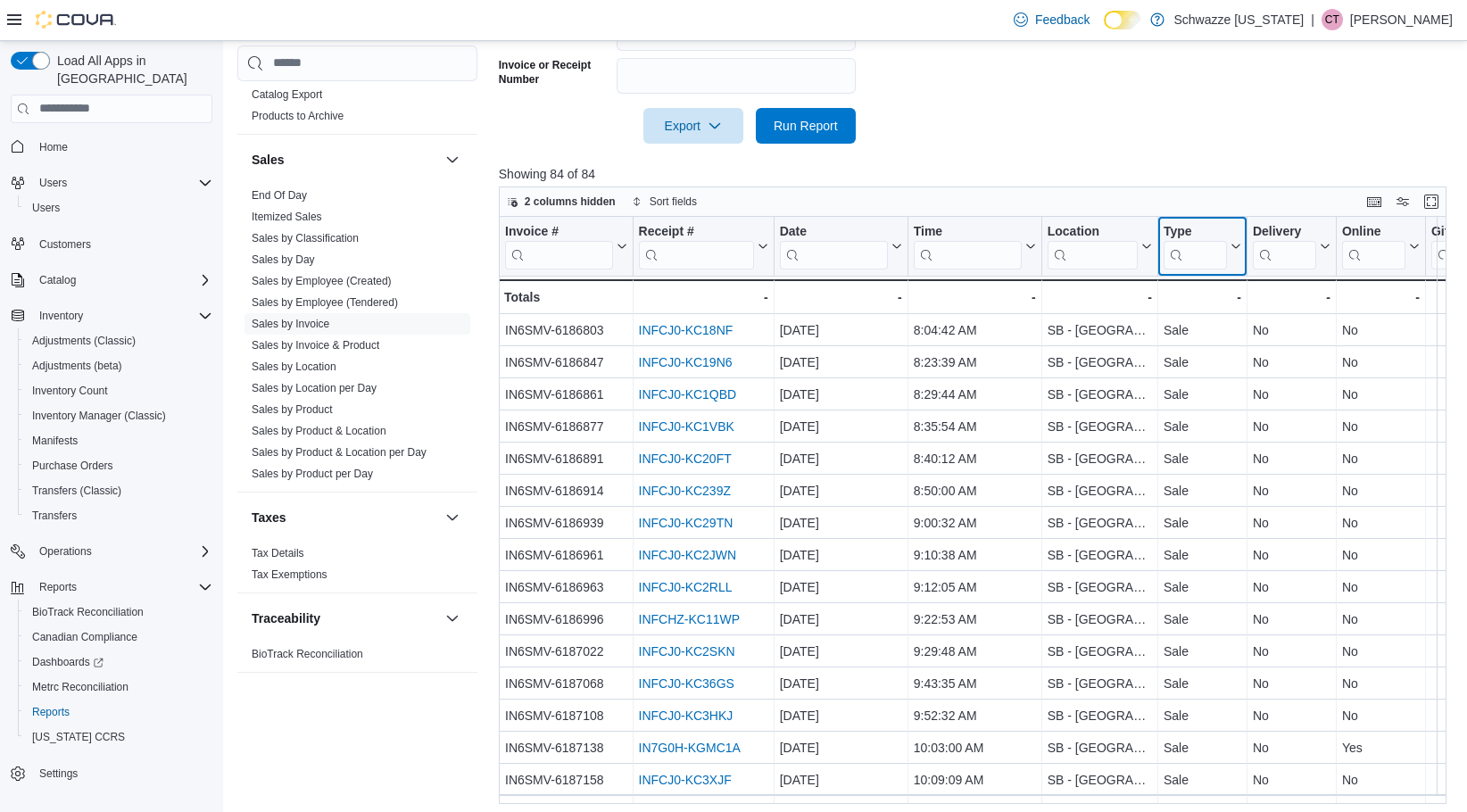
click at [1185, 228] on div "Type" at bounding box center [1196, 231] width 64 height 17
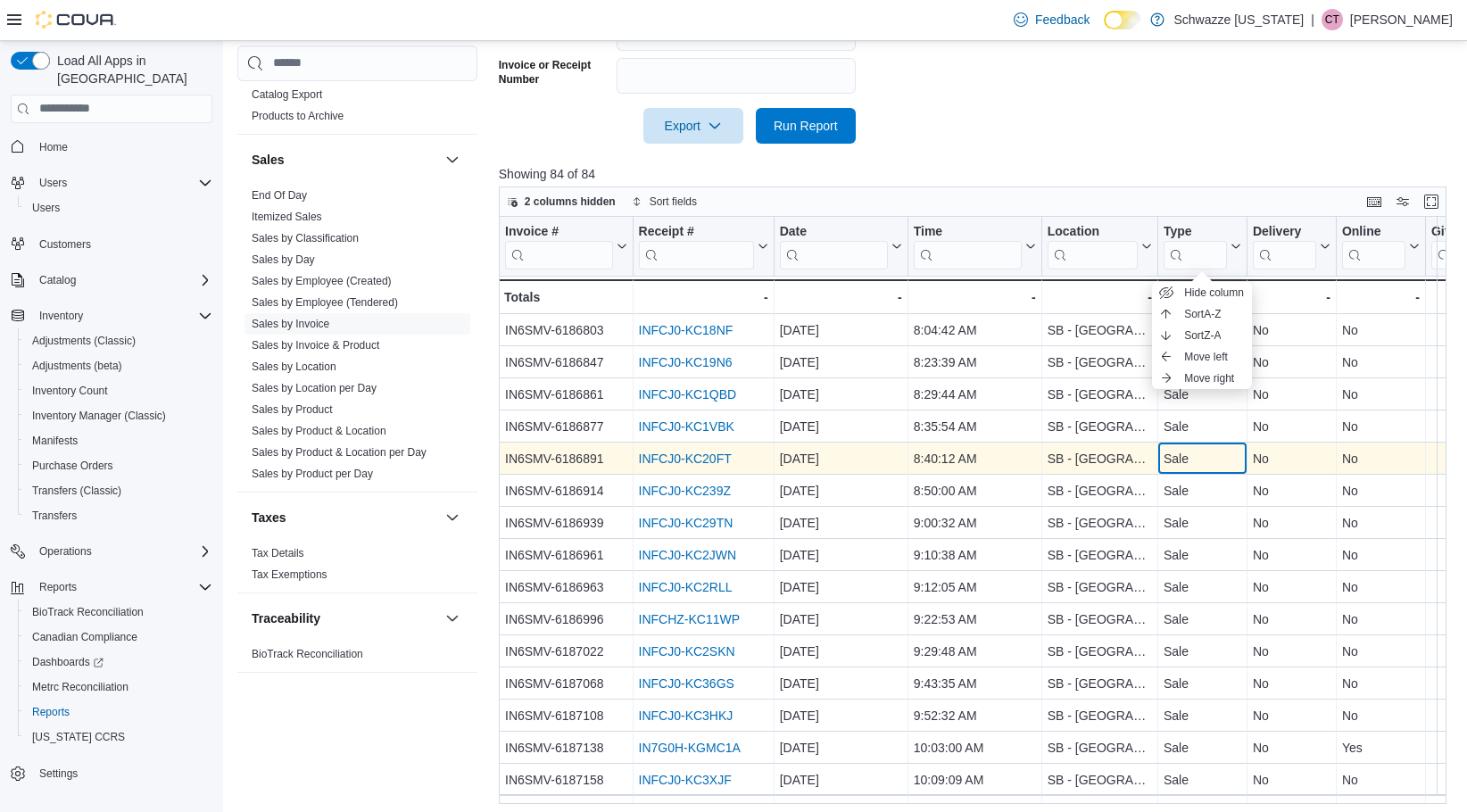
click at [1185, 458] on div "Sale" at bounding box center [1202, 458] width 77 height 22
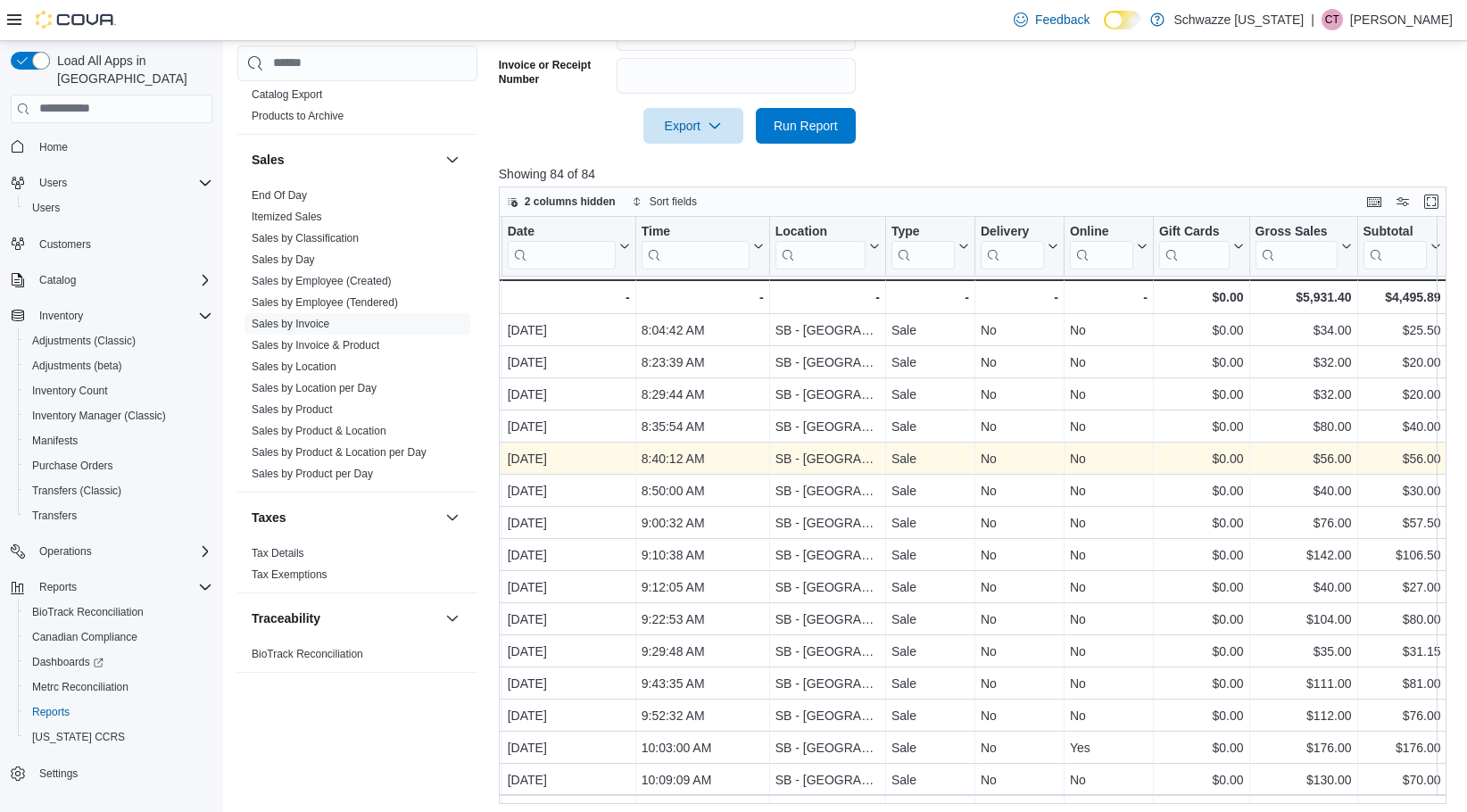
scroll to position [0, 362]
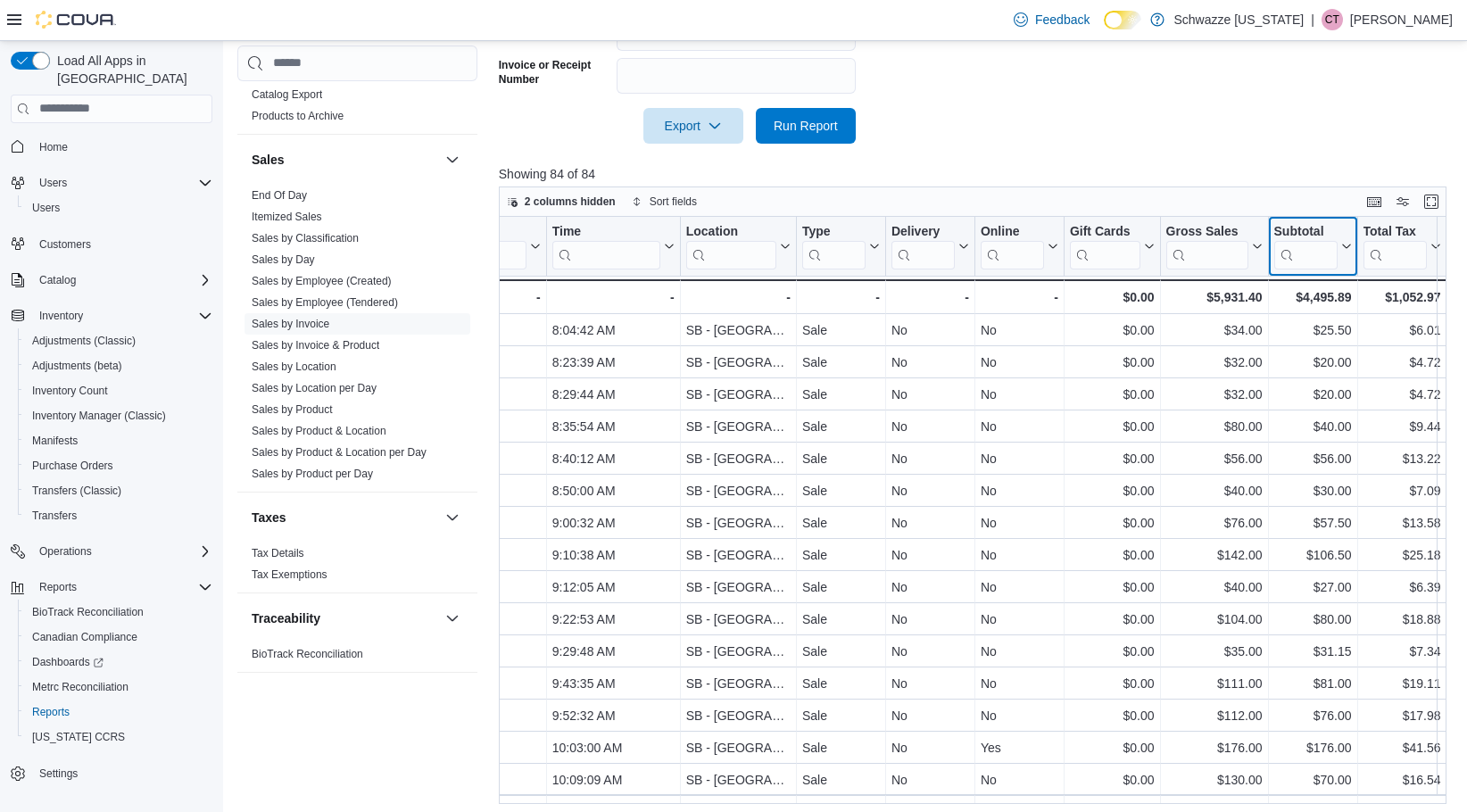
click at [1185, 249] on icon at bounding box center [1344, 246] width 15 height 11
click at [1185, 336] on span "Sort High-Low" at bounding box center [1325, 335] width 68 height 15
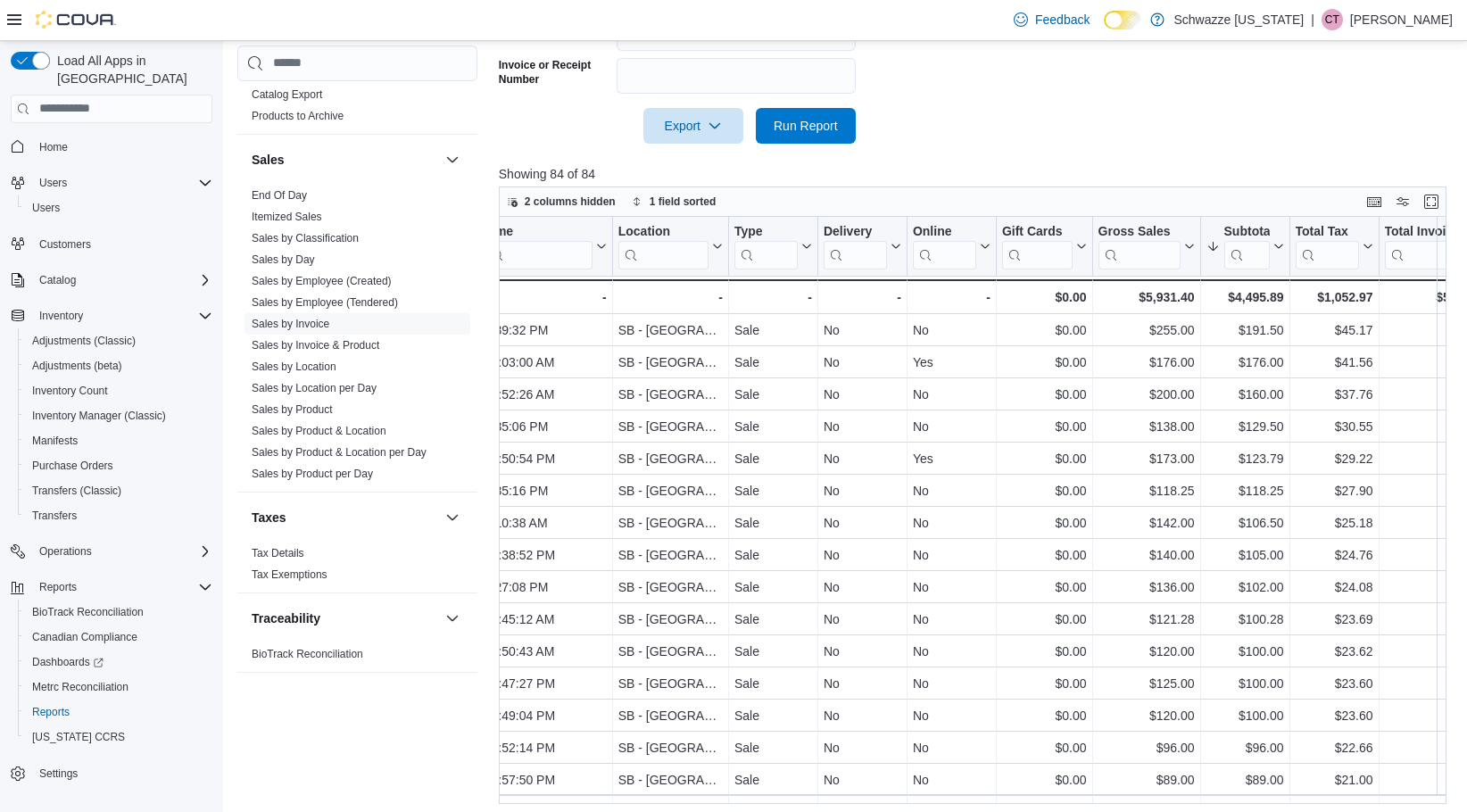
scroll to position [0, 444]
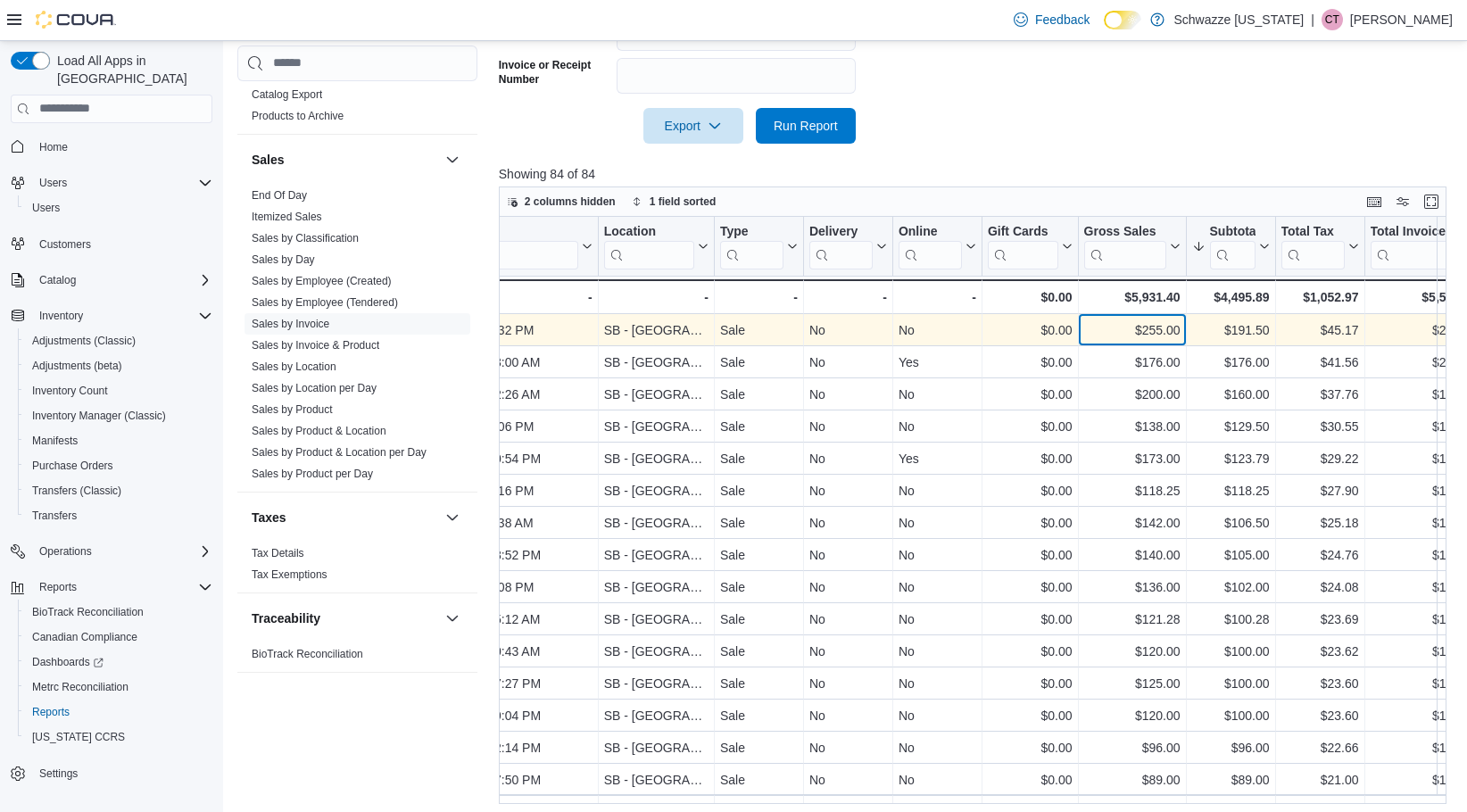
click at [1092, 328] on div "$255.00" at bounding box center [1132, 330] width 96 height 22
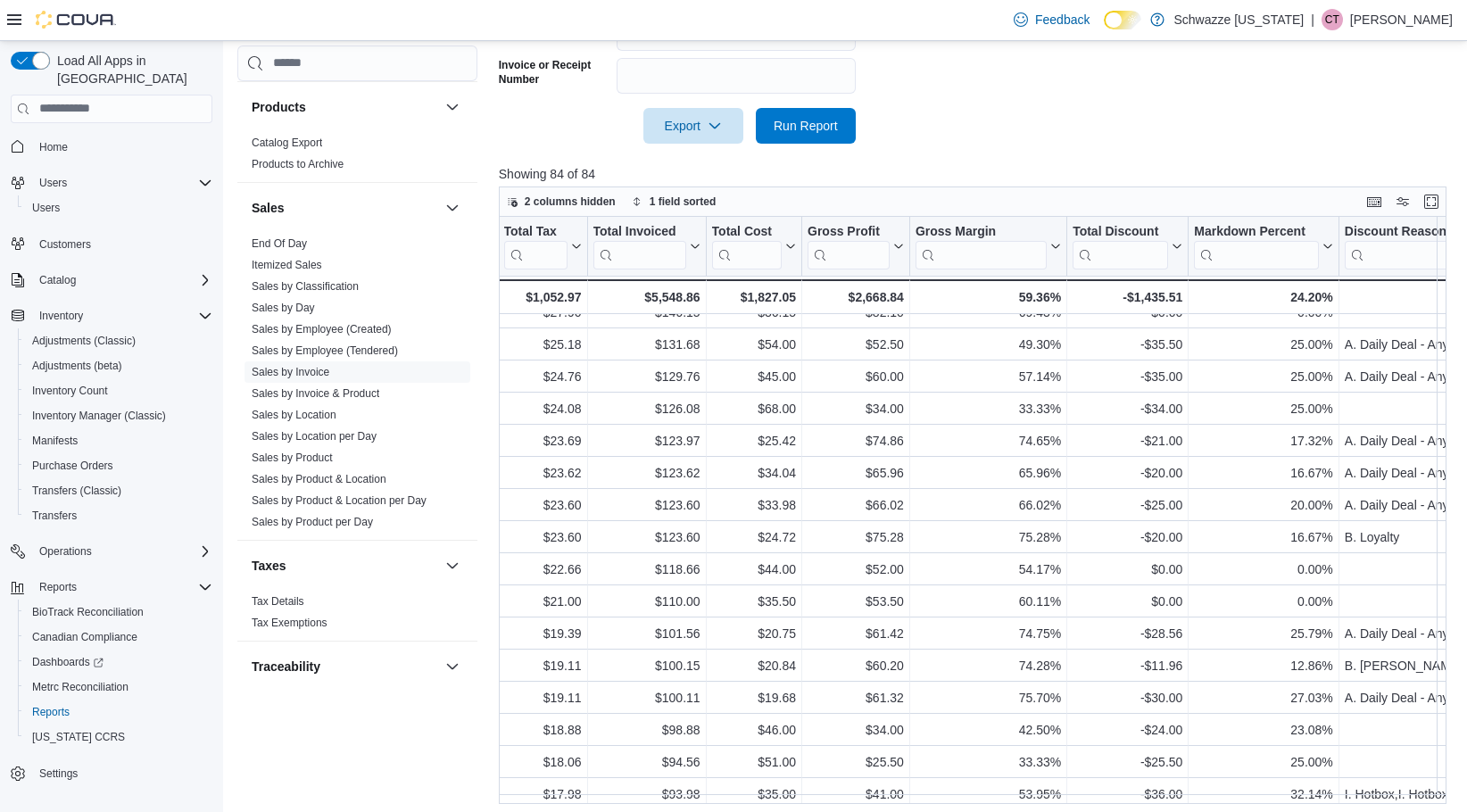
scroll to position [1101, 0]
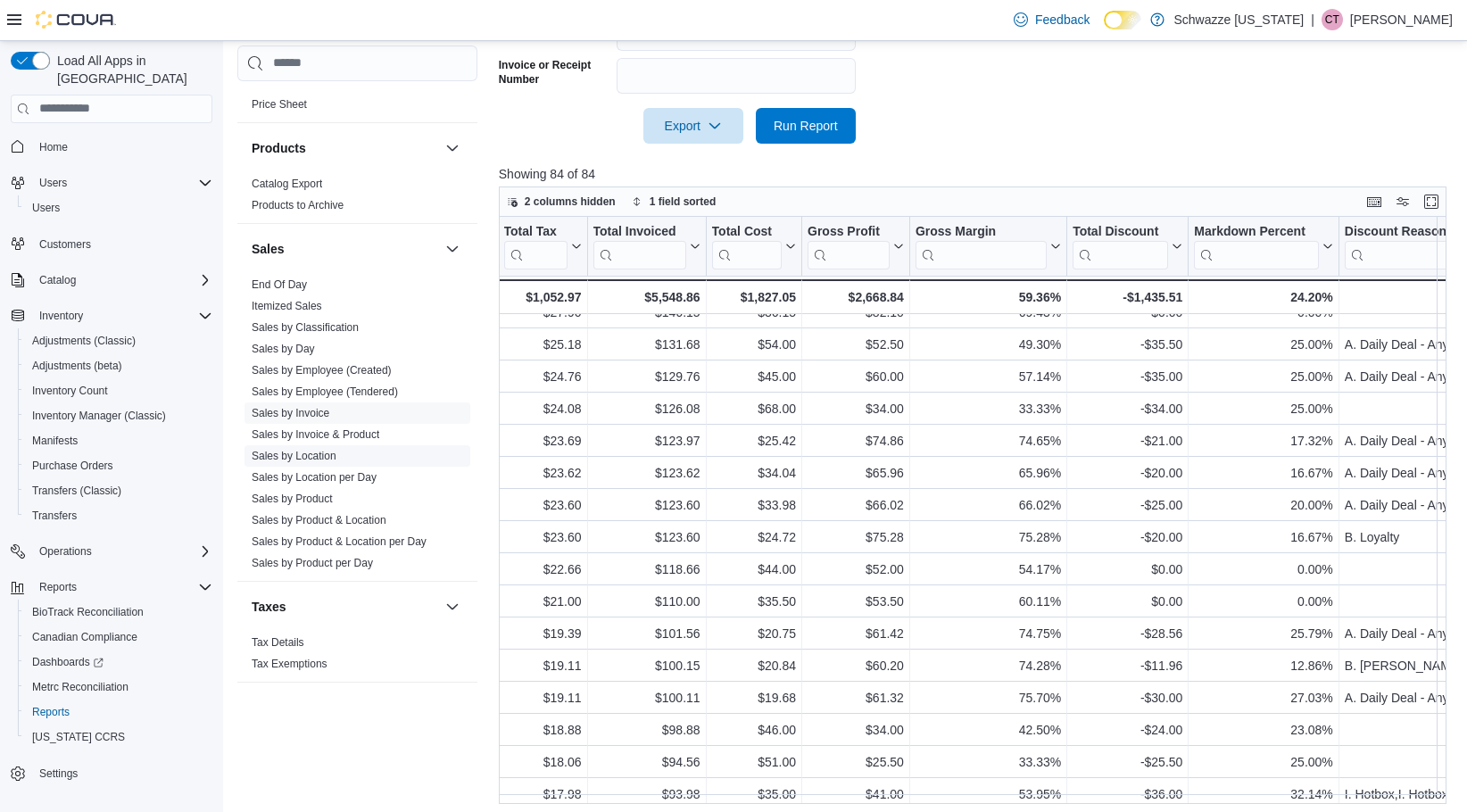
click at [320, 459] on link "Sales by Location" at bounding box center [294, 454] width 85 height 13
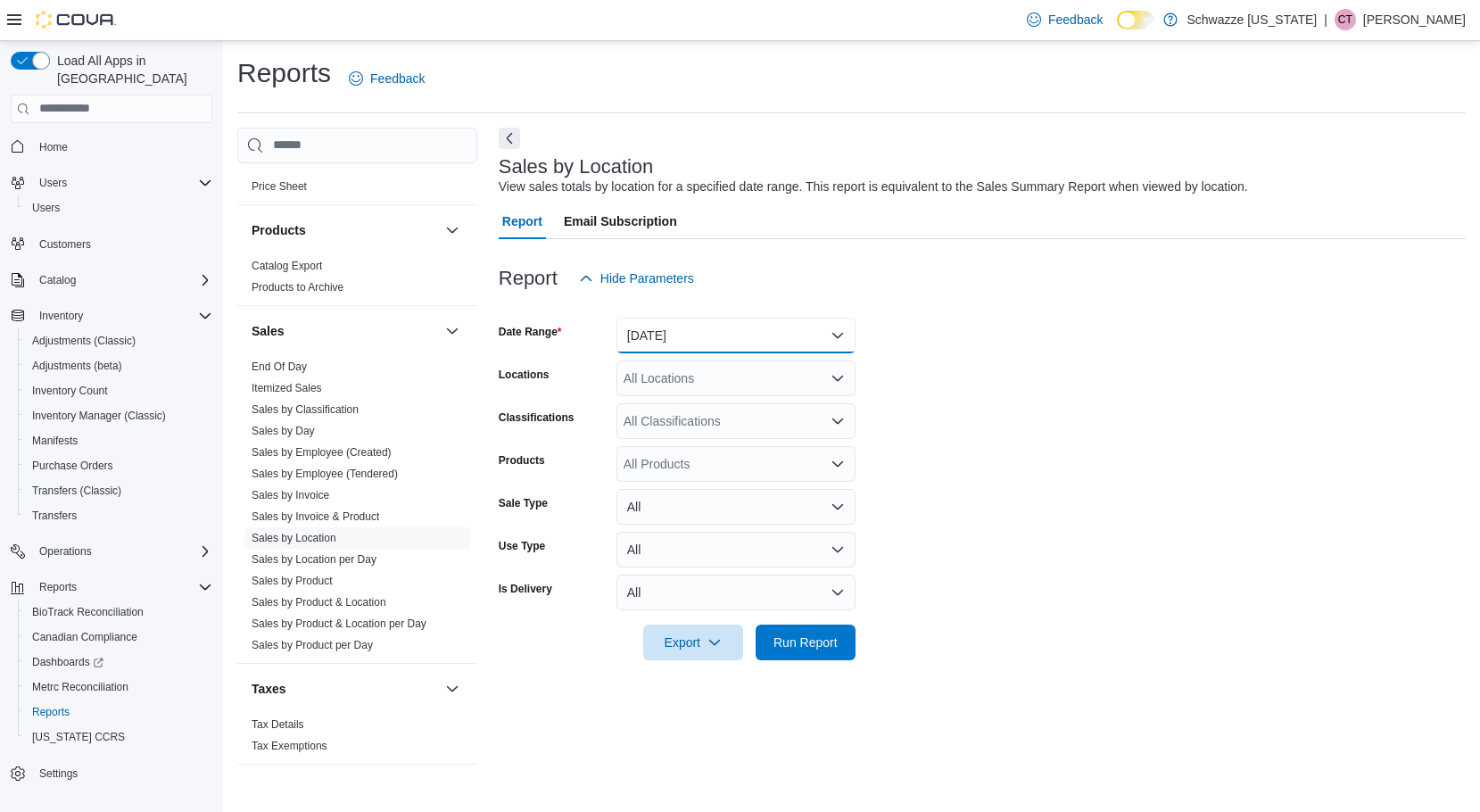
click at [689, 335] on button "[DATE]" at bounding box center [736, 335] width 239 height 35
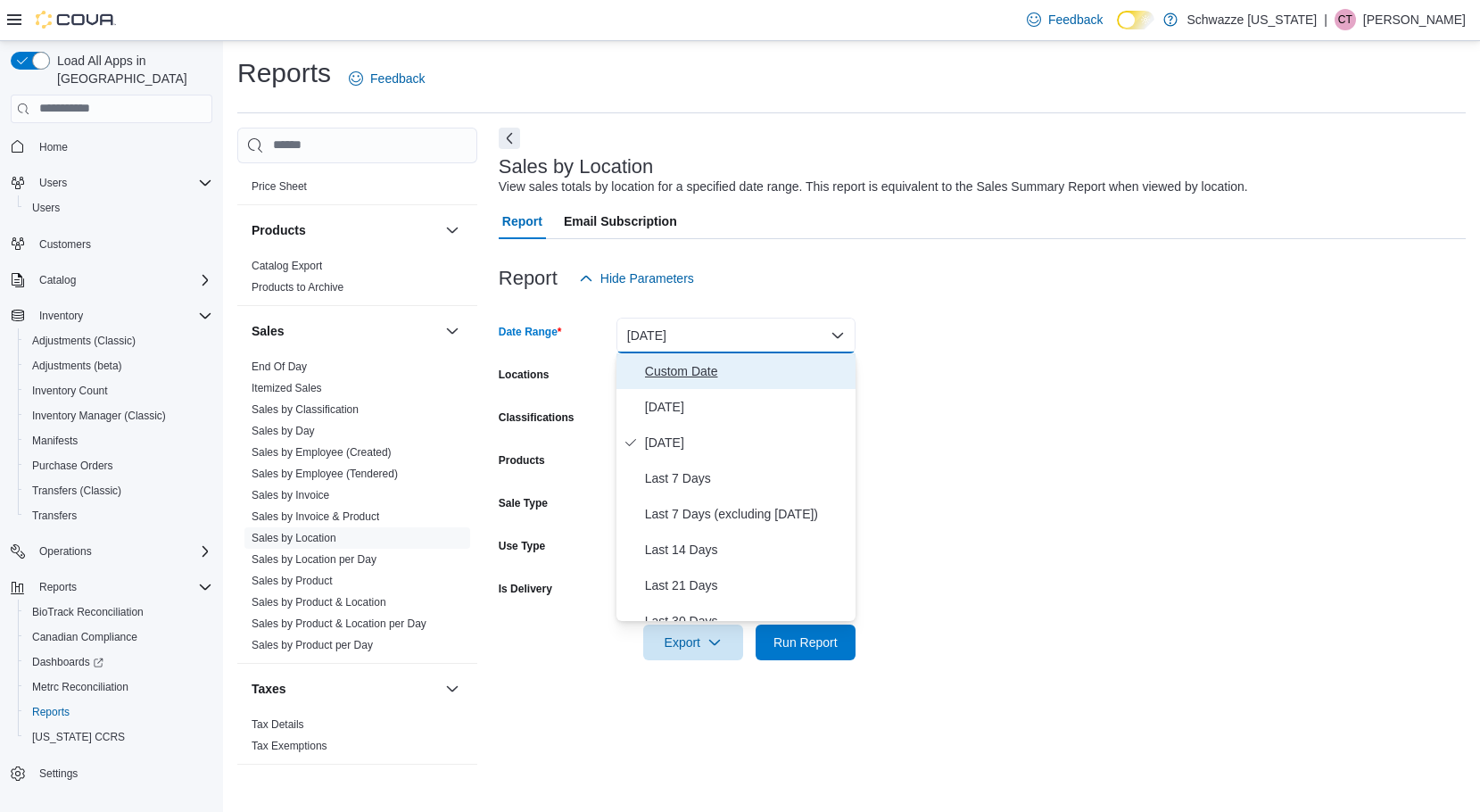
click at [681, 387] on button "Custom Date" at bounding box center [736, 371] width 239 height 35
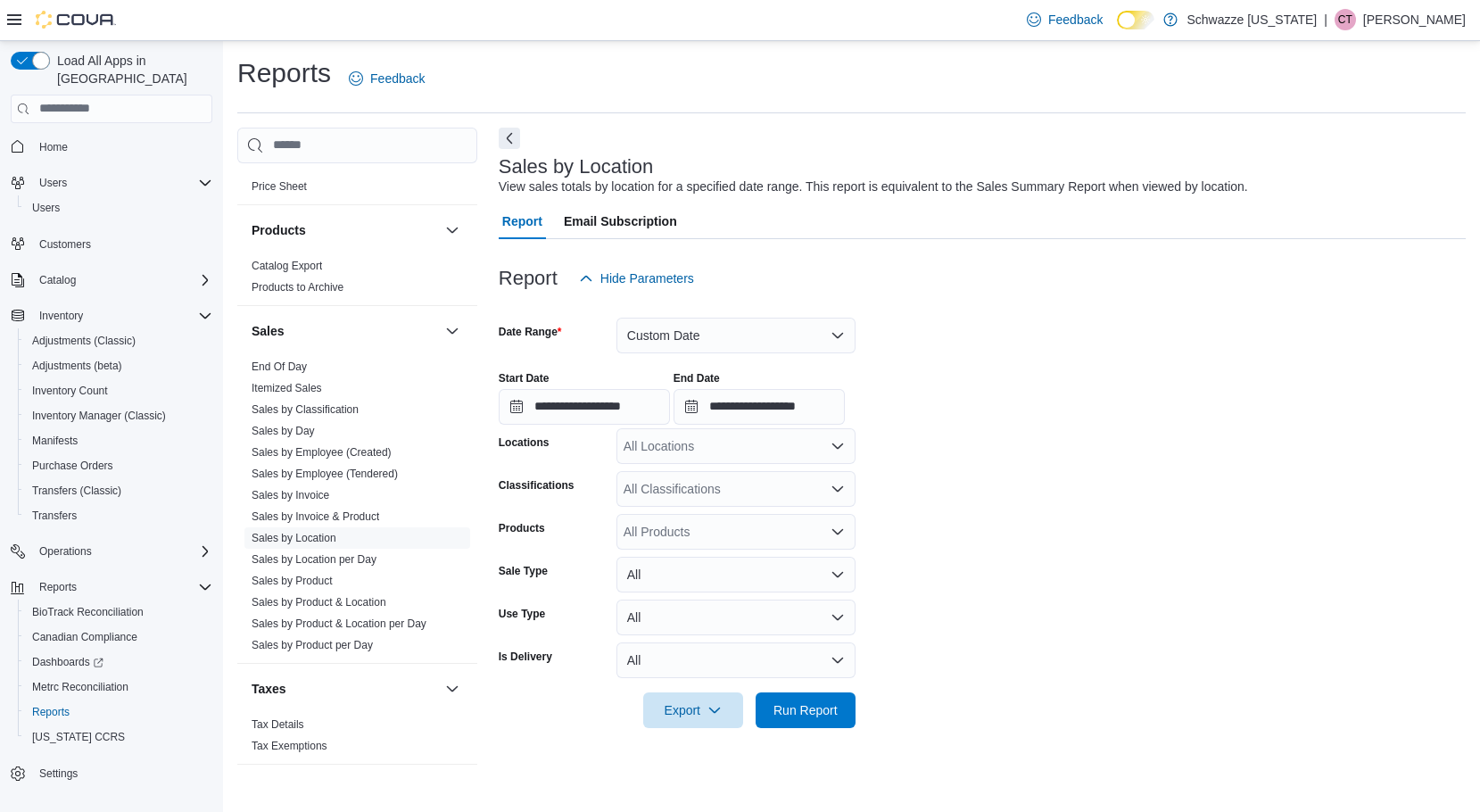
click at [655, 315] on div at bounding box center [981, 307] width 967 height 22
click at [655, 334] on button "Custom Date" at bounding box center [736, 335] width 239 height 35
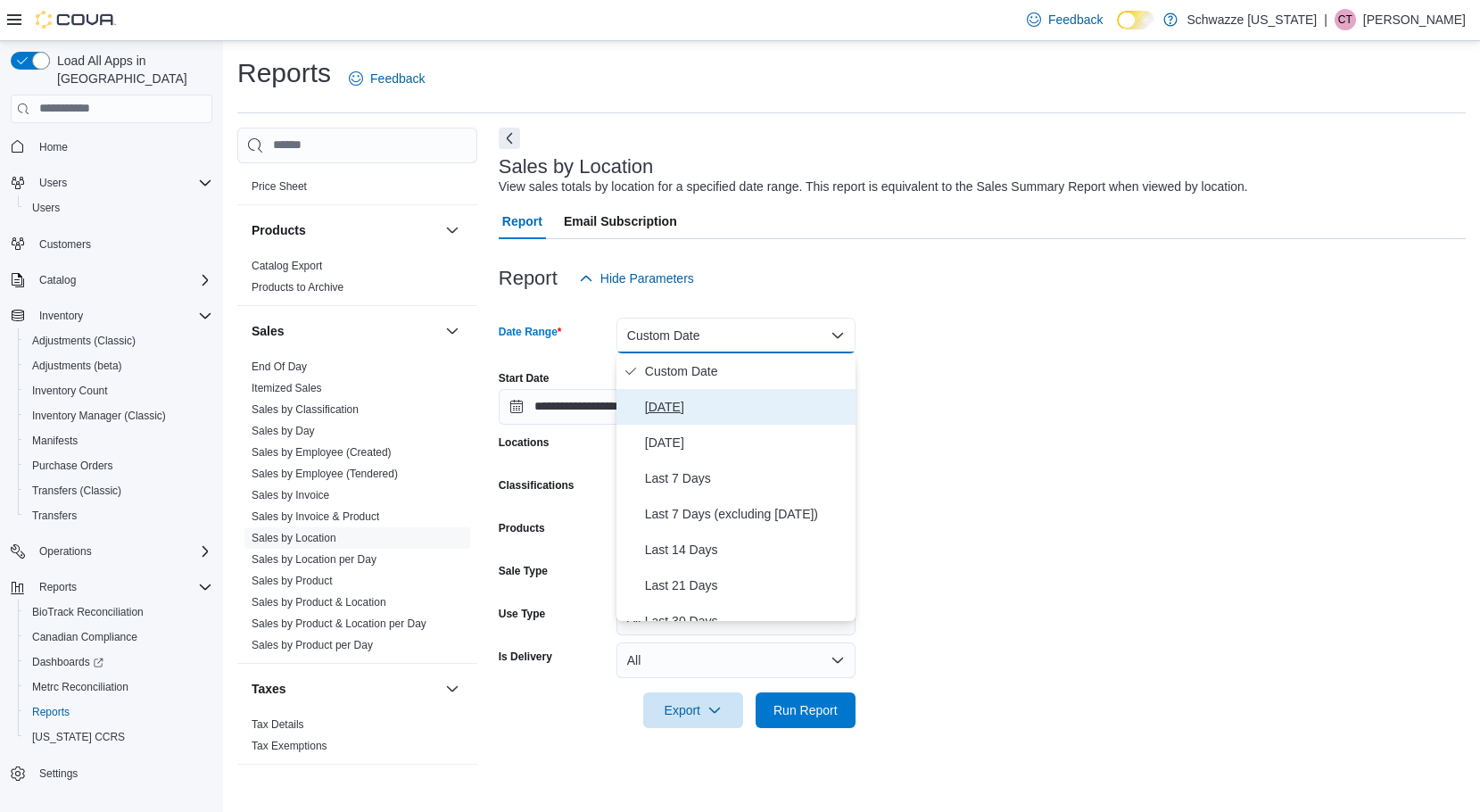
click at [681, 404] on span "Today" at bounding box center [747, 406] width 204 height 22
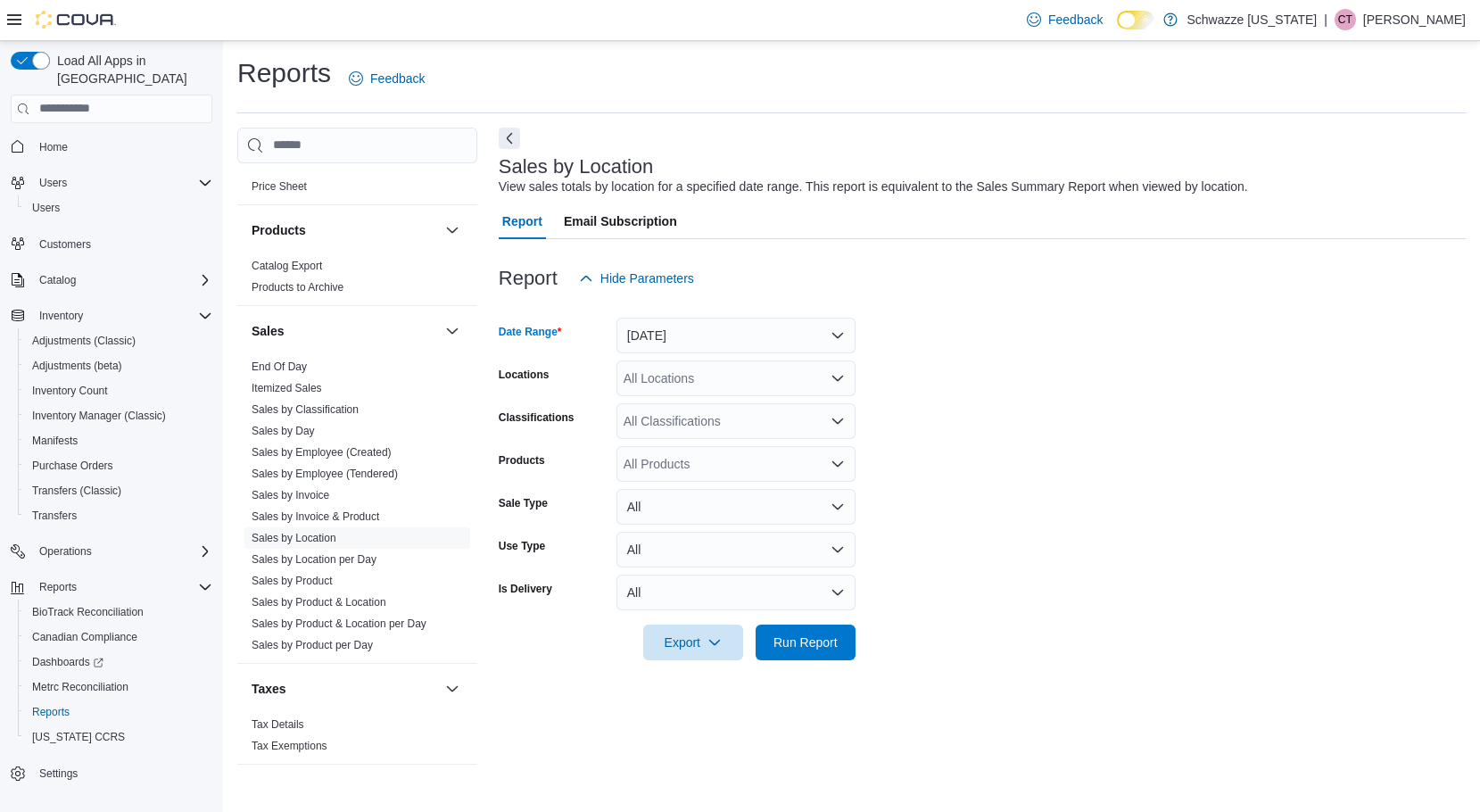
click at [668, 375] on div "All Locations" at bounding box center [736, 378] width 239 height 35
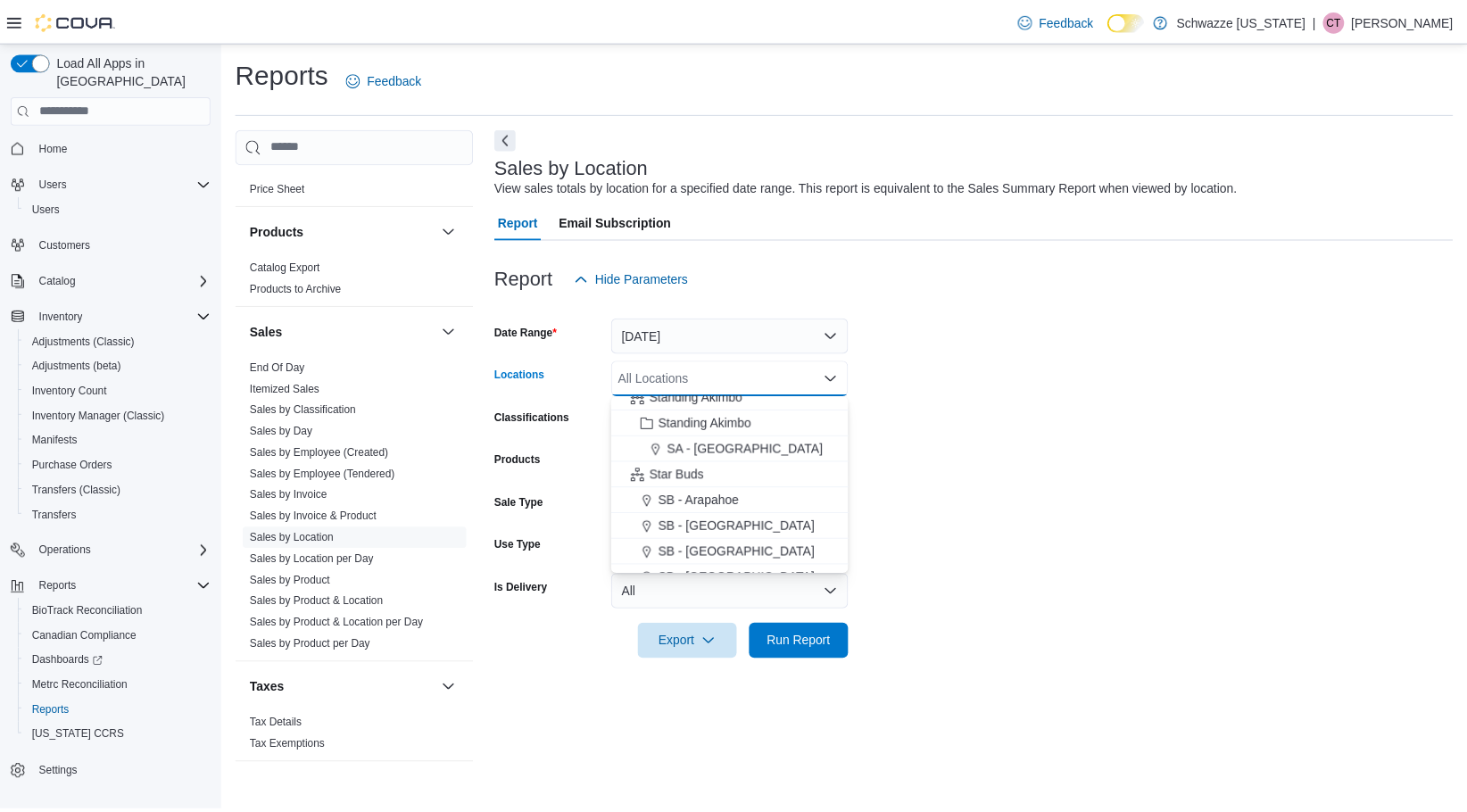
scroll to position [178, 0]
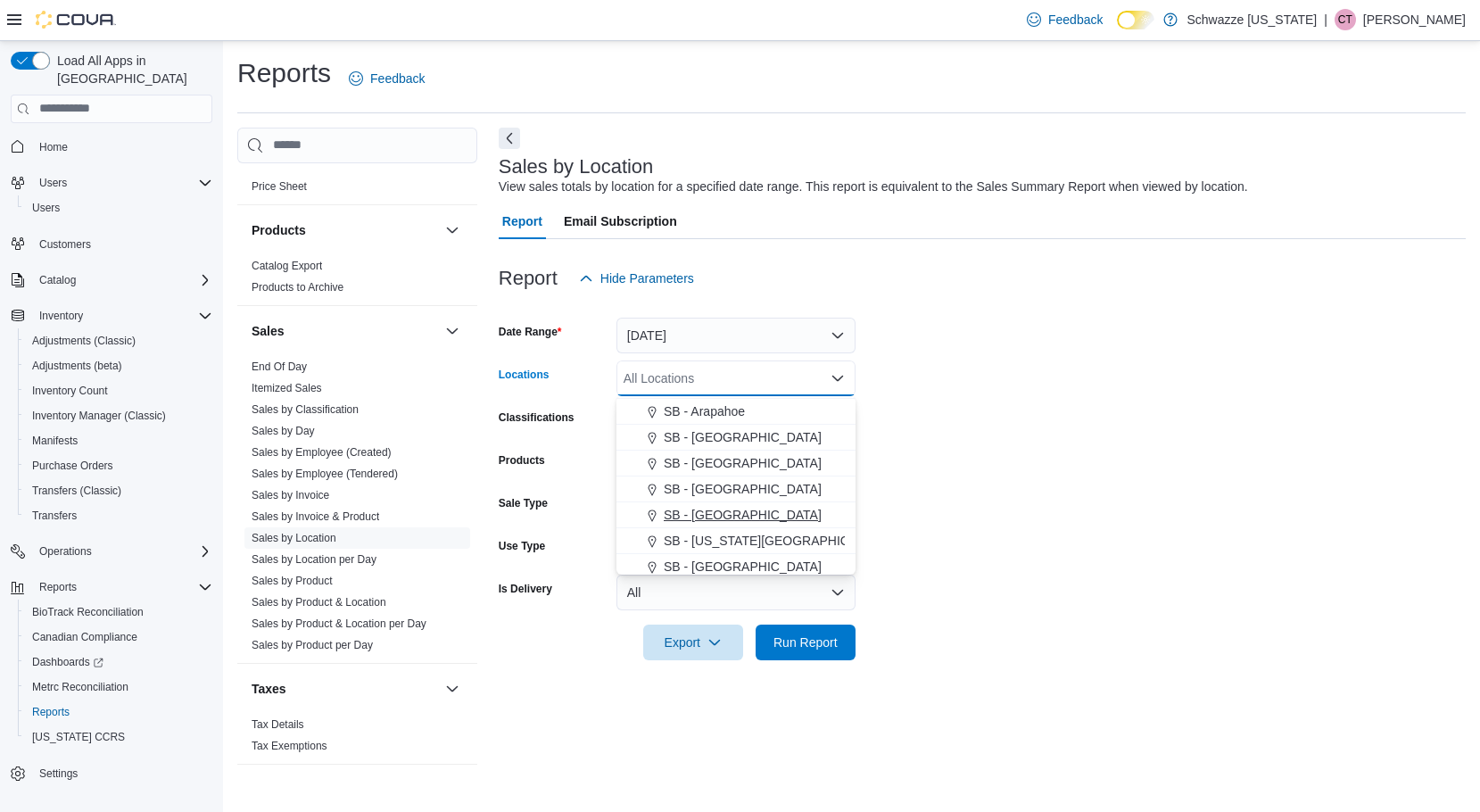
click at [725, 503] on button "SB - [GEOGRAPHIC_DATA]" at bounding box center [736, 515] width 239 height 25
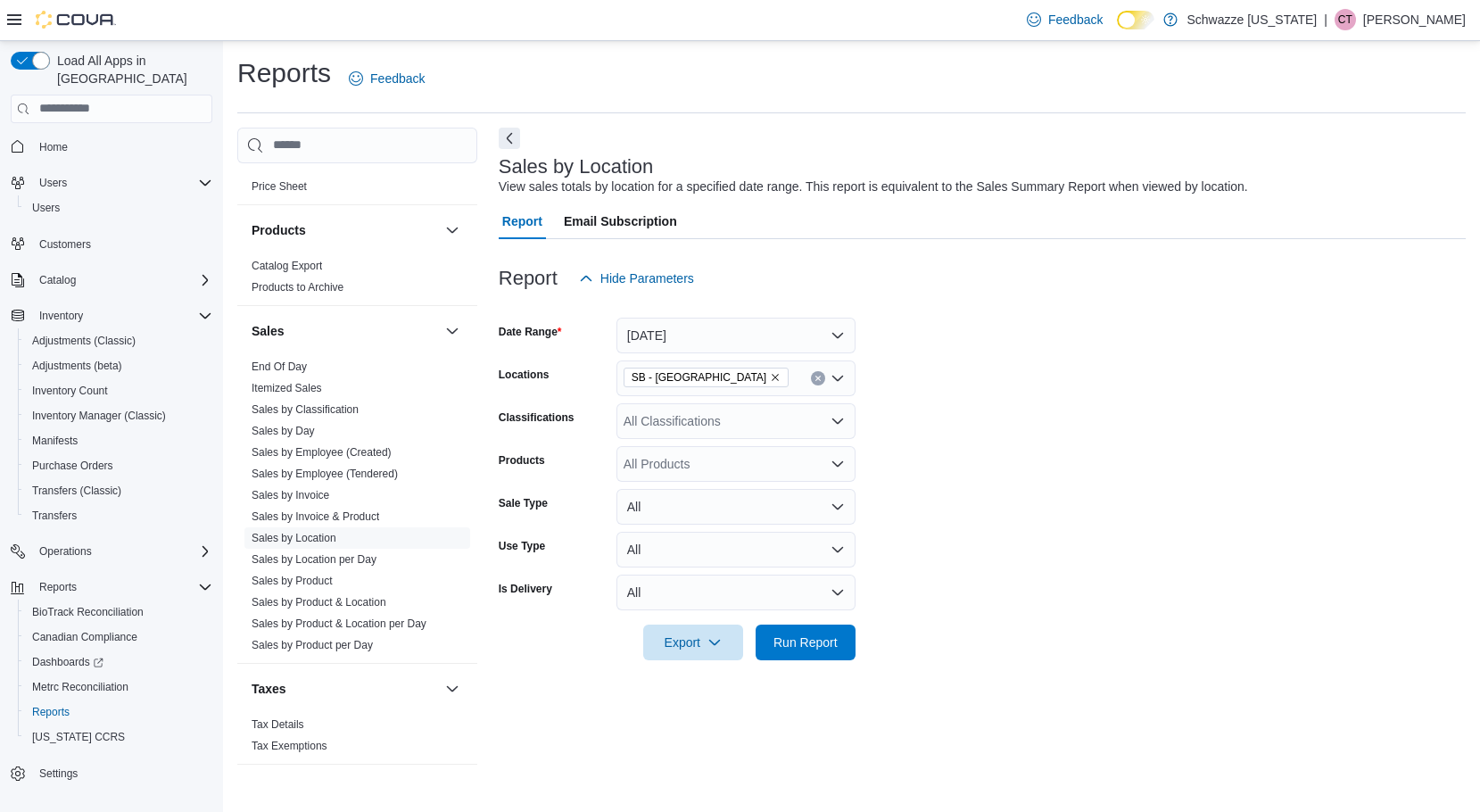
click at [603, 454] on div "Products" at bounding box center [553, 463] width 111 height 35
click at [800, 645] on span "Run Report" at bounding box center [806, 642] width 65 height 18
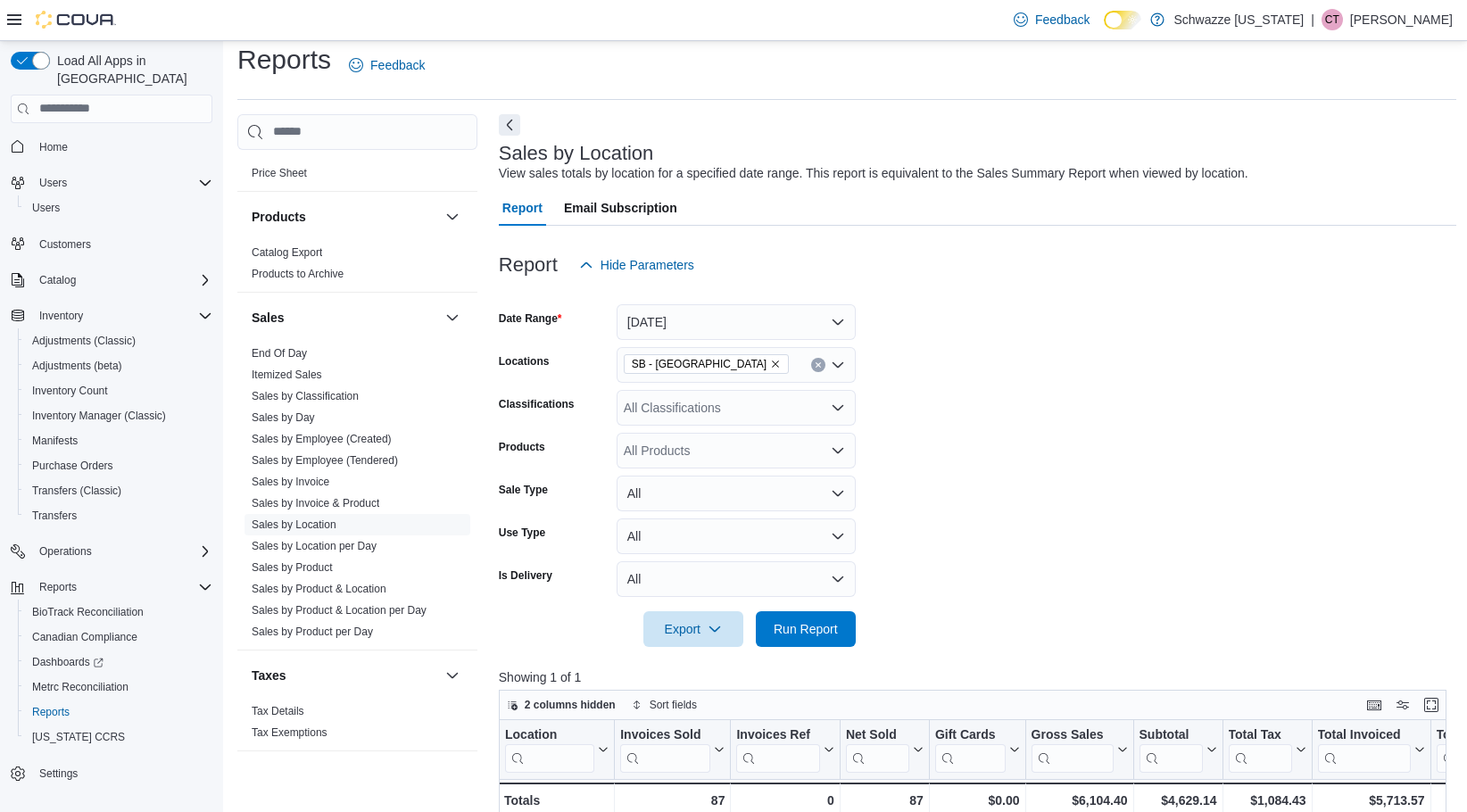
scroll to position [267, 0]
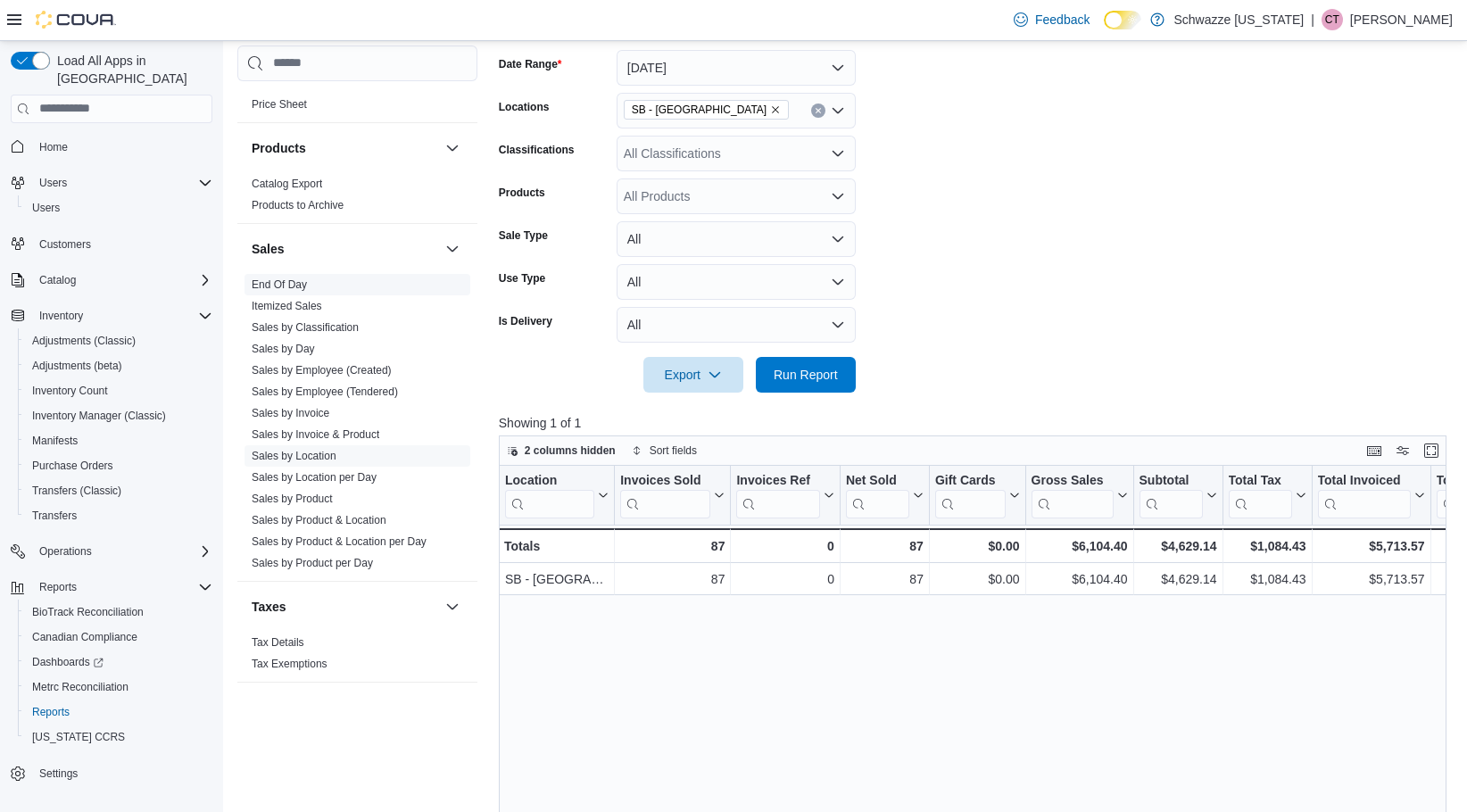
click at [266, 278] on link "End Of Day" at bounding box center [279, 283] width 55 height 13
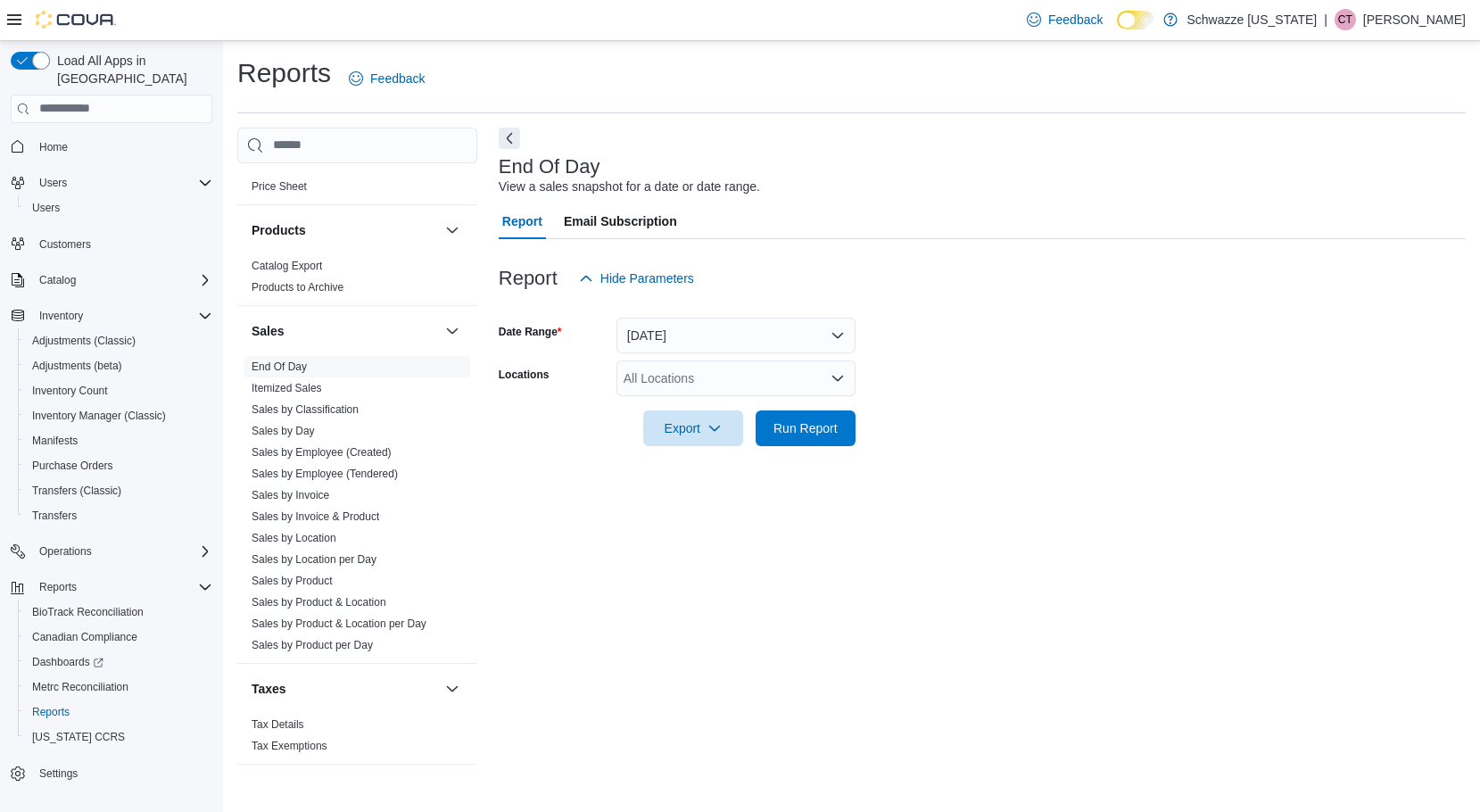
click at [695, 366] on div "All Locations" at bounding box center [736, 378] width 239 height 35
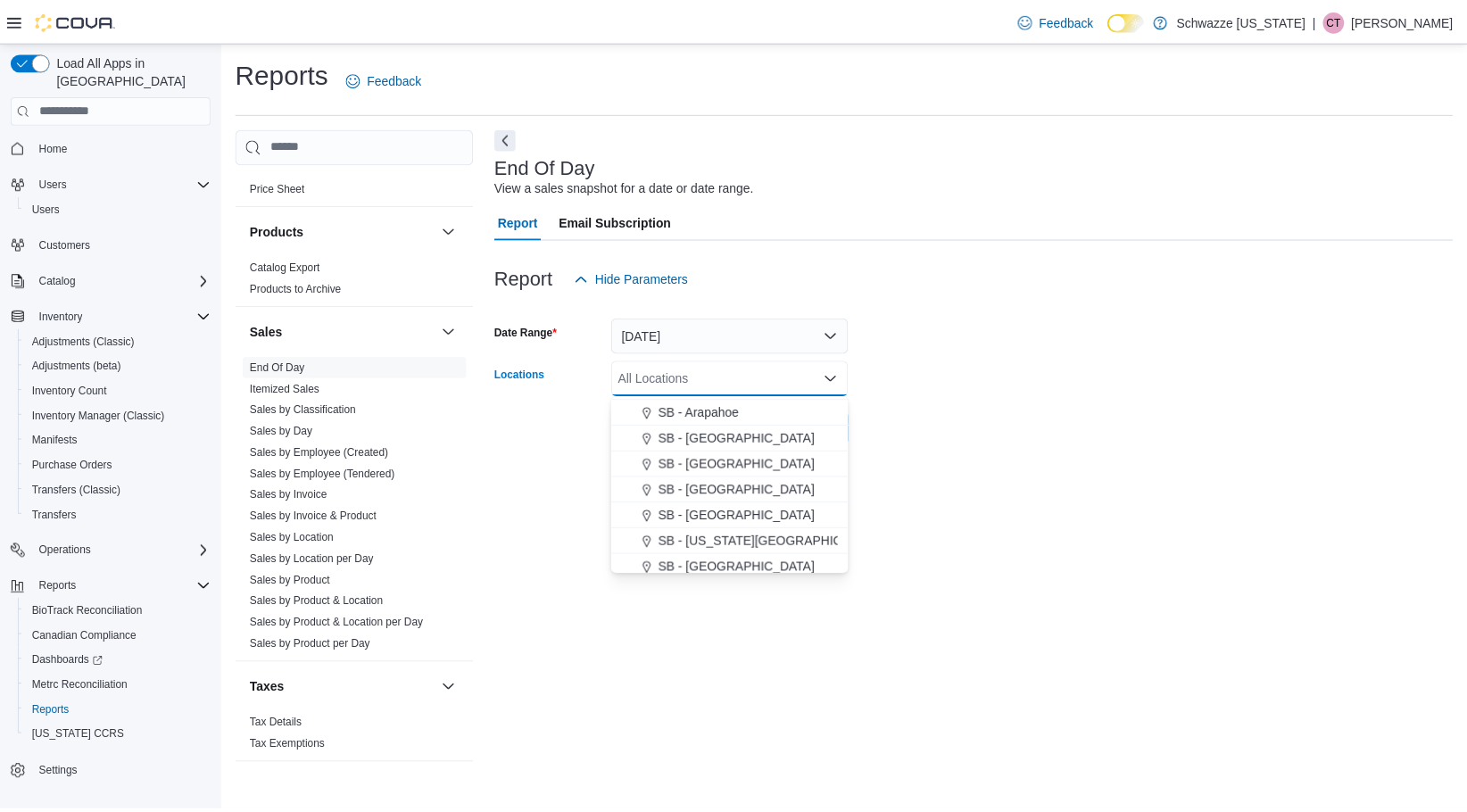
scroll to position [178, 0]
click at [715, 520] on span "SB - [GEOGRAPHIC_DATA]" at bounding box center [743, 514] width 158 height 18
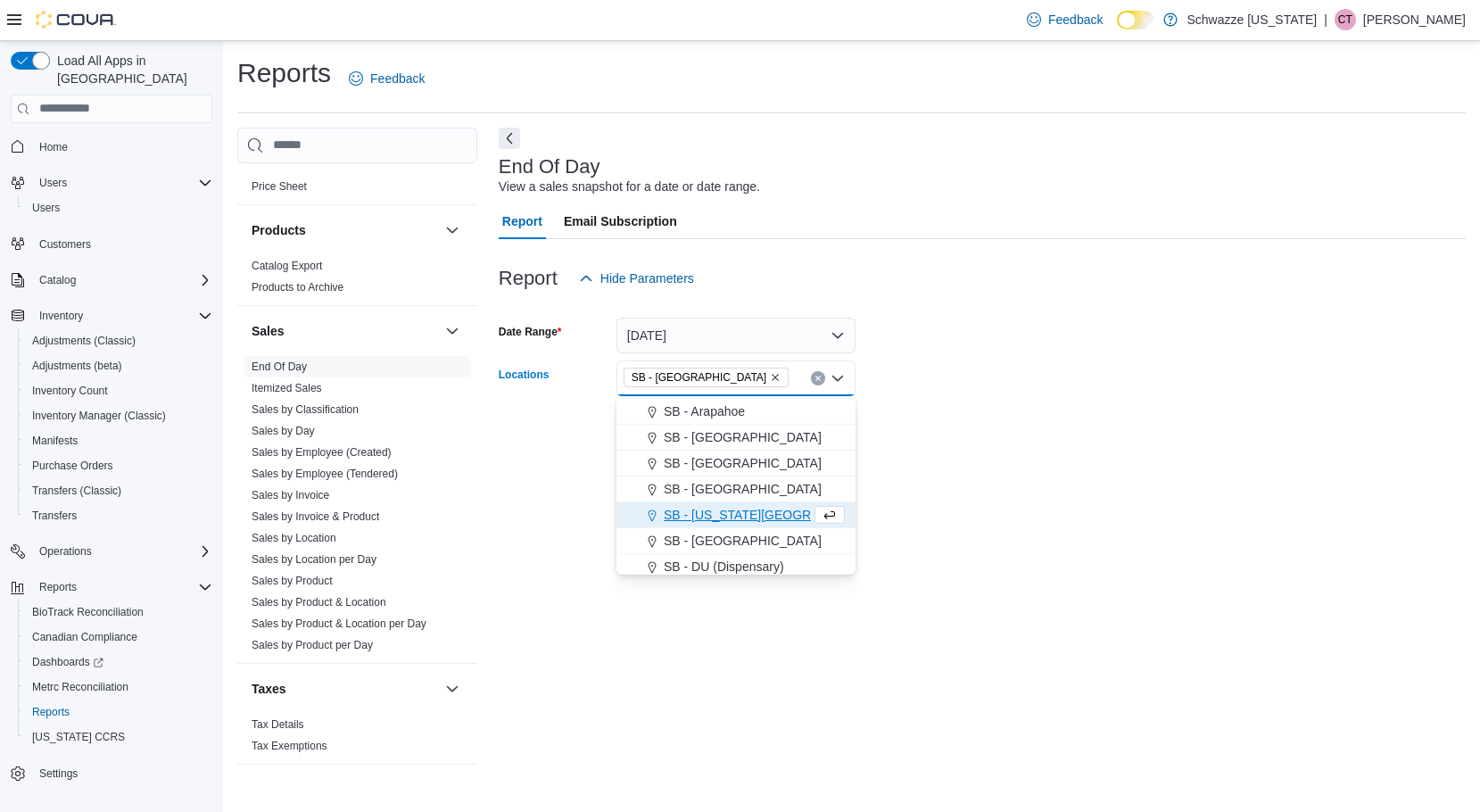
drag, startPoint x: 1049, startPoint y: 475, endPoint x: 904, endPoint y: 445, distance: 148.1
click at [1047, 475] on div "End Of Day View a sales snapshot for a date or date range. Report Email Subscri…" at bounding box center [981, 450] width 967 height 645
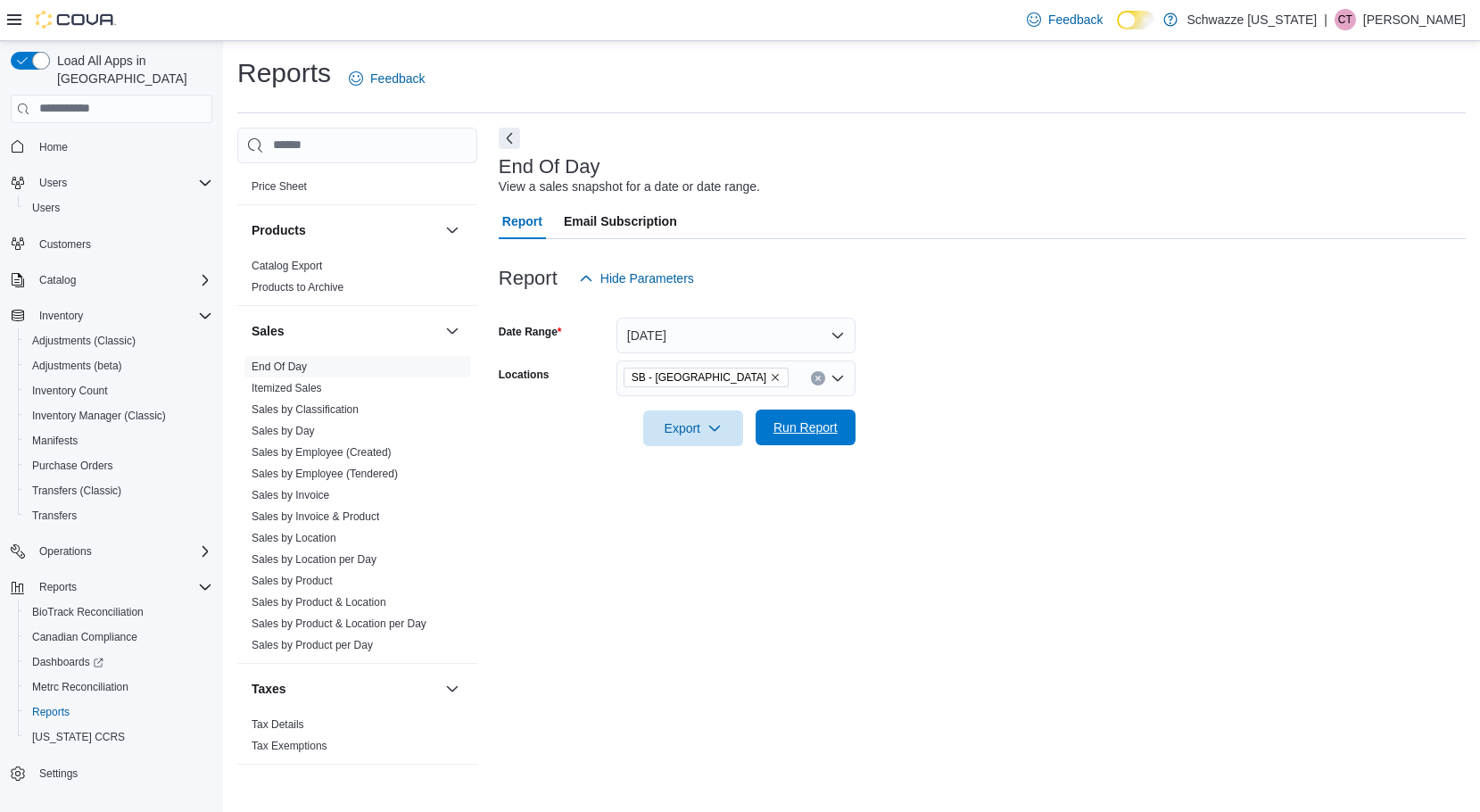
click at [829, 424] on span "Run Report" at bounding box center [806, 427] width 65 height 18
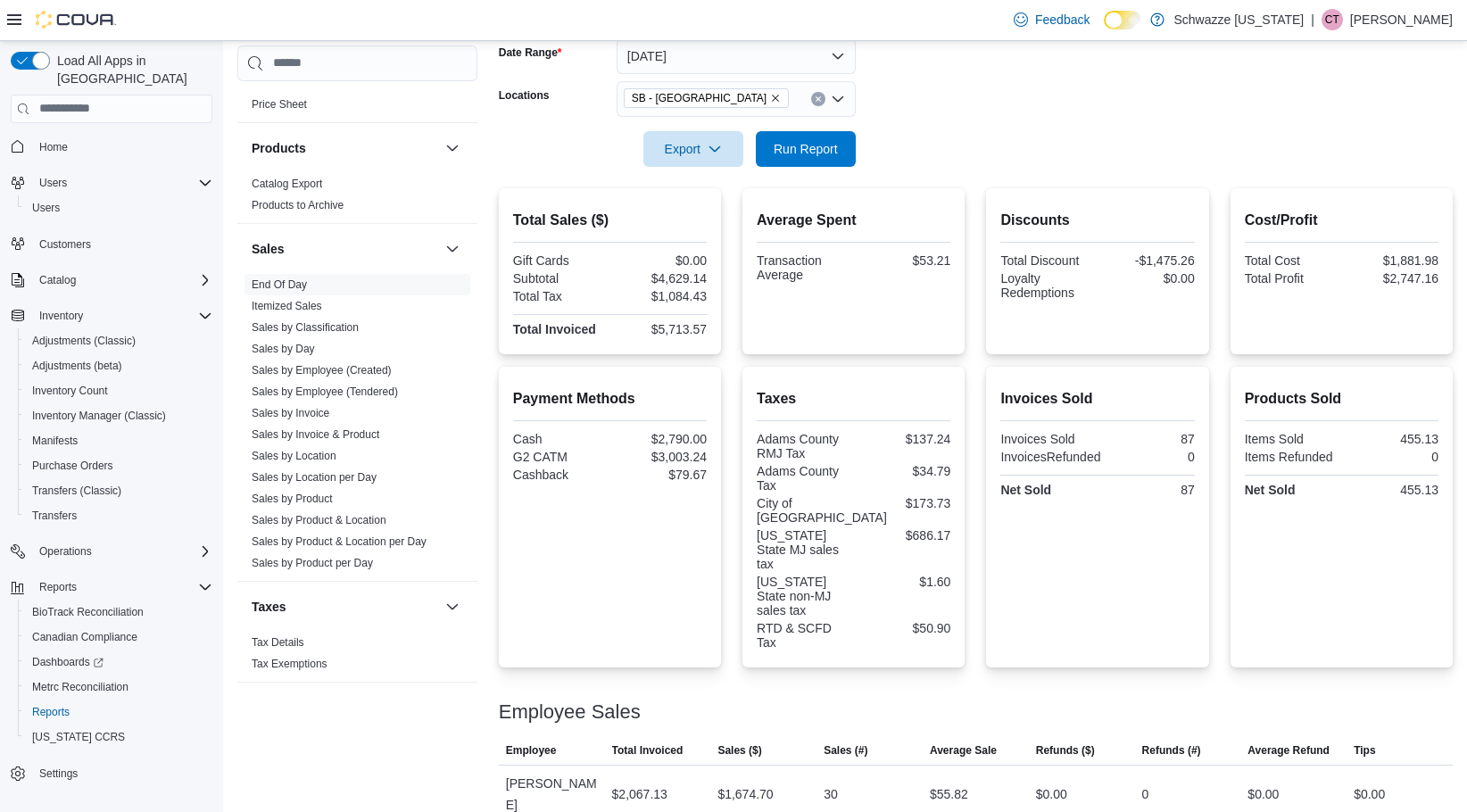
scroll to position [351, 0]
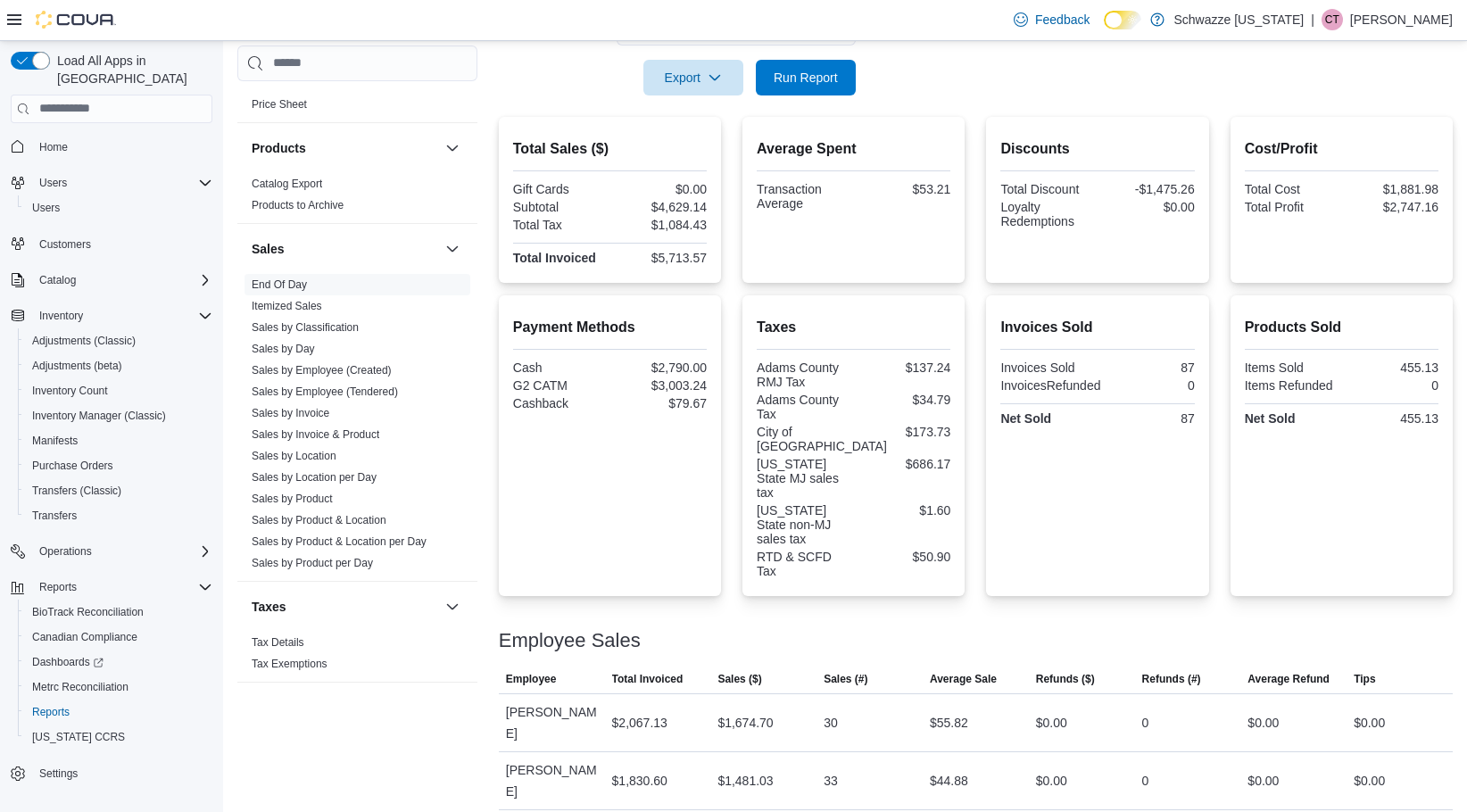
click at [1185, 555] on div "Total Sales ($) Gift Cards $0.00 Subtotal $4,629.14 Total Tax $1,084.43 Total I…" at bounding box center [976, 521] width 954 height 809
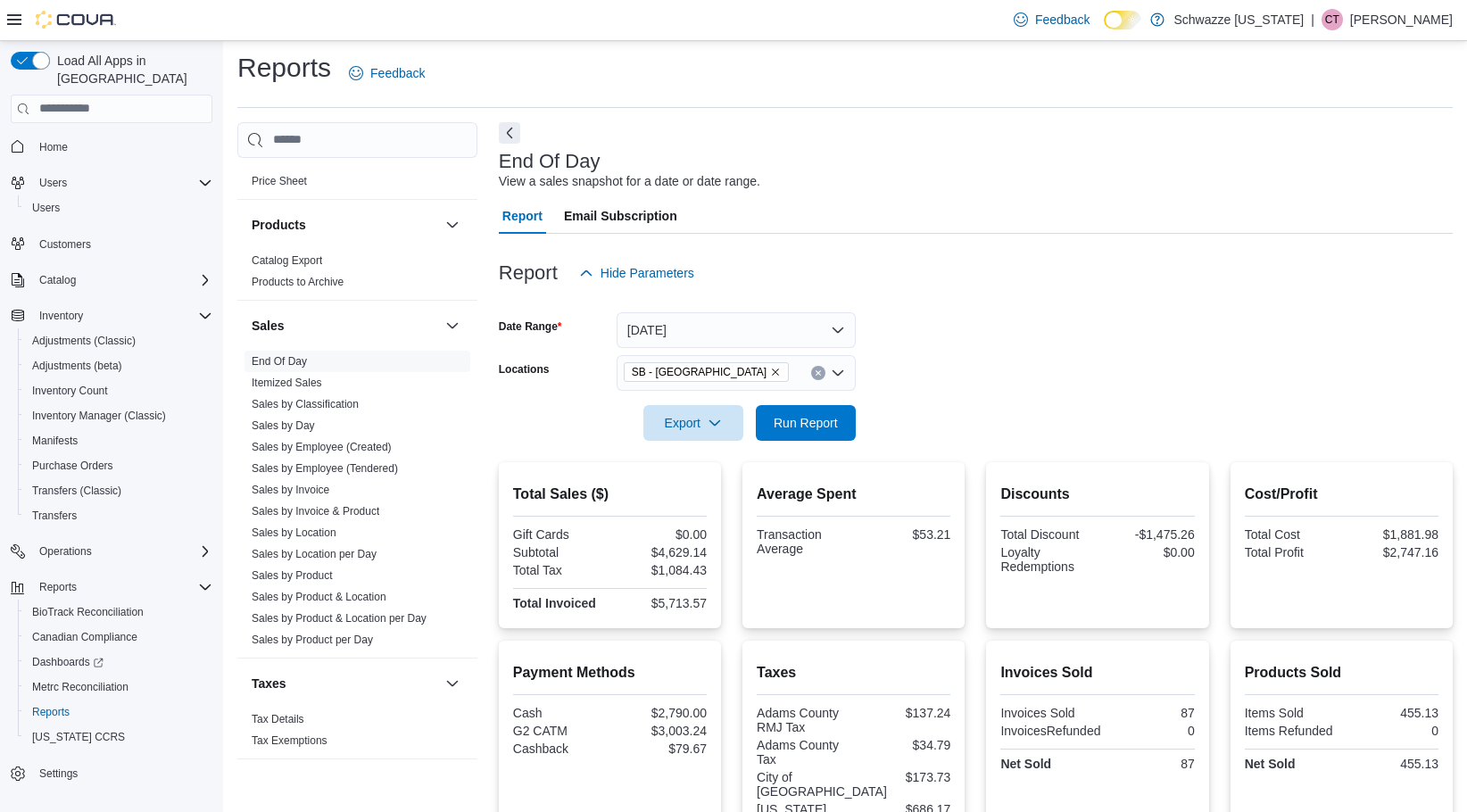
scroll to position [0, 0]
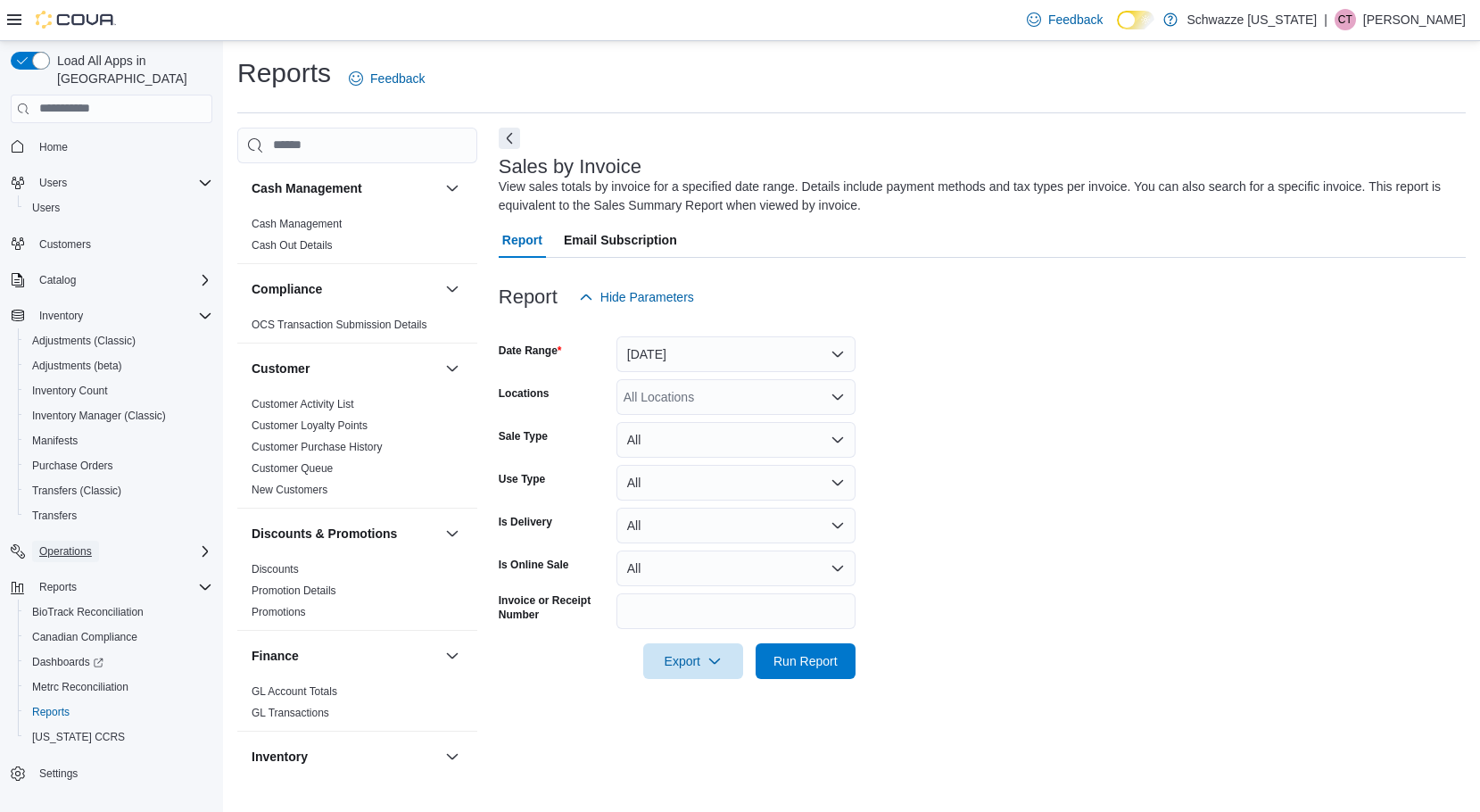
click at [68, 545] on span "Operations" at bounding box center [66, 551] width 53 height 15
click at [65, 569] on span "Cash Management" at bounding box center [77, 576] width 90 height 15
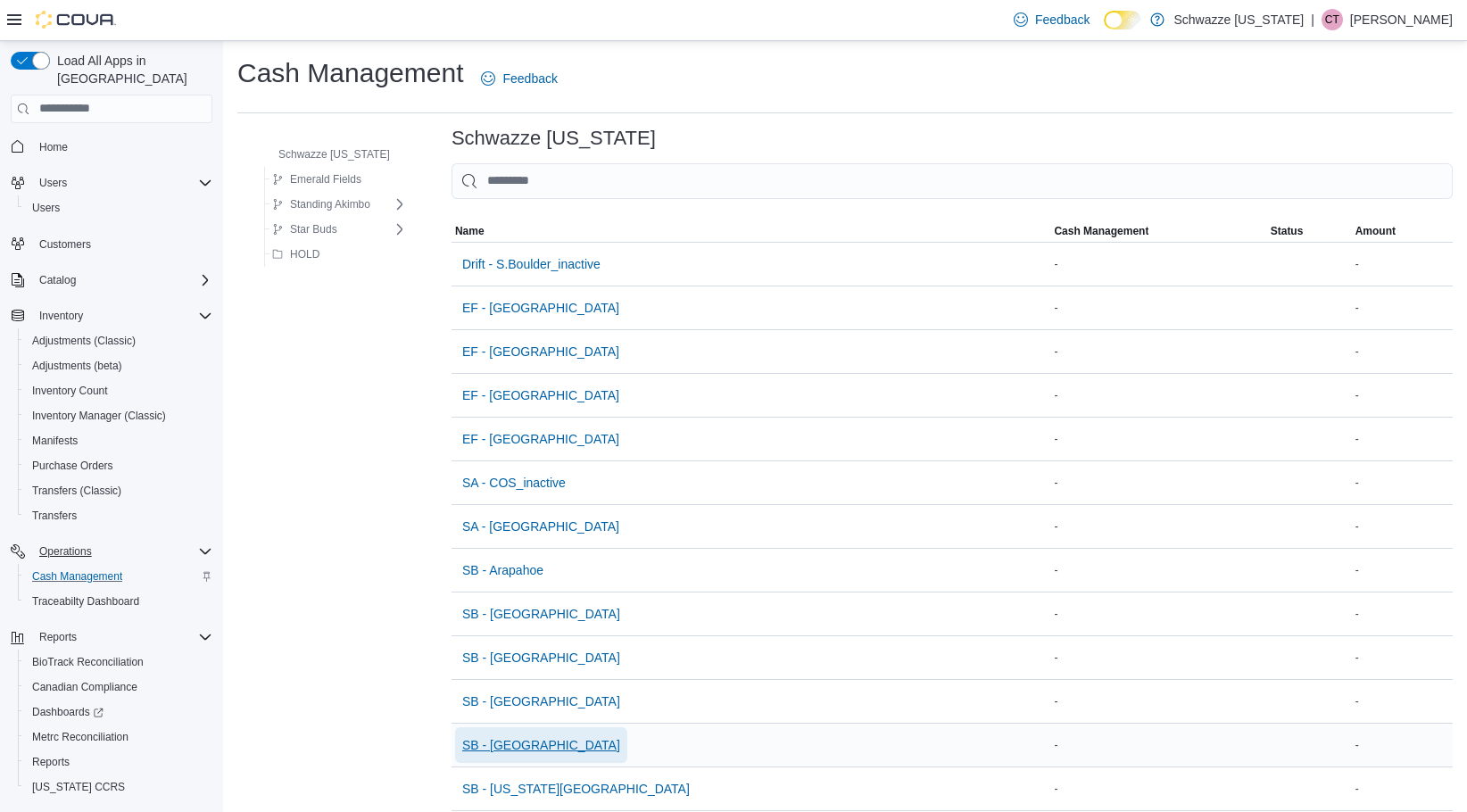
click at [507, 742] on span "SB - [GEOGRAPHIC_DATA]" at bounding box center [541, 744] width 158 height 18
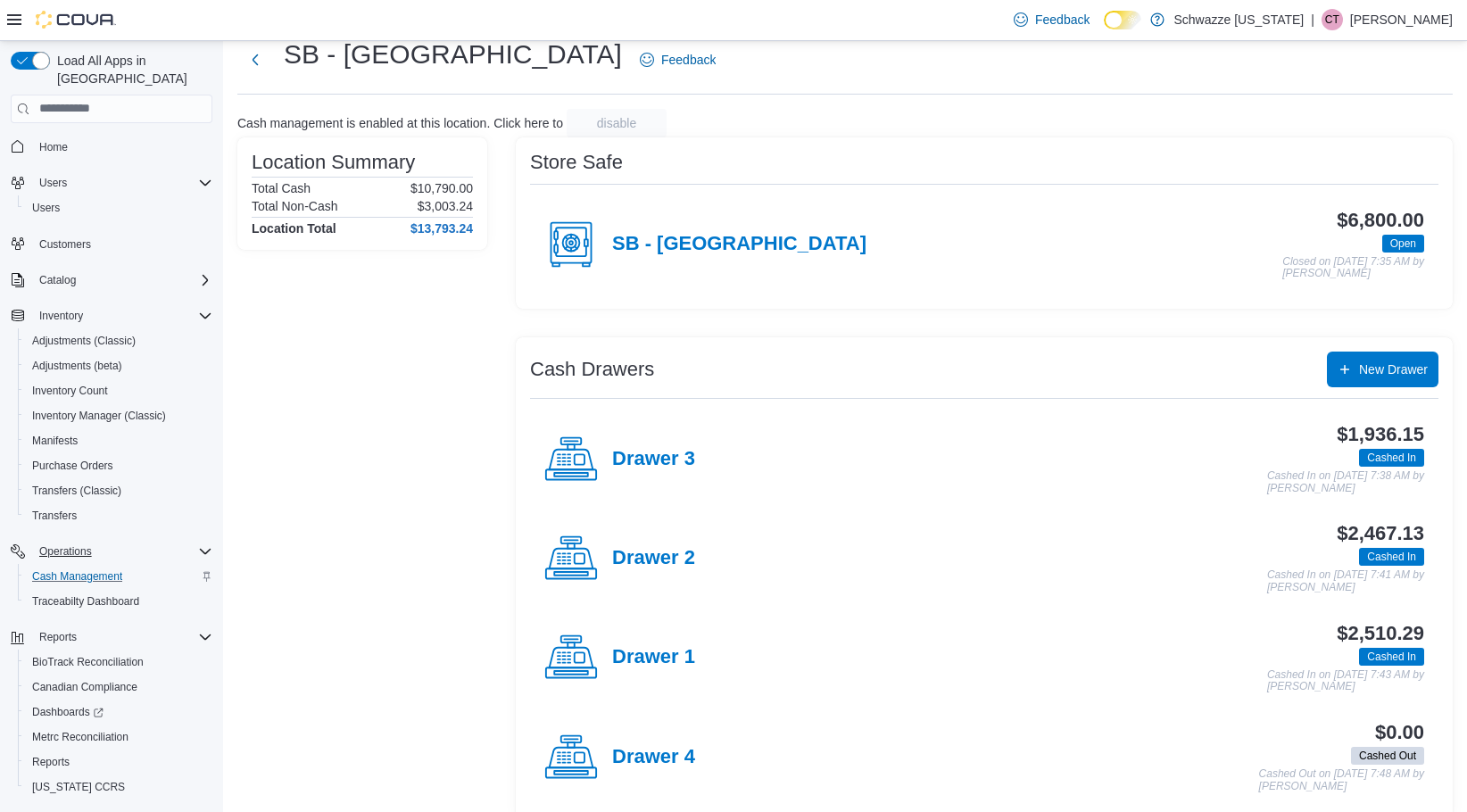
scroll to position [75, 0]
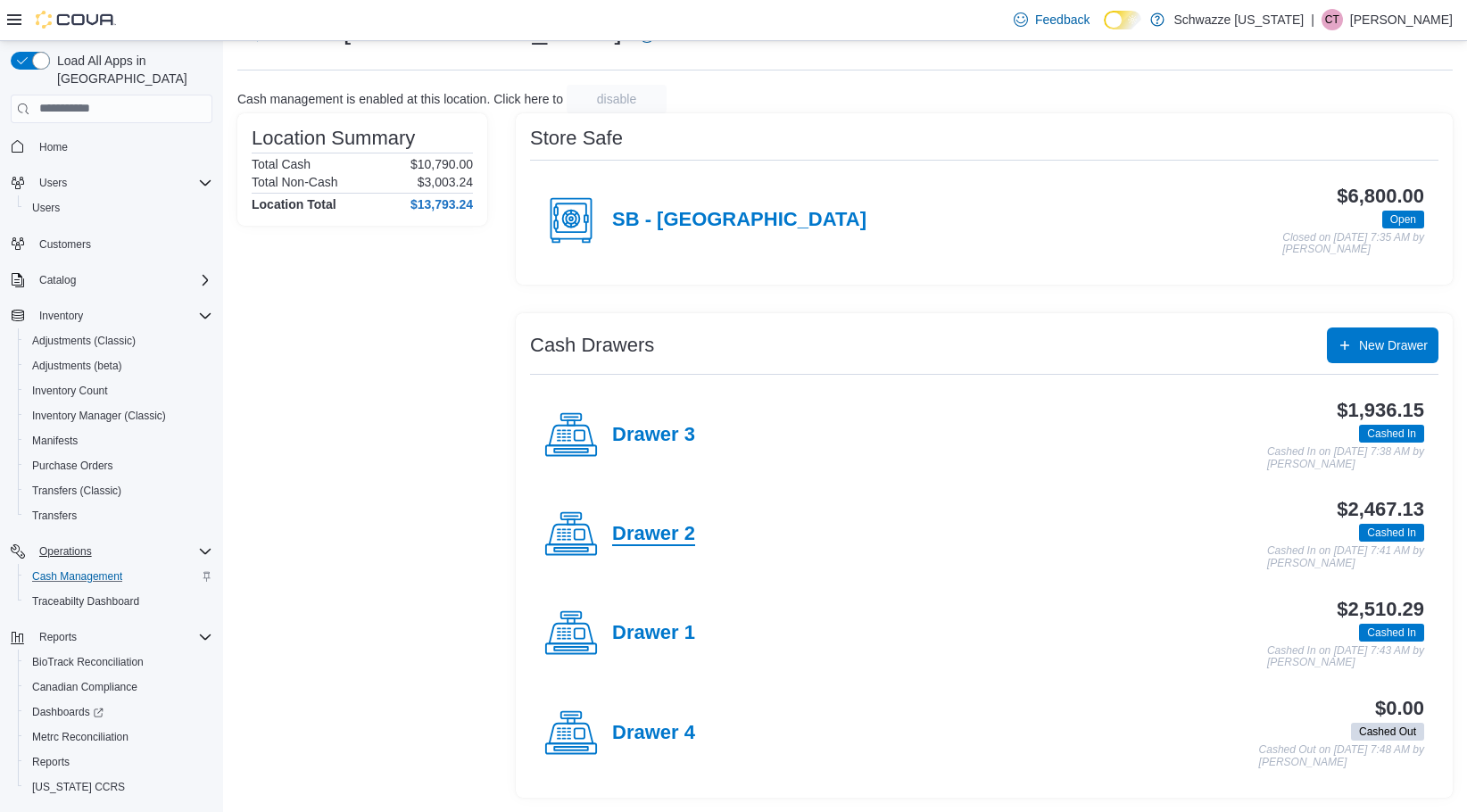
click at [651, 540] on h4 "Drawer 2" at bounding box center [654, 535] width 83 height 24
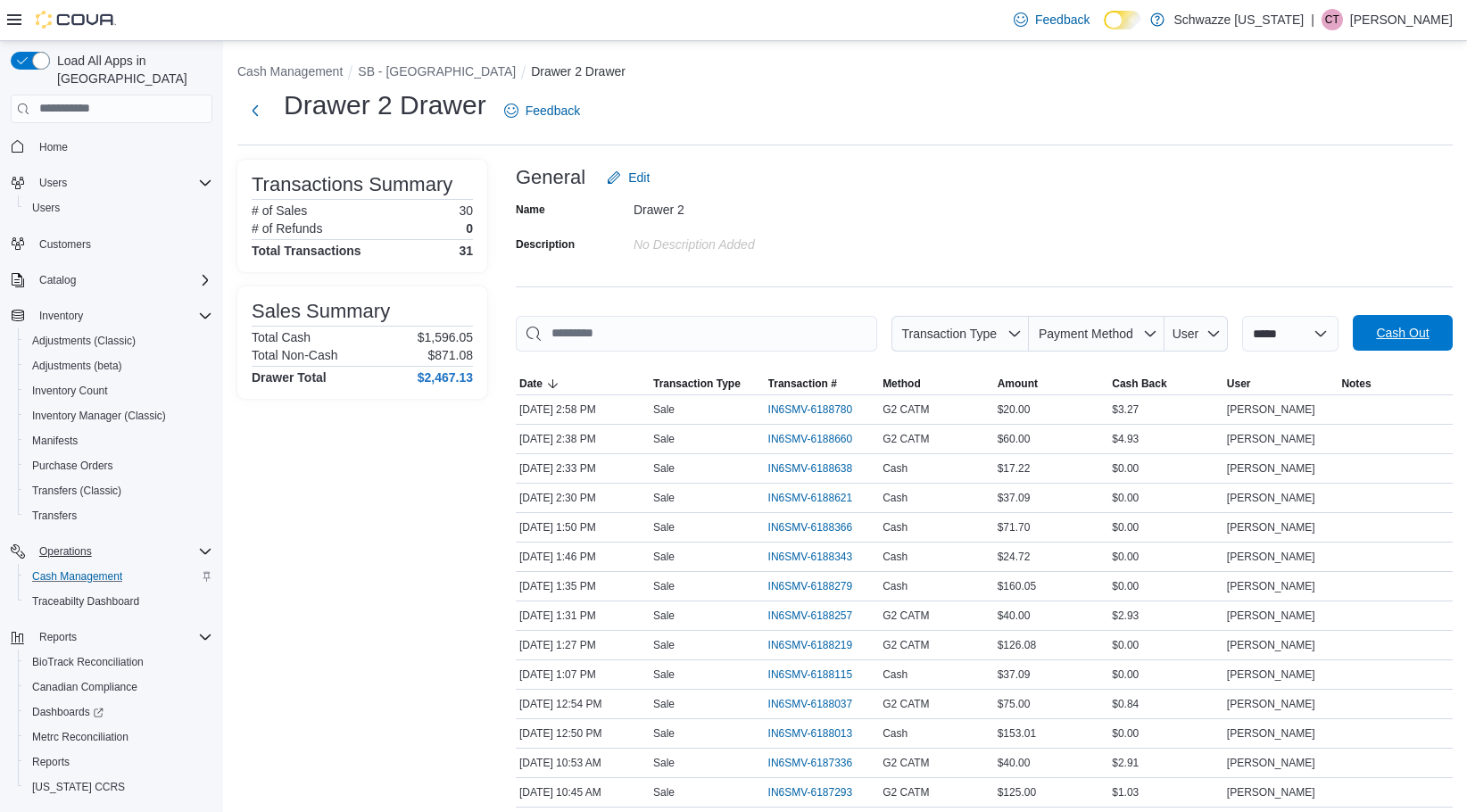
click at [1388, 335] on span "Cash Out" at bounding box center [1403, 333] width 78 height 35
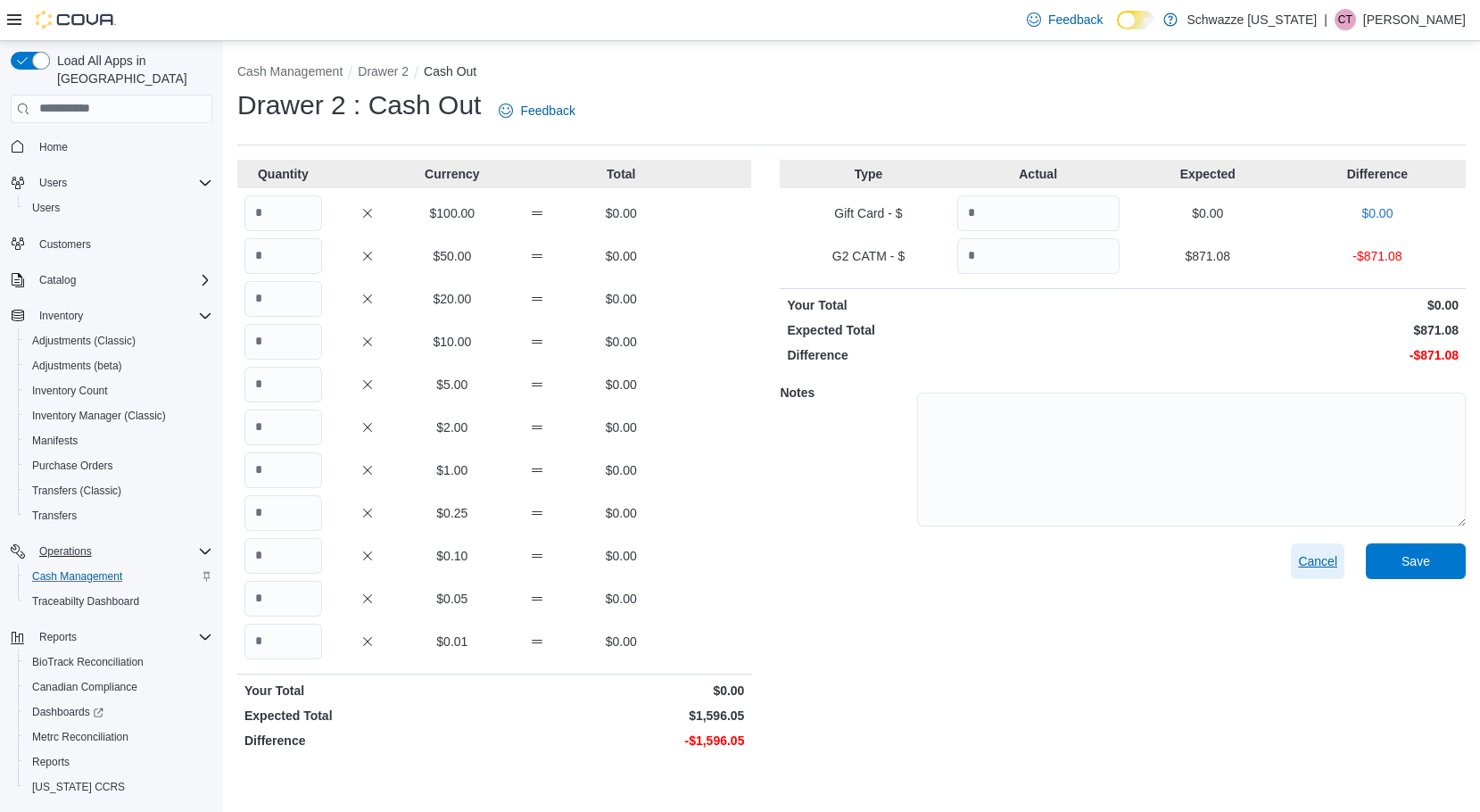
click at [1313, 566] on span "Cancel" at bounding box center [1317, 561] width 39 height 18
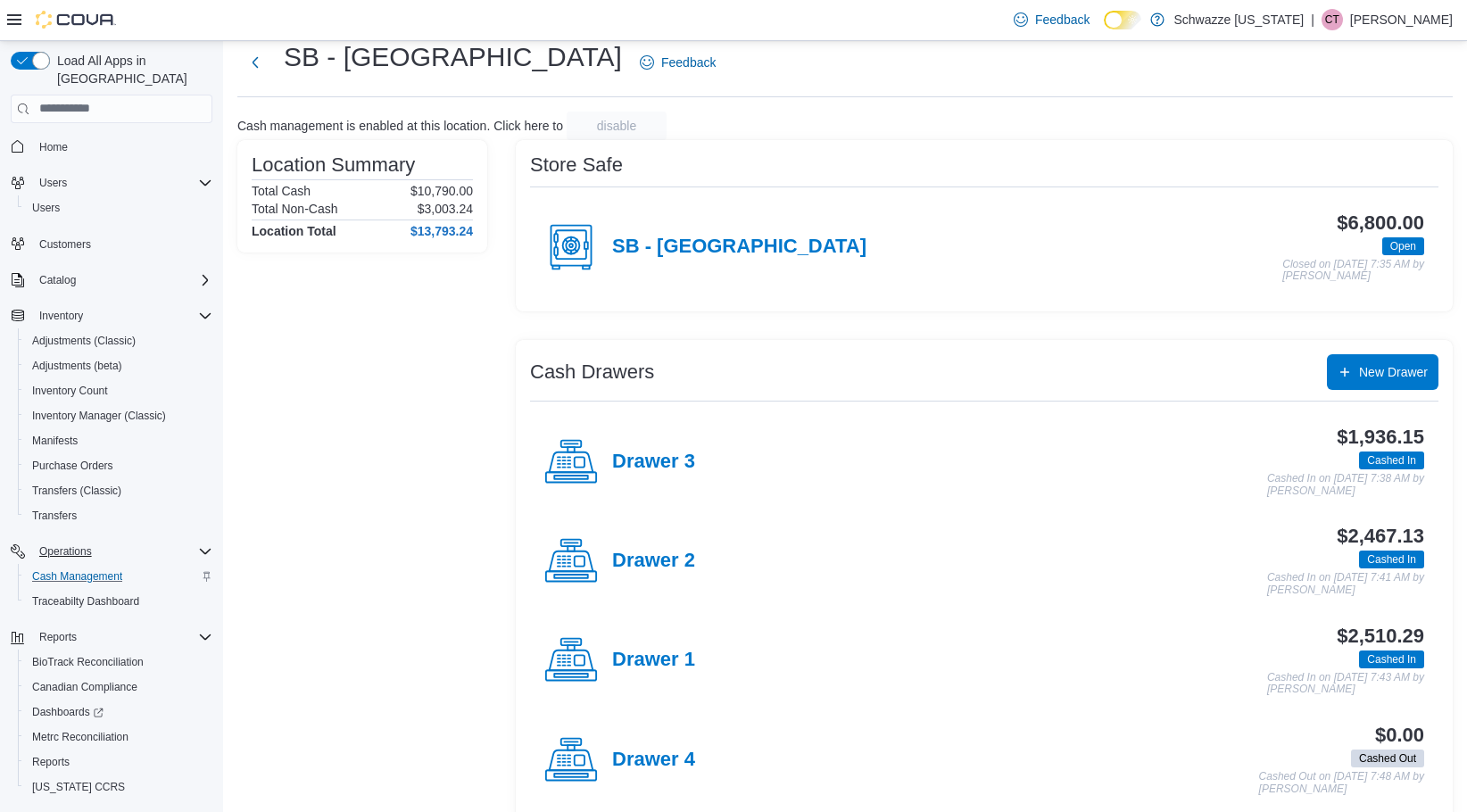
scroll to position [75, 0]
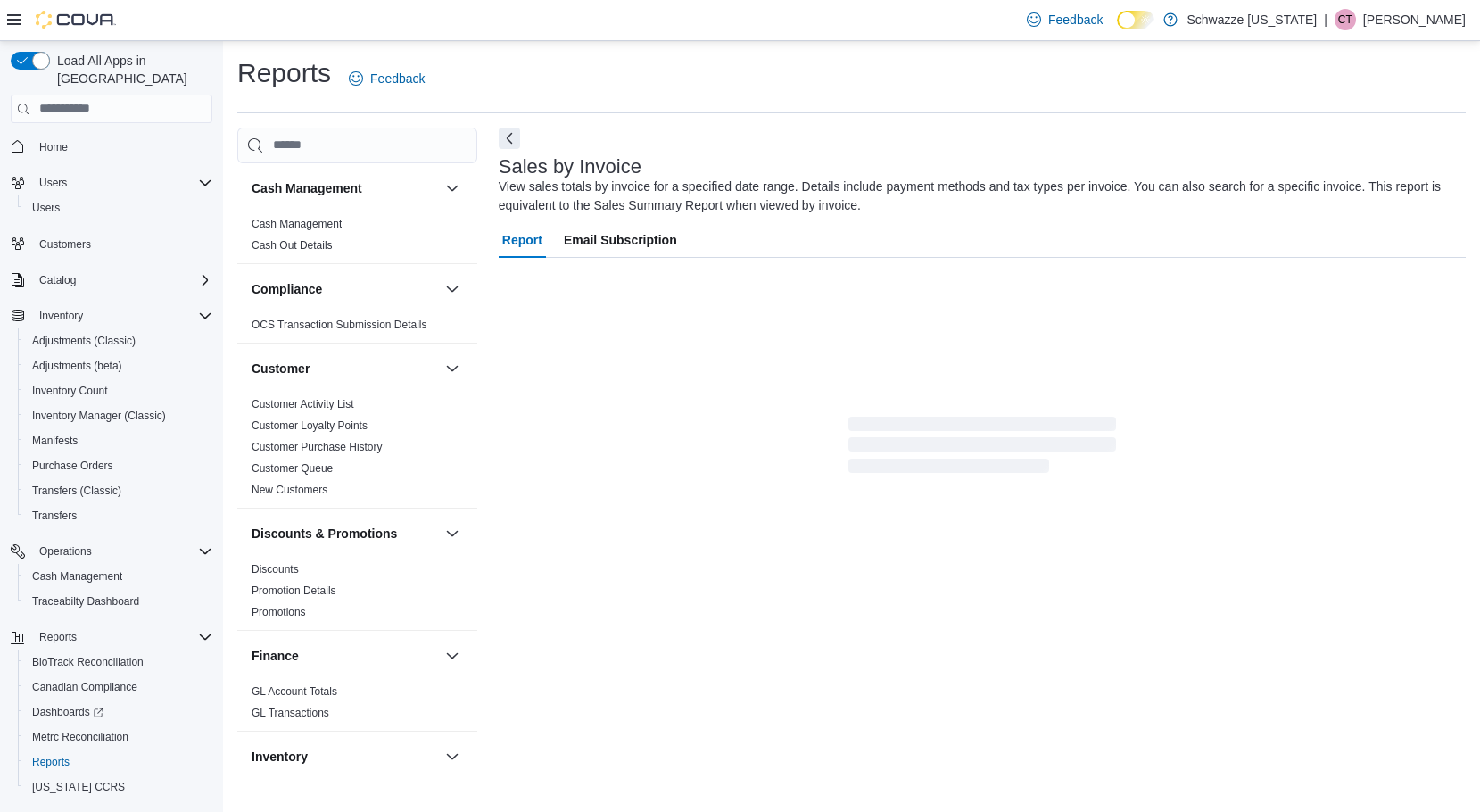
click at [1418, 14] on p "Clinton Temple" at bounding box center [1414, 20] width 103 height 22
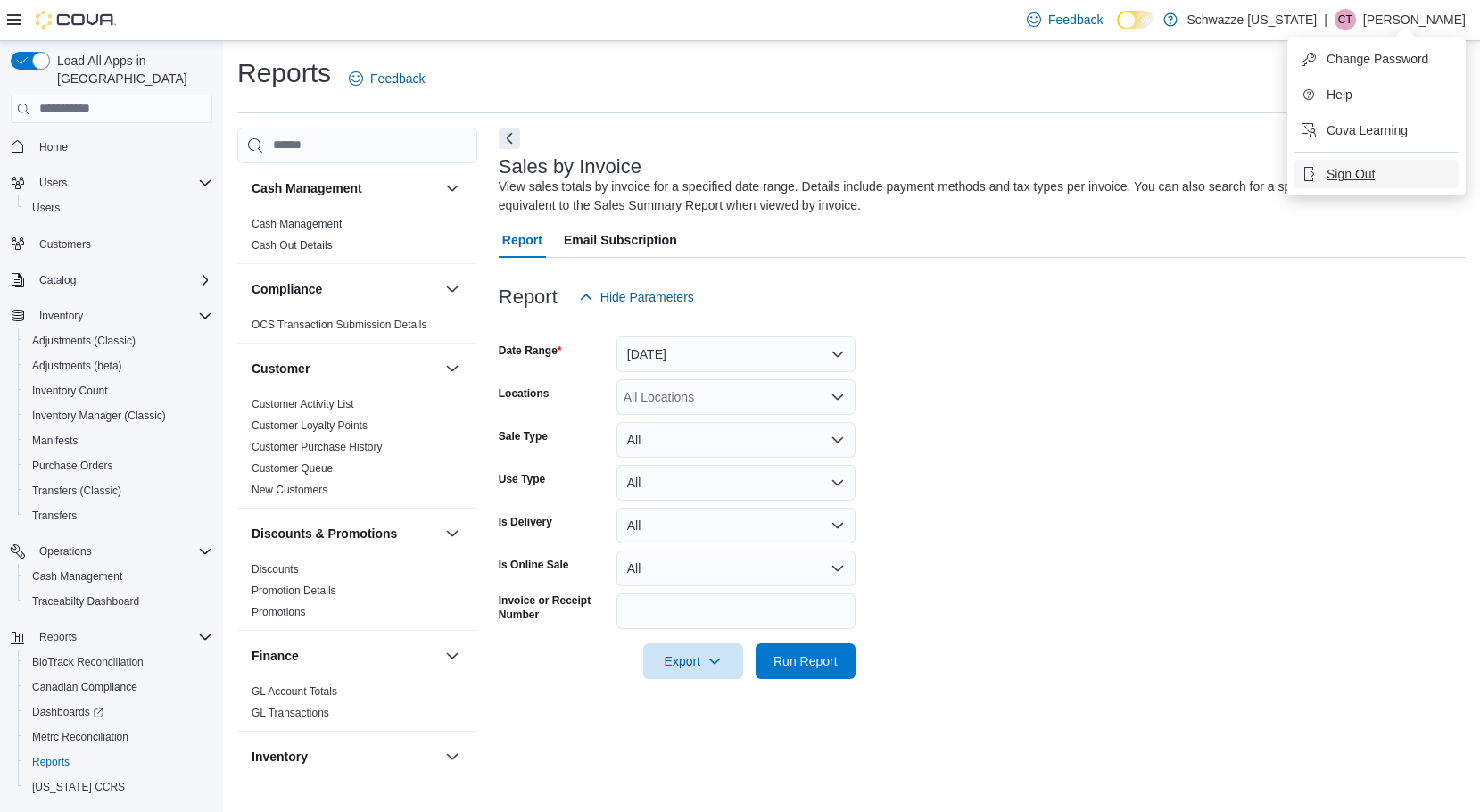
click at [1352, 168] on span "Sign Out" at bounding box center [1350, 173] width 48 height 18
